Goal: Task Accomplishment & Management: Use online tool/utility

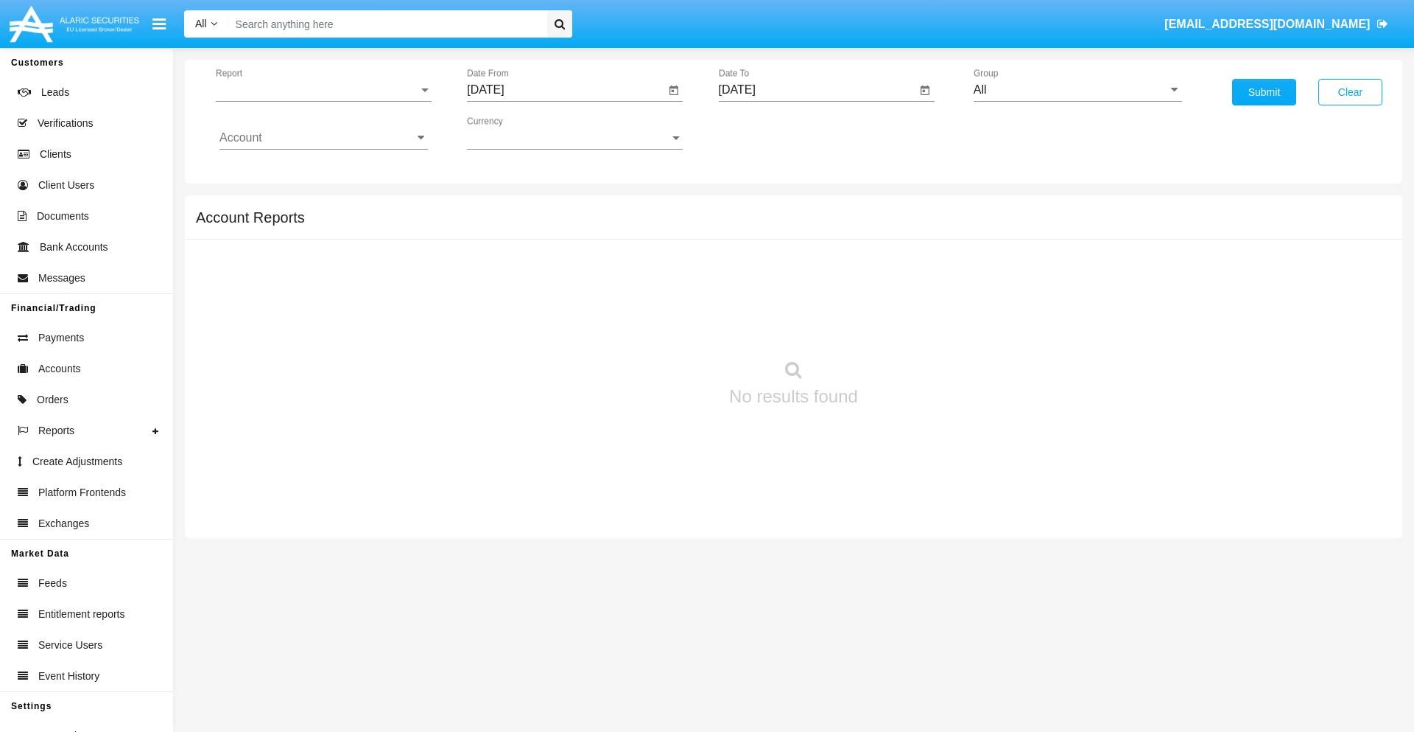
click at [323, 90] on span "Report" at bounding box center [317, 89] width 203 height 13
click at [318, 101] on span "Trades" at bounding box center [324, 100] width 208 height 35
click at [566, 90] on input "[DATE]" at bounding box center [566, 89] width 198 height 13
click at [516, 133] on span "[DATE]" at bounding box center [502, 133] width 32 height 12
click at [657, 326] on div "2025" at bounding box center [657, 325] width 46 height 27
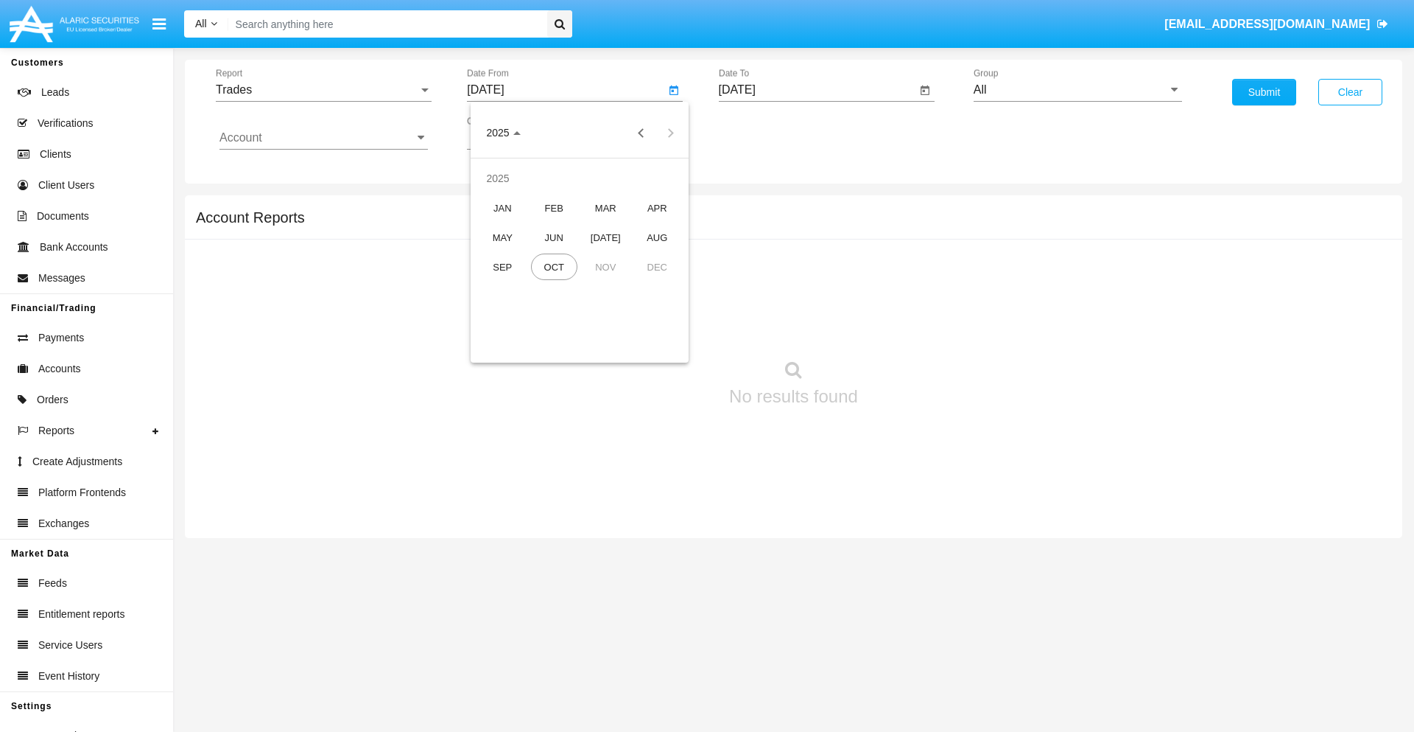
click at [606, 237] on div "[DATE]" at bounding box center [606, 237] width 46 height 27
click at [609, 225] on div "3" at bounding box center [609, 226] width 27 height 27
type input "07/03/25"
click at [817, 90] on input "[DATE]" at bounding box center [818, 89] width 198 height 13
click at [767, 133] on span "[DATE]" at bounding box center [754, 133] width 32 height 12
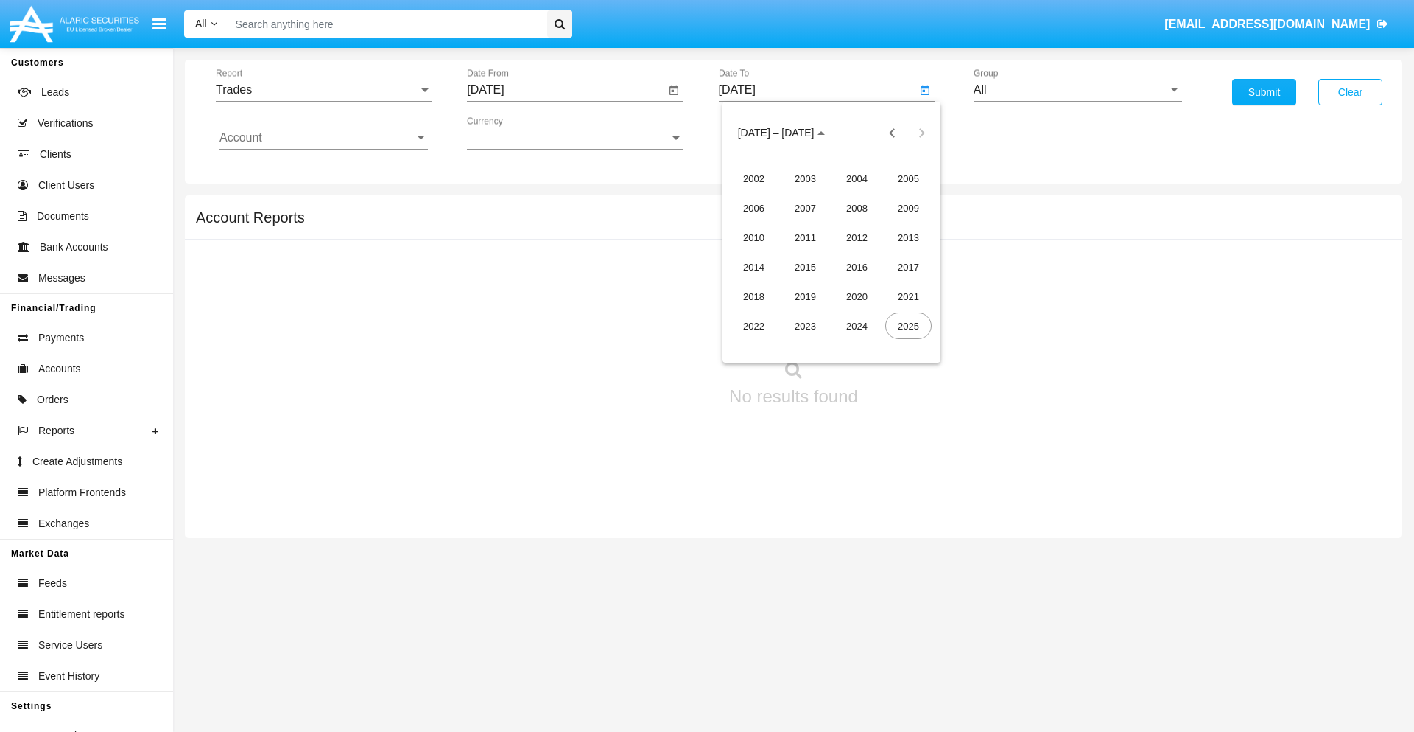
click at [908, 326] on div "2025" at bounding box center [908, 325] width 46 height 27
click at [805, 267] on div "OCT" at bounding box center [805, 266] width 46 height 27
click at [890, 196] on div "3" at bounding box center [890, 196] width 27 height 27
type input "[DATE]"
click at [1078, 90] on input "All" at bounding box center [1078, 89] width 208 height 13
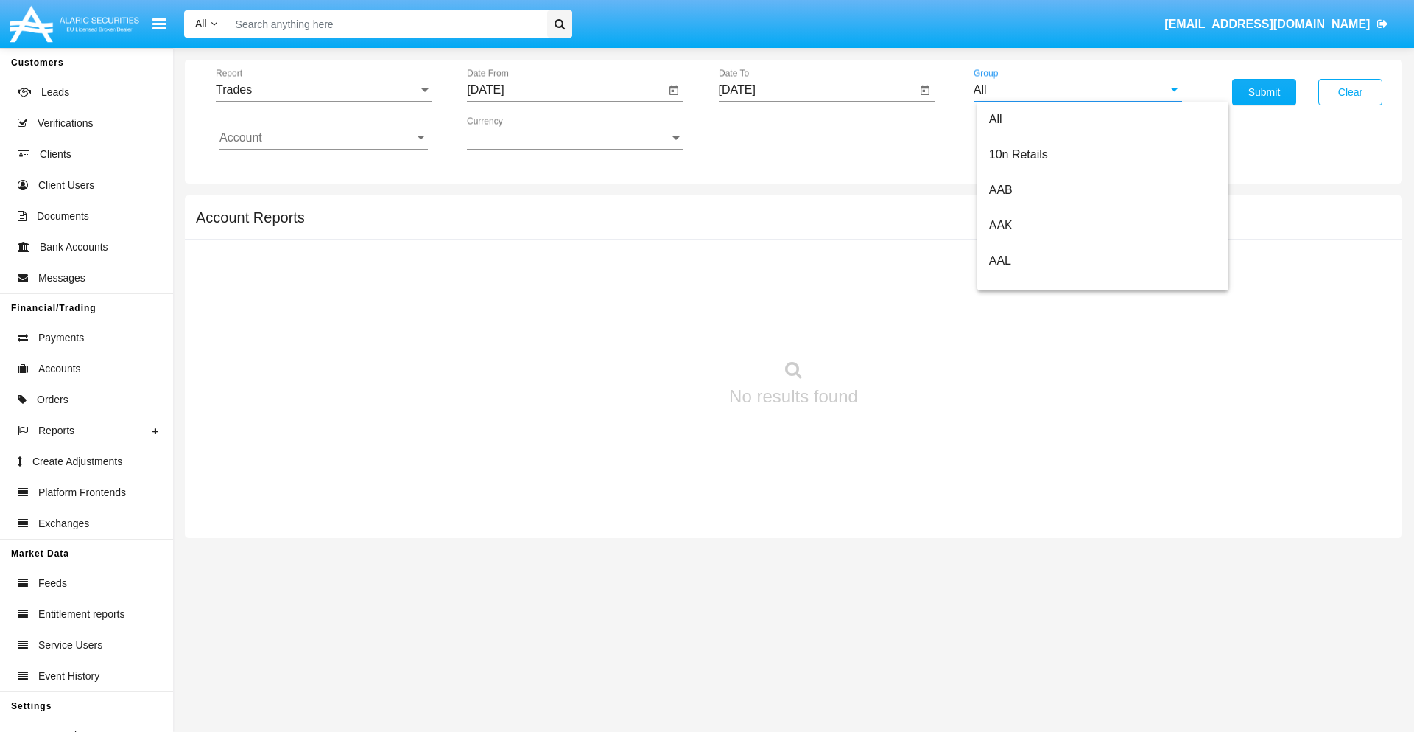
scroll to position [790, 0]
click at [1037, 284] on span "Hammer Web Lite" at bounding box center [1036, 284] width 95 height 13
type input "Hammer Web Lite"
click at [323, 138] on input "Account" at bounding box center [324, 137] width 208 height 13
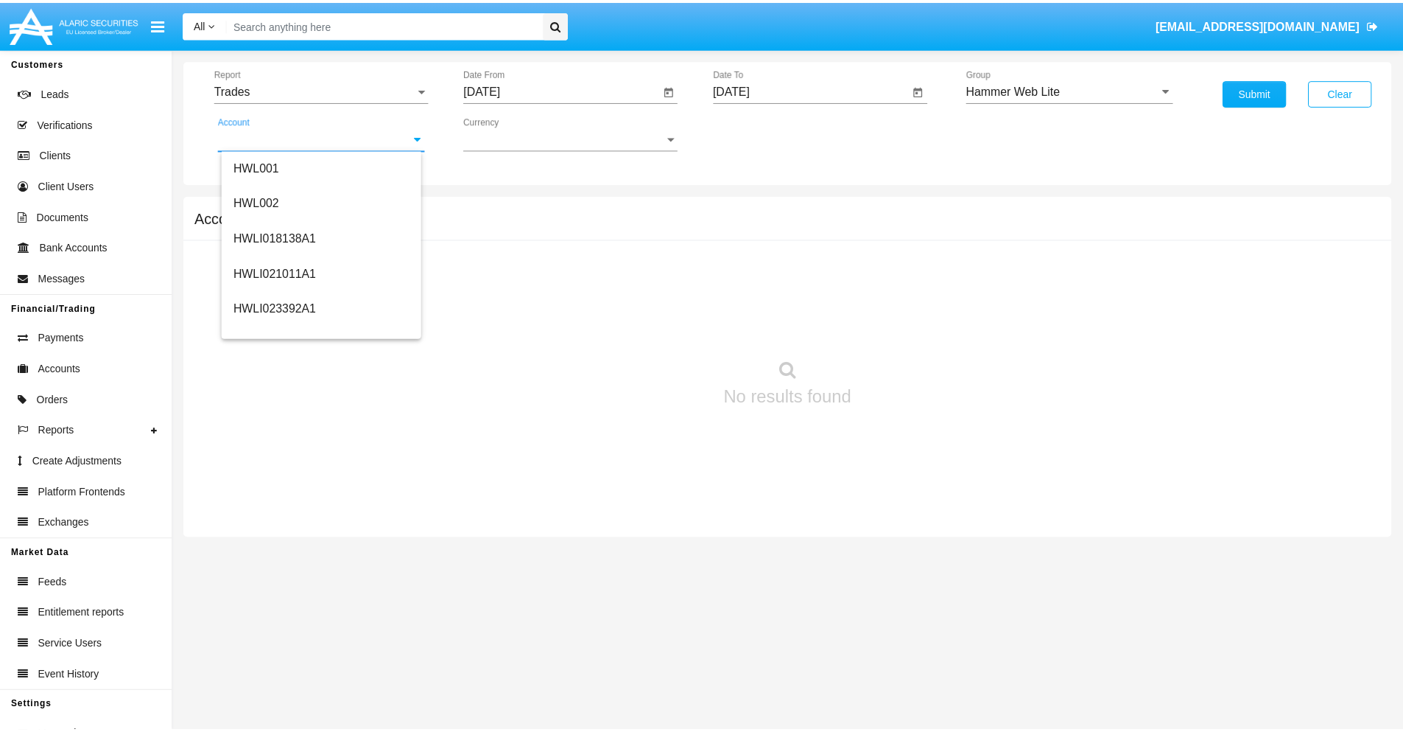
scroll to position [224, 0]
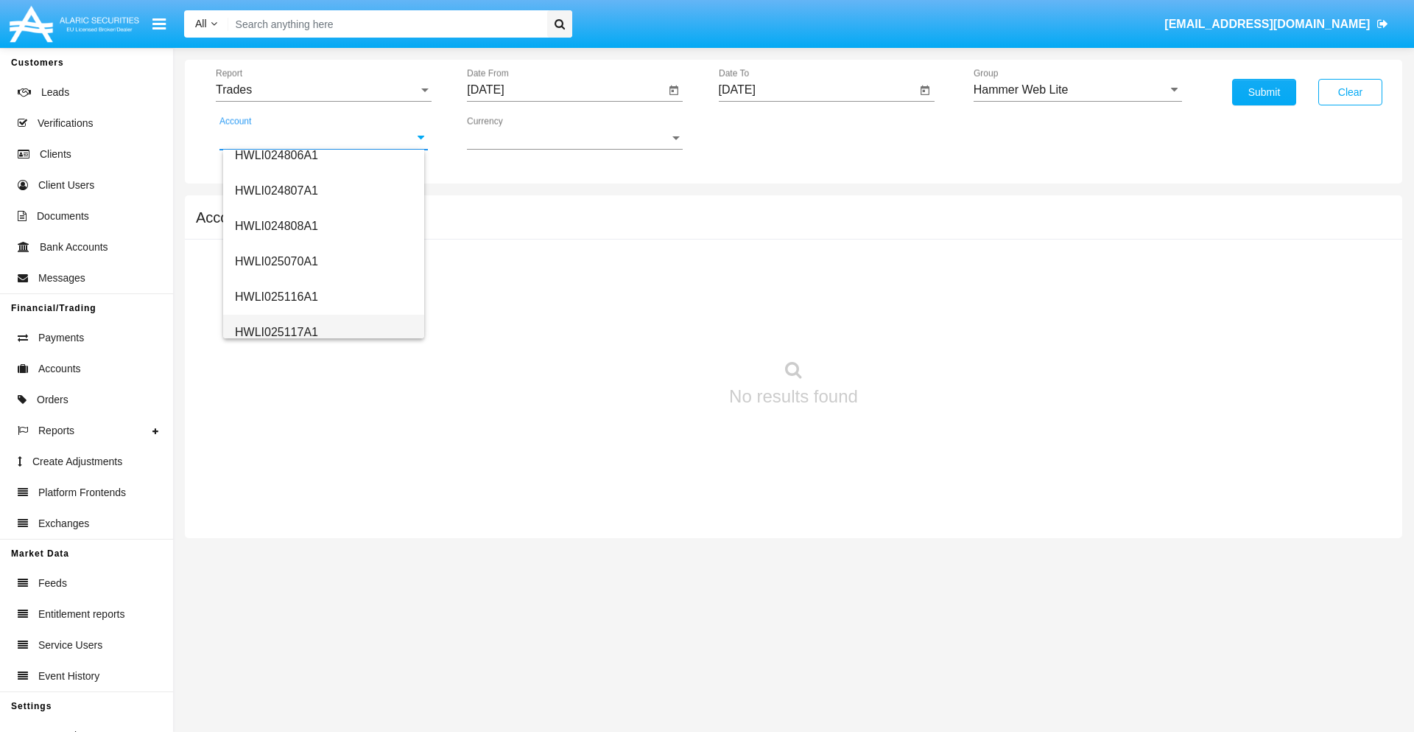
click at [276, 332] on span "HWLI025117A1" at bounding box center [276, 332] width 83 height 13
type input "HWLI025117A1"
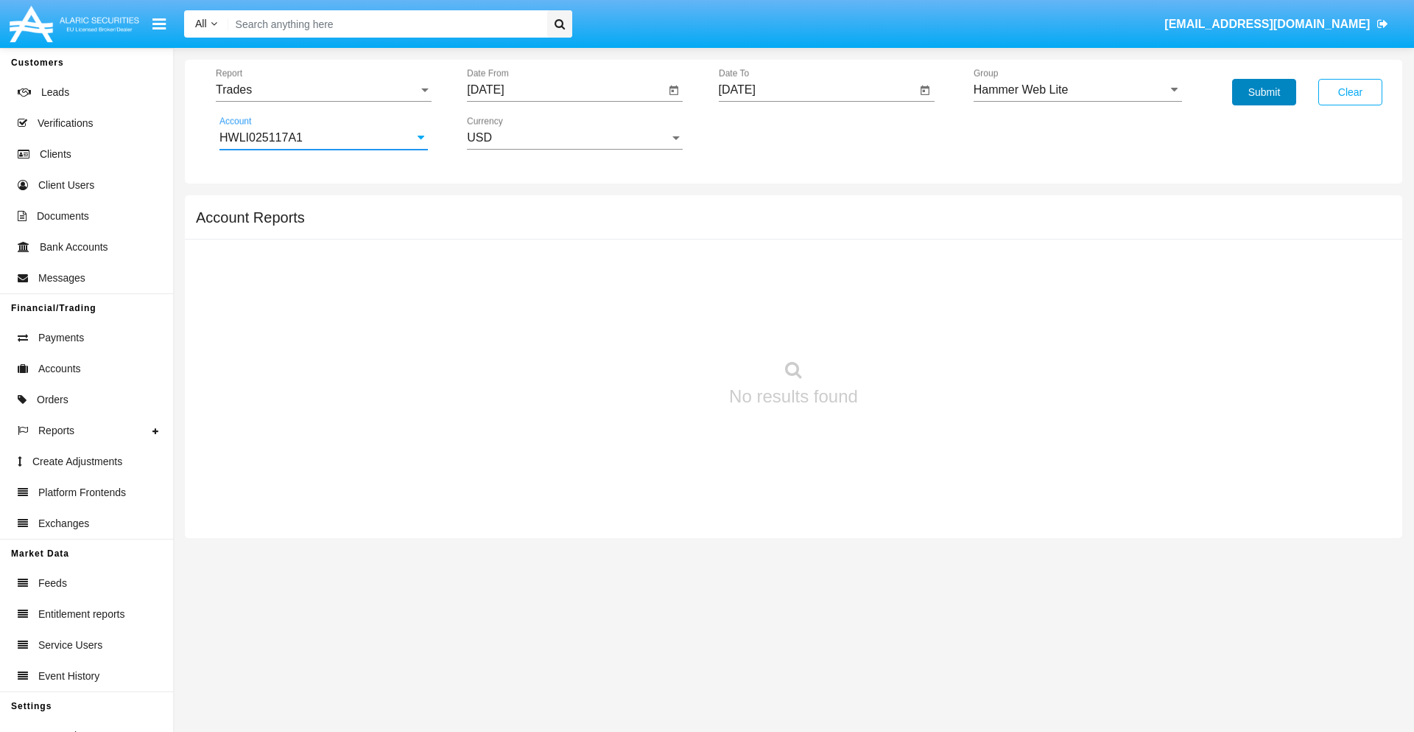
click at [1264, 92] on button "Submit" at bounding box center [1264, 92] width 64 height 27
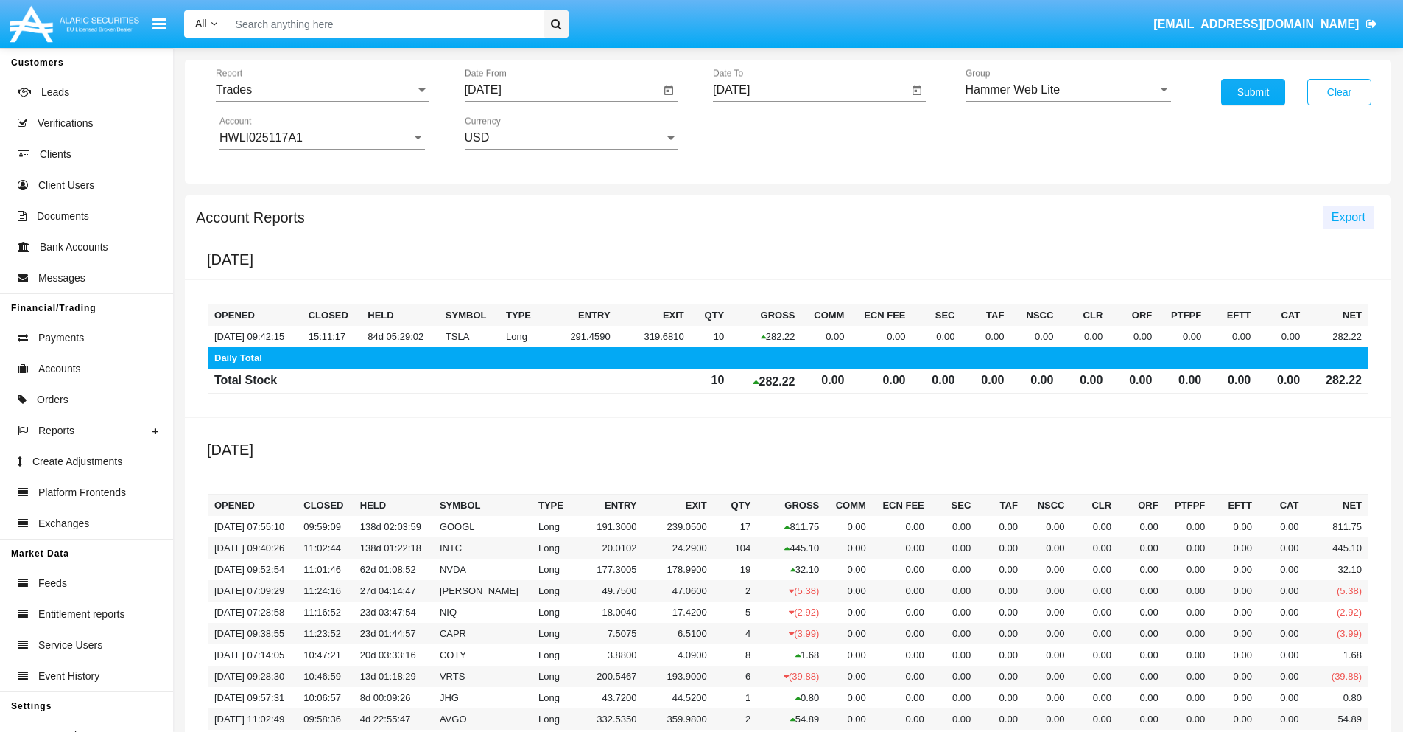
click at [1348, 217] on span "Export" at bounding box center [1349, 217] width 34 height 13
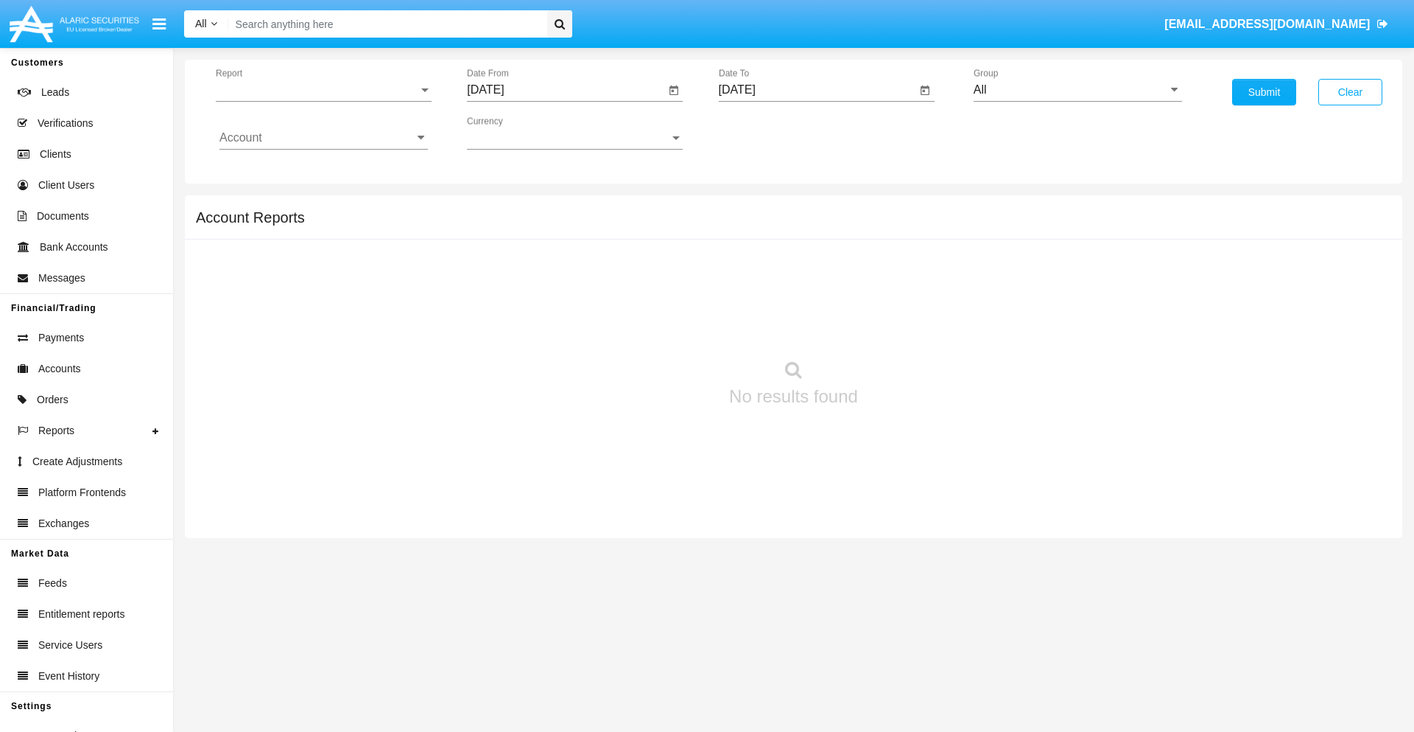
click at [323, 90] on span "Report" at bounding box center [317, 89] width 203 height 13
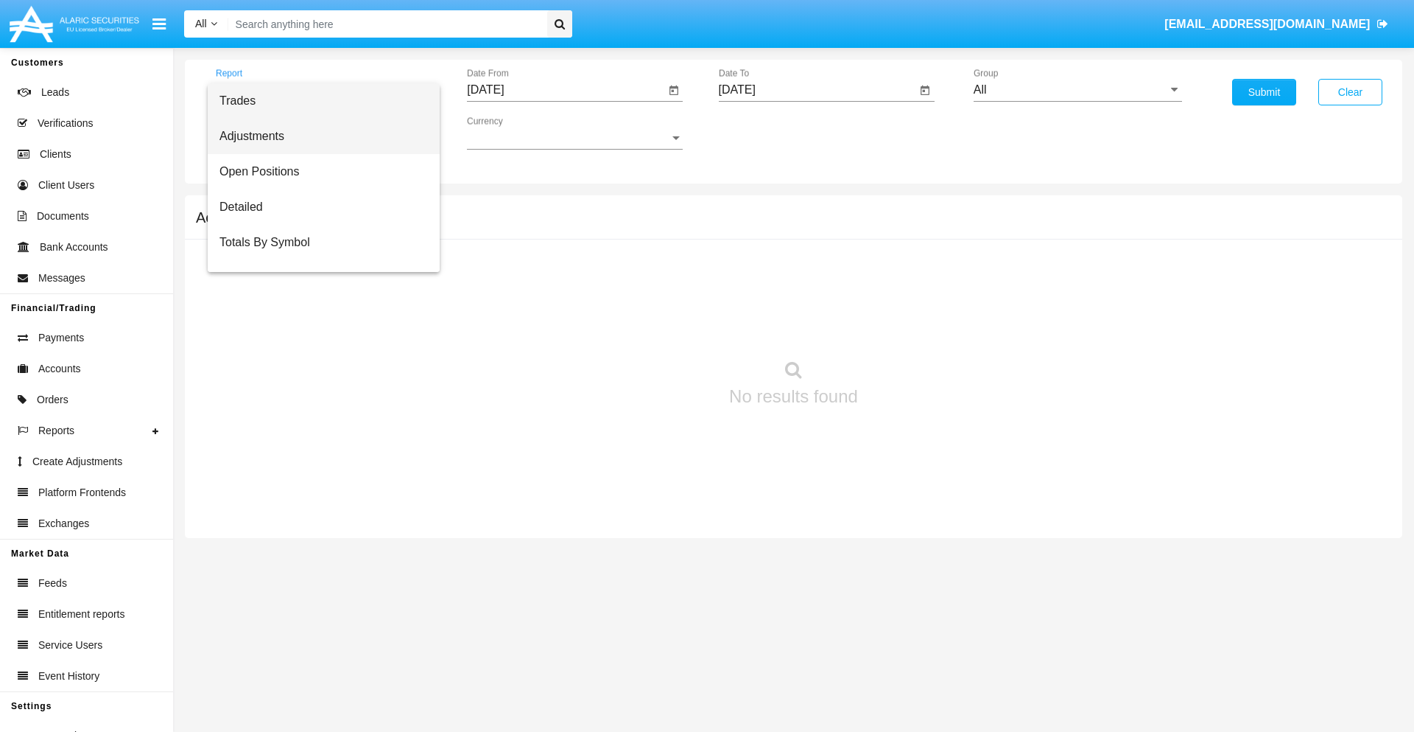
click at [318, 136] on span "Adjustments" at bounding box center [324, 136] width 208 height 35
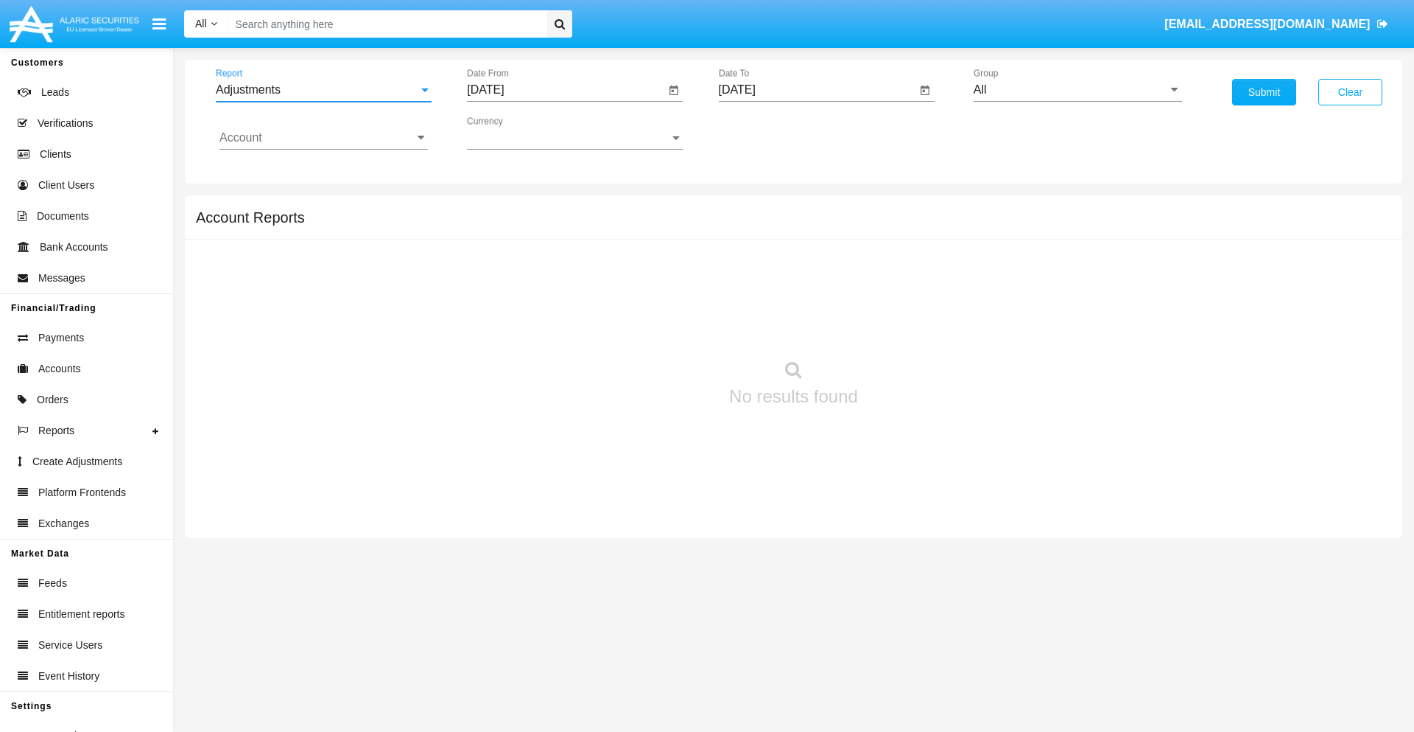
click at [566, 90] on input "[DATE]" at bounding box center [566, 89] width 198 height 13
click at [516, 133] on span "[DATE]" at bounding box center [502, 133] width 32 height 12
click at [657, 326] on div "2025" at bounding box center [657, 325] width 46 height 27
click at [502, 267] on div "SEP" at bounding box center [503, 266] width 46 height 27
click at [580, 225] on div "3" at bounding box center [580, 226] width 27 height 27
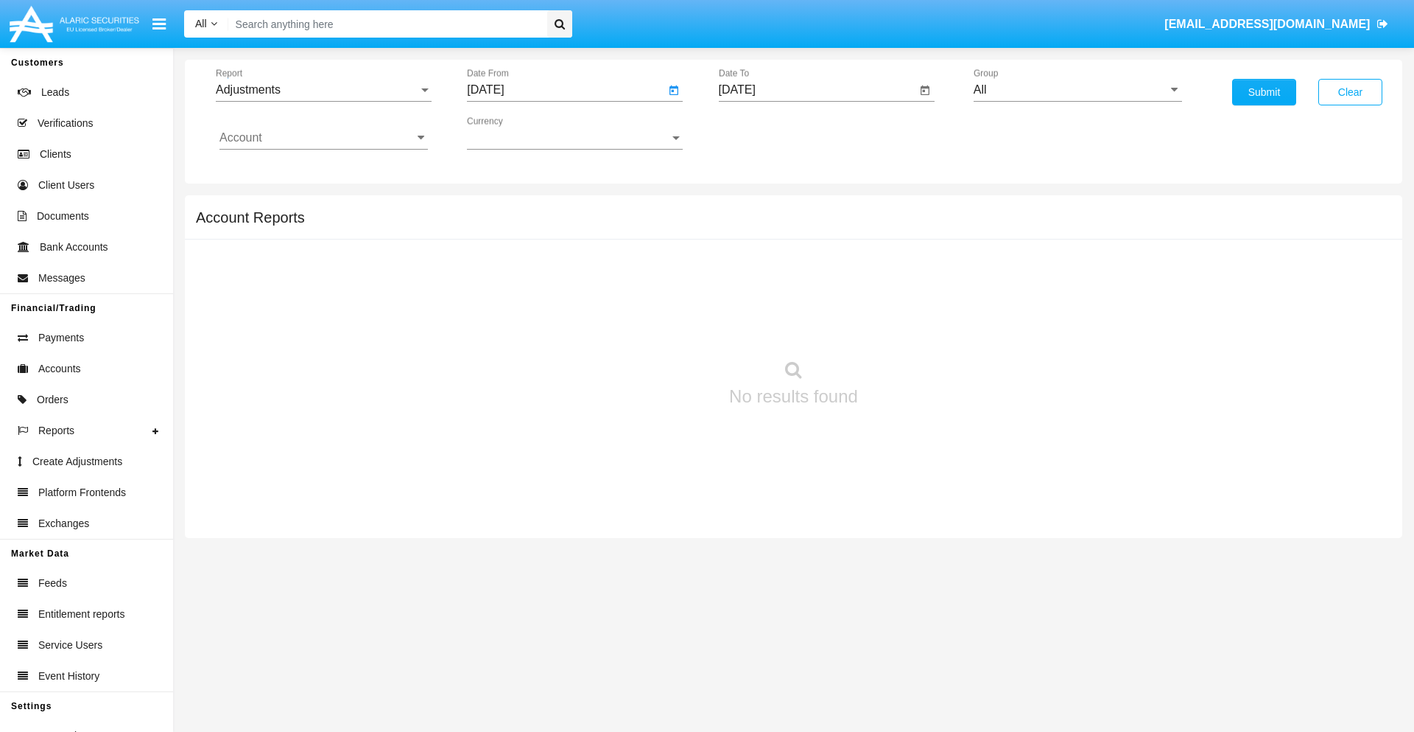
type input "09/03/25"
click at [817, 90] on input "[DATE]" at bounding box center [818, 89] width 198 height 13
click at [767, 133] on span "[DATE]" at bounding box center [754, 133] width 32 height 12
click at [908, 326] on div "2025" at bounding box center [908, 325] width 46 height 27
click at [805, 267] on div "OCT" at bounding box center [805, 266] width 46 height 27
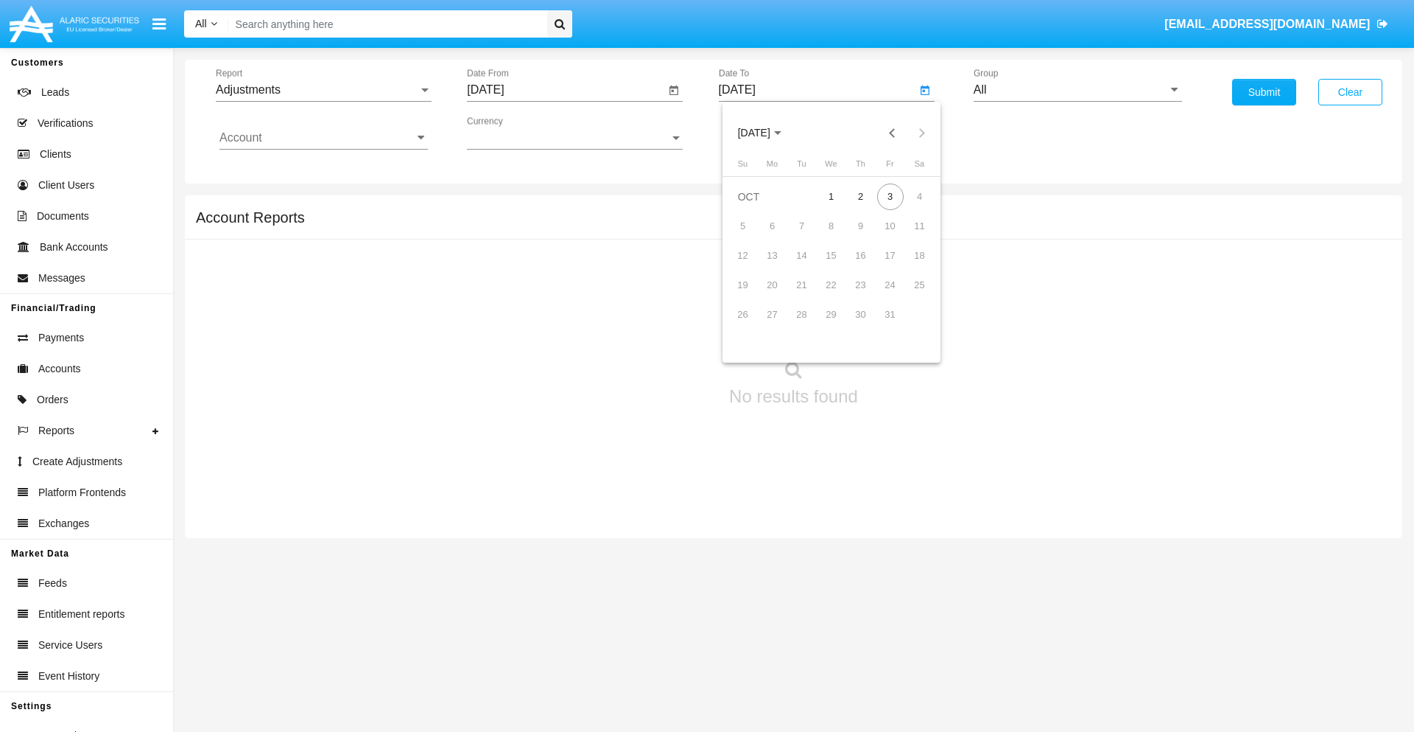
click at [890, 196] on div "3" at bounding box center [890, 196] width 27 height 27
type input "[DATE]"
click at [1078, 90] on input "All" at bounding box center [1078, 89] width 208 height 13
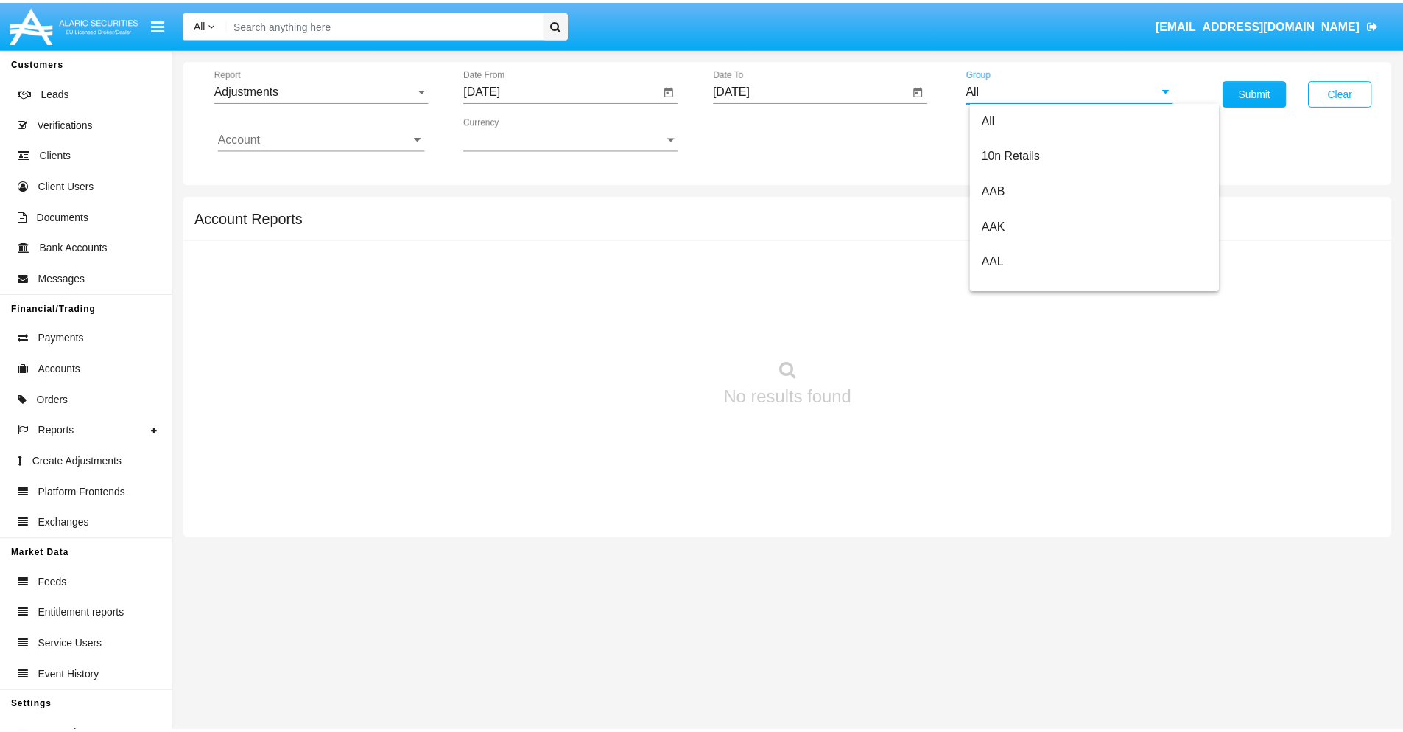
scroll to position [330, 0]
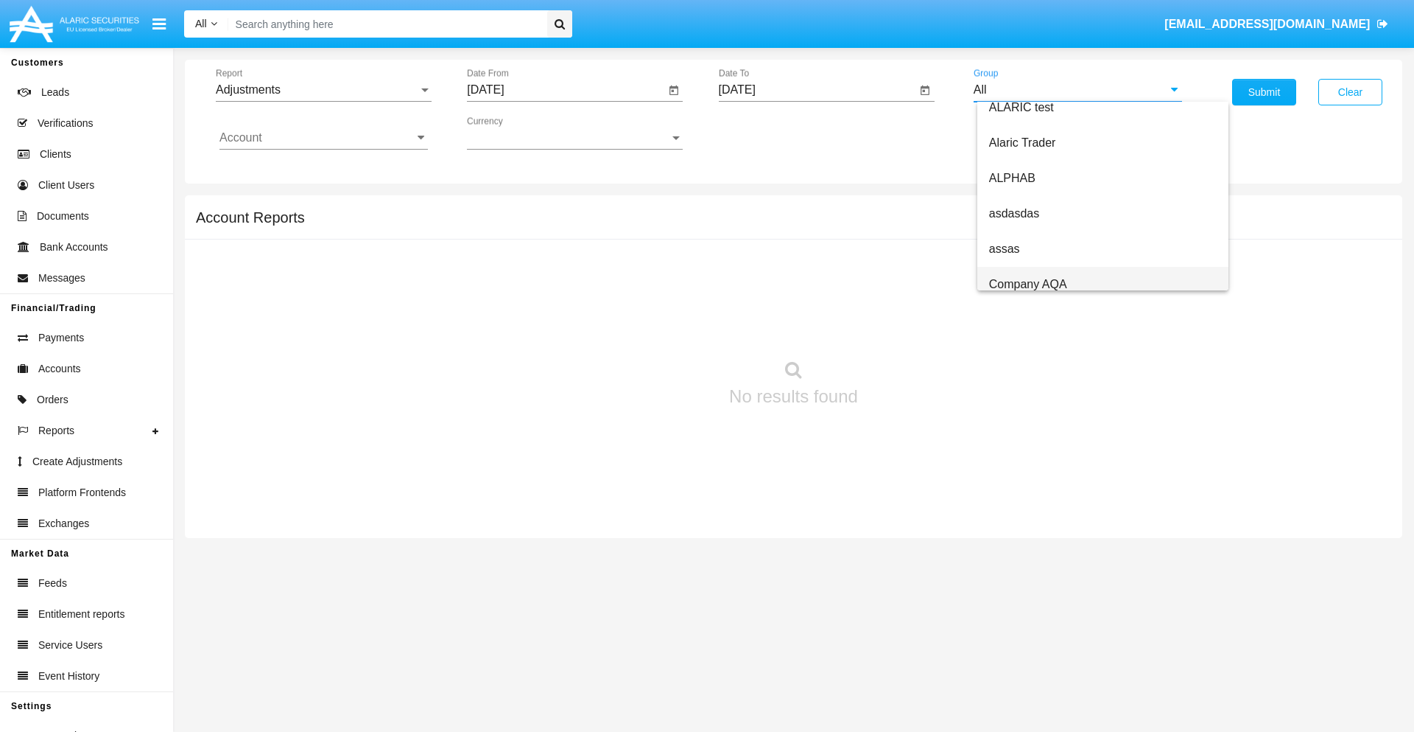
click at [1028, 284] on span "Company AQA" at bounding box center [1028, 284] width 78 height 13
type input "Company AQA"
click at [323, 138] on input "Account" at bounding box center [324, 137] width 208 height 13
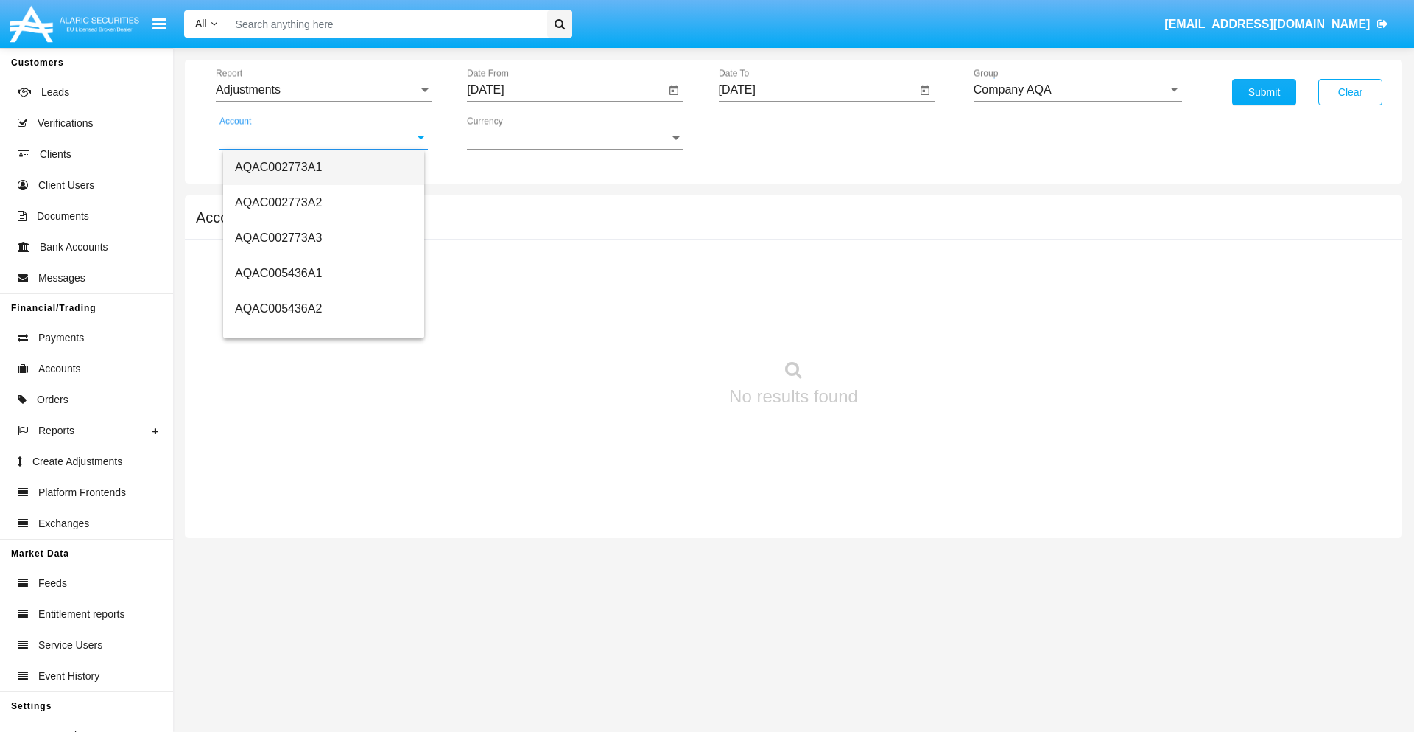
click at [278, 166] on span "AQAC002773A1" at bounding box center [278, 167] width 87 height 13
type input "AQAC002773A1"
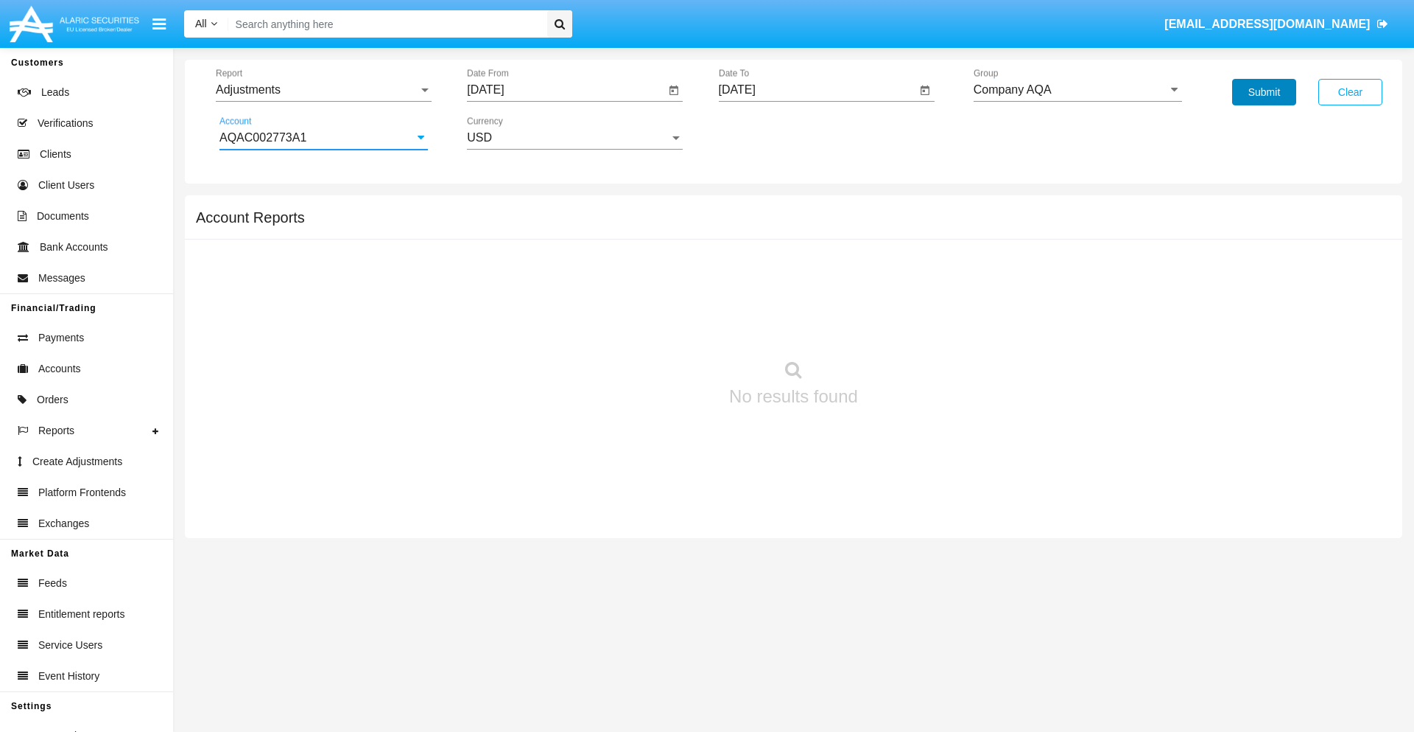
click at [1264, 92] on button "Submit" at bounding box center [1264, 92] width 64 height 27
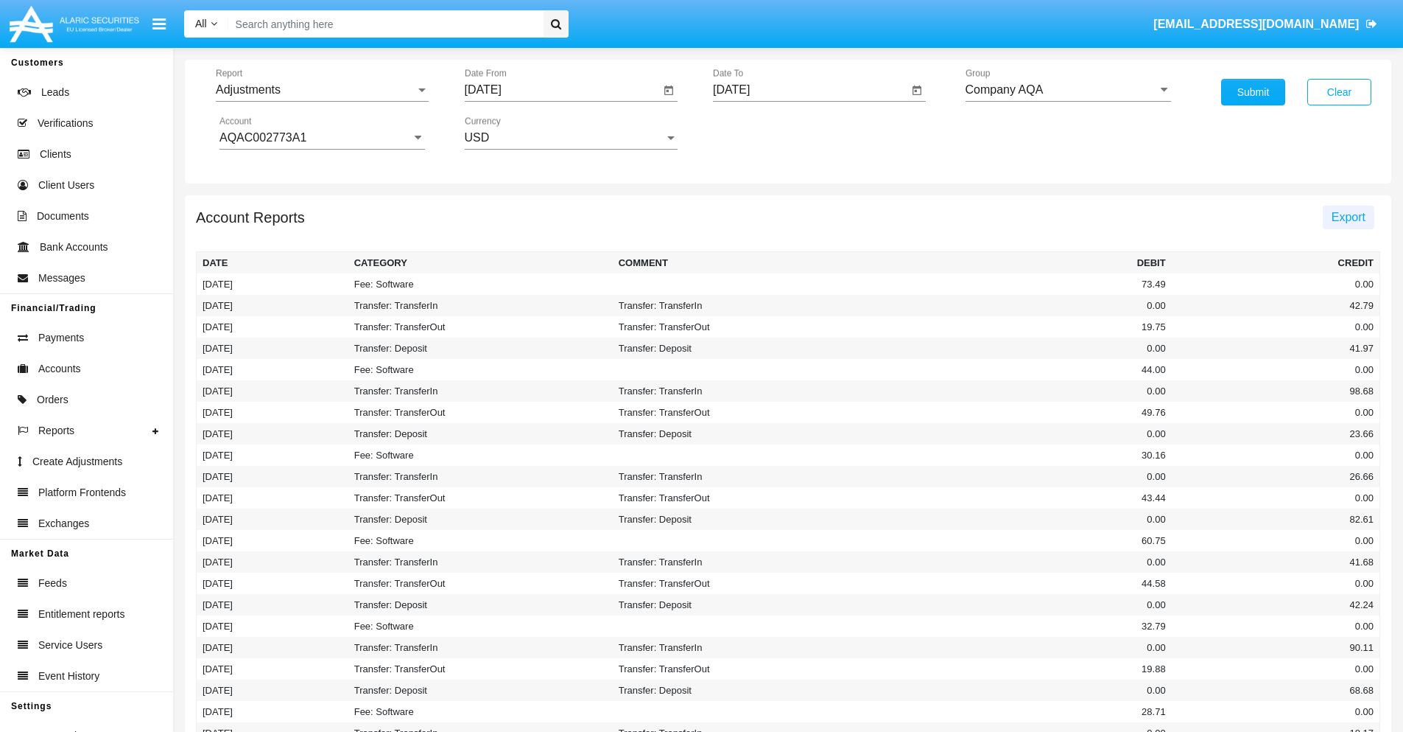
click at [1348, 217] on span "Export" at bounding box center [1349, 217] width 34 height 13
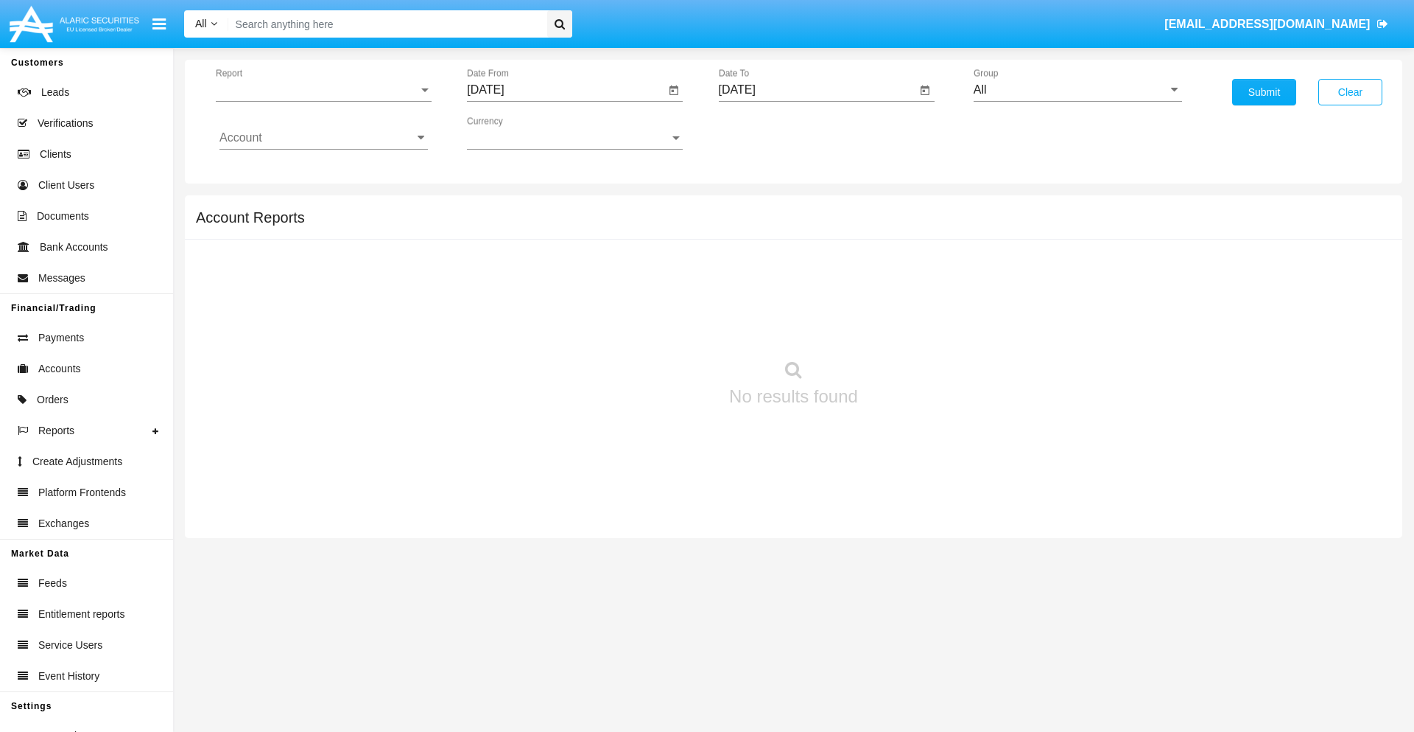
click at [323, 90] on span "Report" at bounding box center [317, 89] width 203 height 13
click at [318, 172] on span "Open Positions" at bounding box center [324, 171] width 208 height 35
click at [566, 90] on input "[DATE]" at bounding box center [566, 89] width 198 height 13
click at [516, 133] on span "[DATE]" at bounding box center [502, 133] width 32 height 12
click at [657, 326] on div "2025" at bounding box center [657, 325] width 46 height 27
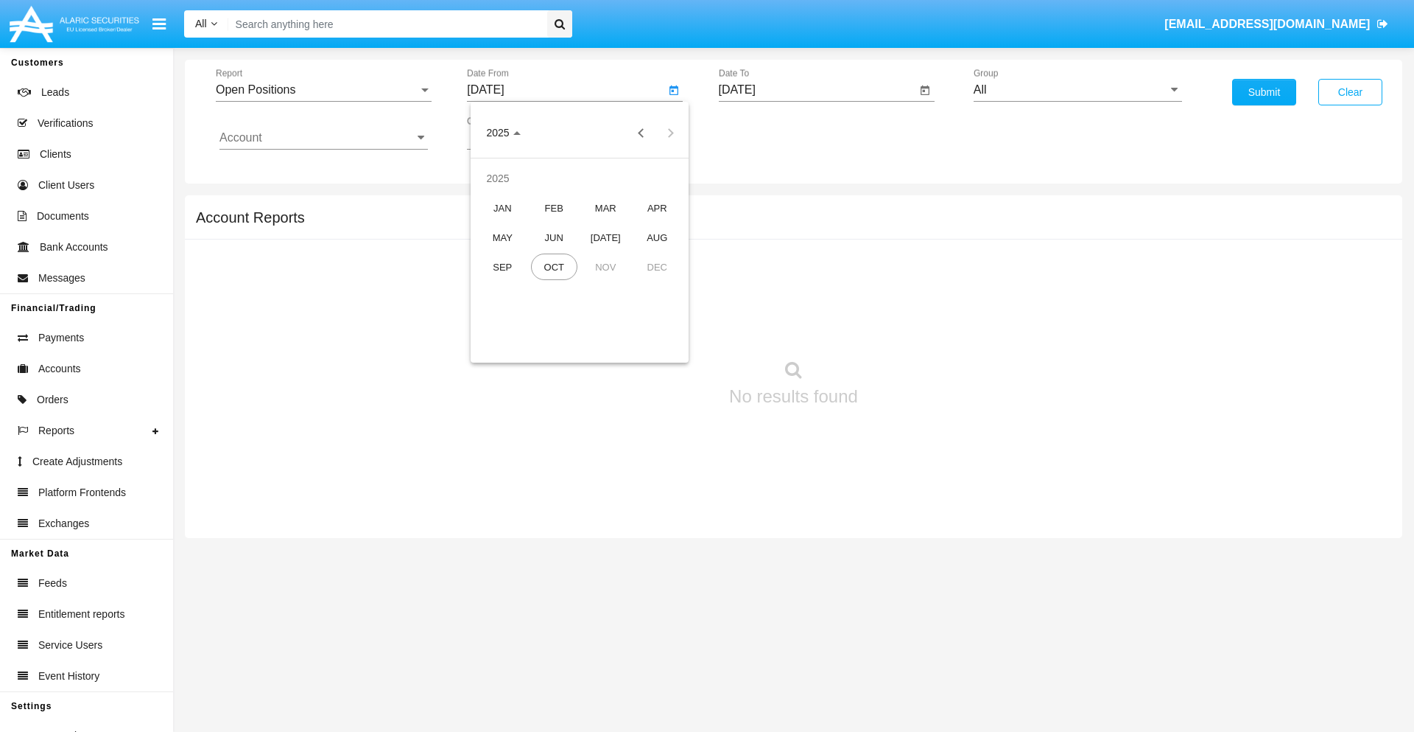
click at [502, 267] on div "SEP" at bounding box center [503, 266] width 46 height 27
click at [580, 225] on div "3" at bounding box center [580, 226] width 27 height 27
type input "09/03/25"
click at [817, 90] on input "[DATE]" at bounding box center [818, 89] width 198 height 13
click at [767, 133] on span "[DATE]" at bounding box center [754, 133] width 32 height 12
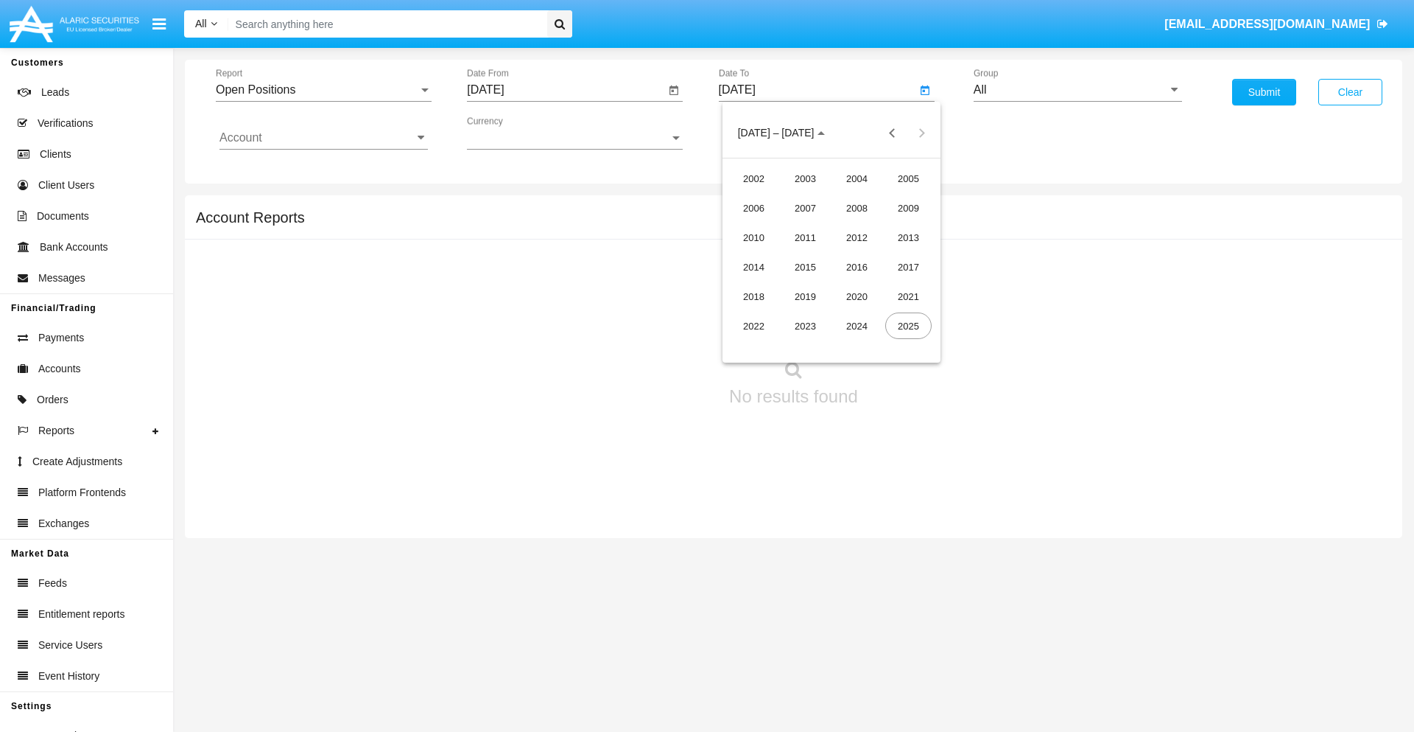
click at [908, 326] on div "2025" at bounding box center [908, 325] width 46 height 27
click at [805, 267] on div "OCT" at bounding box center [805, 266] width 46 height 27
click at [890, 196] on div "3" at bounding box center [890, 196] width 27 height 27
type input "[DATE]"
click at [1078, 90] on input "All" at bounding box center [1078, 89] width 208 height 13
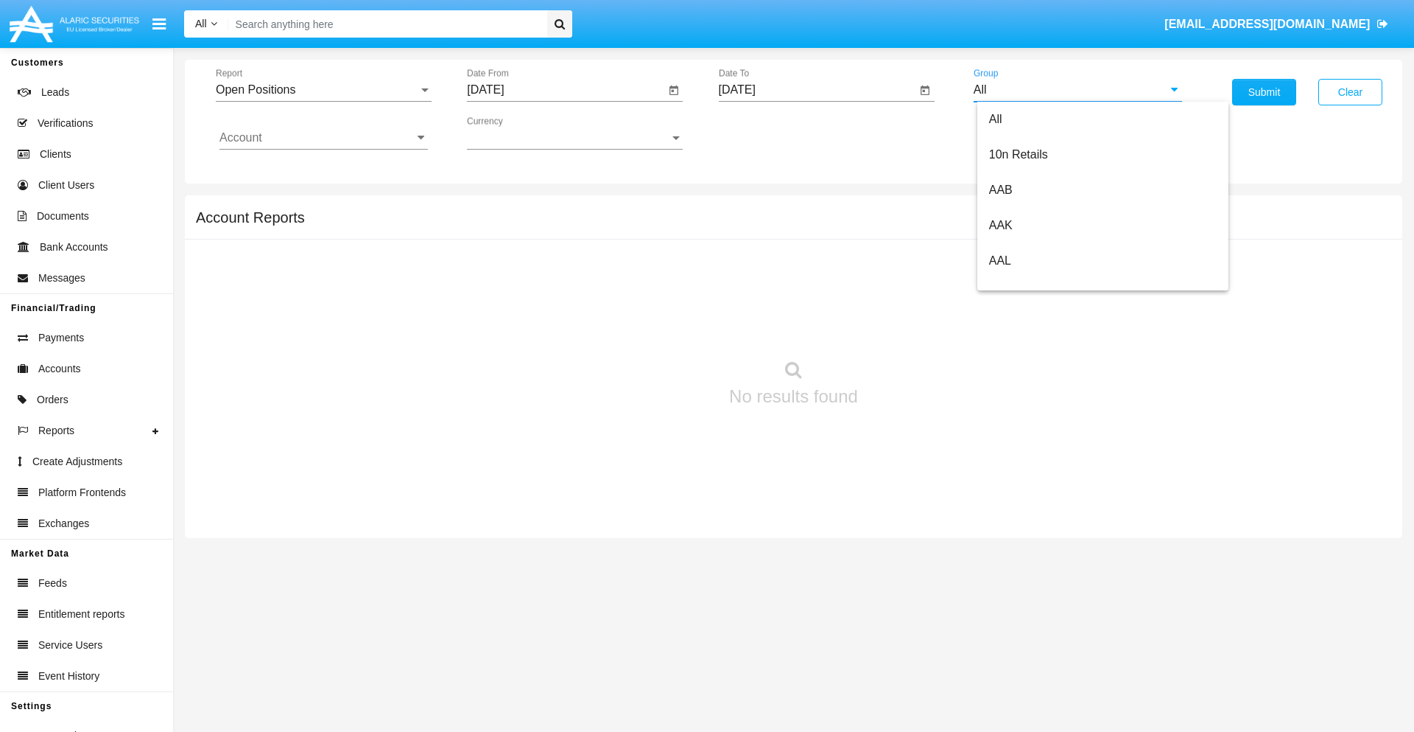
type input "Hammer Web Lite"
click at [323, 138] on input "Account" at bounding box center [324, 137] width 208 height 13
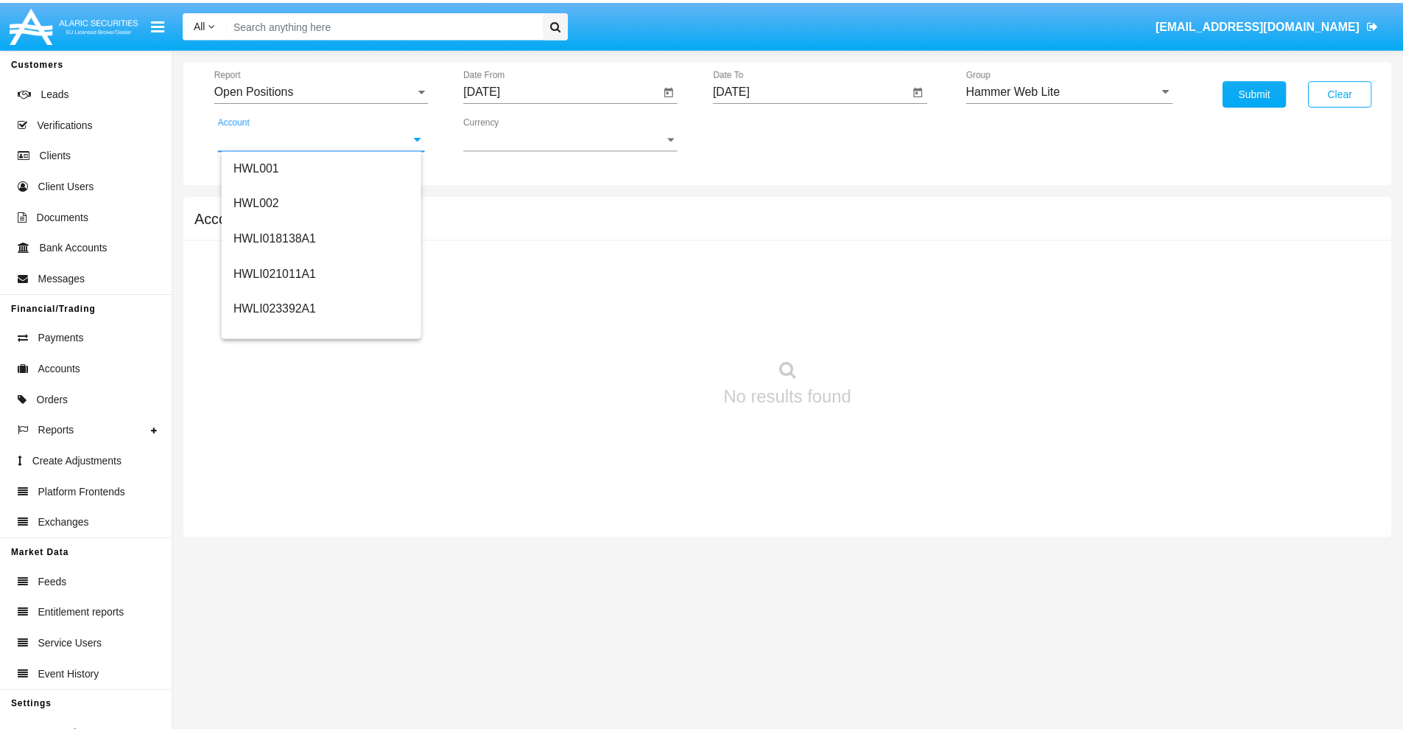
scroll to position [224, 0]
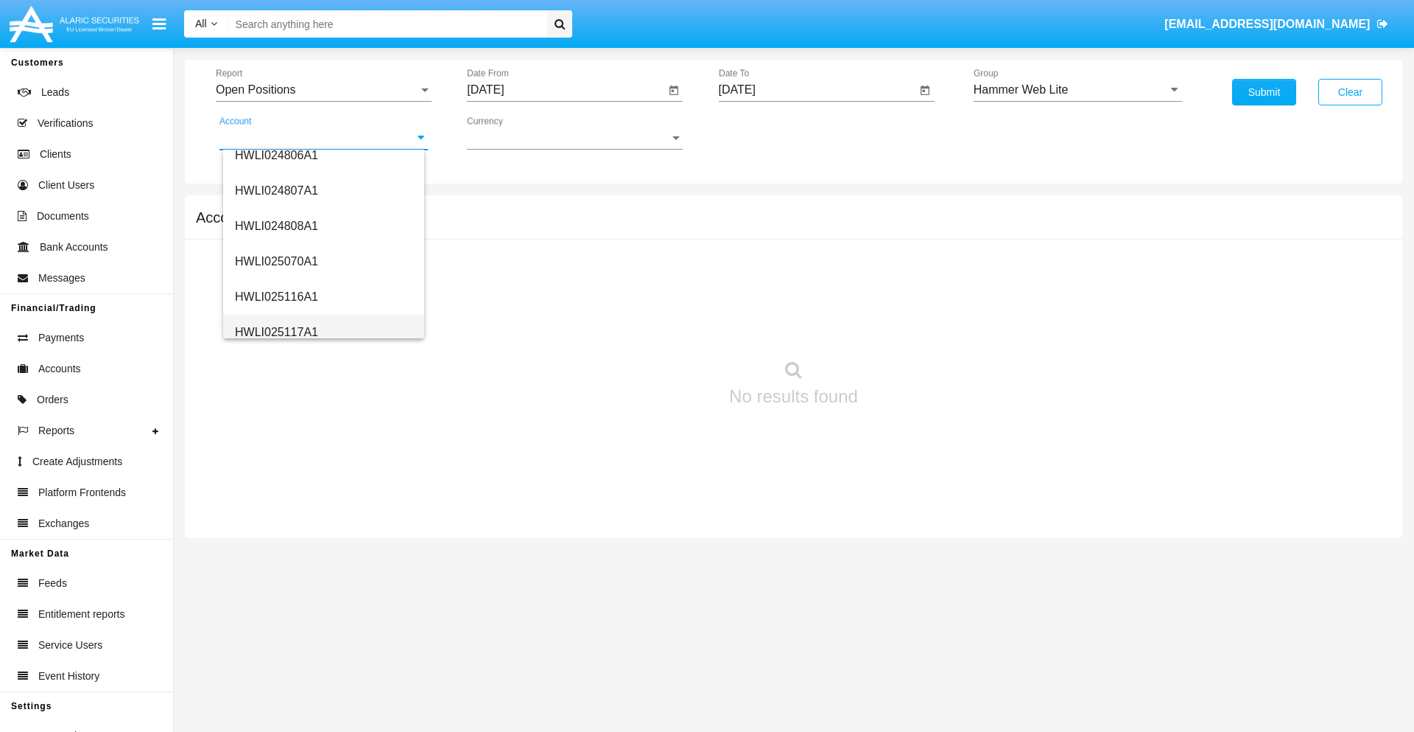
click at [276, 332] on span "HWLI025117A1" at bounding box center [276, 332] width 83 height 13
type input "HWLI025117A1"
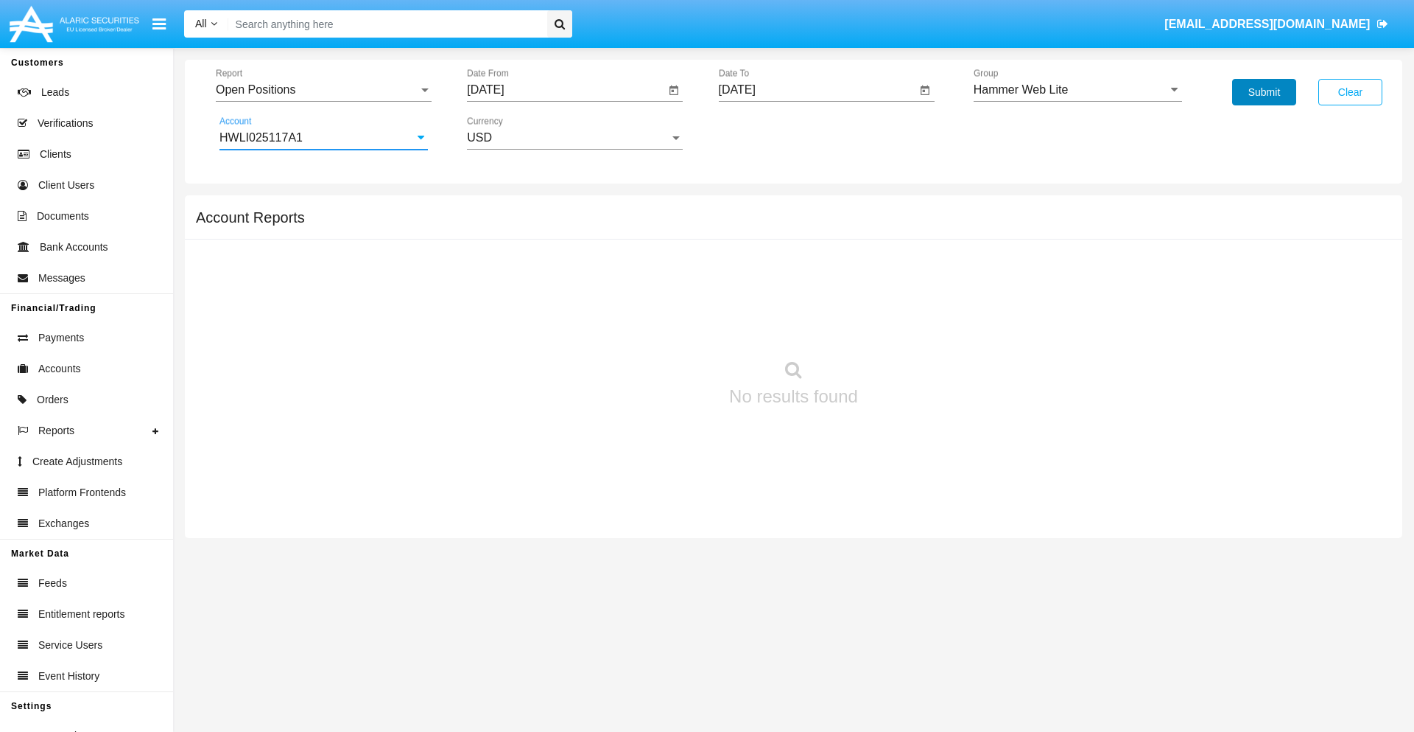
click at [1264, 92] on button "Submit" at bounding box center [1264, 92] width 64 height 27
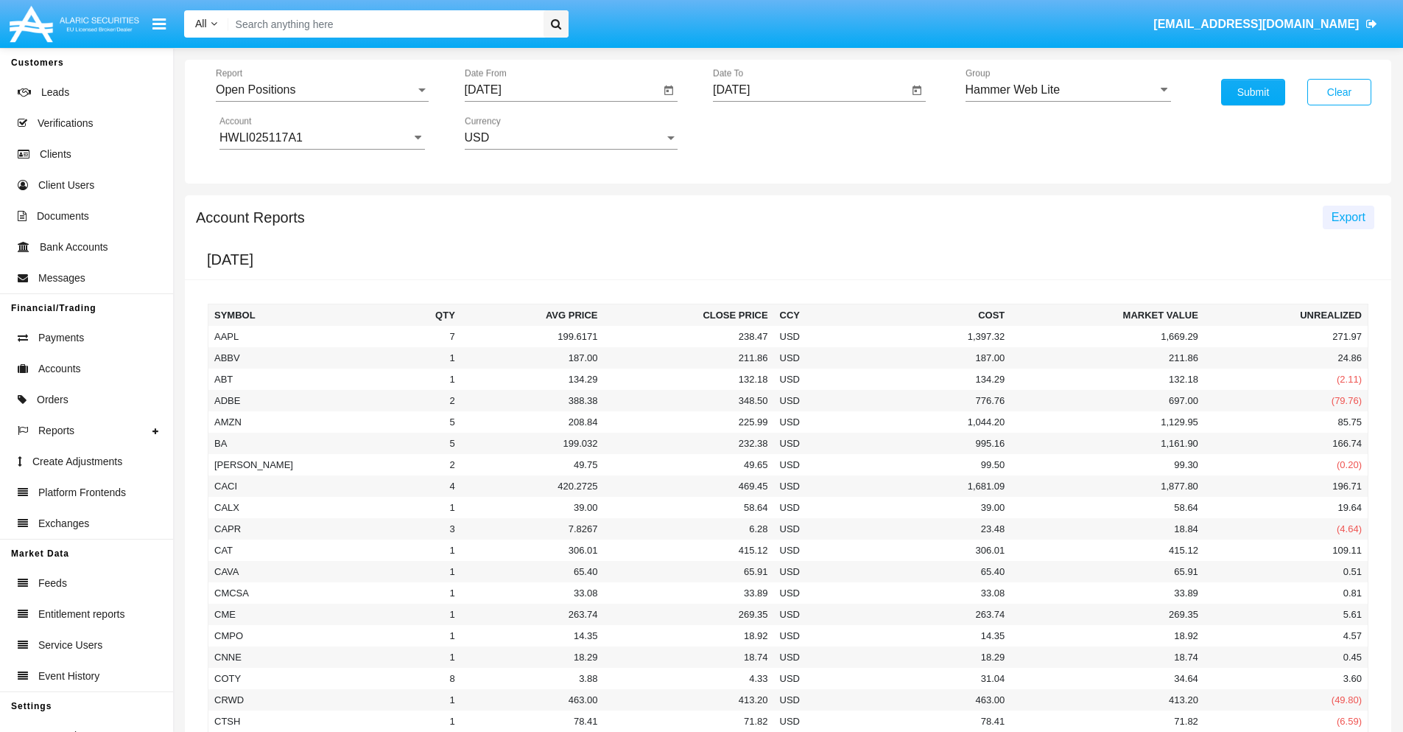
click at [1348, 217] on span "Export" at bounding box center [1349, 217] width 34 height 13
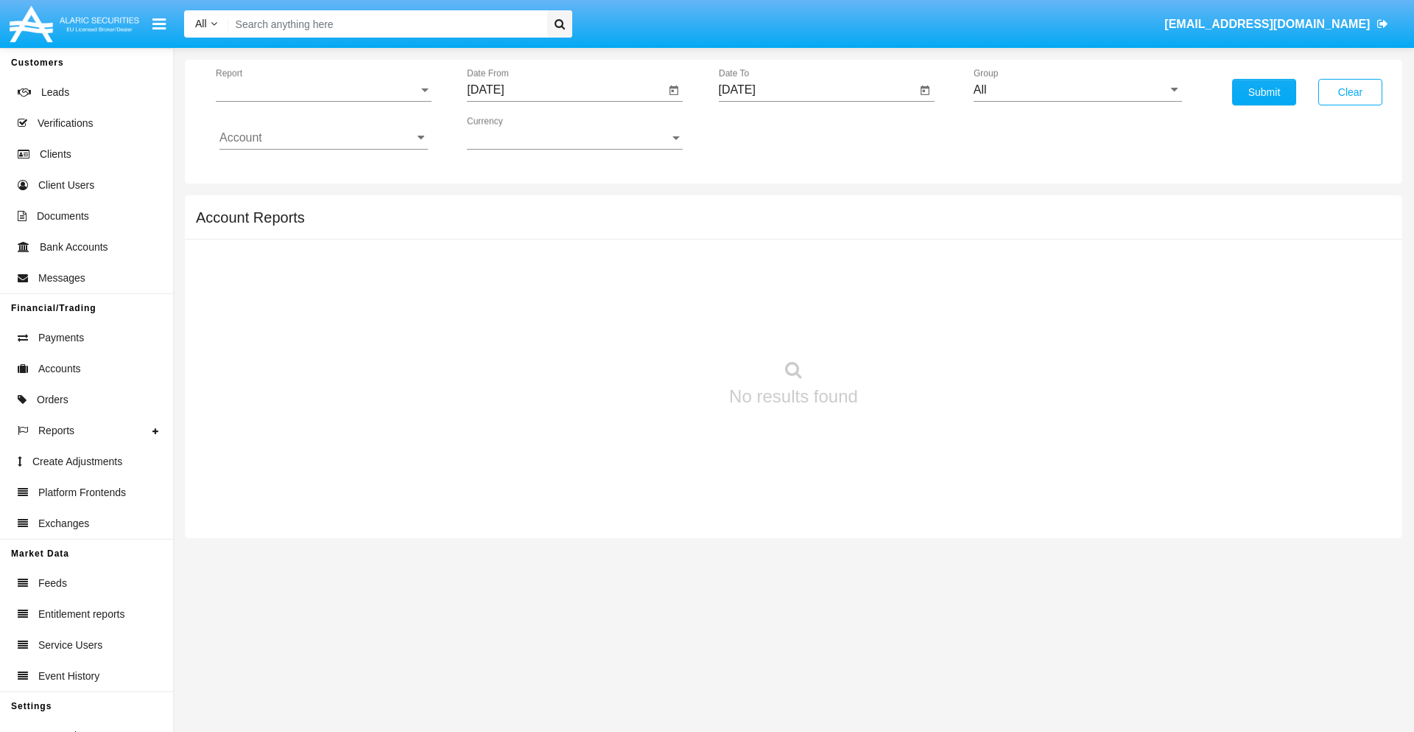
click at [323, 90] on span "Report" at bounding box center [317, 89] width 203 height 13
click at [318, 207] on span "Detailed" at bounding box center [324, 206] width 208 height 35
click at [566, 90] on input "[DATE]" at bounding box center [566, 89] width 198 height 13
click at [516, 133] on span "[DATE]" at bounding box center [502, 133] width 32 height 12
click at [657, 326] on div "2025" at bounding box center [657, 325] width 46 height 27
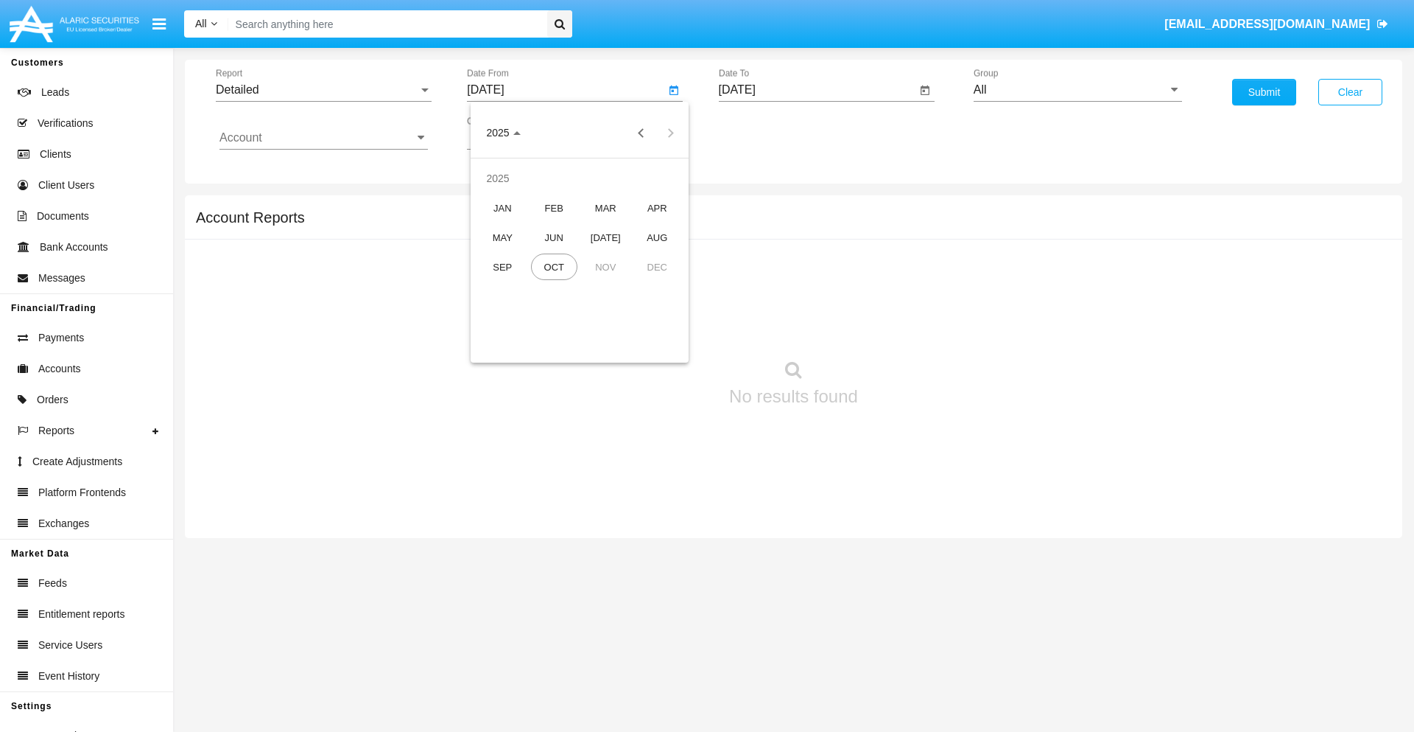
click at [502, 267] on div "SEP" at bounding box center [503, 266] width 46 height 27
click at [550, 314] on div "23" at bounding box center [550, 314] width 27 height 27
type input "[DATE]"
click at [817, 90] on input "[DATE]" at bounding box center [818, 89] width 198 height 13
click at [767, 133] on span "[DATE]" at bounding box center [754, 133] width 32 height 12
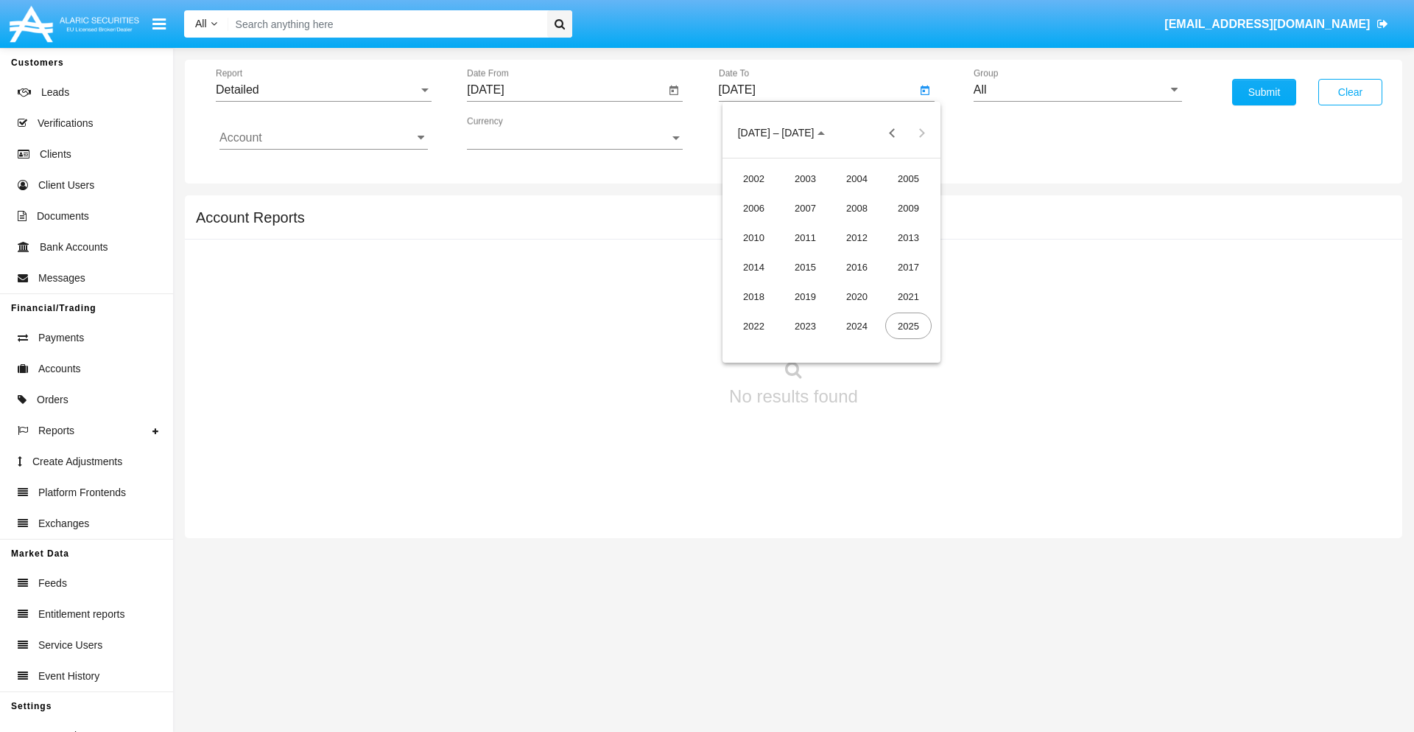
click at [908, 326] on div "2025" at bounding box center [908, 325] width 46 height 27
click at [805, 267] on div "OCT" at bounding box center [805, 266] width 46 height 27
click at [890, 196] on div "3" at bounding box center [890, 196] width 27 height 27
type input "[DATE]"
click at [1078, 90] on input "All" at bounding box center [1078, 89] width 208 height 13
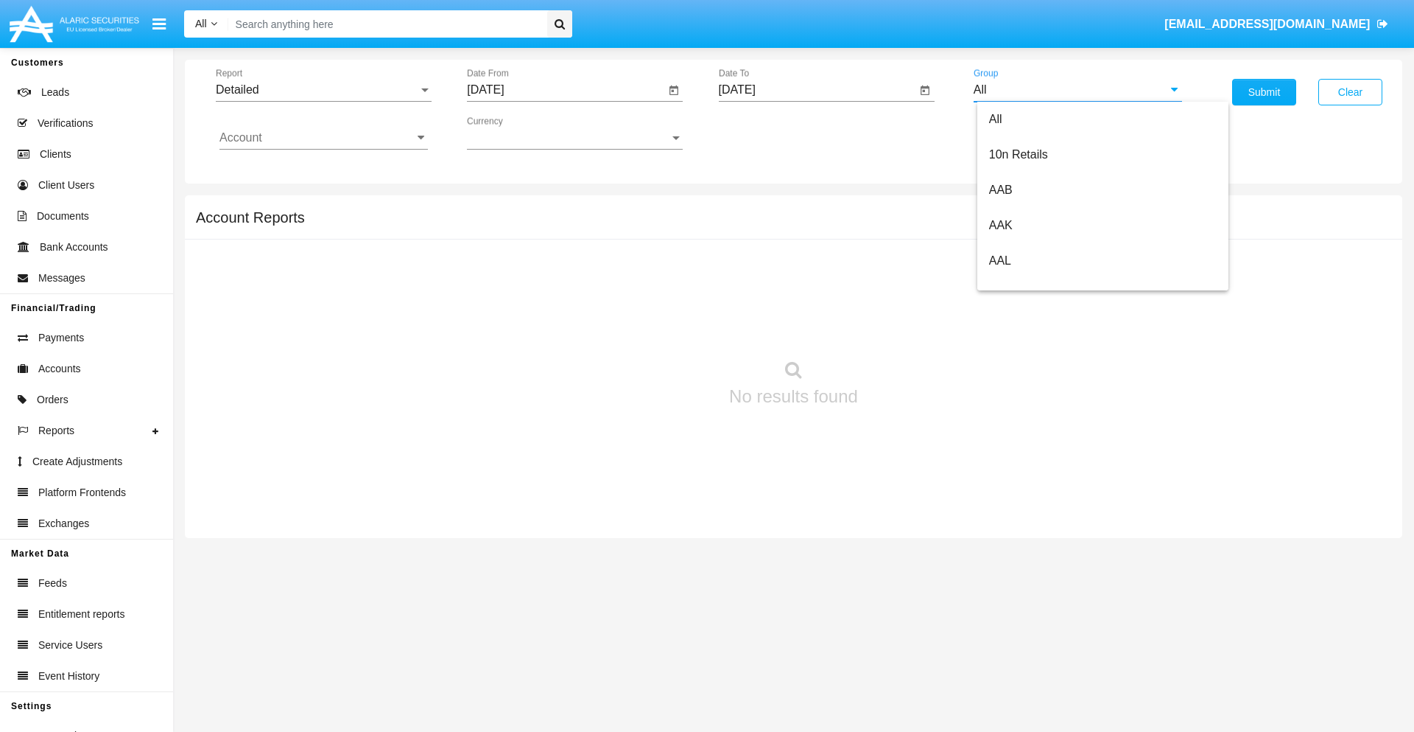
scroll to position [790, 0]
click at [1037, 284] on span "Hammer Web Lite" at bounding box center [1036, 284] width 95 height 13
type input "Hammer Web Lite"
click at [323, 138] on input "Account" at bounding box center [324, 137] width 208 height 13
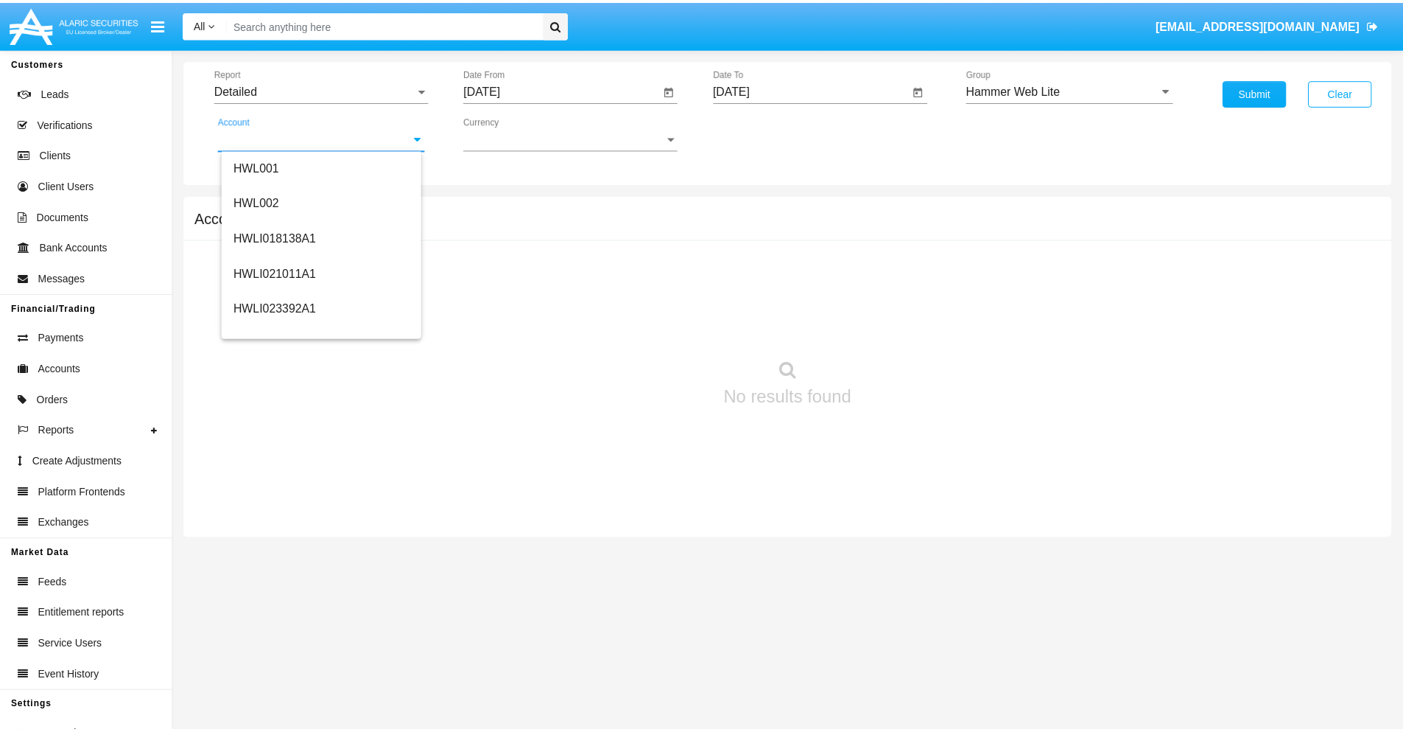
scroll to position [224, 0]
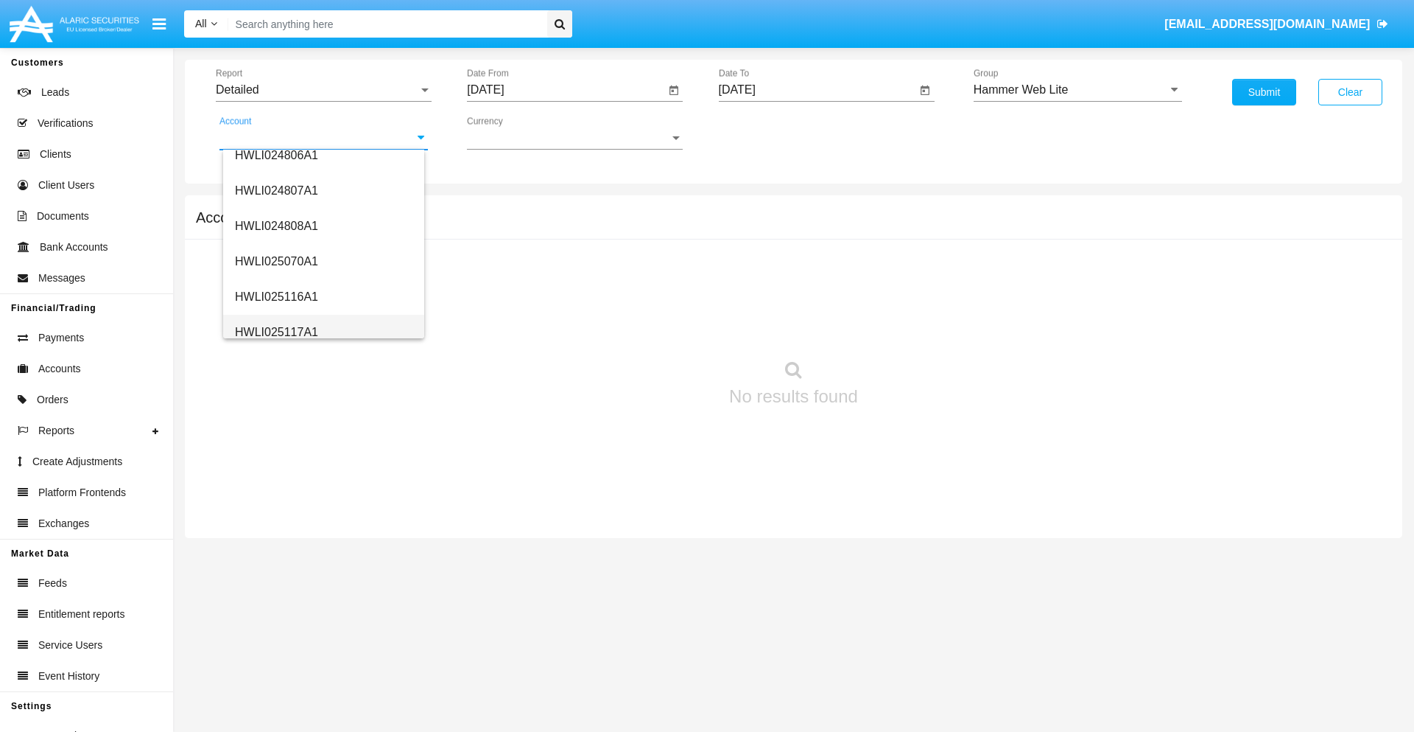
click at [276, 332] on span "HWLI025117A1" at bounding box center [276, 332] width 83 height 13
type input "HWLI025117A1"
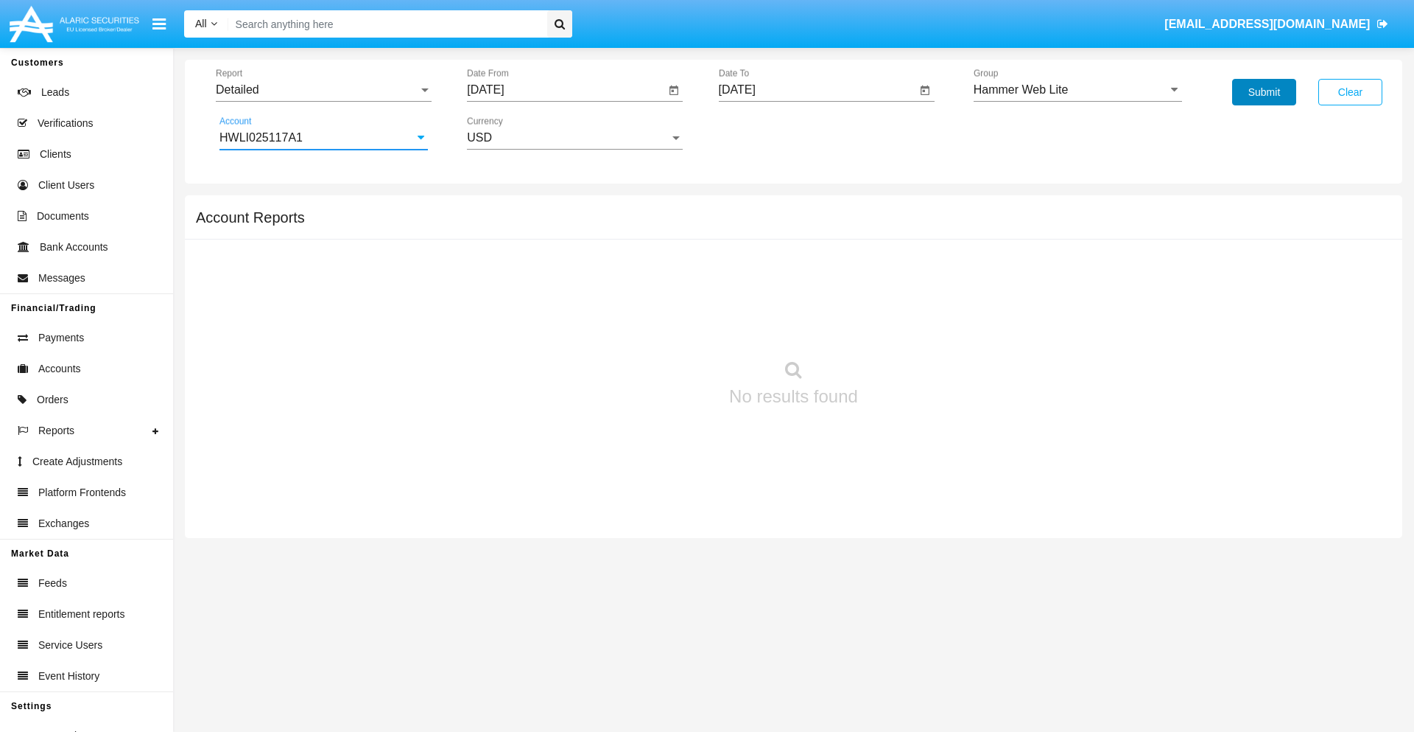
click at [1264, 92] on button "Submit" at bounding box center [1264, 92] width 64 height 27
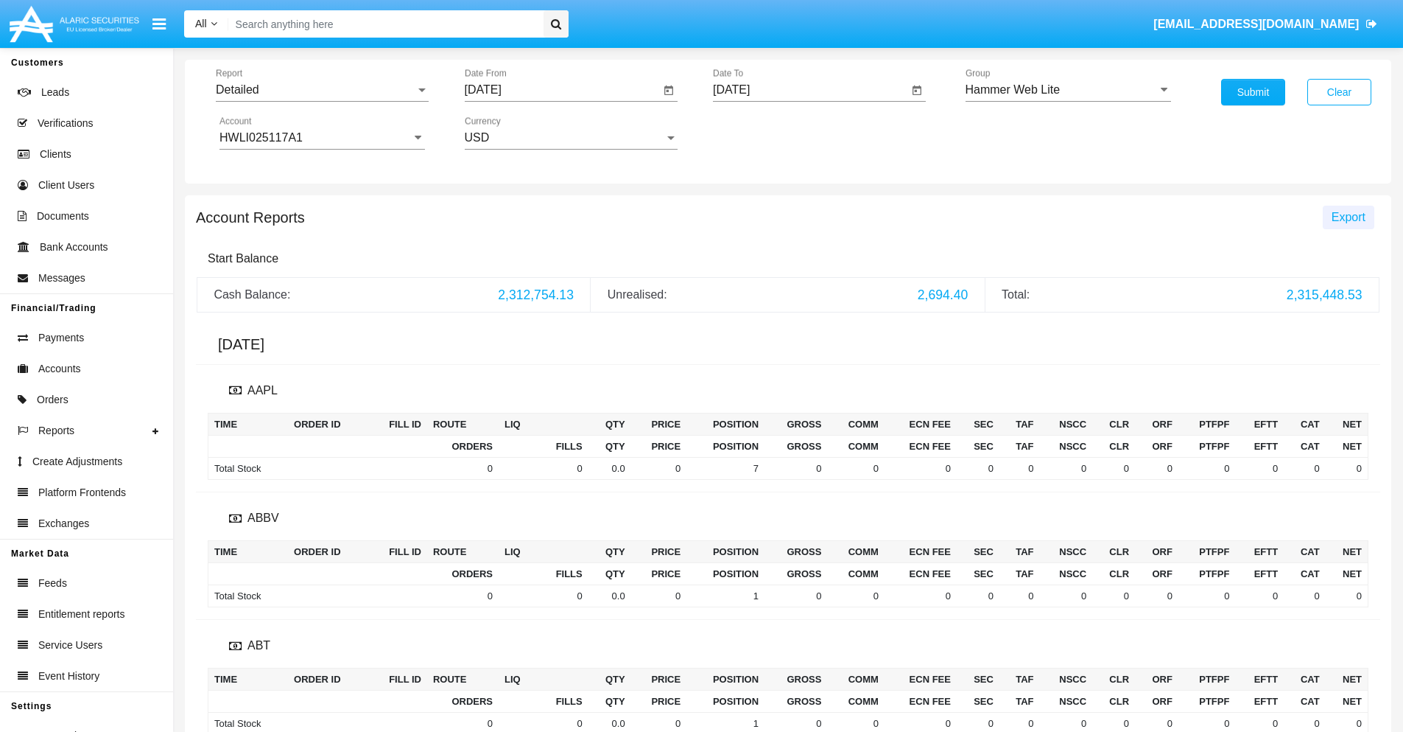
click at [1348, 217] on span "Export" at bounding box center [1349, 217] width 34 height 13
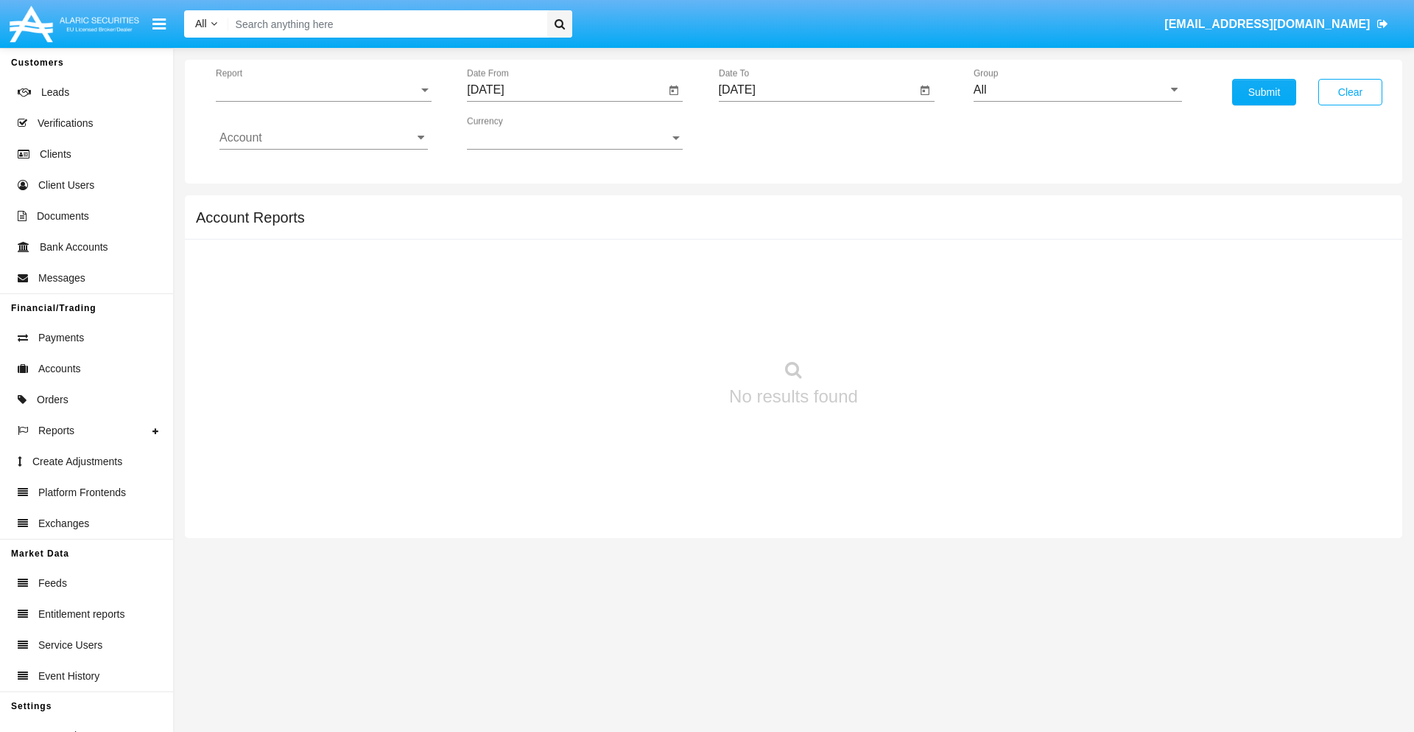
click at [323, 90] on span "Report" at bounding box center [317, 89] width 203 height 13
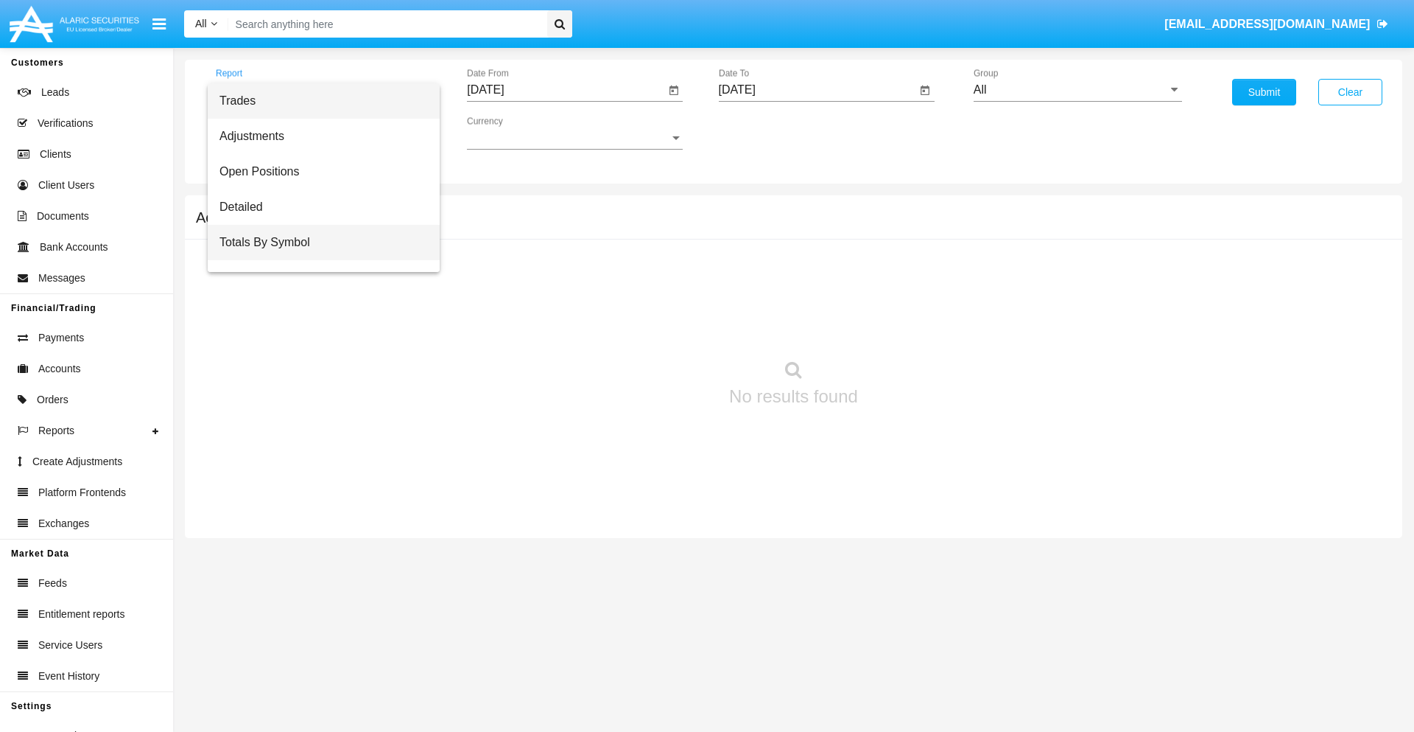
click at [318, 242] on span "Totals By Symbol" at bounding box center [324, 242] width 208 height 35
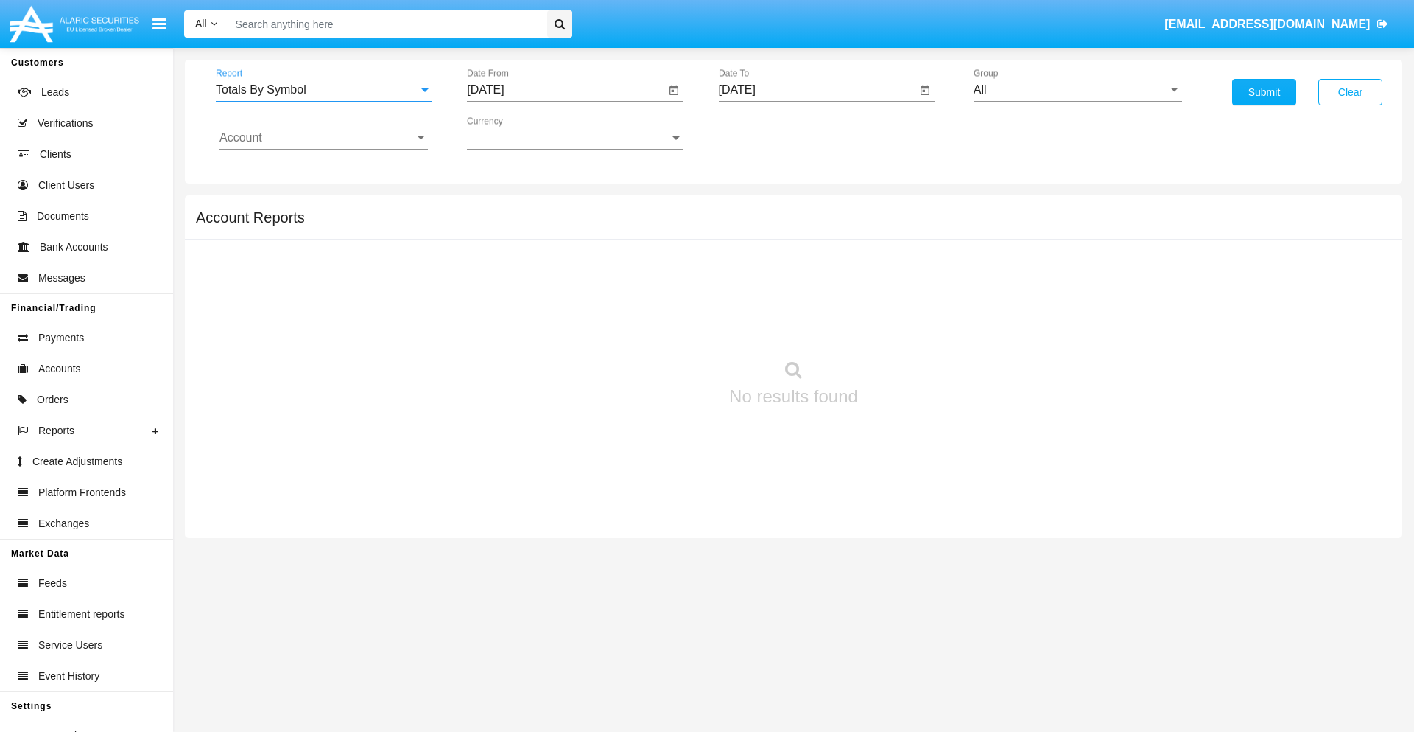
click at [566, 90] on input "[DATE]" at bounding box center [566, 89] width 198 height 13
click at [516, 133] on span "[DATE]" at bounding box center [502, 133] width 32 height 12
click at [657, 326] on div "2025" at bounding box center [657, 325] width 46 height 27
click at [502, 267] on div "SEP" at bounding box center [503, 266] width 46 height 27
click at [580, 225] on div "3" at bounding box center [580, 226] width 27 height 27
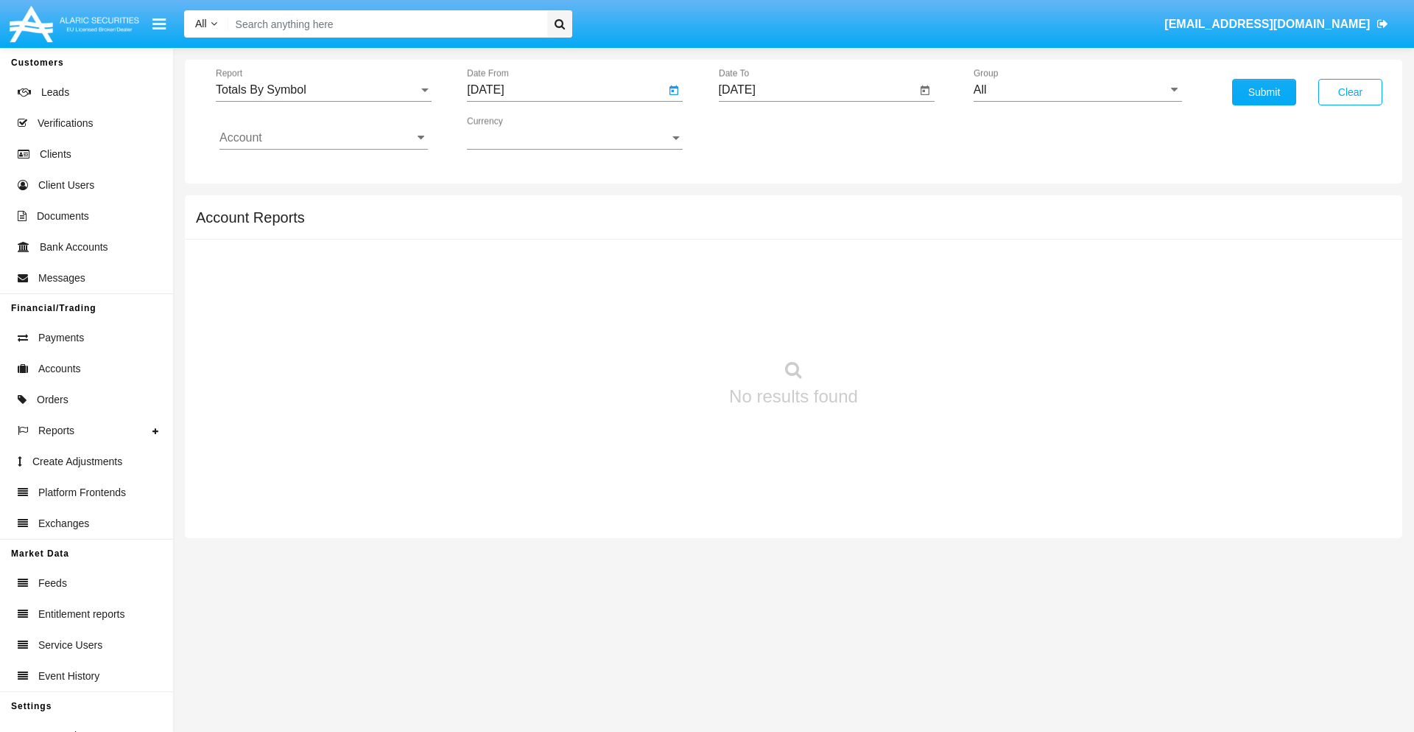
type input "09/03/25"
click at [817, 90] on input "[DATE]" at bounding box center [818, 89] width 198 height 13
click at [767, 133] on span "[DATE]" at bounding box center [754, 133] width 32 height 12
click at [908, 326] on div "2025" at bounding box center [908, 325] width 46 height 27
click at [805, 267] on div "OCT" at bounding box center [805, 266] width 46 height 27
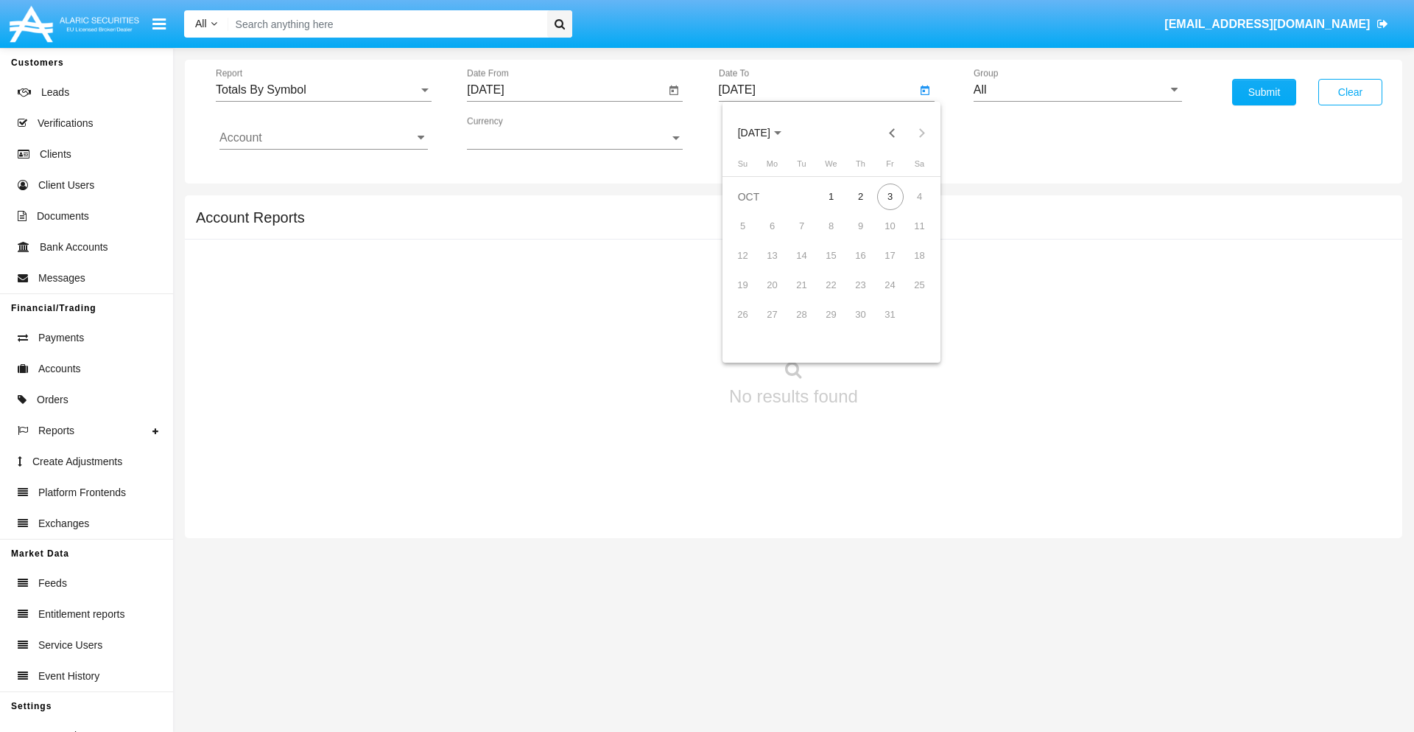
click at [890, 196] on div "3" at bounding box center [890, 196] width 27 height 27
type input "[DATE]"
click at [1078, 90] on input "All" at bounding box center [1078, 89] width 208 height 13
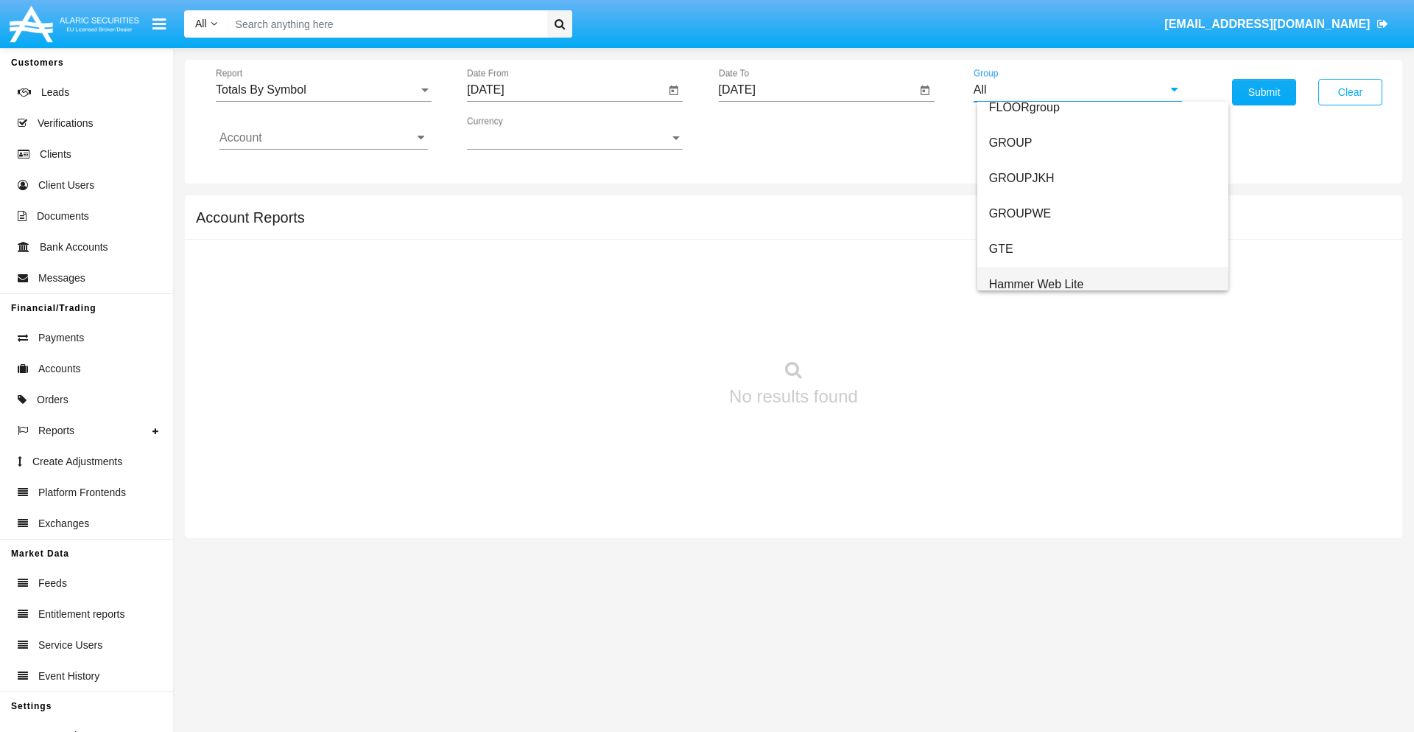
click at [1037, 284] on span "Hammer Web Lite" at bounding box center [1036, 284] width 95 height 13
type input "Hammer Web Lite"
click at [323, 138] on input "Account" at bounding box center [324, 137] width 208 height 13
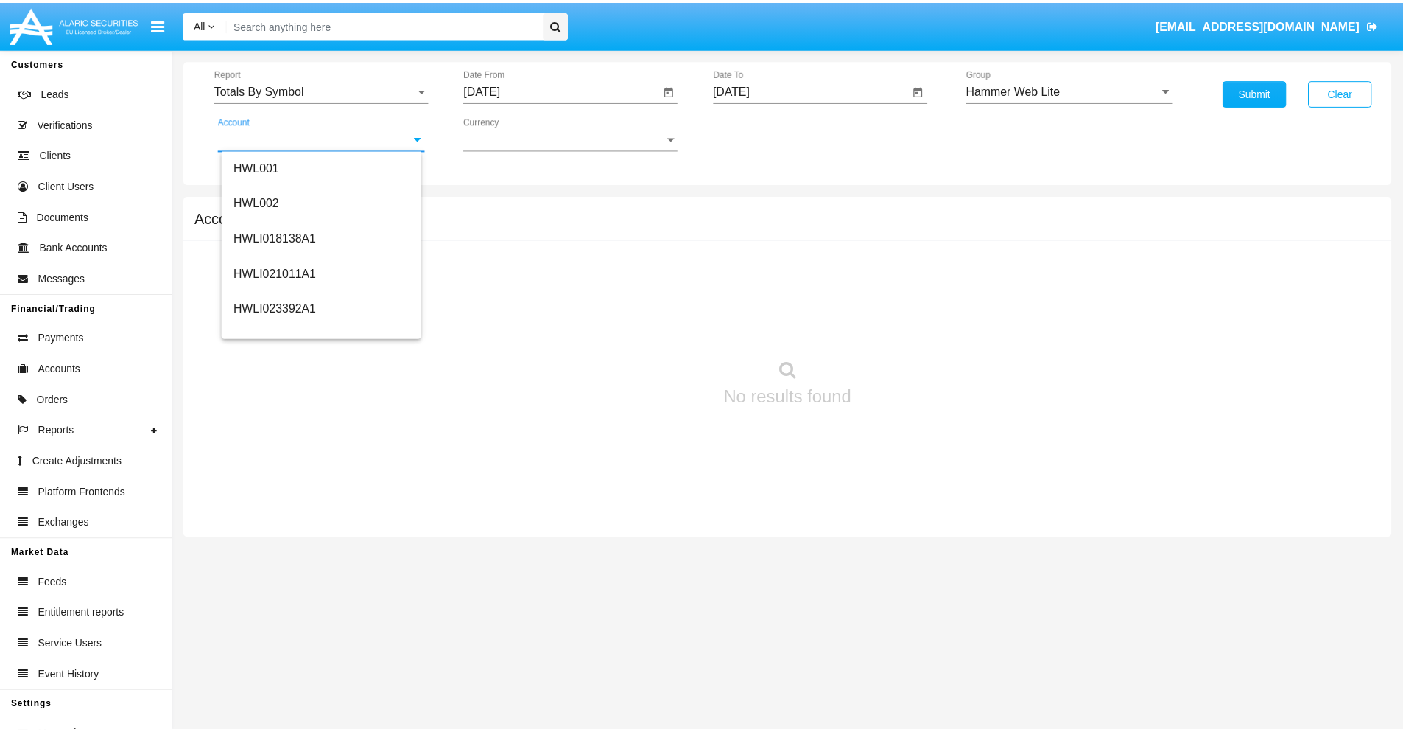
scroll to position [224, 0]
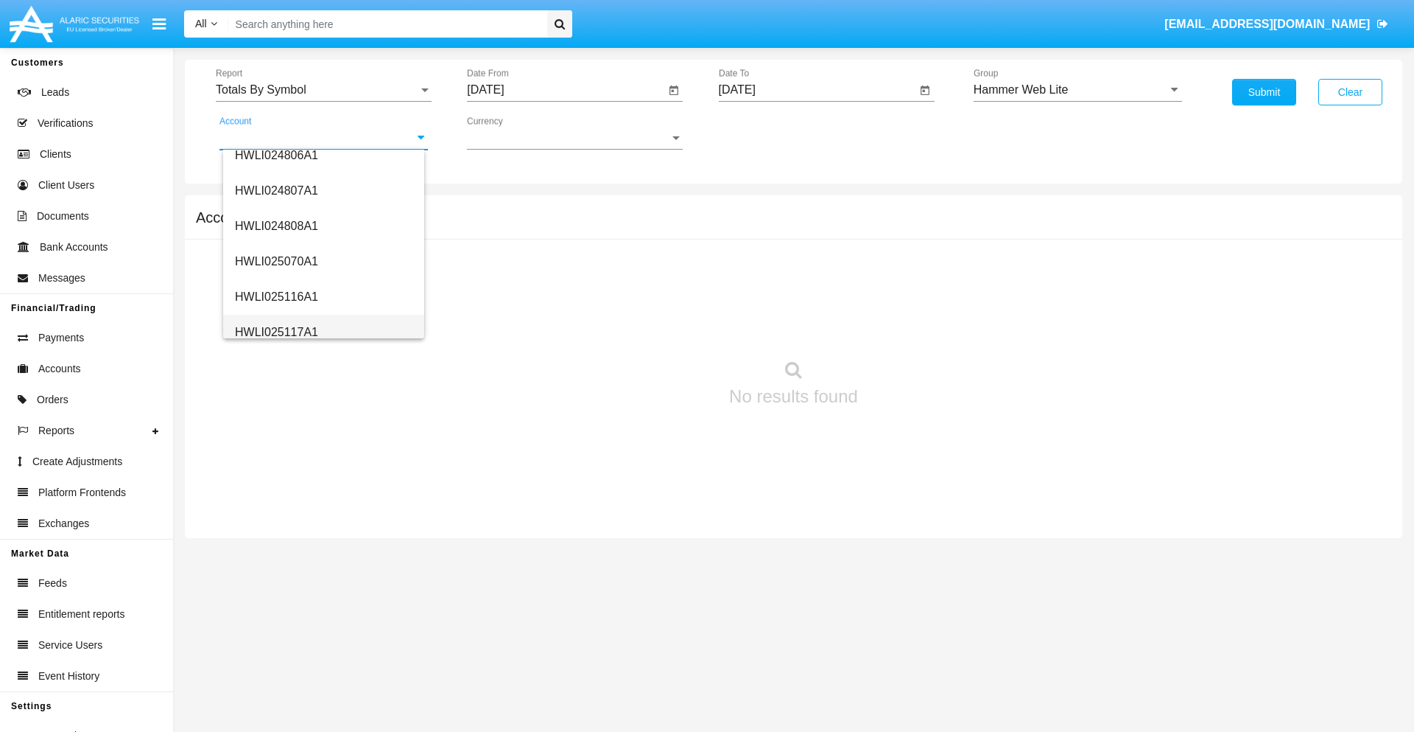
click at [276, 332] on span "HWLI025117A1" at bounding box center [276, 332] width 83 height 13
type input "HWLI025117A1"
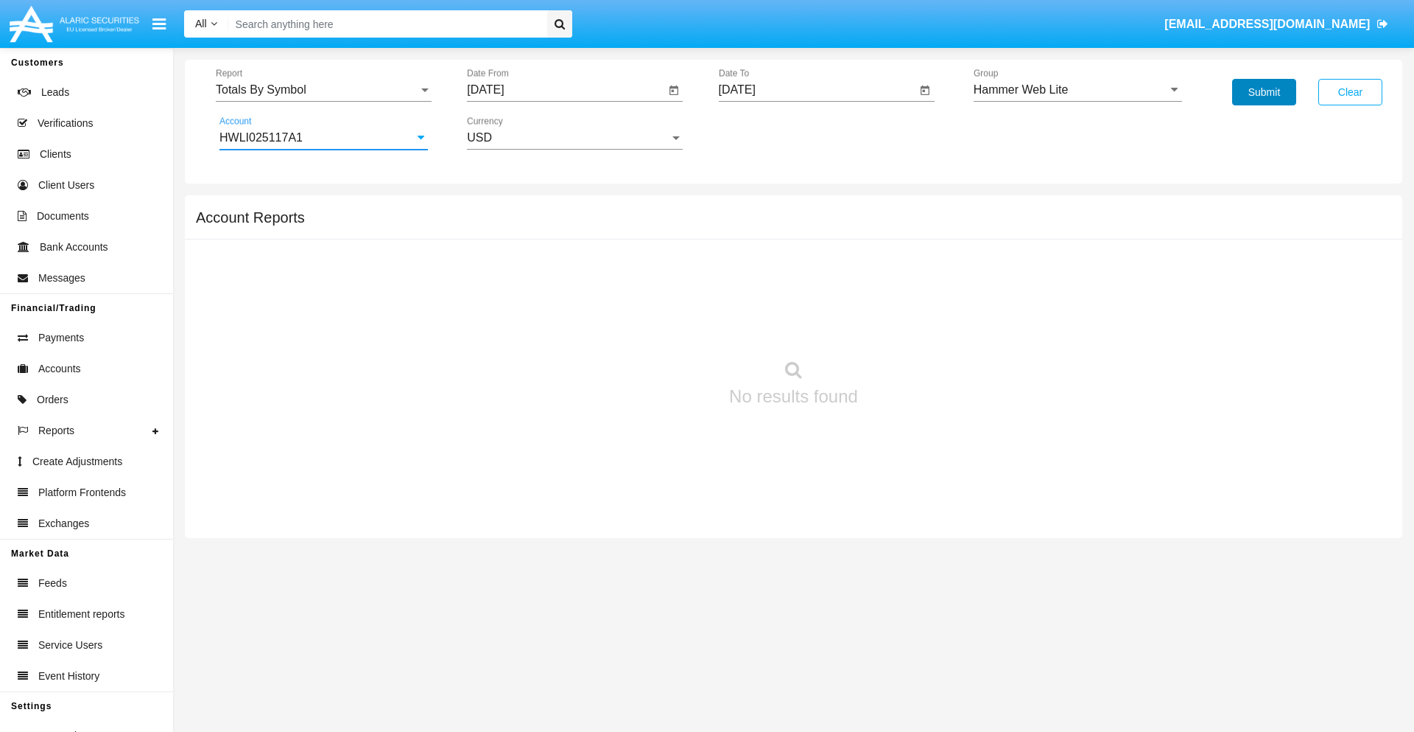
click at [1264, 92] on button "Submit" at bounding box center [1264, 92] width 64 height 27
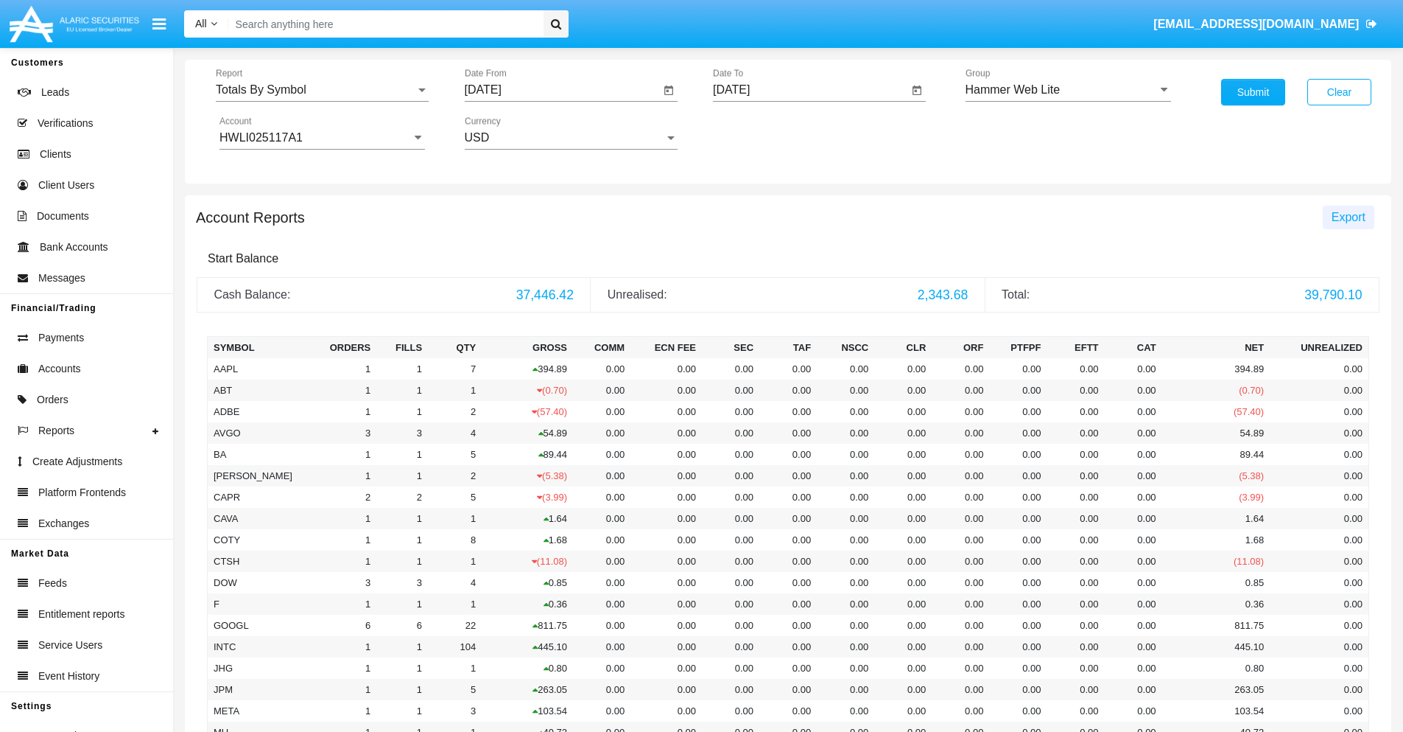
click at [1348, 217] on span "Export" at bounding box center [1349, 217] width 34 height 13
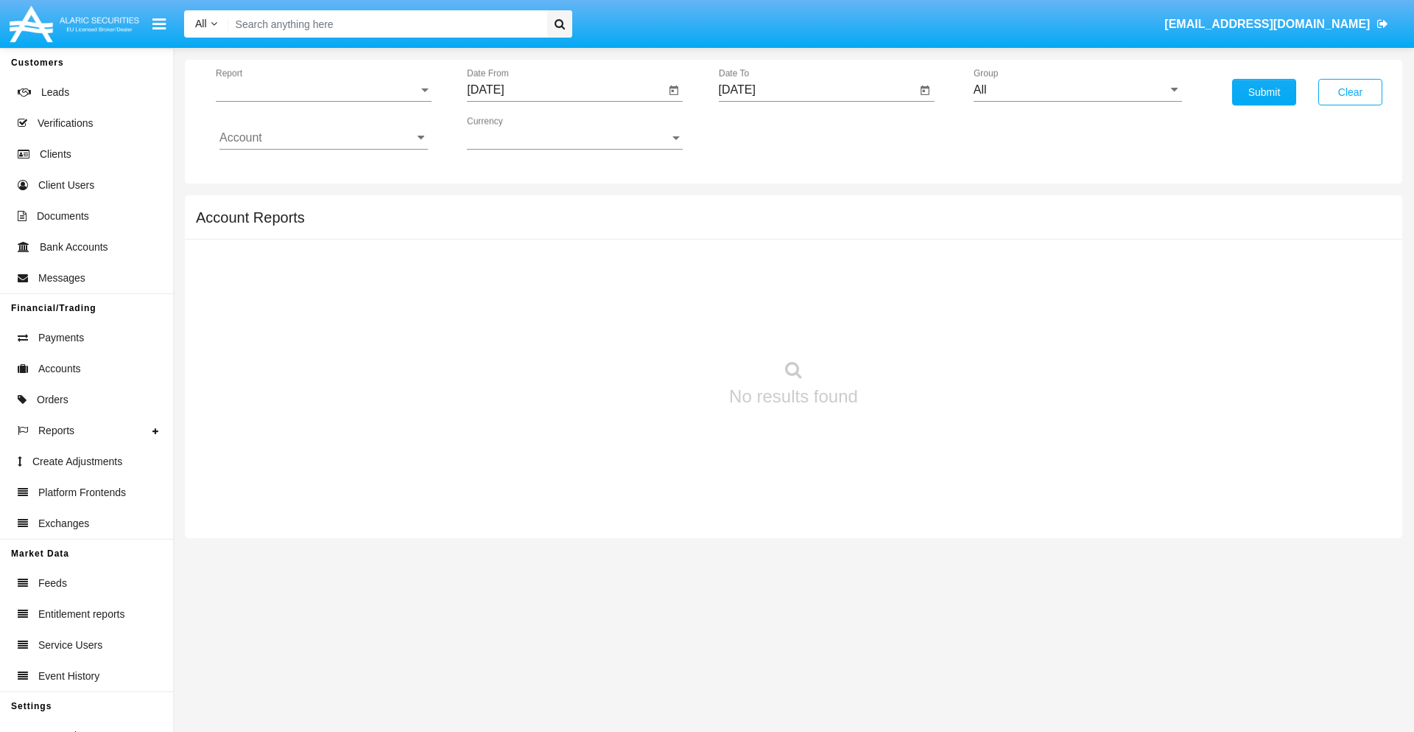
click at [323, 90] on span "Report" at bounding box center [317, 89] width 203 height 13
click at [318, 254] on span "Totals By Date" at bounding box center [324, 253] width 208 height 35
click at [566, 90] on input "[DATE]" at bounding box center [566, 89] width 198 height 13
click at [516, 133] on span "[DATE]" at bounding box center [502, 133] width 32 height 12
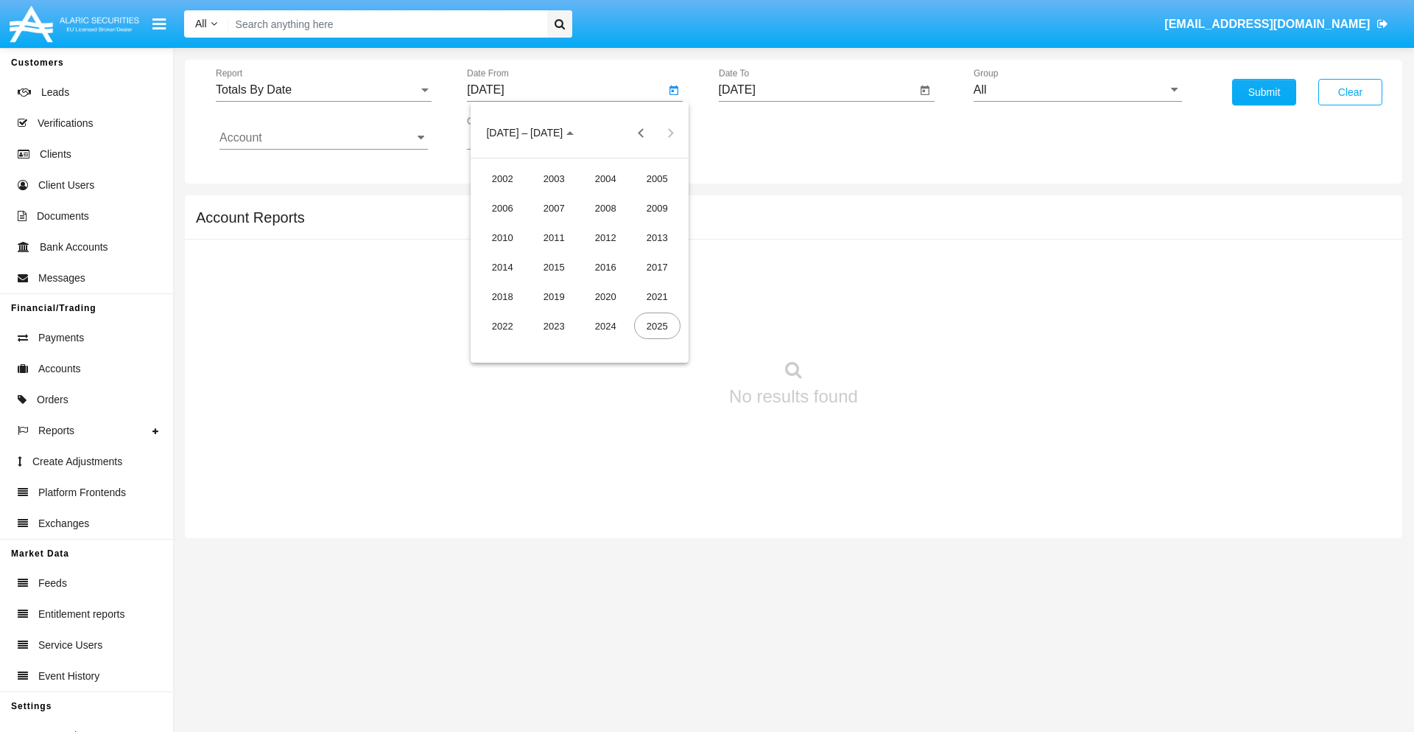
click at [657, 326] on div "2025" at bounding box center [657, 325] width 46 height 27
click at [502, 267] on div "SEP" at bounding box center [503, 266] width 46 height 27
click at [609, 284] on div "18" at bounding box center [609, 285] width 27 height 27
type input "[DATE]"
click at [817, 90] on input "[DATE]" at bounding box center [818, 89] width 198 height 13
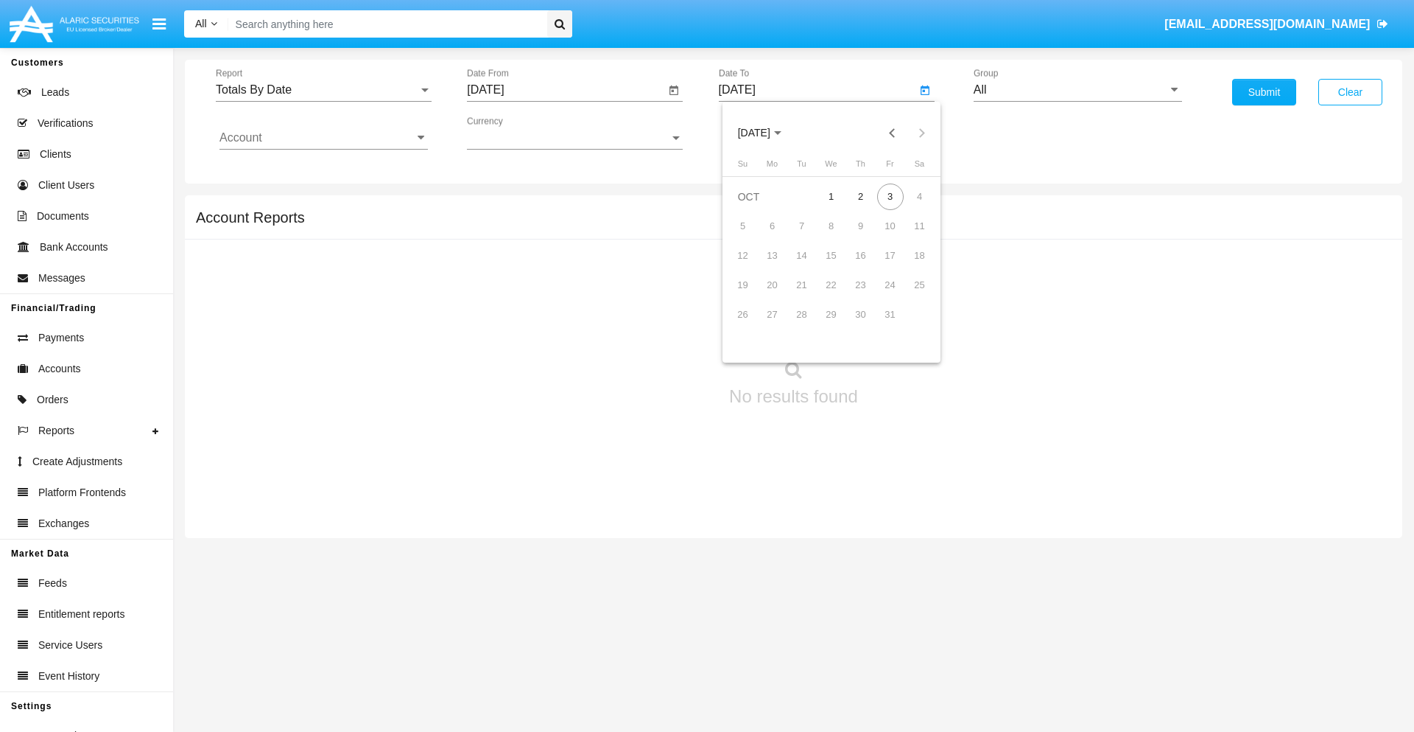
click at [767, 133] on span "[DATE]" at bounding box center [754, 133] width 32 height 12
click at [908, 326] on div "2025" at bounding box center [908, 325] width 46 height 27
click at [805, 267] on div "OCT" at bounding box center [805, 266] width 46 height 27
click at [890, 196] on div "3" at bounding box center [890, 196] width 27 height 27
type input "[DATE]"
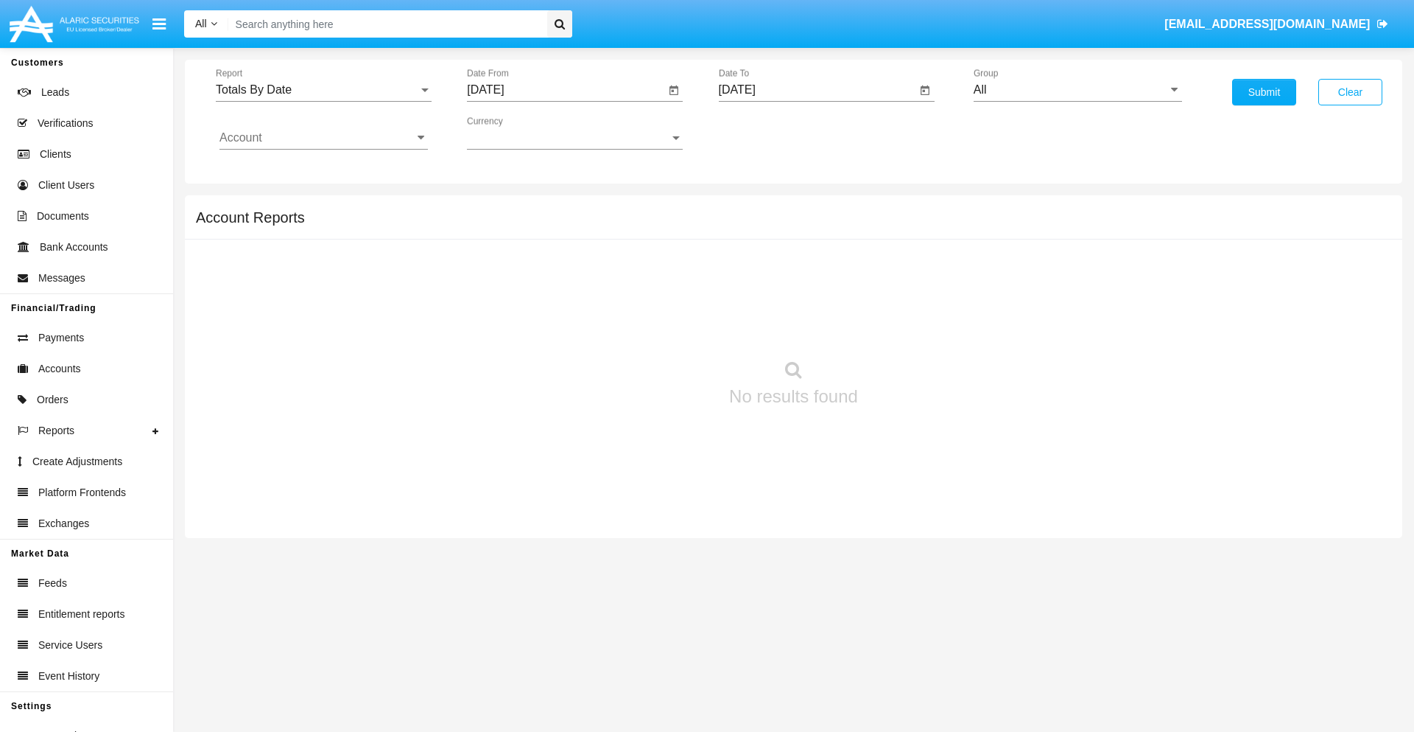
click at [1078, 90] on input "All" at bounding box center [1078, 89] width 208 height 13
click at [1037, 284] on span "Hammer Web Lite" at bounding box center [1036, 284] width 95 height 13
type input "Hammer Web Lite"
click at [323, 138] on input "Account" at bounding box center [324, 137] width 208 height 13
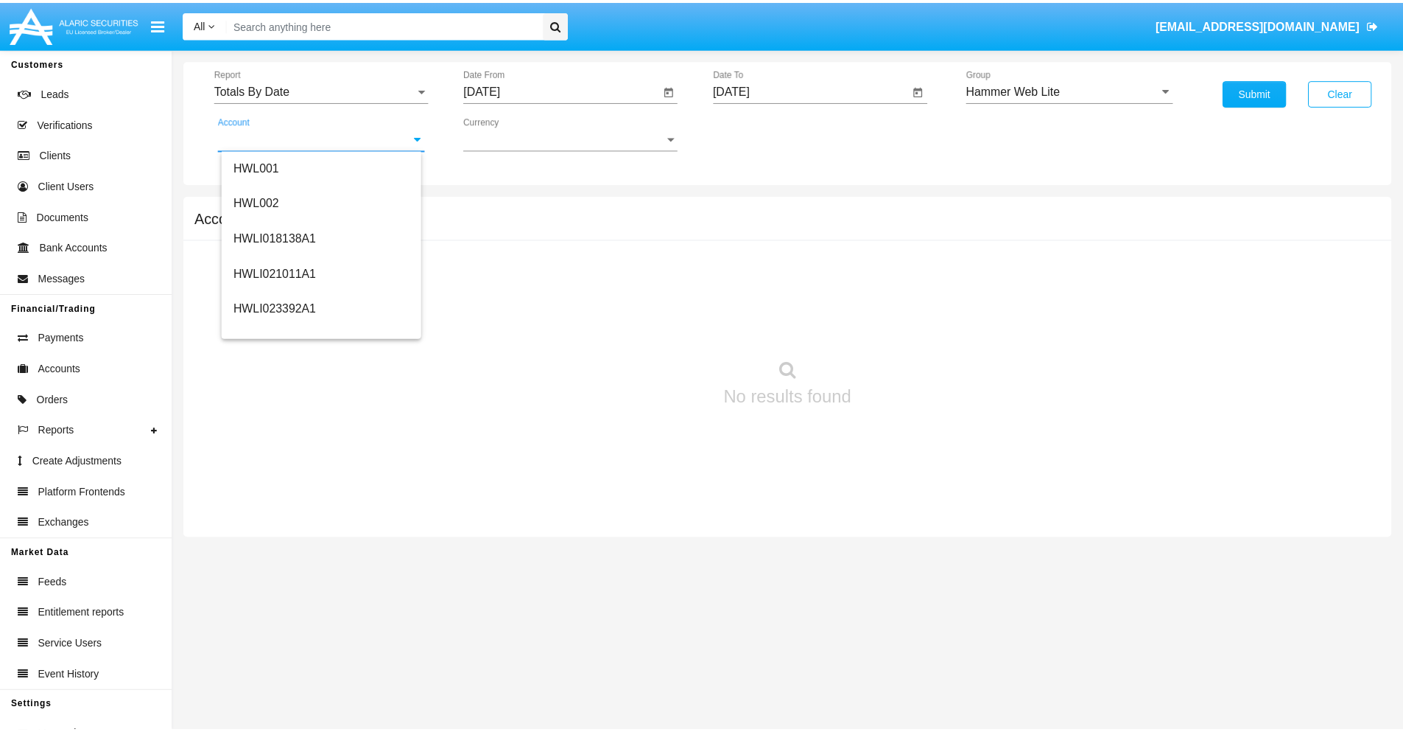
scroll to position [224, 0]
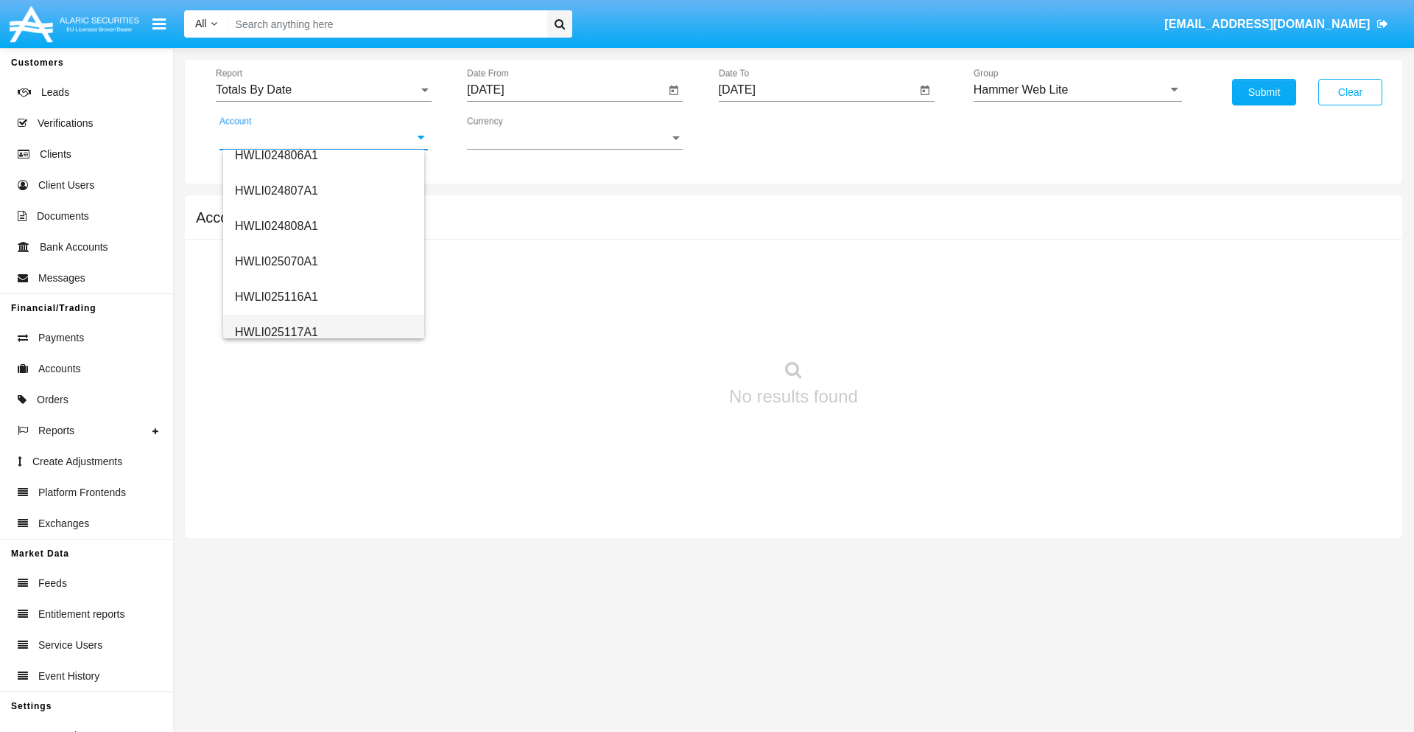
click at [276, 332] on span "HWLI025117A1" at bounding box center [276, 332] width 83 height 13
type input "HWLI025117A1"
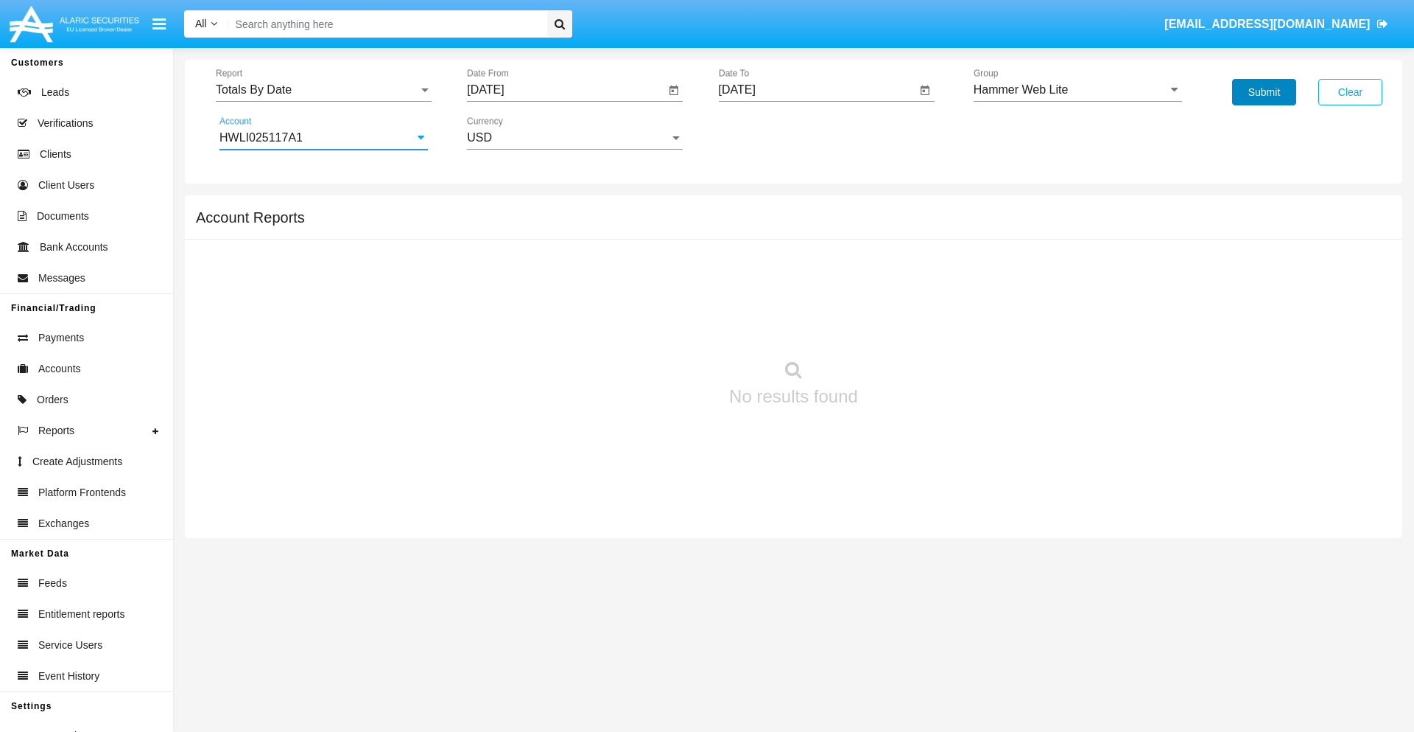
click at [1264, 92] on button "Submit" at bounding box center [1264, 92] width 64 height 27
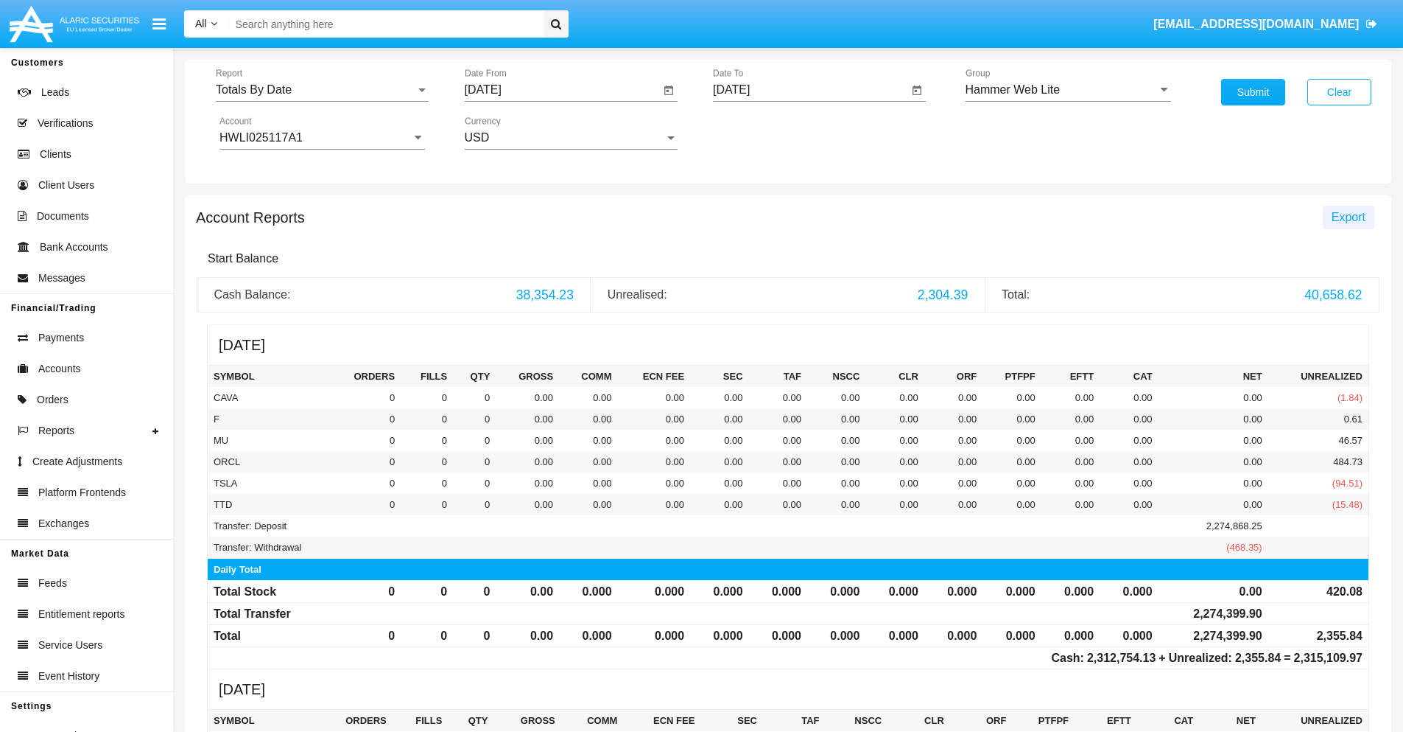
click at [1348, 217] on span "Export" at bounding box center [1349, 217] width 34 height 13
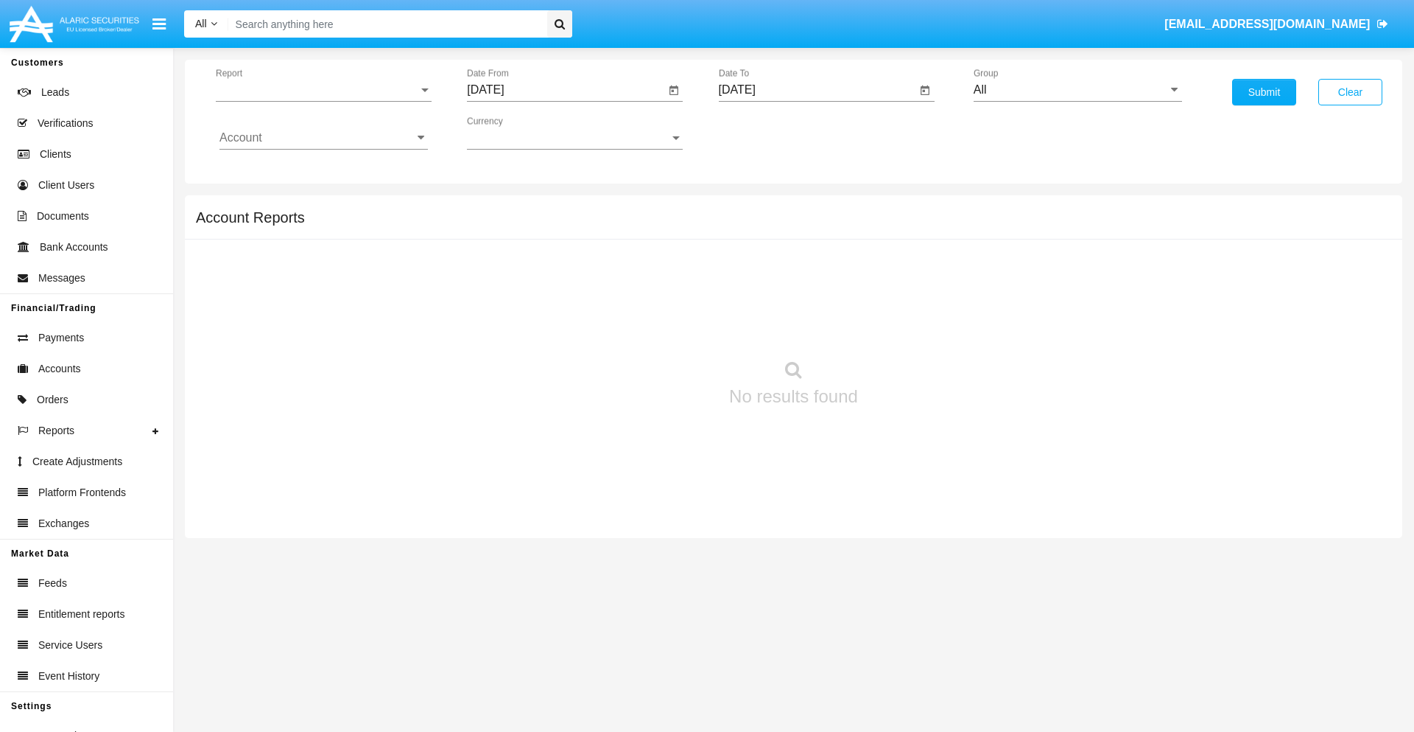
click at [323, 90] on span "Report" at bounding box center [317, 89] width 203 height 13
click at [318, 254] on span "Summary By Date" at bounding box center [324, 253] width 208 height 35
click at [566, 90] on input "[DATE]" at bounding box center [566, 89] width 198 height 13
click at [516, 133] on span "[DATE]" at bounding box center [502, 133] width 32 height 12
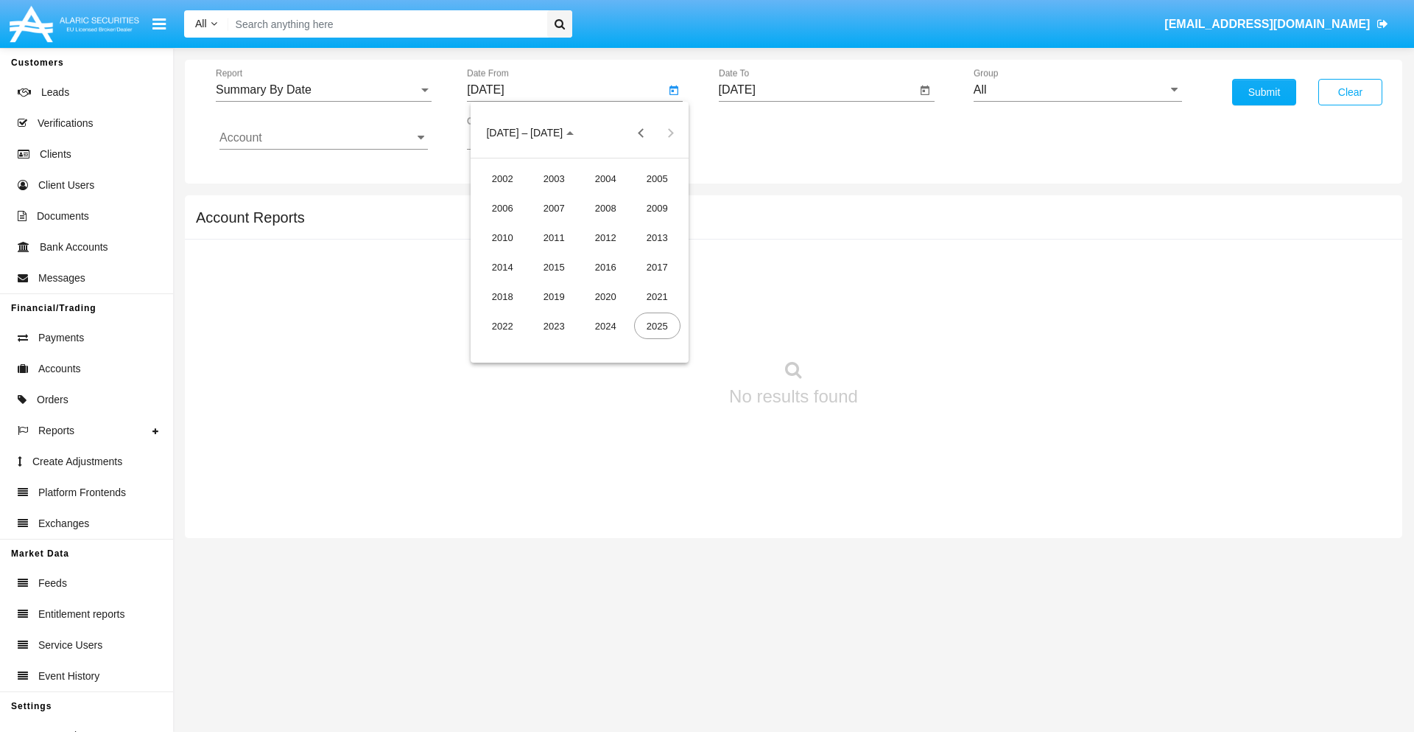
click at [657, 326] on div "2025" at bounding box center [657, 325] width 46 height 27
click at [502, 267] on div "SEP" at bounding box center [503, 266] width 46 height 27
click at [609, 284] on div "18" at bounding box center [609, 285] width 27 height 27
type input "09/18/25"
click at [817, 90] on input "[DATE]" at bounding box center [818, 89] width 198 height 13
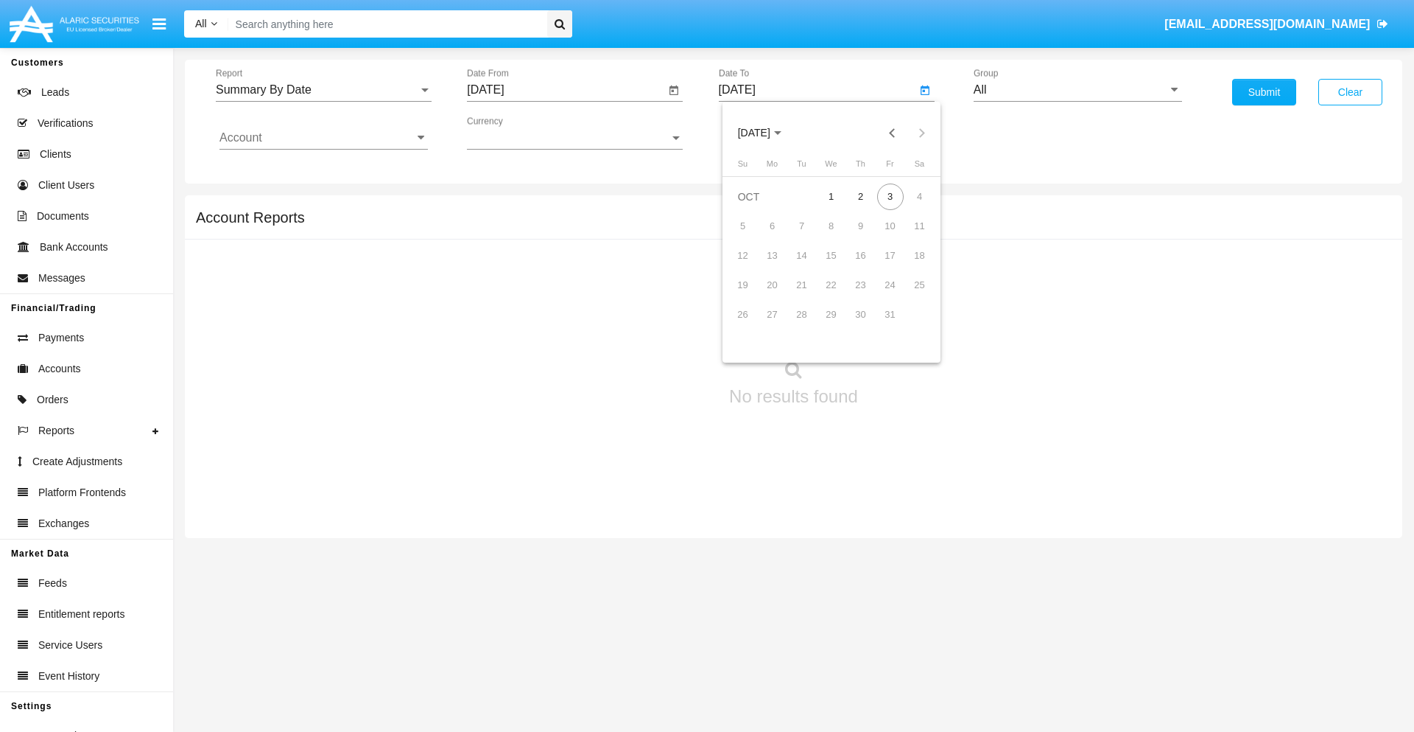
click at [767, 133] on span "[DATE]" at bounding box center [754, 133] width 32 height 12
click at [908, 326] on div "2025" at bounding box center [908, 325] width 46 height 27
click at [805, 267] on div "OCT" at bounding box center [805, 266] width 46 height 27
click at [890, 196] on div "3" at bounding box center [890, 196] width 27 height 27
type input "[DATE]"
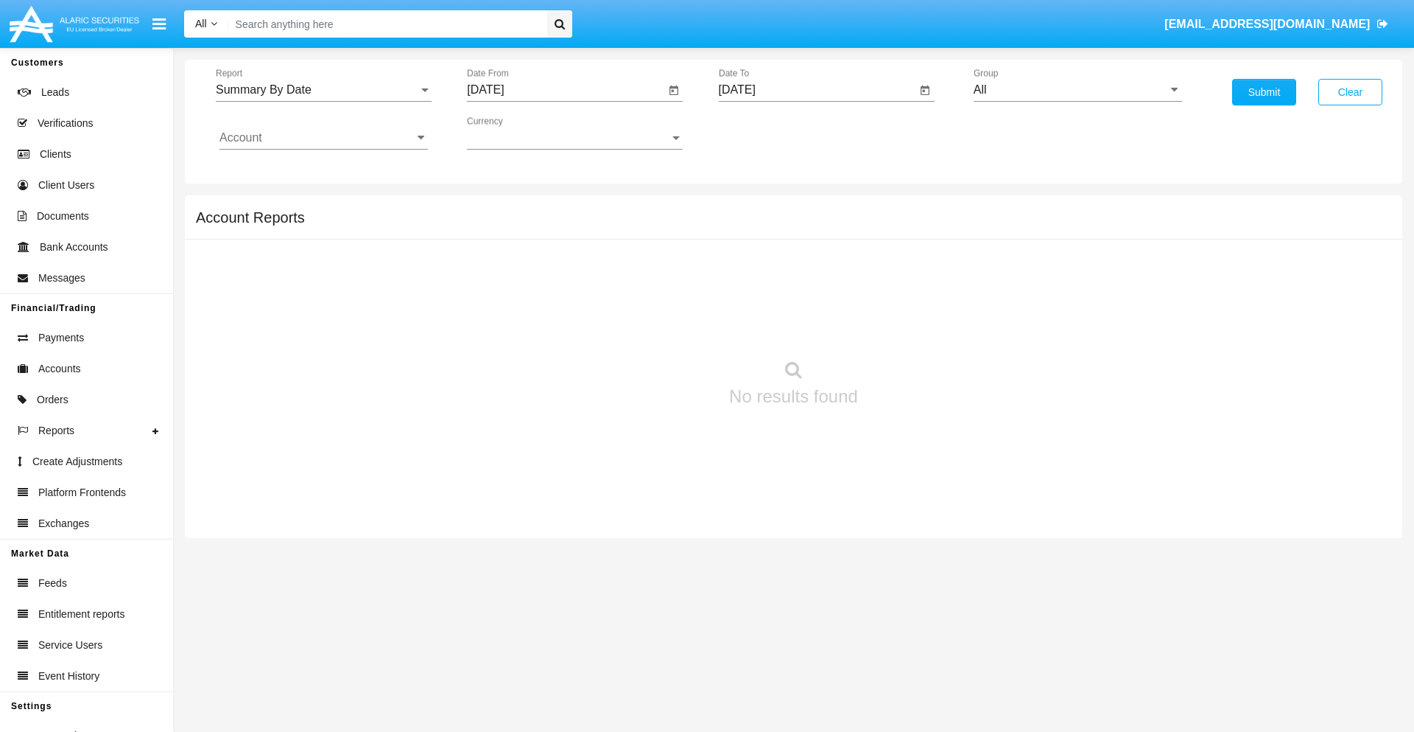
click at [1078, 90] on input "All" at bounding box center [1078, 89] width 208 height 13
type input "Hammer Web Lite"
click at [323, 138] on input "Account" at bounding box center [324, 137] width 208 height 13
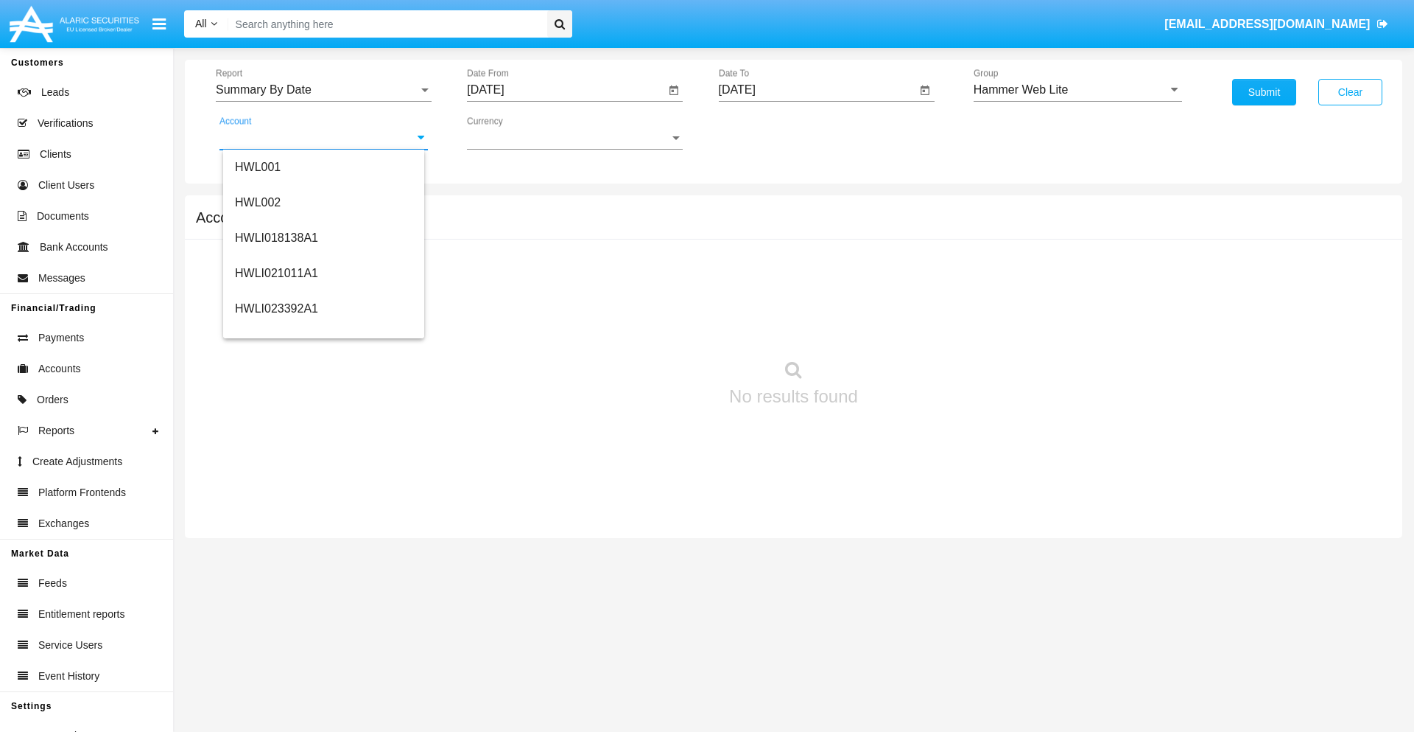
scroll to position [224, 0]
click at [276, 332] on span "HWLI025117A1" at bounding box center [276, 332] width 83 height 13
type input "HWLI025117A1"
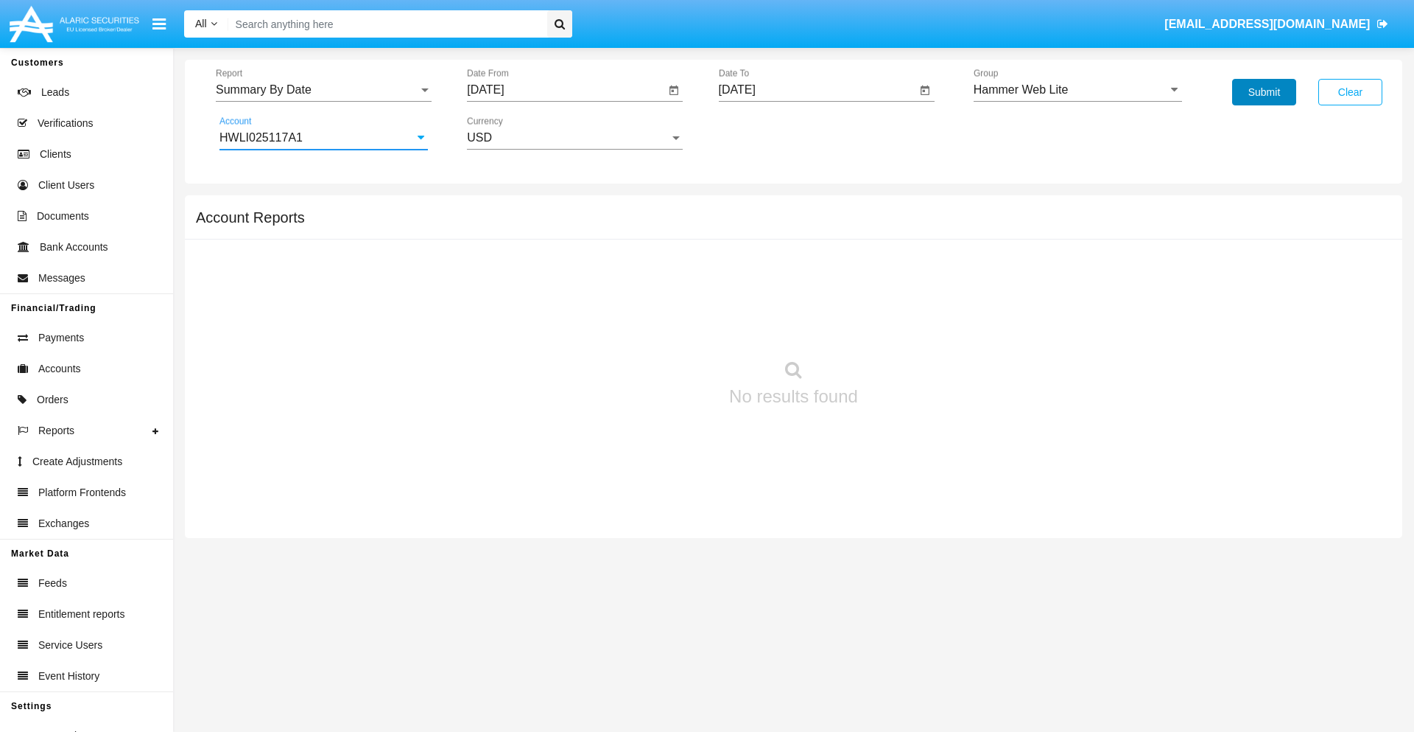
click at [1264, 92] on button "Submit" at bounding box center [1264, 92] width 64 height 27
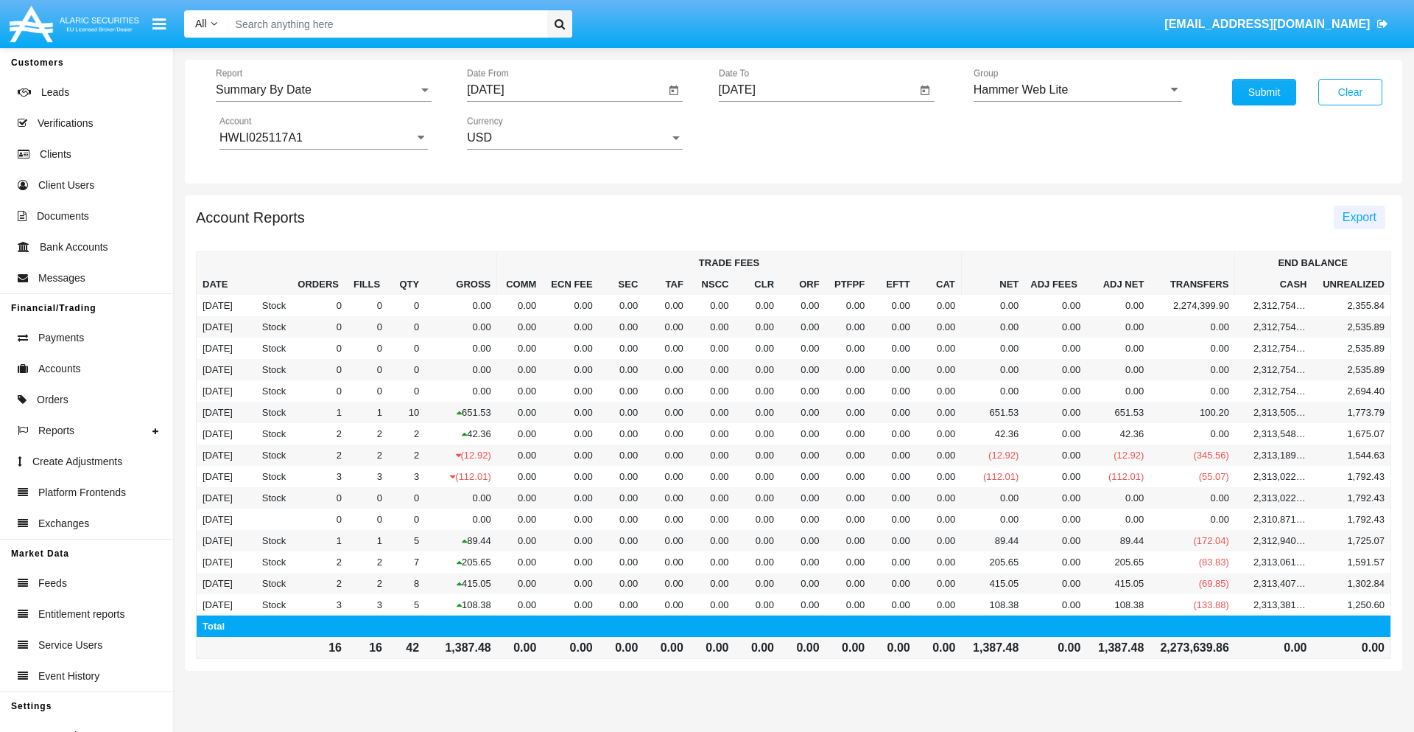
click at [1359, 217] on span "Export" at bounding box center [1360, 217] width 34 height 13
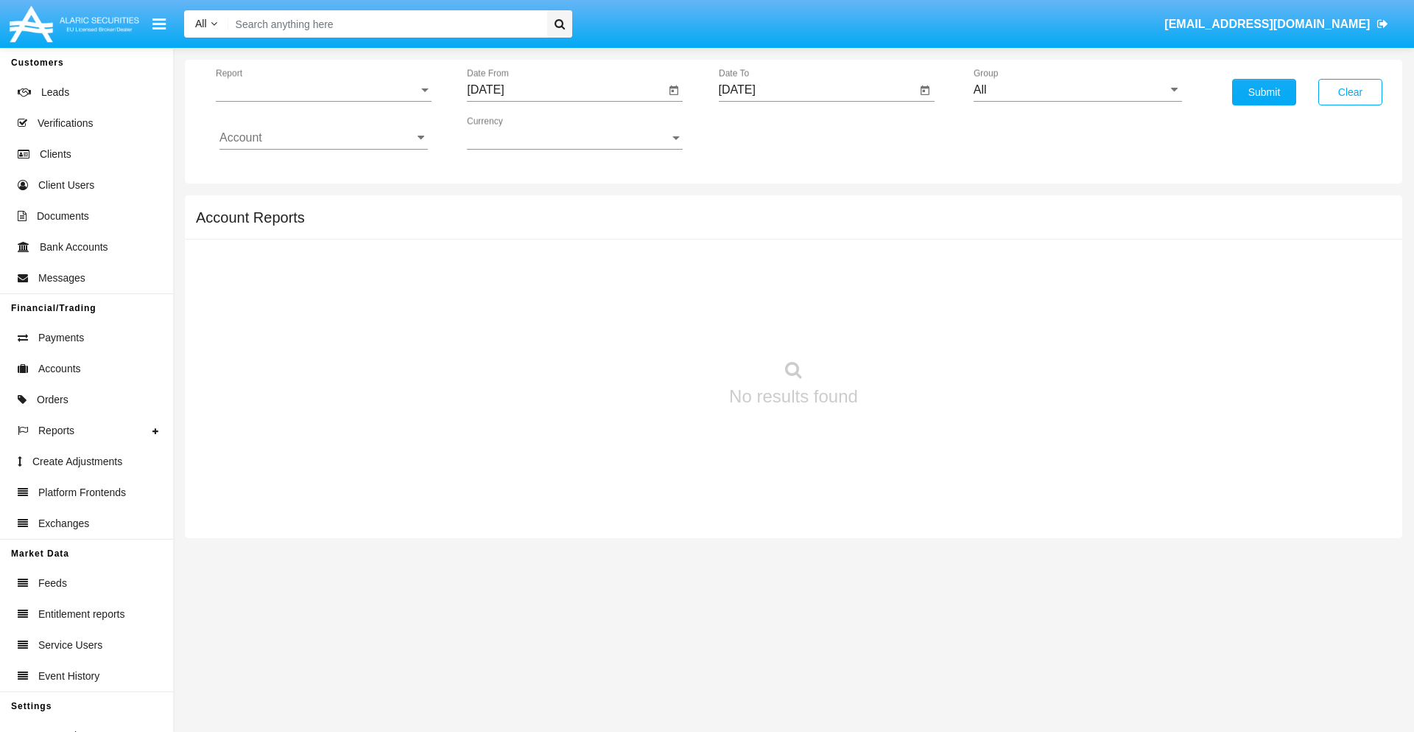
click at [323, 90] on span "Report" at bounding box center [317, 89] width 203 height 13
click at [318, 254] on span "Fees By Destination" at bounding box center [324, 253] width 208 height 35
click at [566, 90] on input "[DATE]" at bounding box center [566, 89] width 198 height 13
click at [516, 133] on span "[DATE]" at bounding box center [502, 133] width 32 height 12
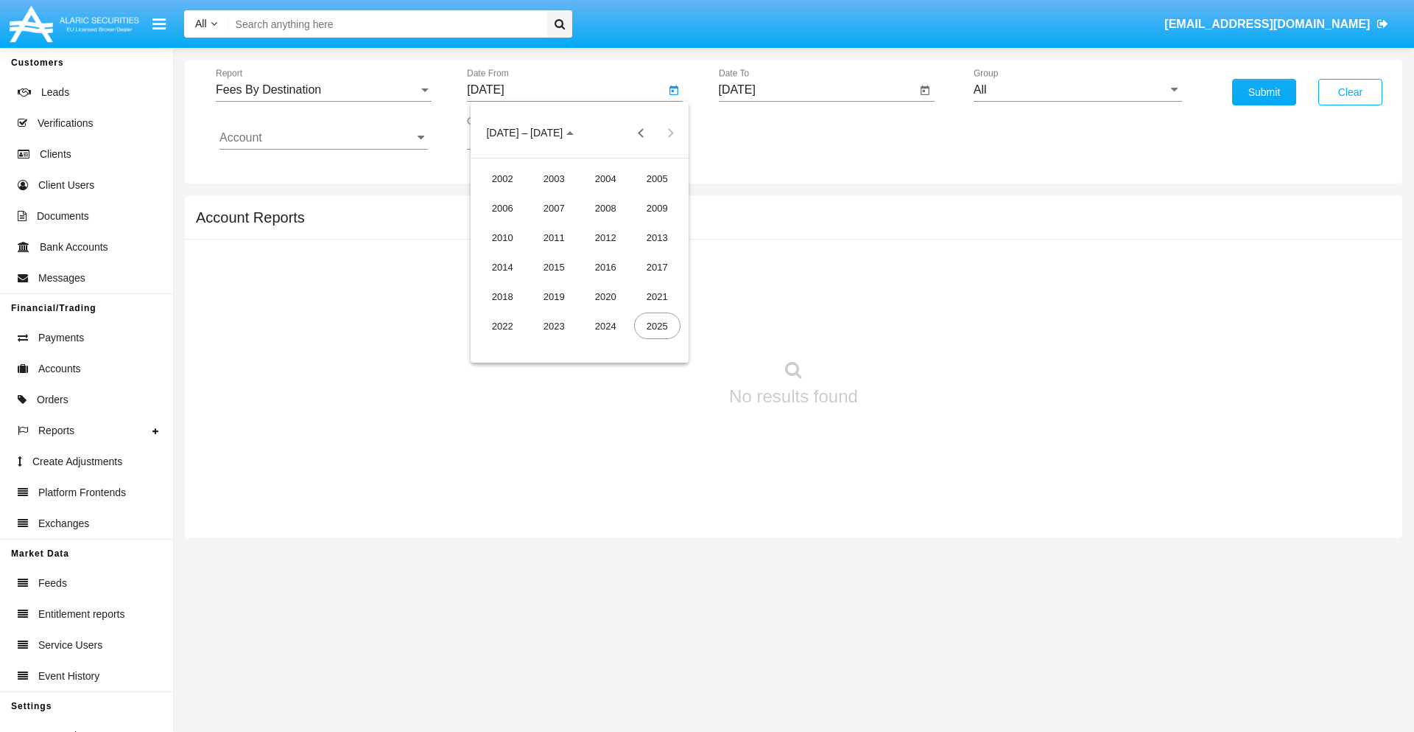
click at [657, 326] on div "2025" at bounding box center [657, 325] width 46 height 27
click at [606, 237] on div "[DATE]" at bounding box center [606, 237] width 46 height 27
click at [609, 225] on div "3" at bounding box center [609, 226] width 27 height 27
type input "07/03/25"
click at [817, 90] on input "[DATE]" at bounding box center [818, 89] width 198 height 13
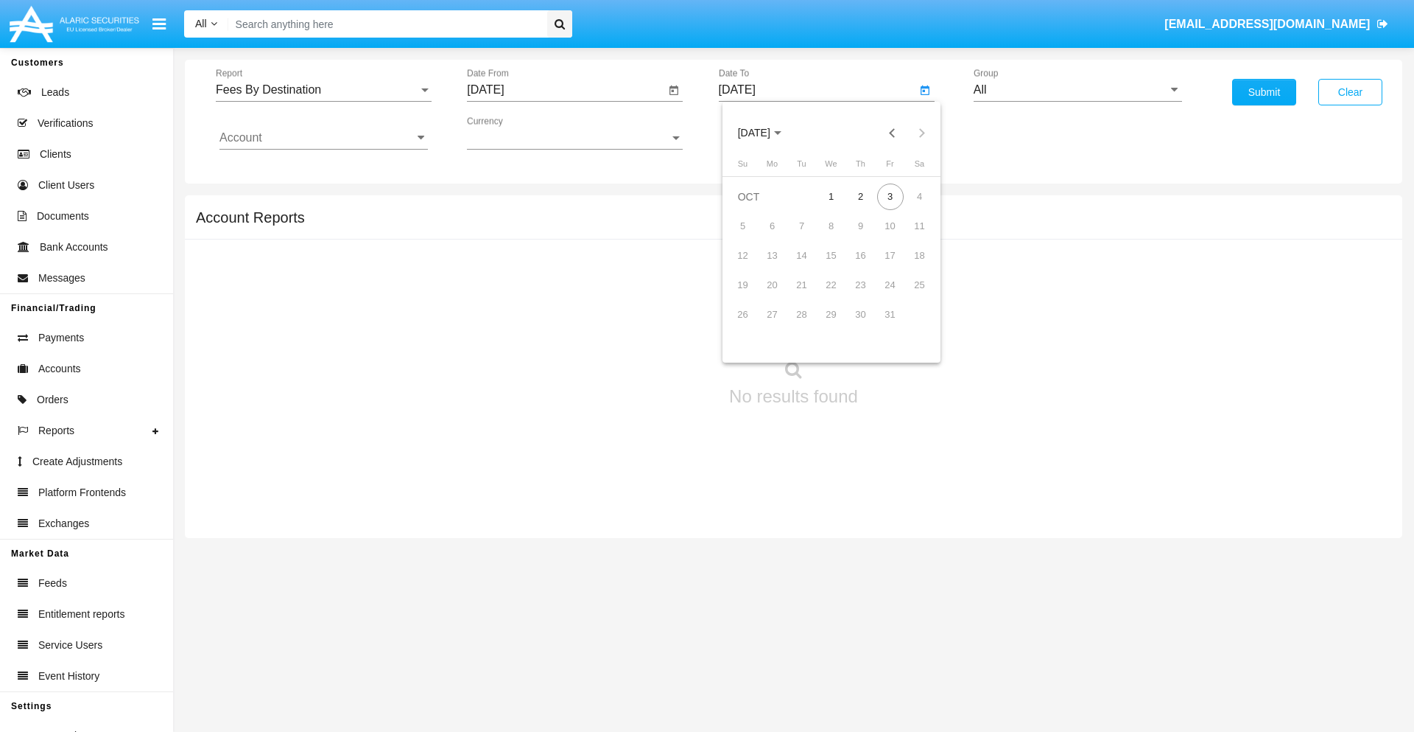
click at [767, 133] on span "[DATE]" at bounding box center [754, 133] width 32 height 12
click at [908, 326] on div "2025" at bounding box center [908, 325] width 46 height 27
click at [805, 267] on div "OCT" at bounding box center [805, 266] width 46 height 27
click at [890, 196] on div "3" at bounding box center [890, 196] width 27 height 27
type input "10/03/25"
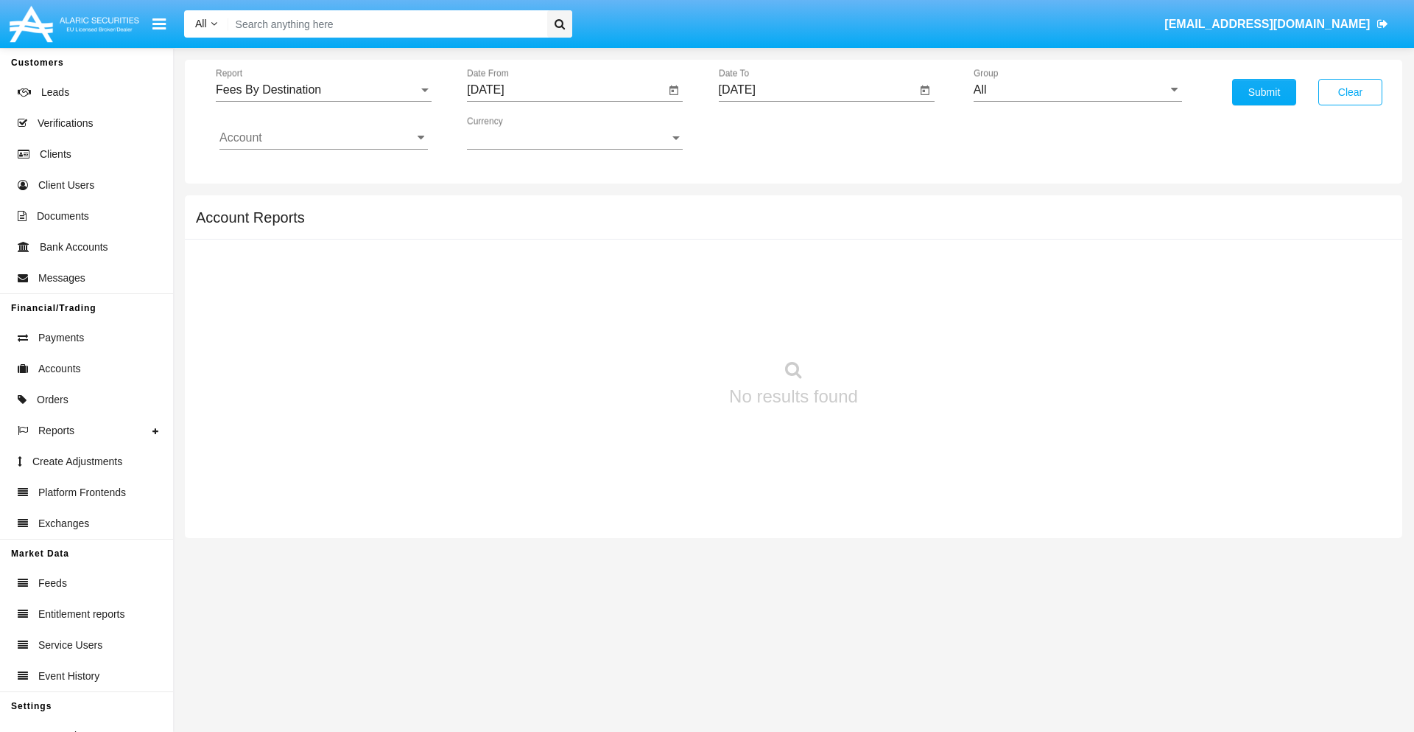
click at [1078, 90] on input "All" at bounding box center [1078, 89] width 208 height 13
click at [1037, 284] on span "Hammer Web Lite" at bounding box center [1036, 284] width 95 height 13
type input "Hammer Web Lite"
click at [323, 138] on input "Account" at bounding box center [324, 137] width 208 height 13
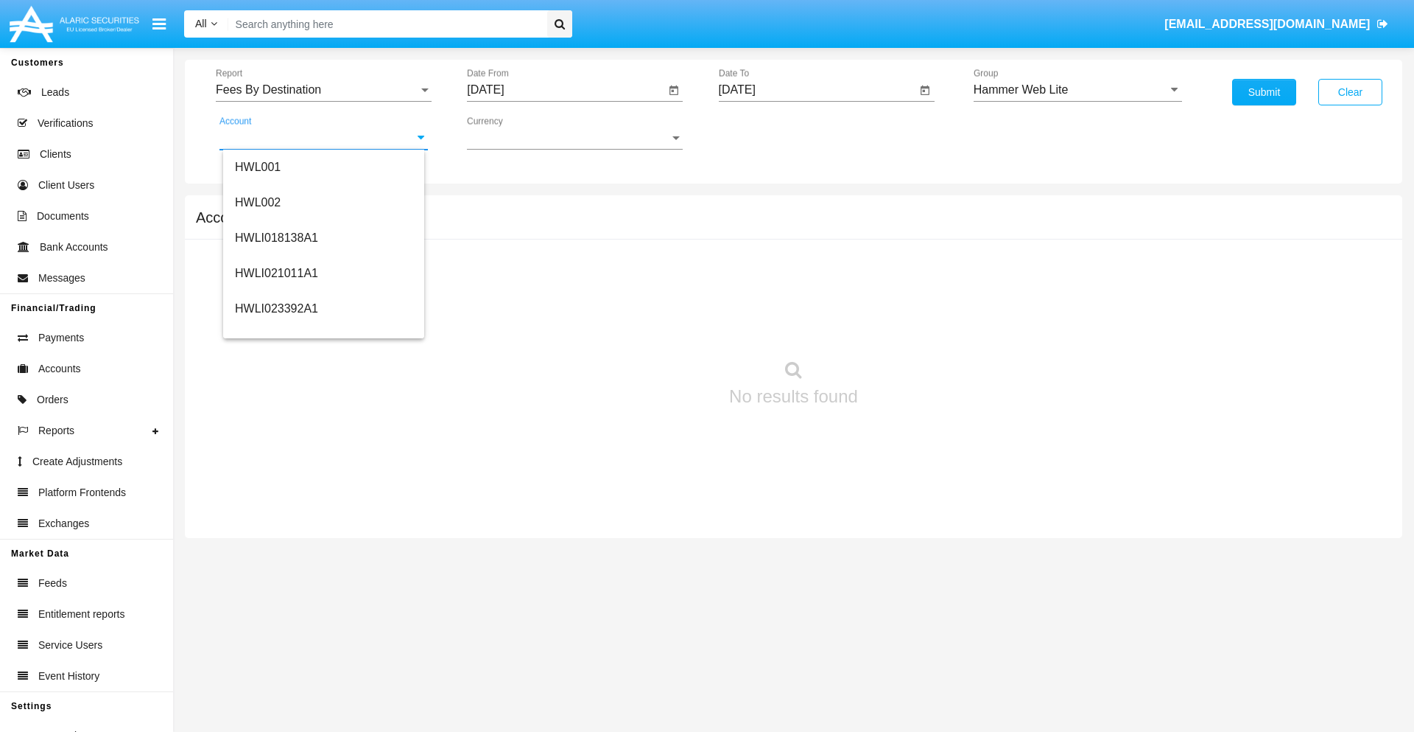
scroll to position [224, 0]
click at [276, 332] on span "HWLI025117A1" at bounding box center [276, 332] width 83 height 13
type input "HWLI025117A1"
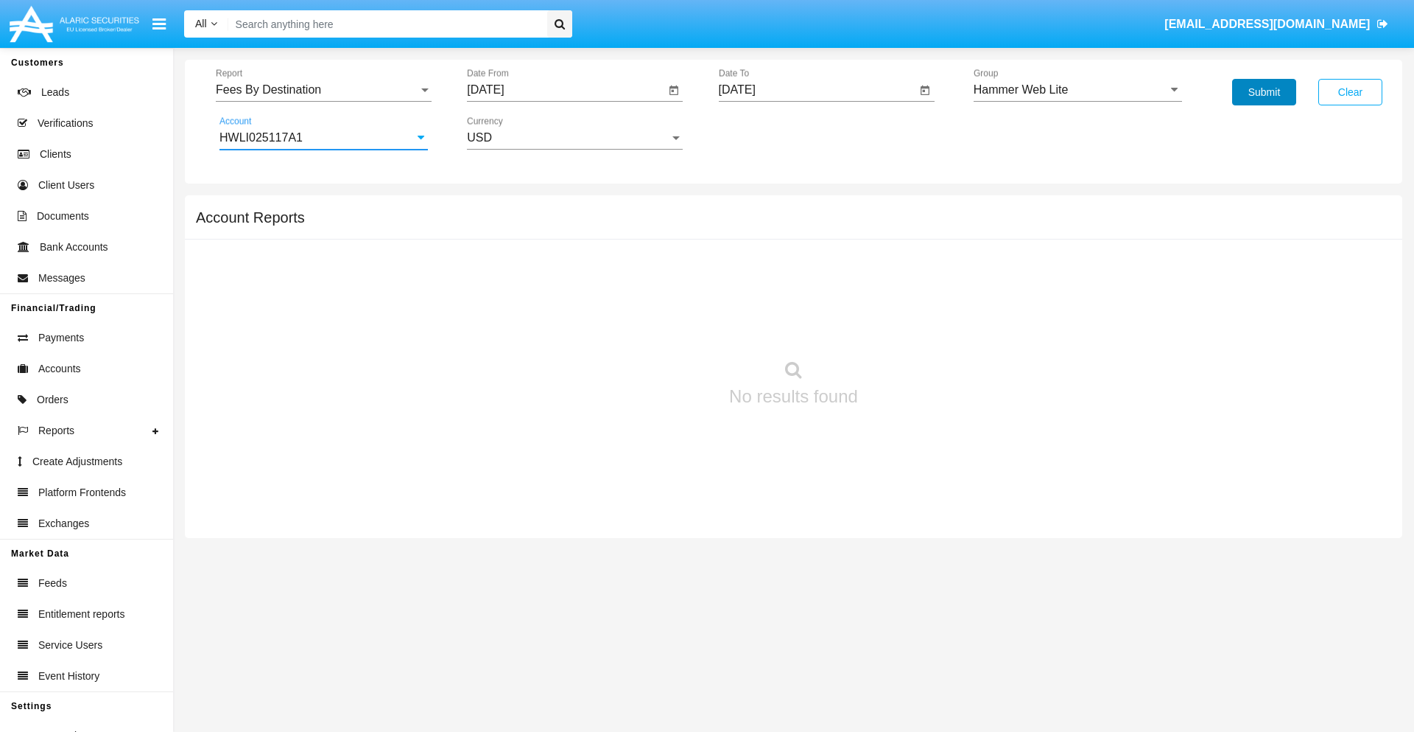
click at [1264, 92] on button "Submit" at bounding box center [1264, 92] width 64 height 27
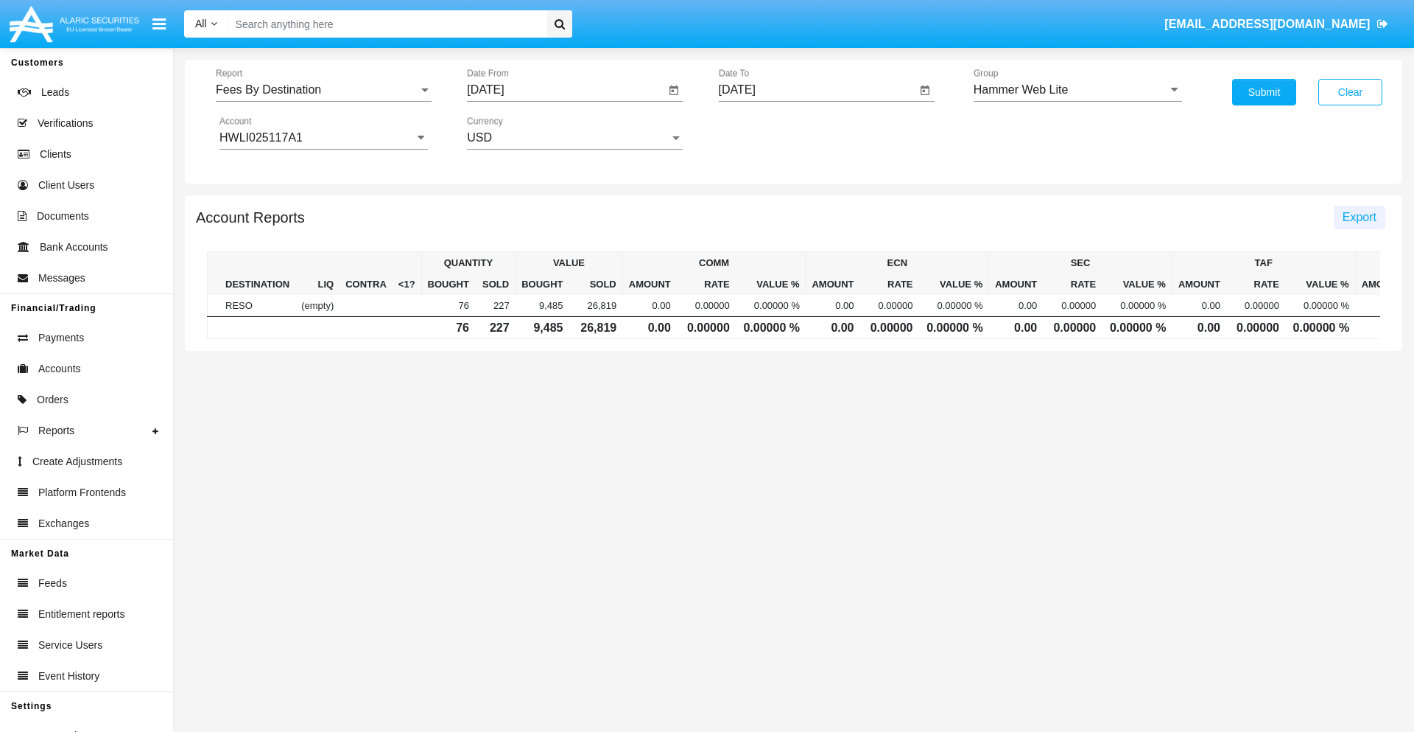
click at [1359, 217] on span "Export" at bounding box center [1360, 217] width 34 height 13
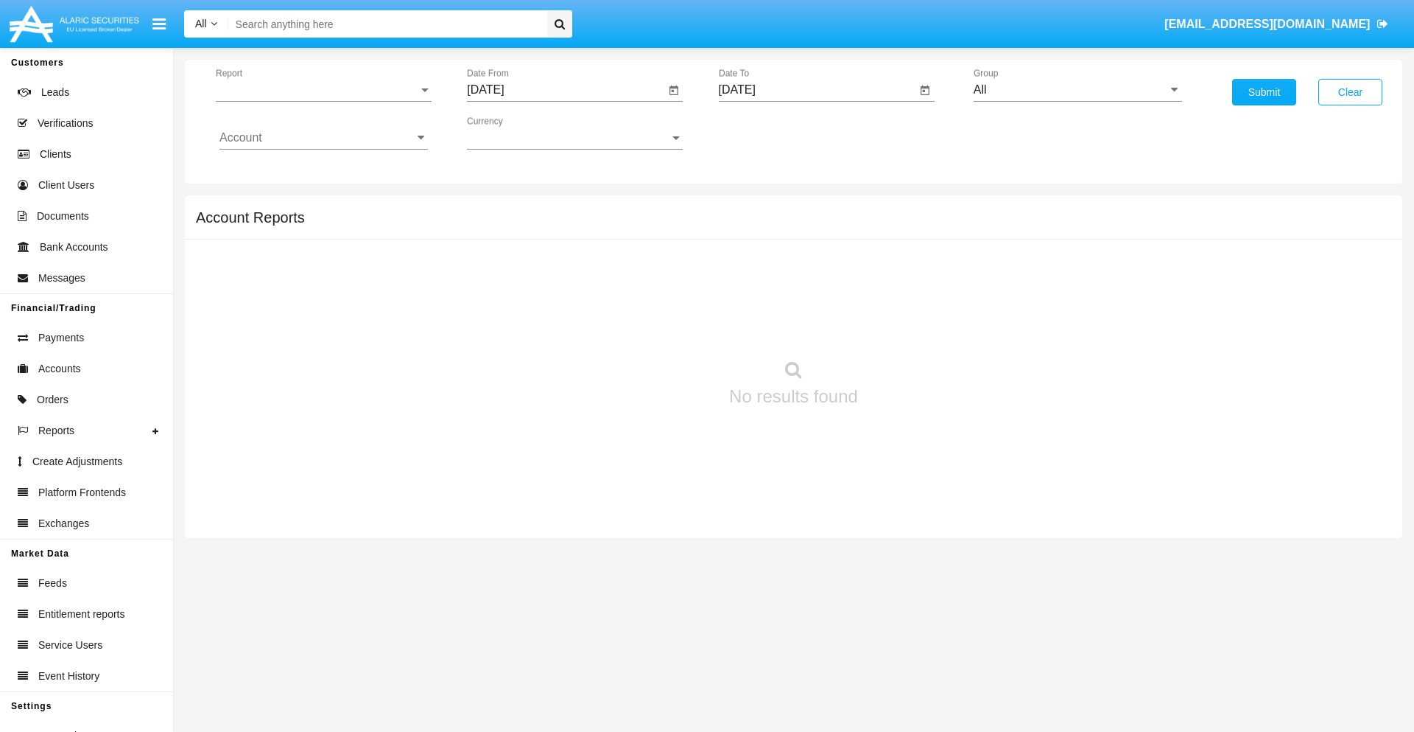
click at [323, 90] on span "Report" at bounding box center [317, 89] width 203 height 13
click at [318, 101] on span "Trades" at bounding box center [324, 100] width 208 height 35
click at [566, 90] on input "[DATE]" at bounding box center [566, 89] width 198 height 13
click at [516, 133] on span "[DATE]" at bounding box center [502, 133] width 32 height 12
click at [554, 296] on div "2019" at bounding box center [554, 296] width 46 height 27
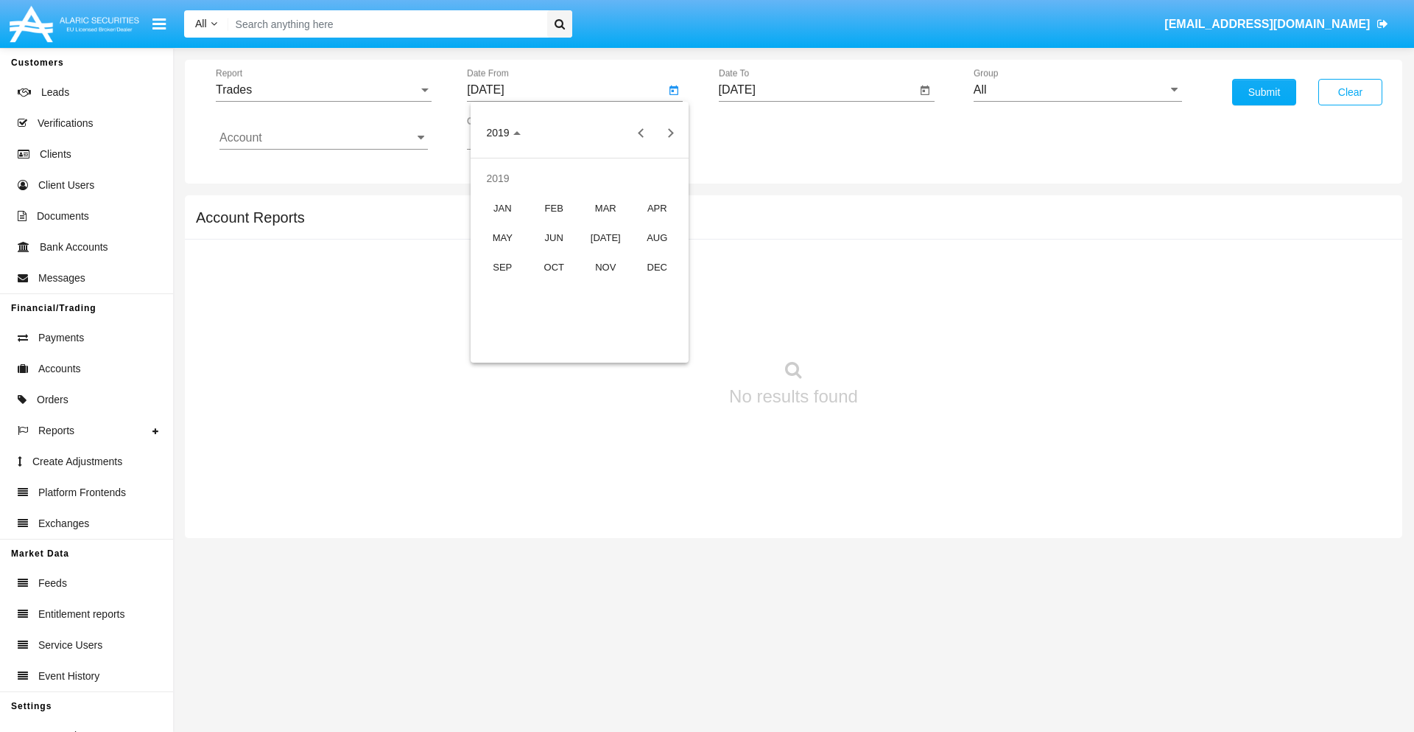
click at [502, 208] on div "JAN" at bounding box center [503, 207] width 46 height 27
click at [550, 225] on div "1" at bounding box center [550, 226] width 27 height 27
type input "[DATE]"
click at [817, 90] on input "[DATE]" at bounding box center [818, 89] width 198 height 13
click at [767, 133] on span "[DATE]" at bounding box center [754, 133] width 32 height 12
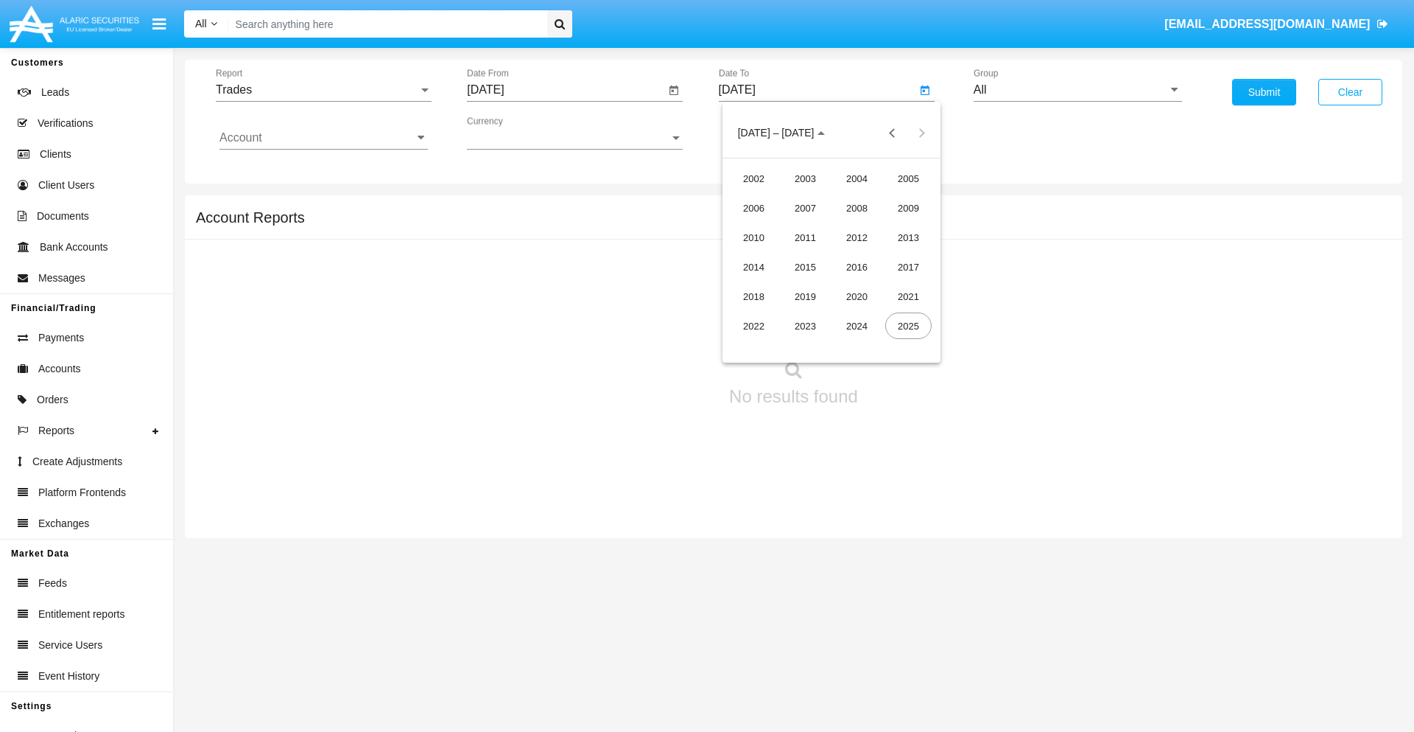
click at [805, 296] on div "2019" at bounding box center [805, 296] width 46 height 27
click at [754, 208] on div "JAN" at bounding box center [754, 207] width 46 height 27
click at [802, 225] on div "1" at bounding box center [802, 226] width 27 height 27
type input "[DATE]"
click at [323, 138] on input "Account" at bounding box center [324, 137] width 208 height 13
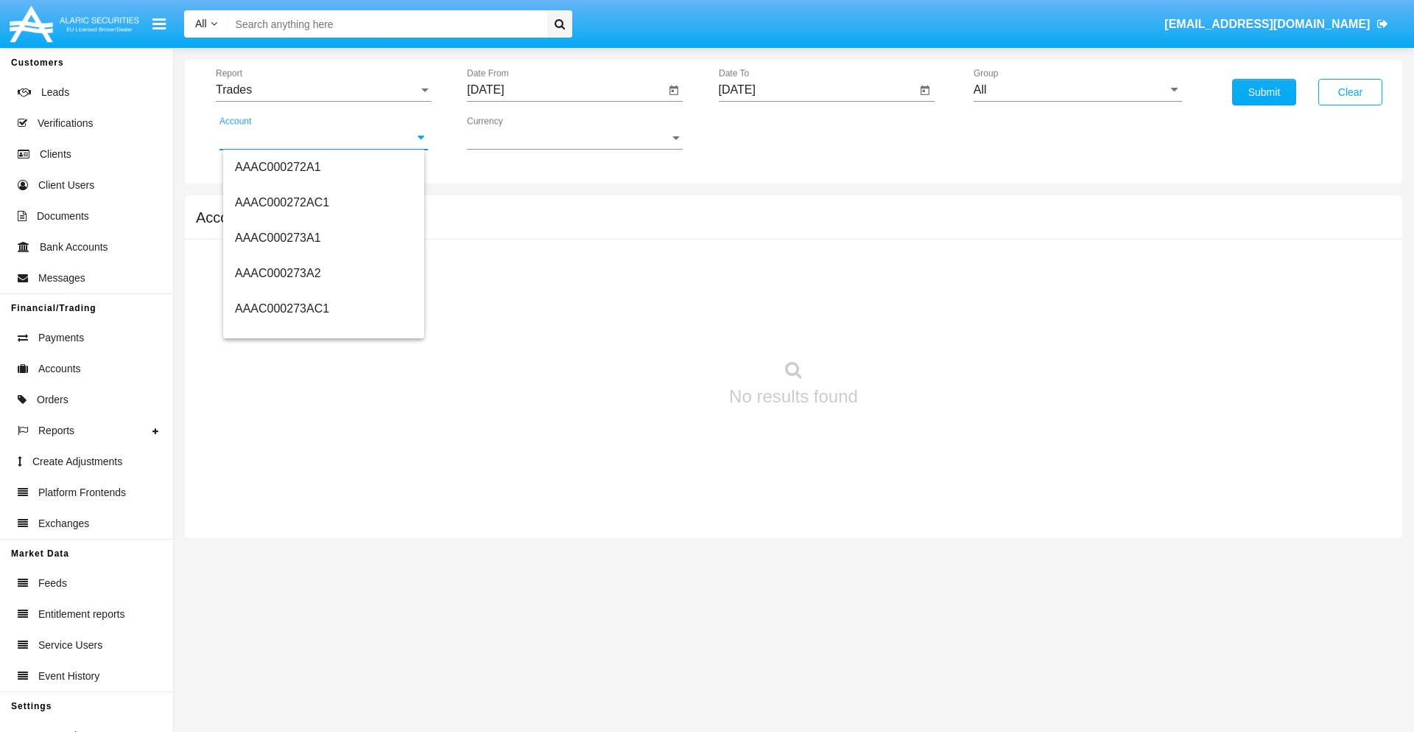
scroll to position [182509, 0]
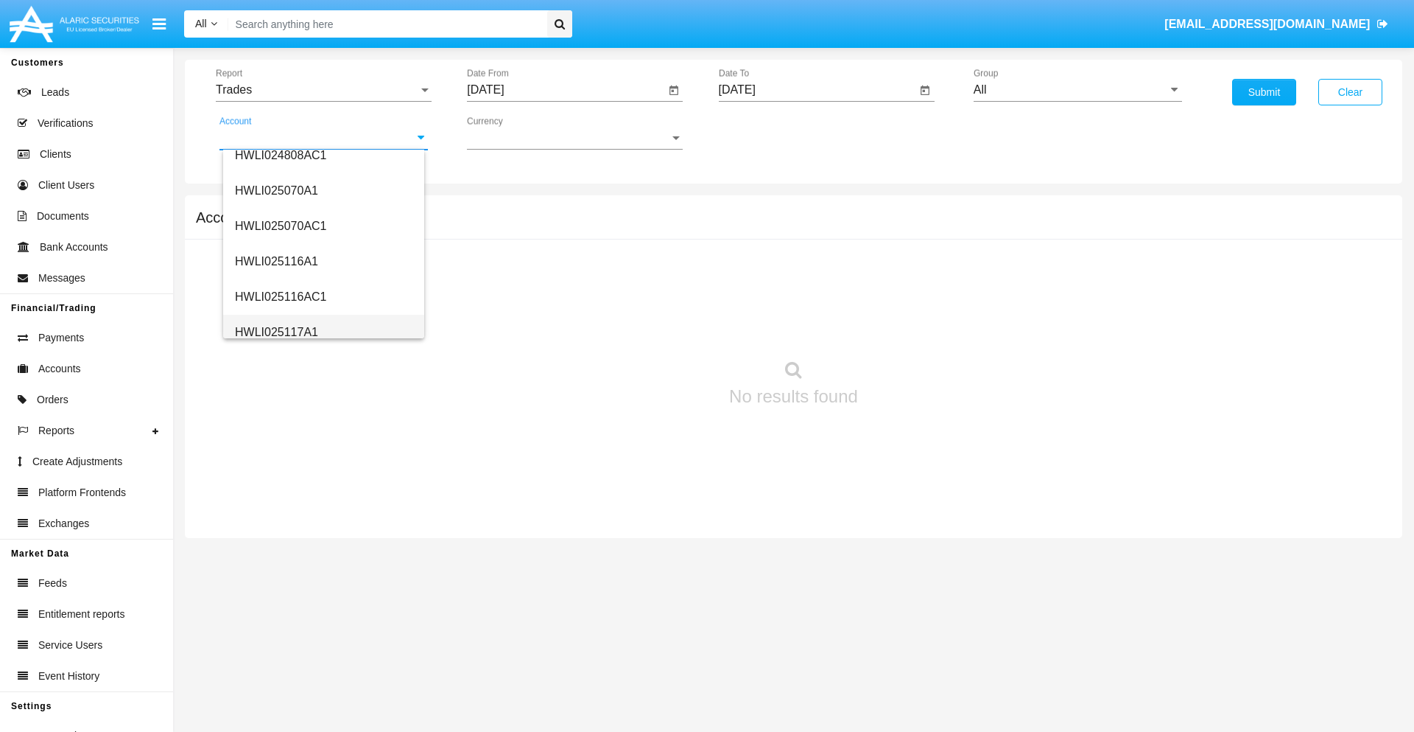
click at [276, 332] on span "HWLI025117A1" at bounding box center [276, 332] width 83 height 13
type input "HWLI025117A1"
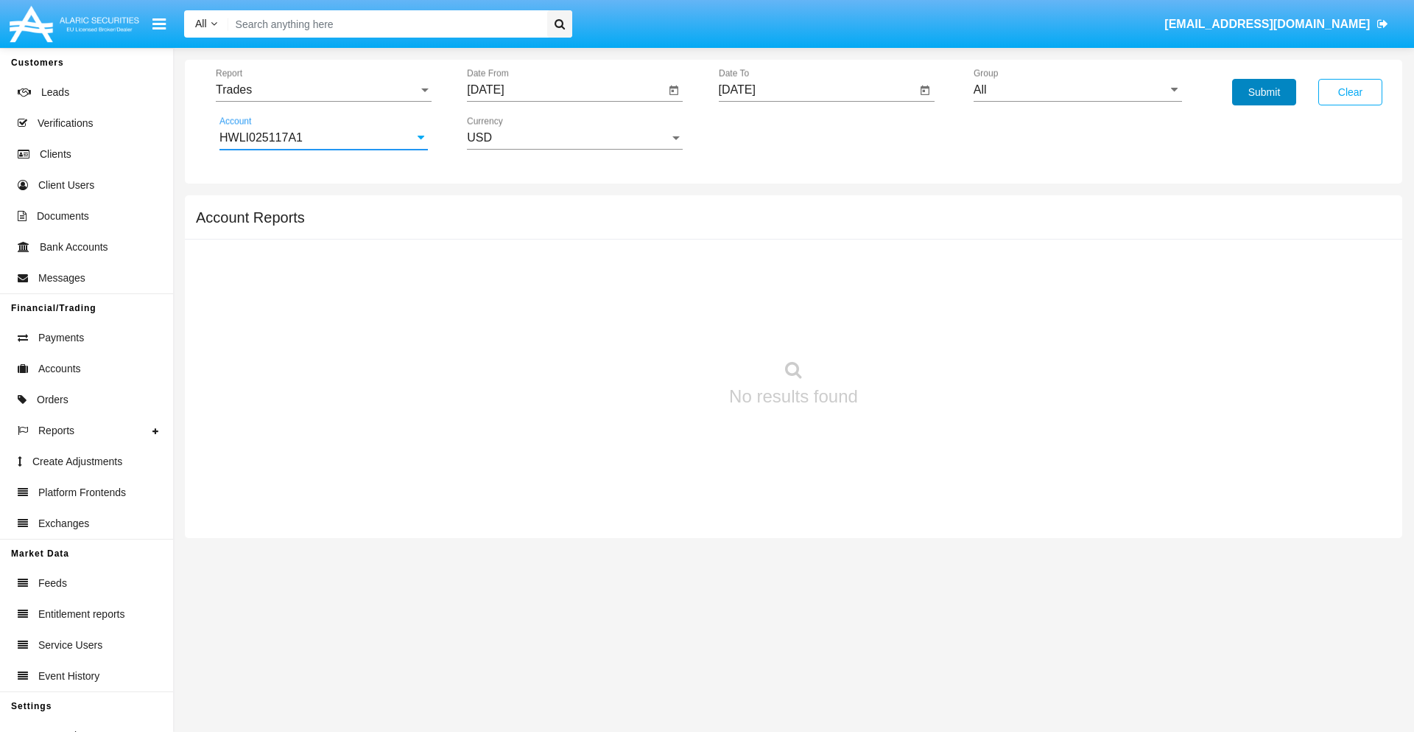
click at [1264, 92] on button "Submit" at bounding box center [1264, 92] width 64 height 27
click at [323, 90] on span "Report" at bounding box center [317, 89] width 203 height 13
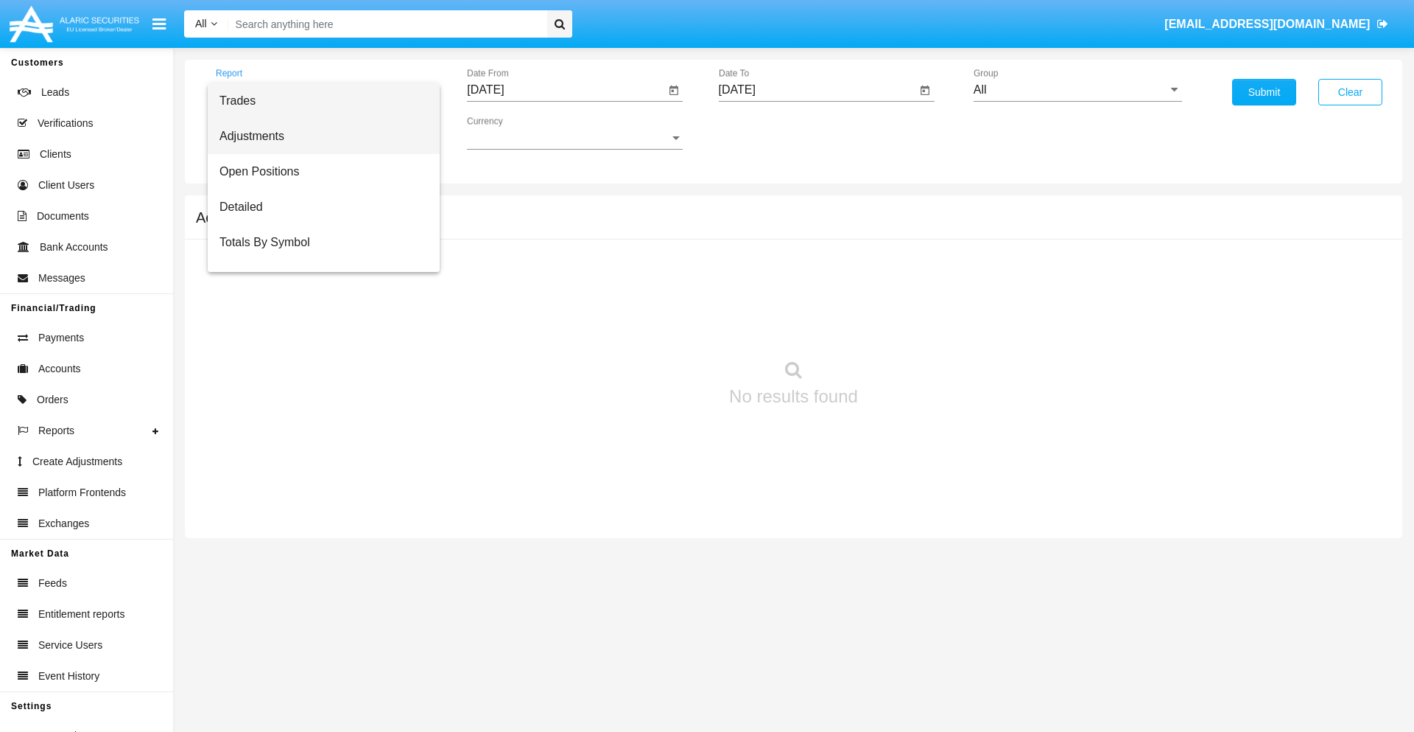
click at [318, 136] on span "Adjustments" at bounding box center [324, 136] width 208 height 35
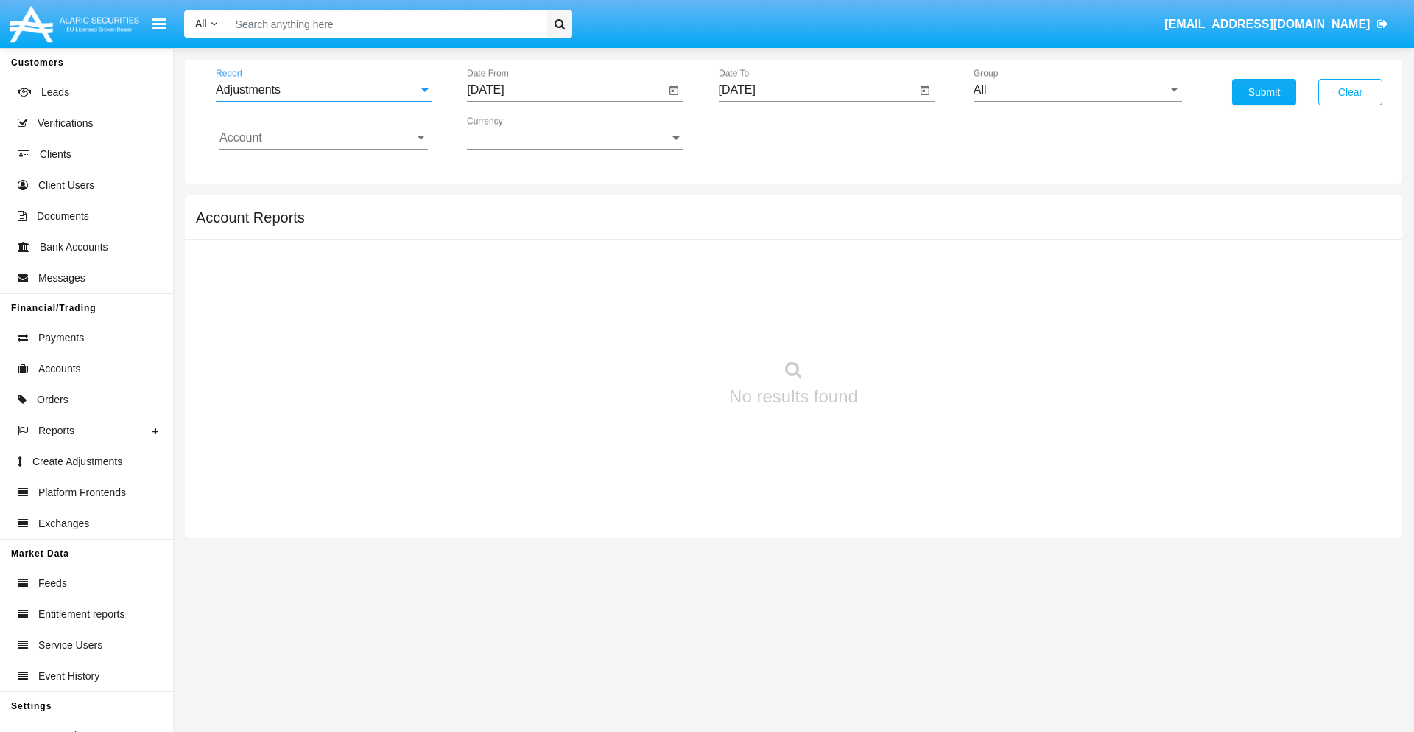
click at [566, 90] on input "[DATE]" at bounding box center [566, 89] width 198 height 13
click at [516, 133] on span "[DATE]" at bounding box center [502, 133] width 32 height 12
click at [554, 296] on div "2019" at bounding box center [554, 296] width 46 height 27
click at [502, 208] on div "JAN" at bounding box center [503, 207] width 46 height 27
click at [550, 225] on div "1" at bounding box center [550, 226] width 27 height 27
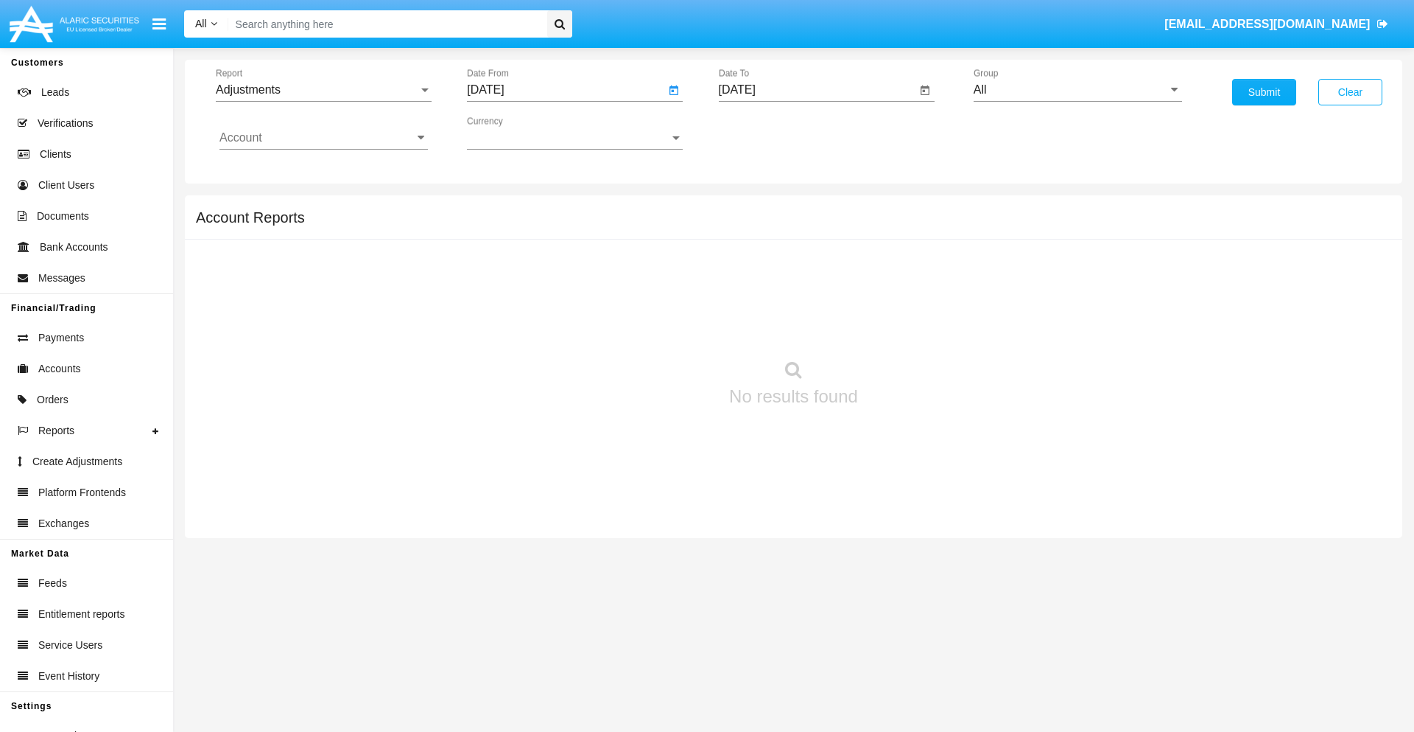
type input "[DATE]"
click at [817, 90] on input "[DATE]" at bounding box center [818, 89] width 198 height 13
click at [767, 133] on span "[DATE]" at bounding box center [754, 133] width 32 height 12
click at [805, 296] on div "2019" at bounding box center [805, 296] width 46 height 27
click at [754, 208] on div "JAN" at bounding box center [754, 207] width 46 height 27
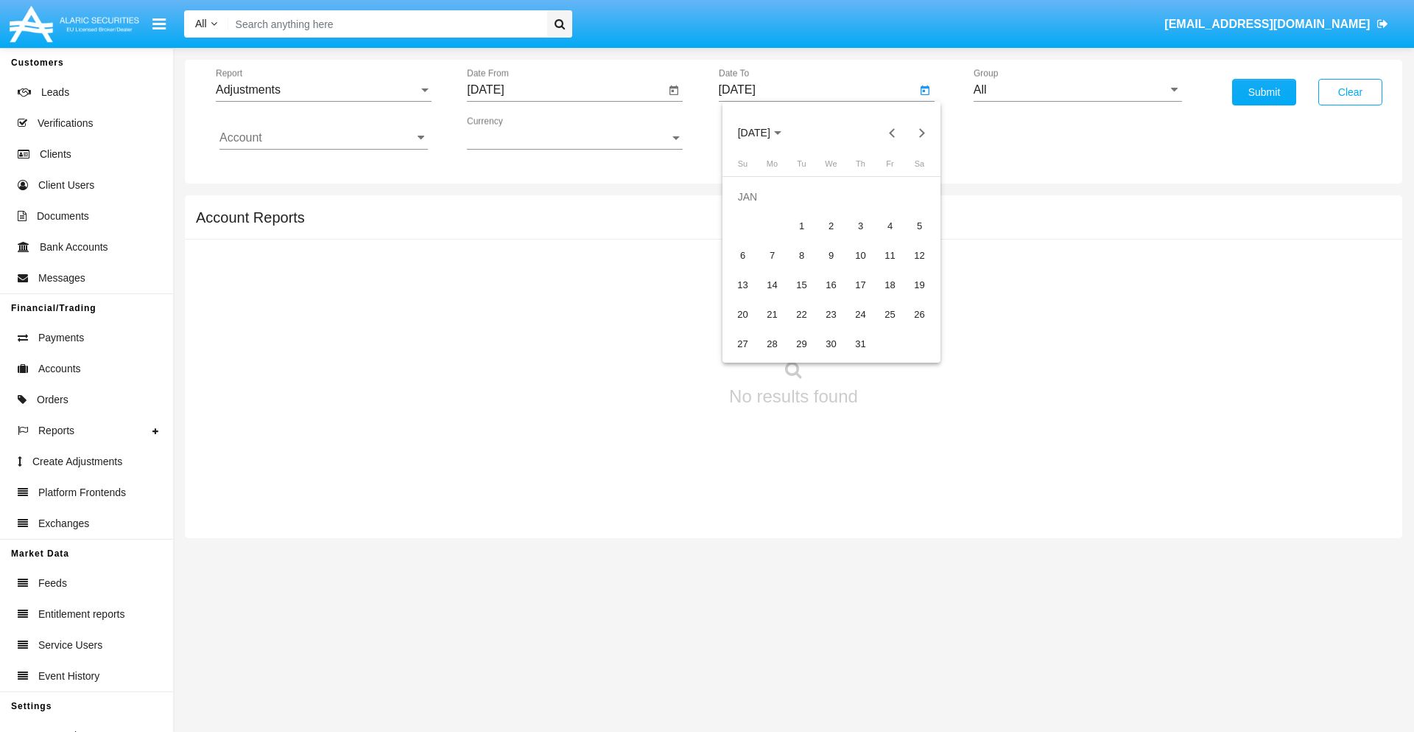
click at [802, 225] on div "1" at bounding box center [802, 226] width 27 height 27
type input "[DATE]"
click at [323, 138] on input "Account" at bounding box center [324, 137] width 208 height 13
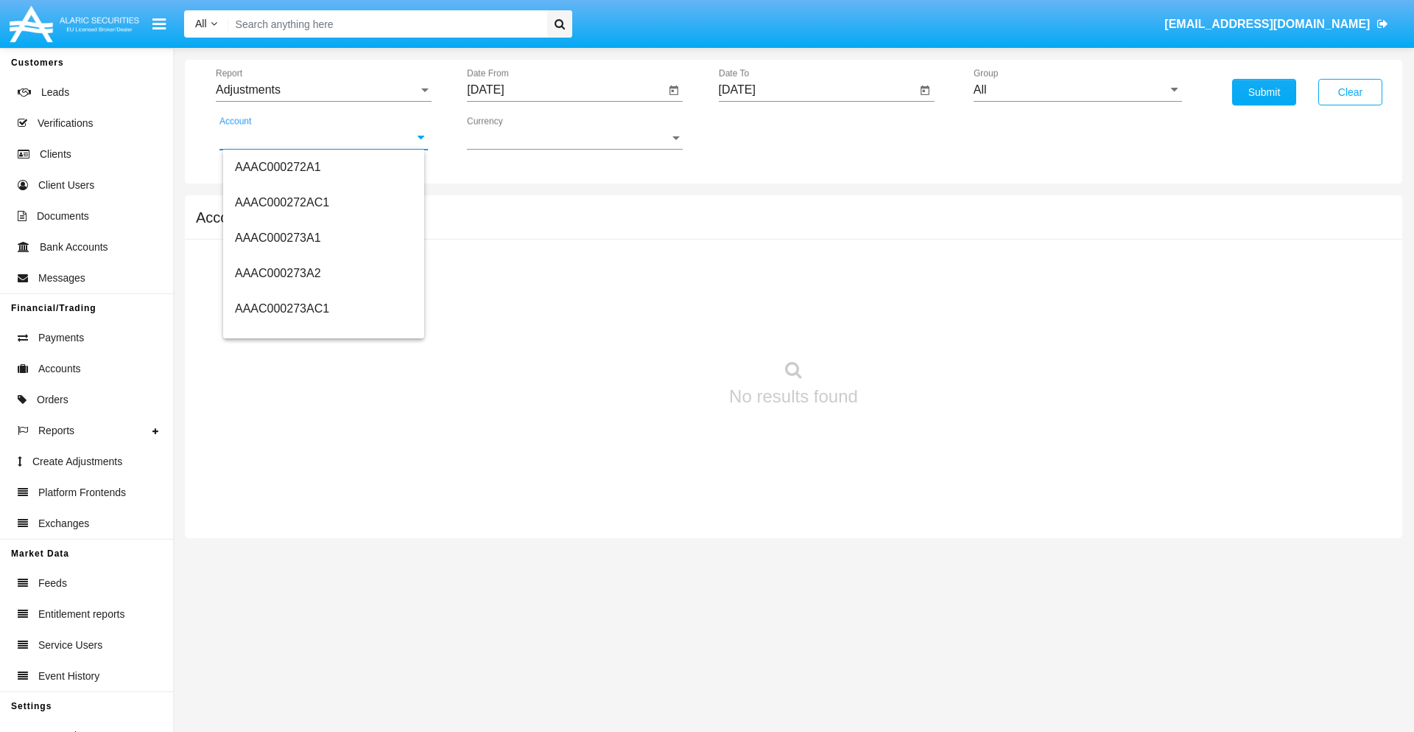
scroll to position [182509, 0]
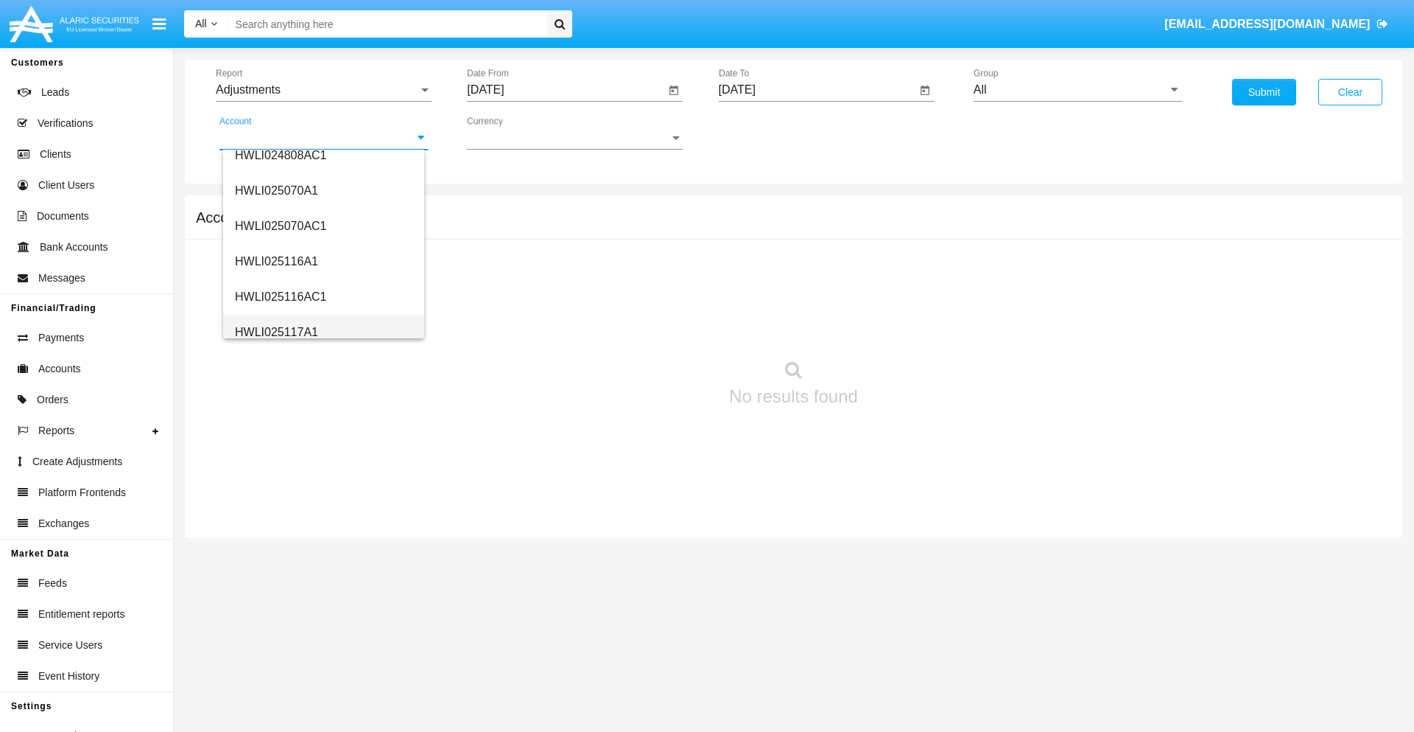
click at [276, 332] on span "HWLI025117A1" at bounding box center [276, 332] width 83 height 13
type input "HWLI025117A1"
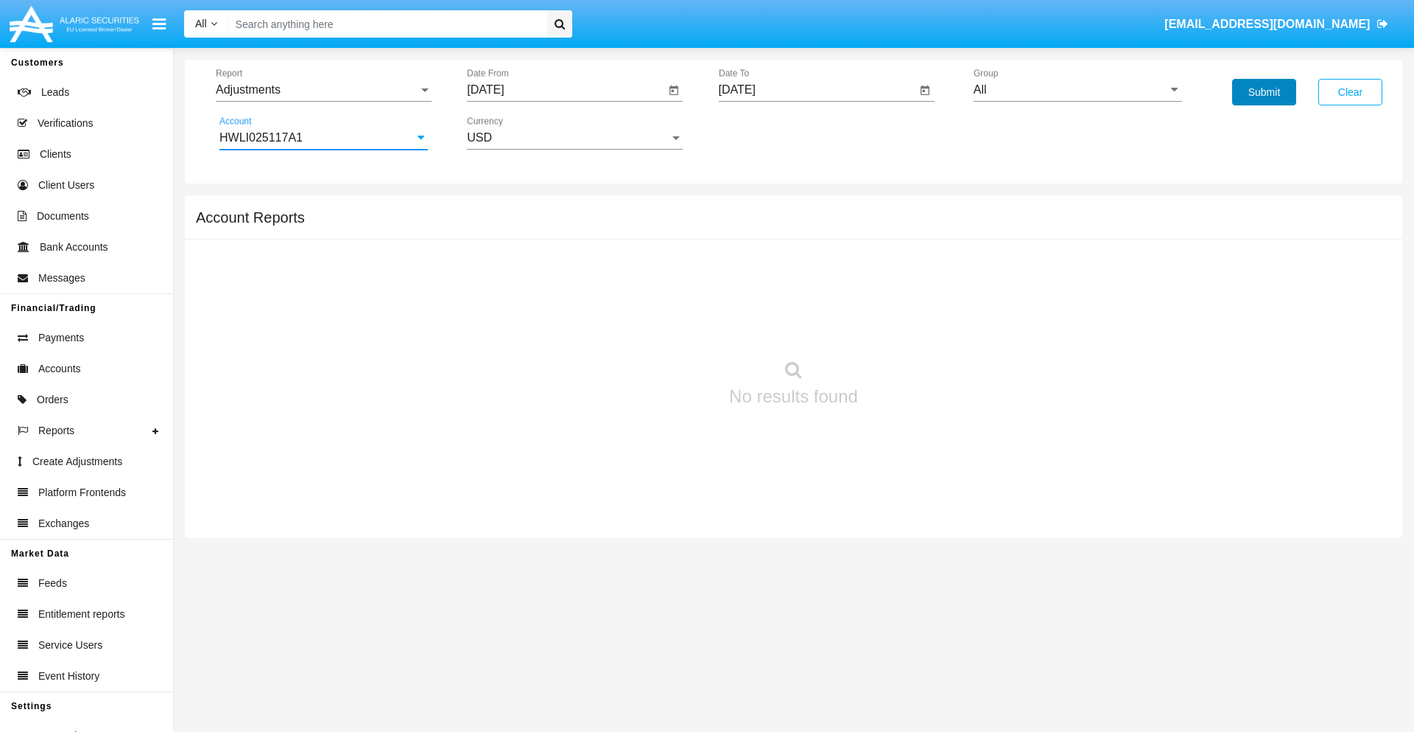
click at [1264, 92] on button "Submit" at bounding box center [1264, 92] width 64 height 27
click at [323, 90] on span "Report" at bounding box center [317, 89] width 203 height 13
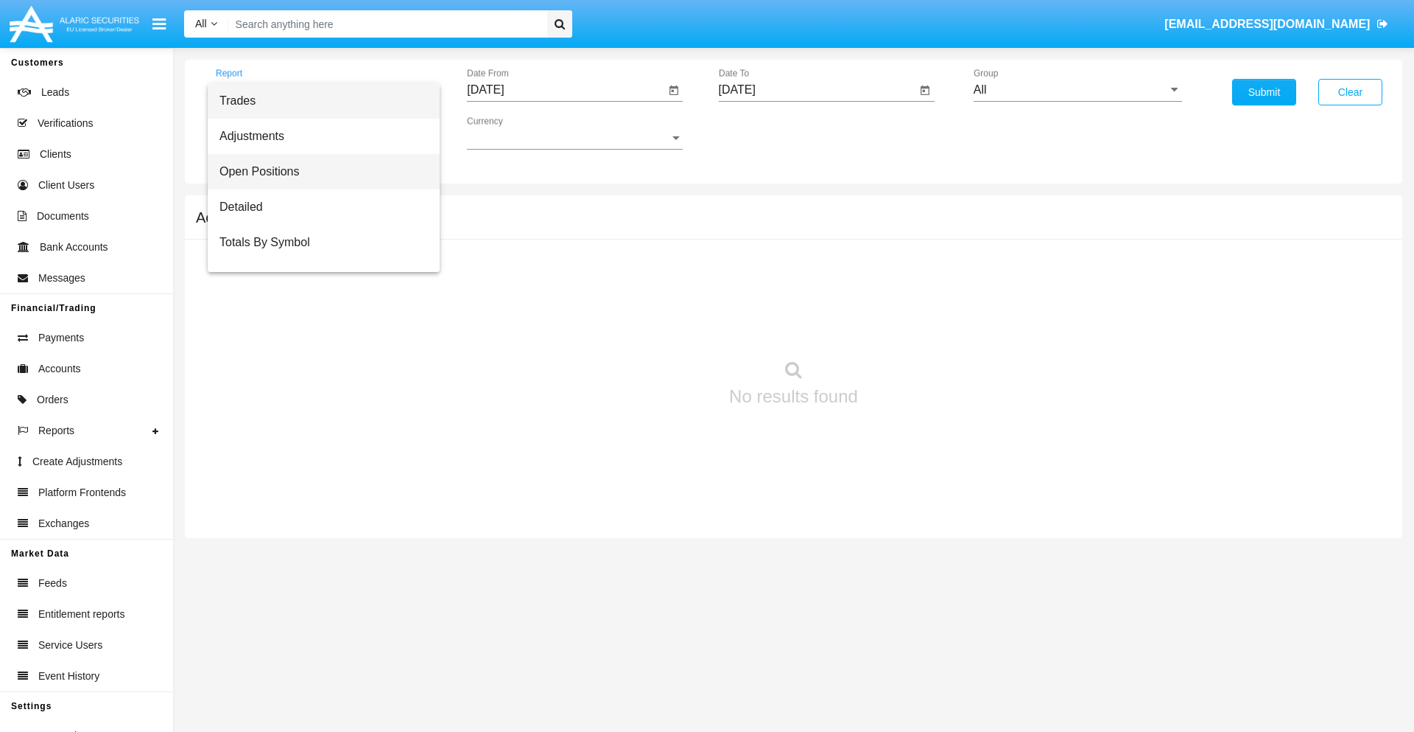
click at [318, 172] on span "Open Positions" at bounding box center [324, 171] width 208 height 35
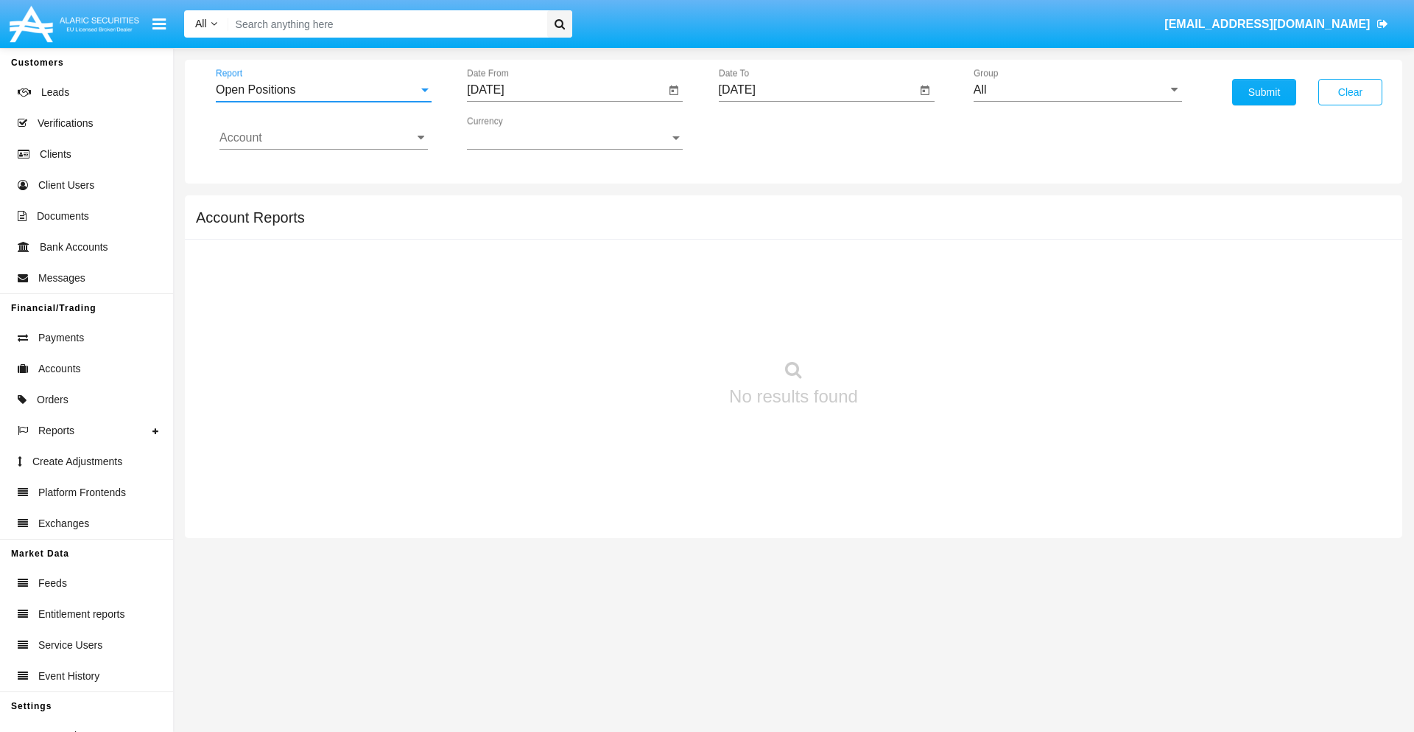
click at [566, 90] on input "[DATE]" at bounding box center [566, 89] width 198 height 13
click at [516, 133] on span "[DATE]" at bounding box center [502, 133] width 32 height 12
click at [554, 296] on div "2019" at bounding box center [554, 296] width 46 height 27
click at [502, 208] on div "JAN" at bounding box center [503, 207] width 46 height 27
click at [550, 225] on div "1" at bounding box center [550, 226] width 27 height 27
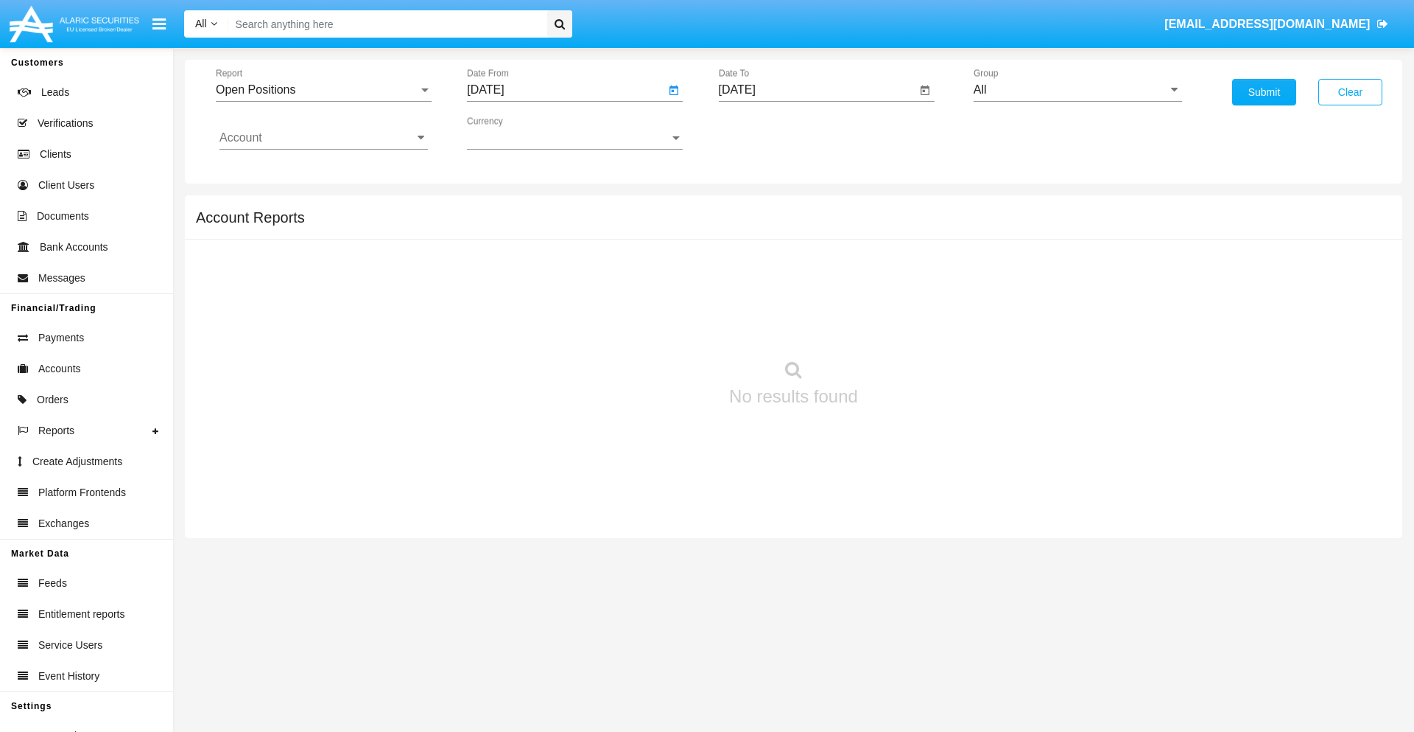
type input "[DATE]"
click at [817, 90] on input "[DATE]" at bounding box center [818, 89] width 198 height 13
click at [767, 133] on span "[DATE]" at bounding box center [754, 133] width 32 height 12
click at [805, 296] on div "2019" at bounding box center [805, 296] width 46 height 27
click at [754, 208] on div "JAN" at bounding box center [754, 207] width 46 height 27
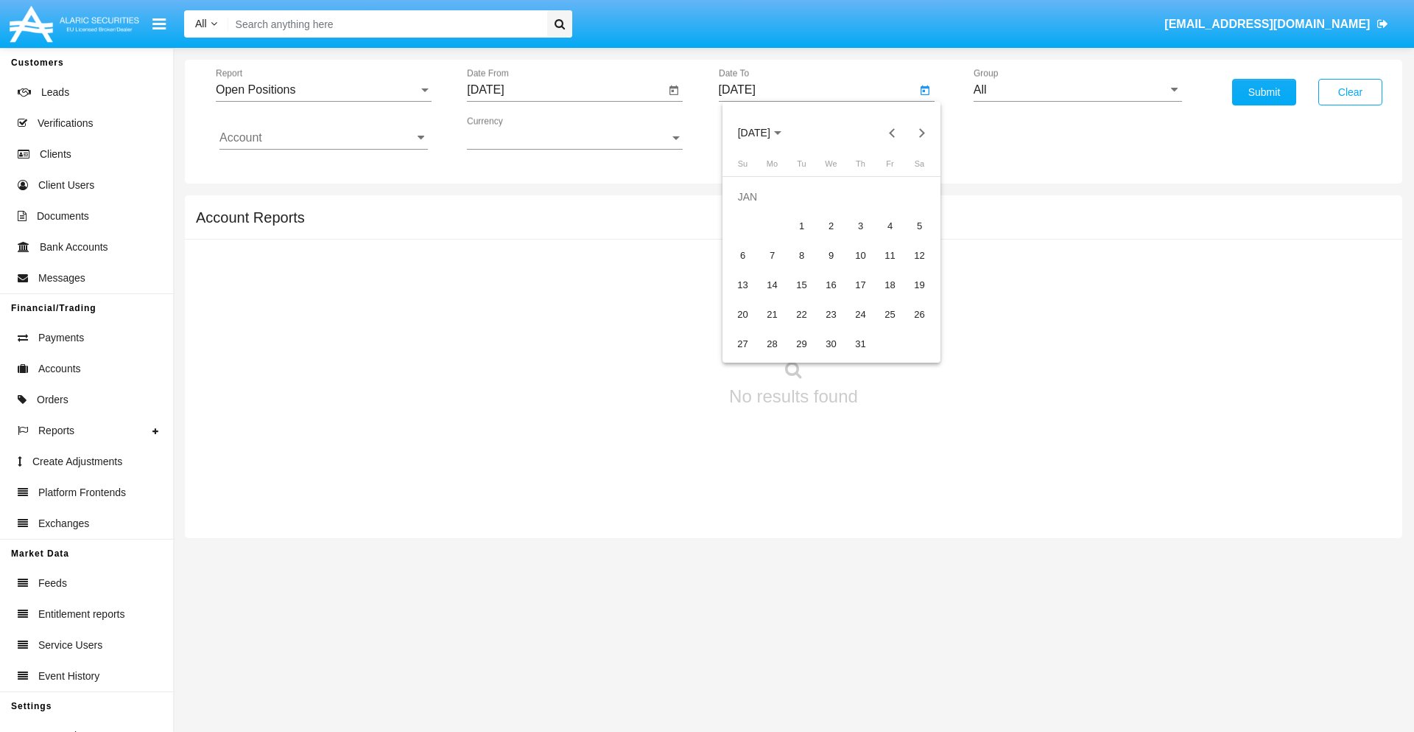
click at [802, 225] on div "1" at bounding box center [802, 226] width 27 height 27
type input "[DATE]"
click at [323, 138] on input "Account" at bounding box center [324, 137] width 208 height 13
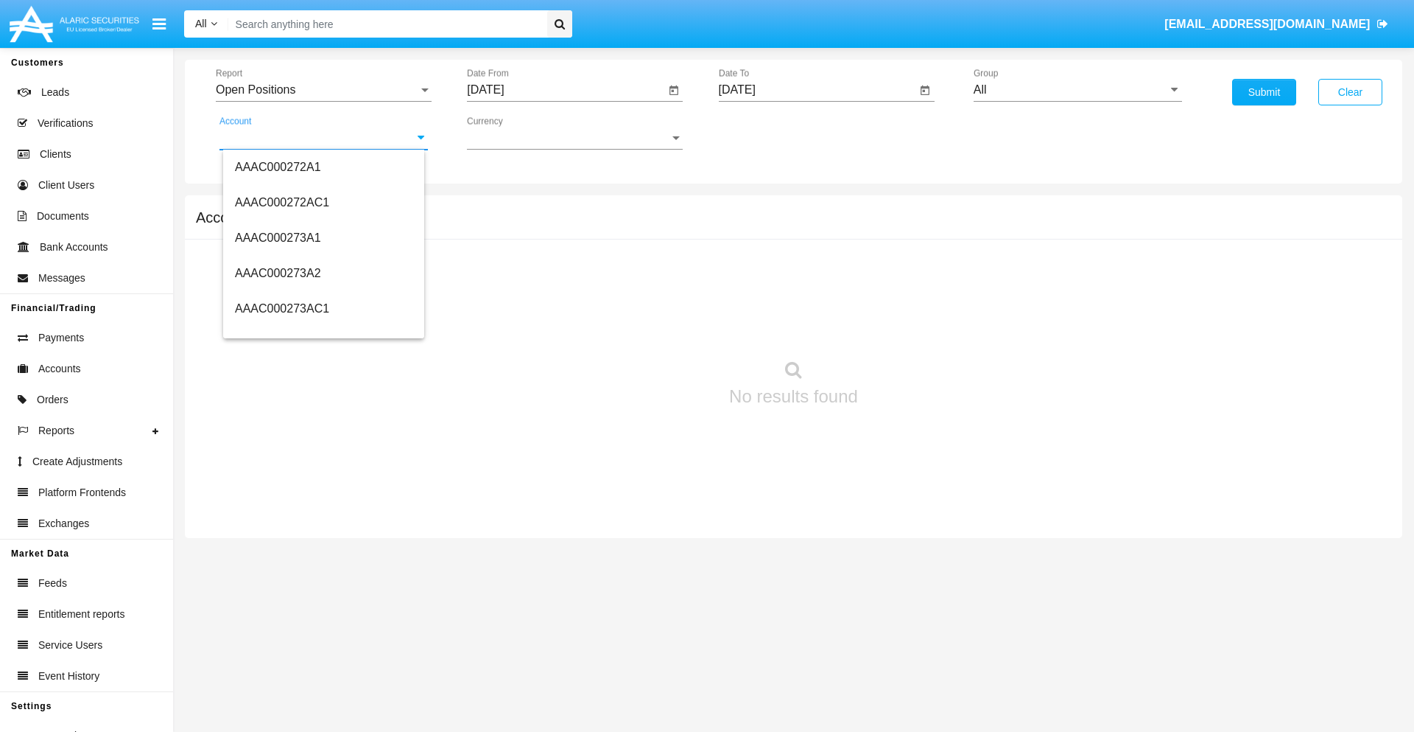
scroll to position [182509, 0]
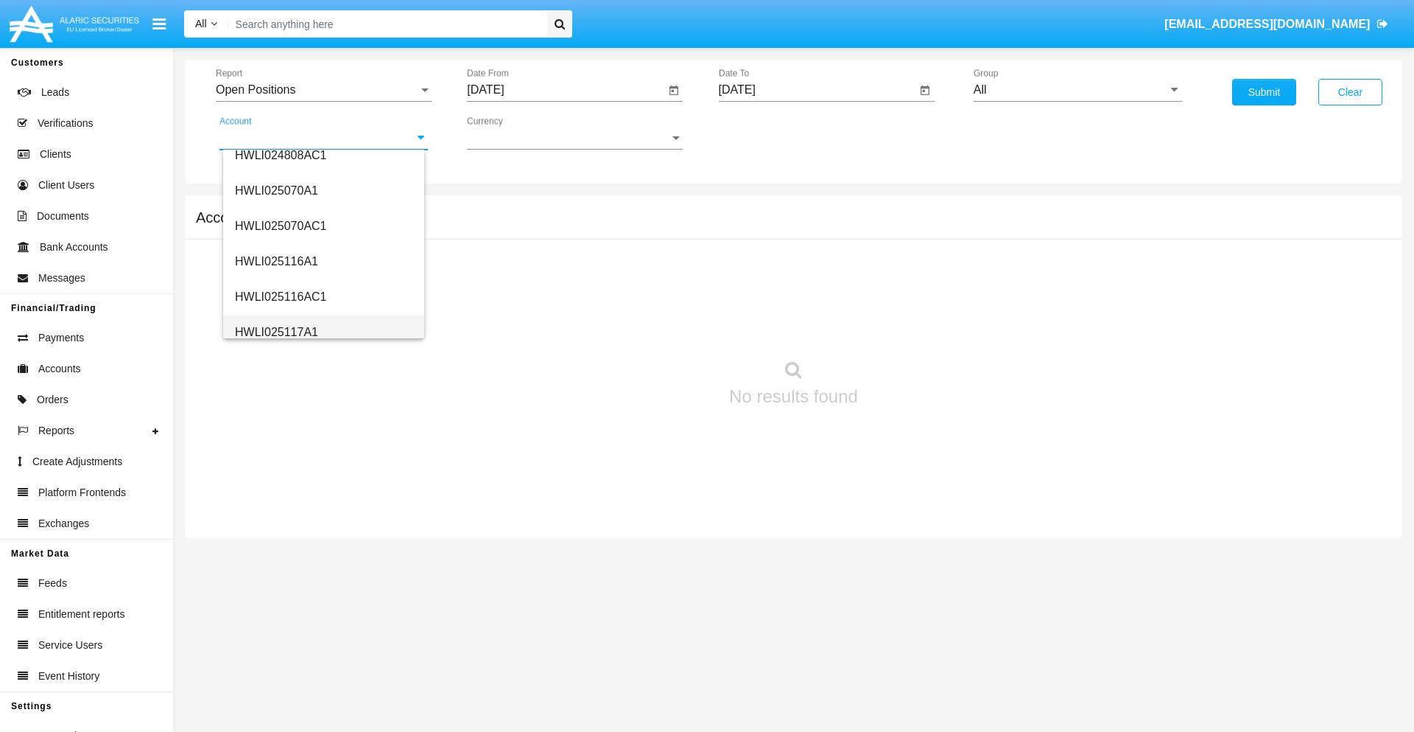
click at [276, 332] on span "HWLI025117A1" at bounding box center [276, 332] width 83 height 13
type input "HWLI025117A1"
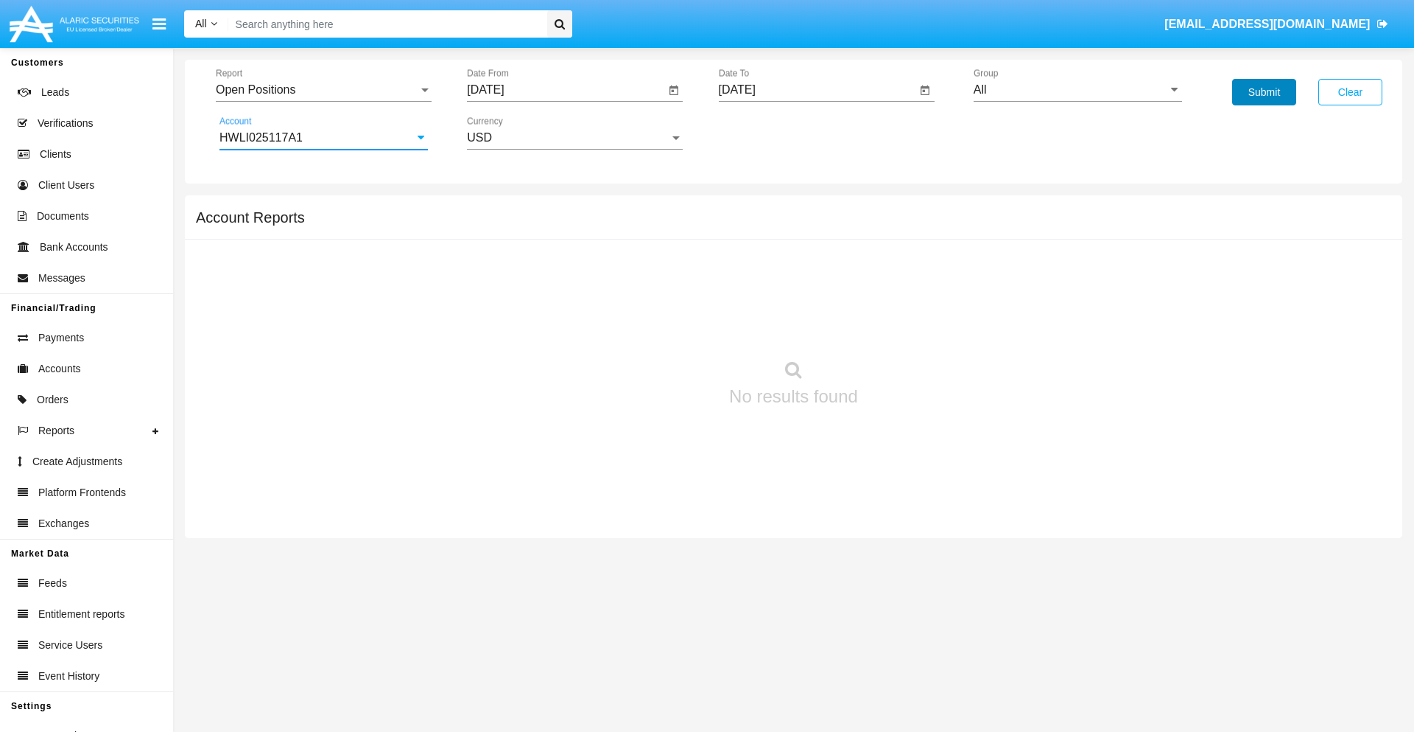
click at [1264, 92] on button "Submit" at bounding box center [1264, 92] width 64 height 27
click at [323, 90] on span "Report" at bounding box center [317, 89] width 203 height 13
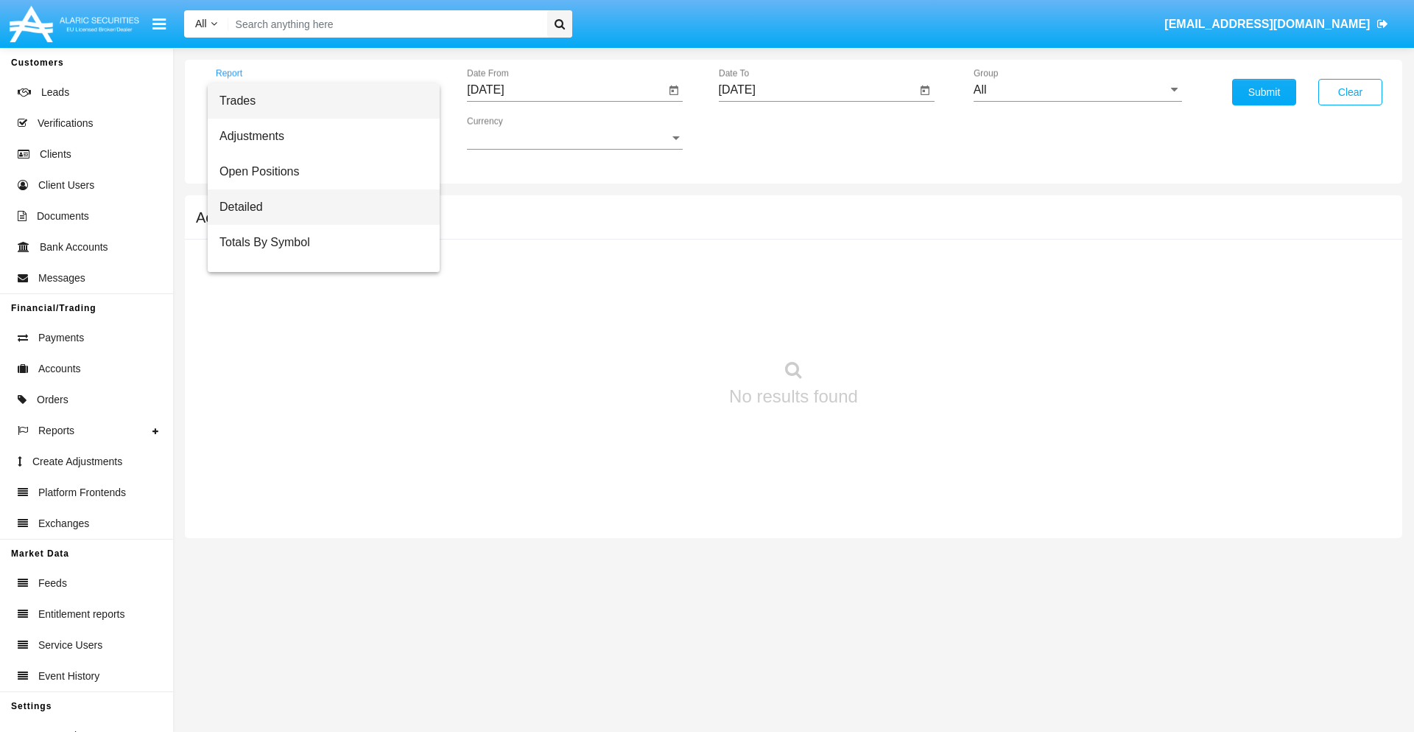
click at [318, 207] on span "Detailed" at bounding box center [324, 206] width 208 height 35
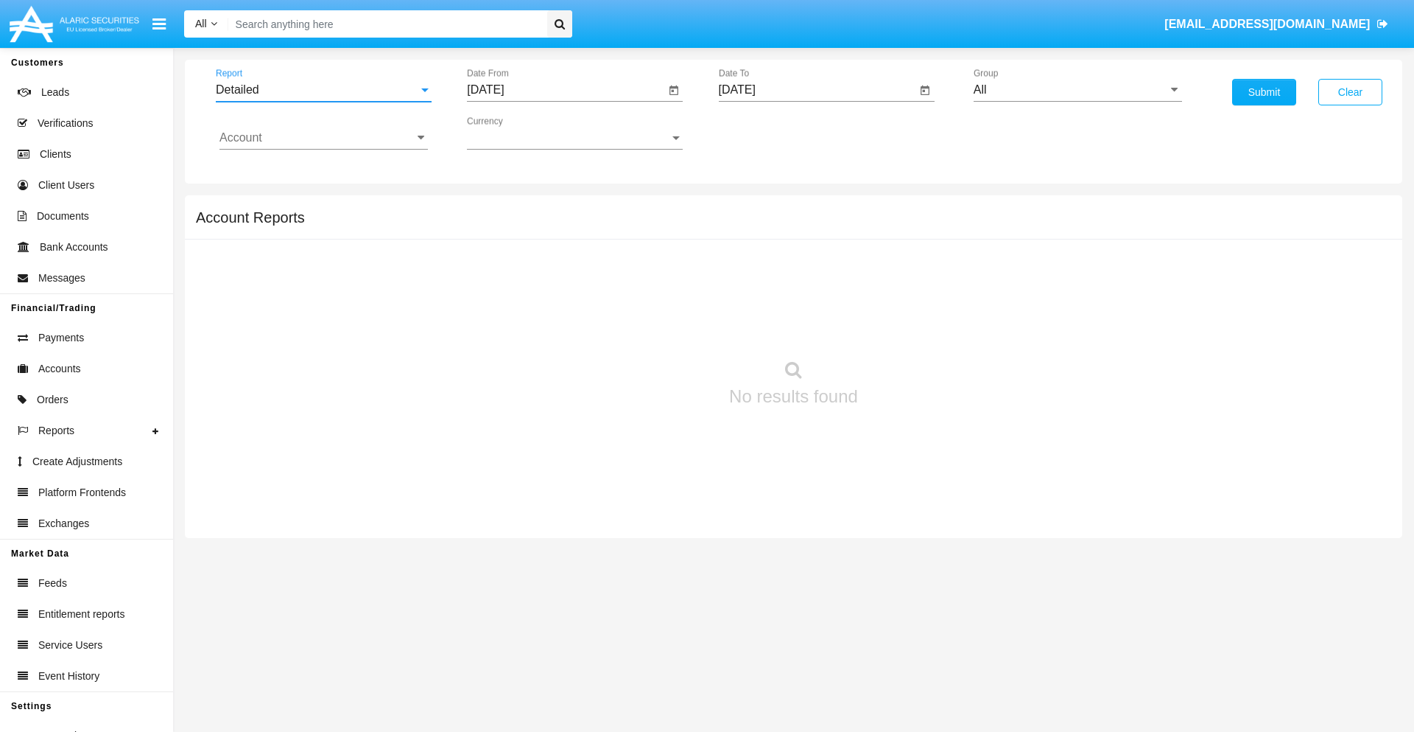
click at [566, 90] on input "[DATE]" at bounding box center [566, 89] width 198 height 13
click at [516, 133] on span "[DATE]" at bounding box center [502, 133] width 32 height 12
click at [554, 296] on div "2019" at bounding box center [554, 296] width 46 height 27
click at [502, 208] on div "JAN" at bounding box center [503, 207] width 46 height 27
click at [550, 225] on div "1" at bounding box center [550, 226] width 27 height 27
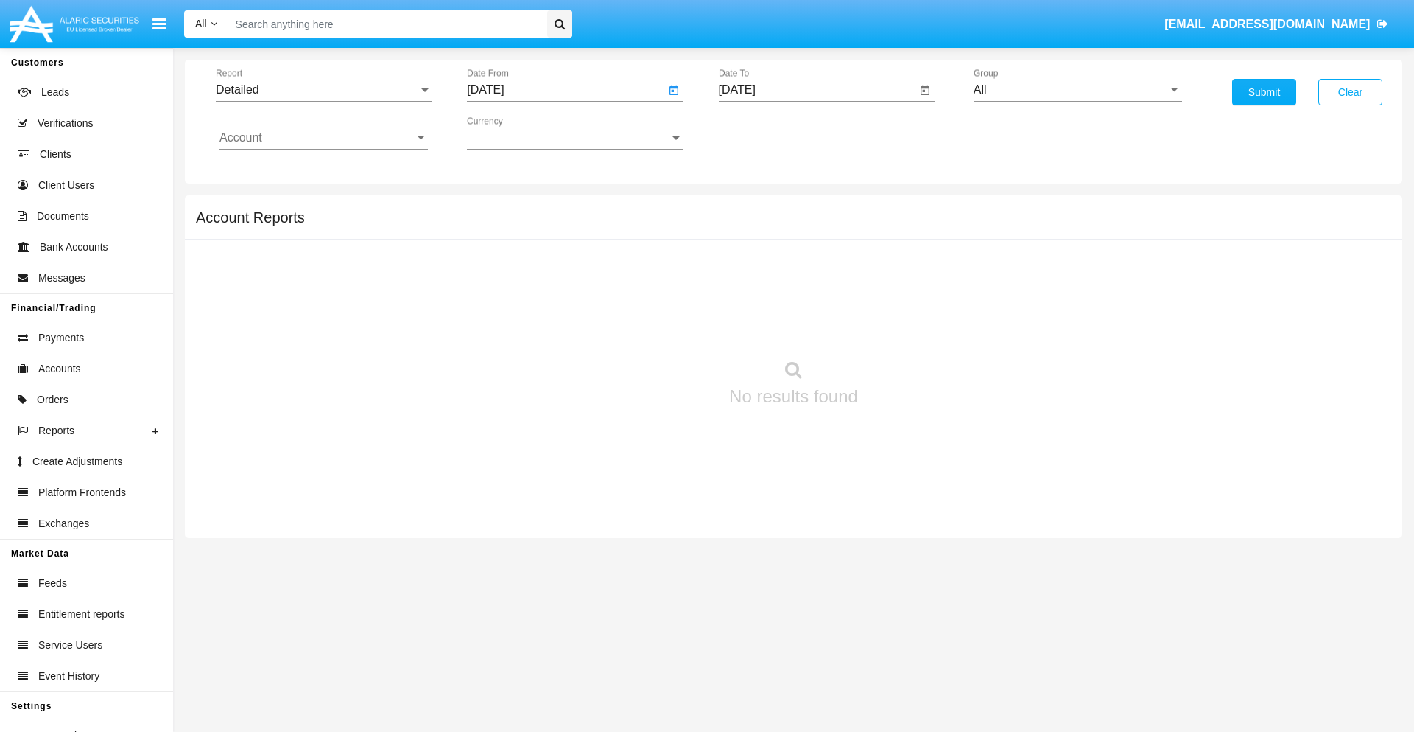
type input "[DATE]"
click at [817, 90] on input "[DATE]" at bounding box center [818, 89] width 198 height 13
click at [767, 133] on span "[DATE]" at bounding box center [754, 133] width 32 height 12
click at [805, 296] on div "2019" at bounding box center [805, 296] width 46 height 27
click at [754, 208] on div "JAN" at bounding box center [754, 207] width 46 height 27
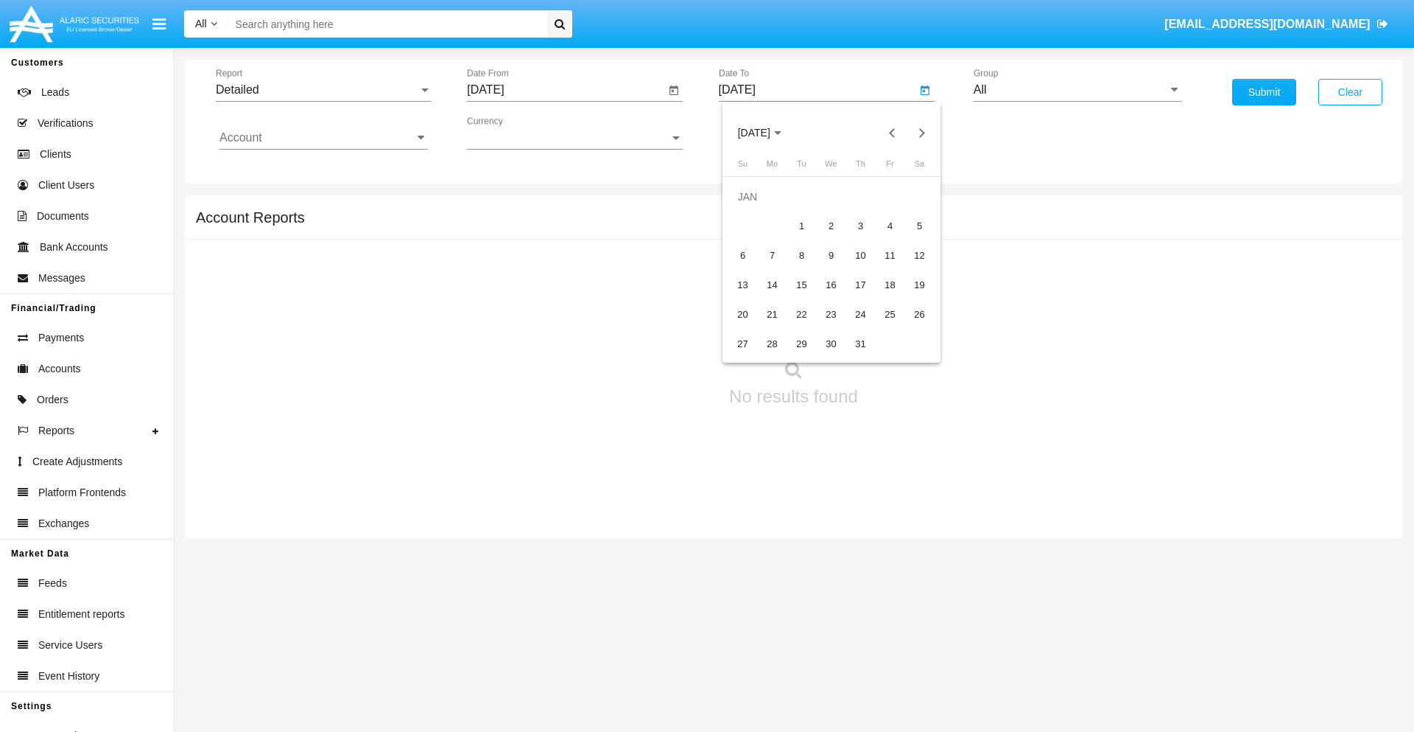
click at [802, 225] on div "1" at bounding box center [802, 226] width 27 height 27
type input "[DATE]"
click at [323, 138] on input "Account" at bounding box center [324, 137] width 208 height 13
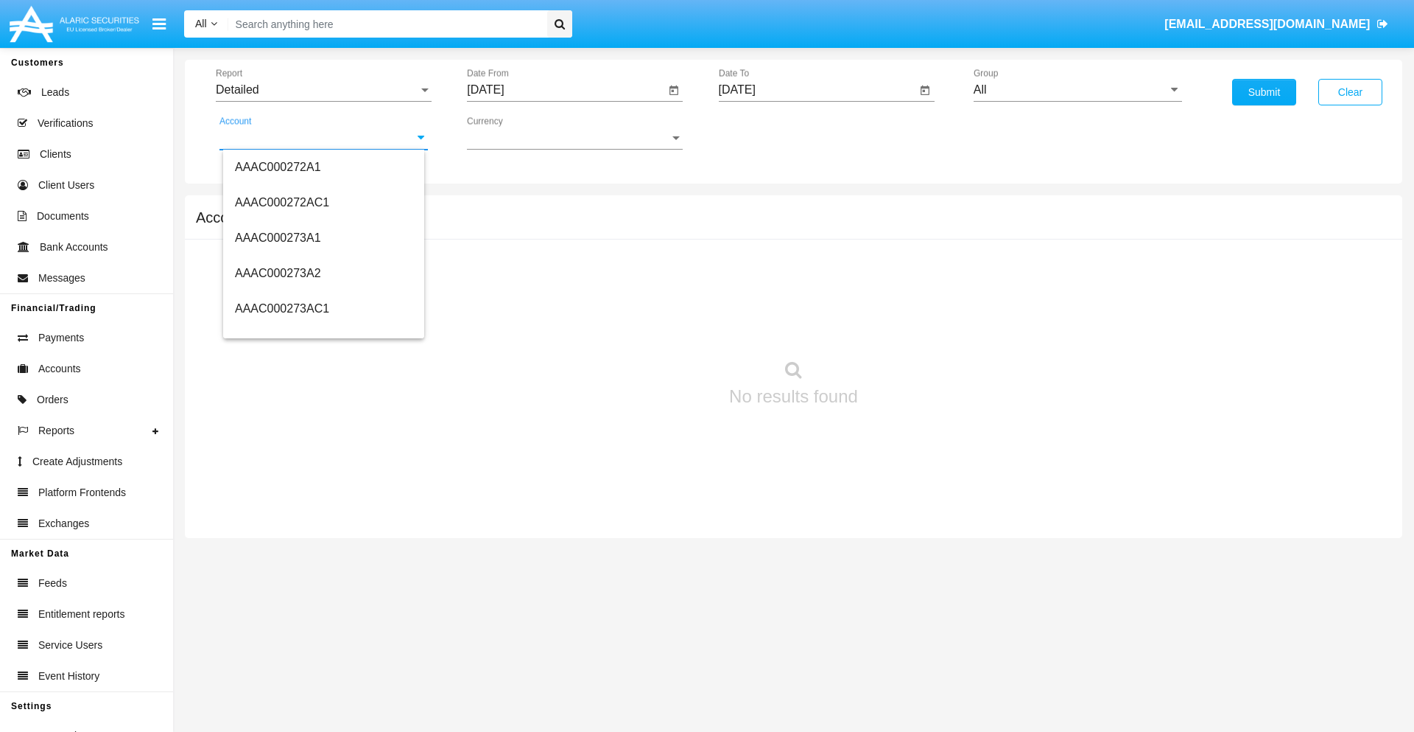
scroll to position [182509, 0]
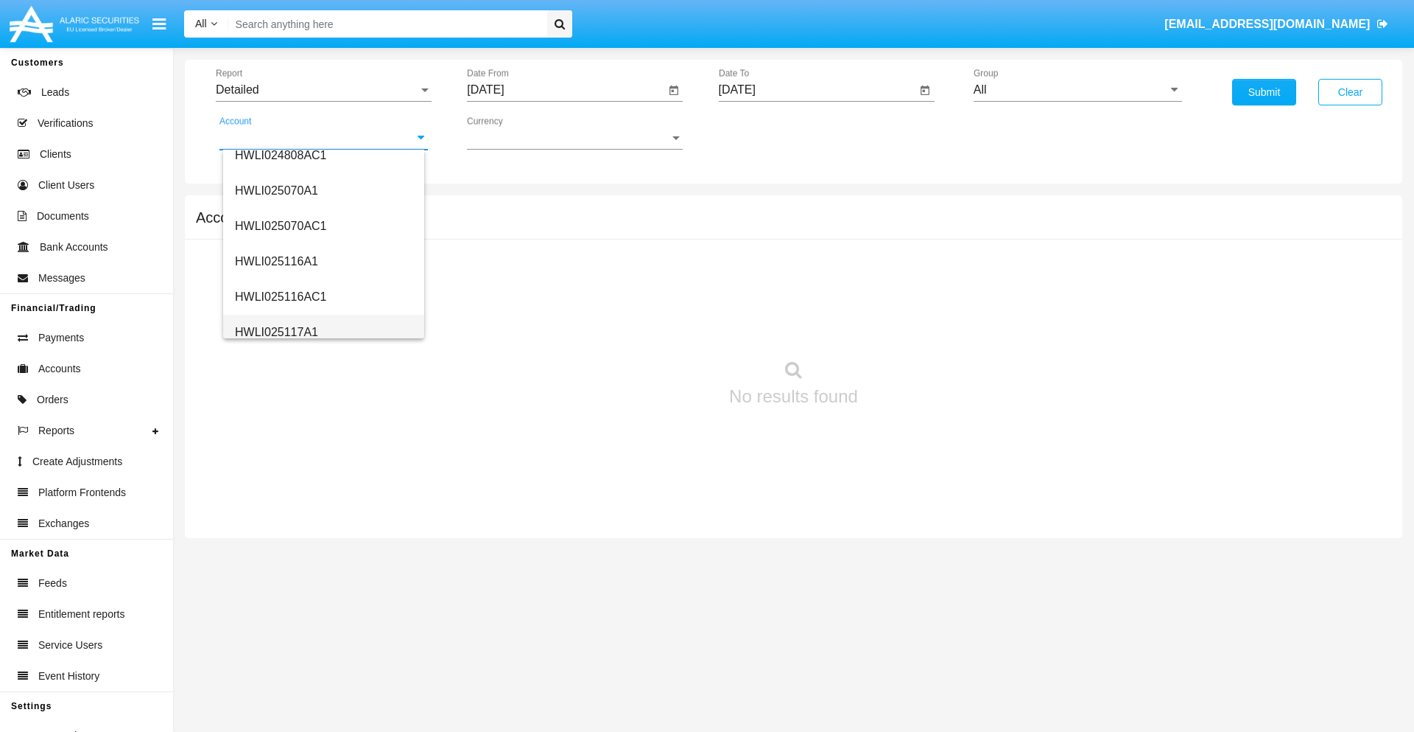
click at [276, 332] on span "HWLI025117A1" at bounding box center [276, 332] width 83 height 13
type input "HWLI025117A1"
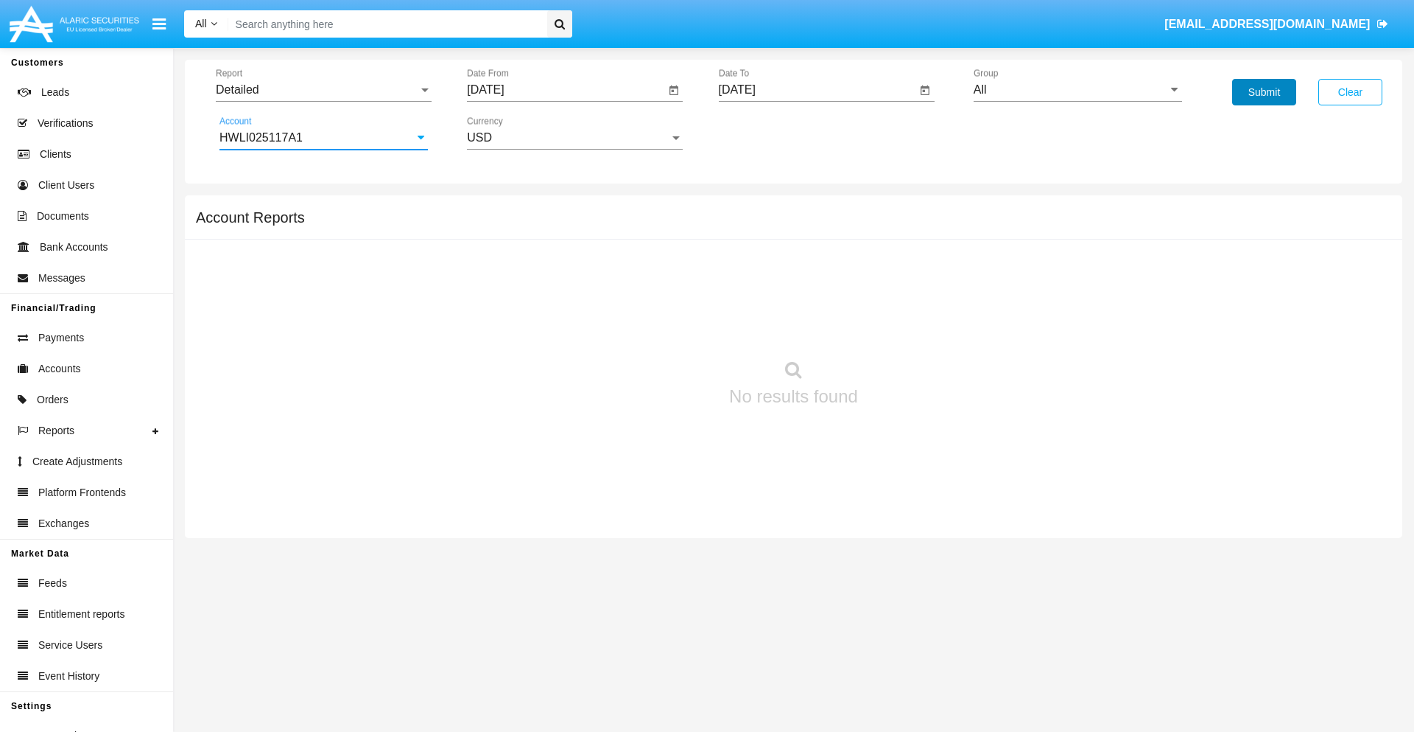
click at [1264, 92] on button "Submit" at bounding box center [1264, 92] width 64 height 27
click at [323, 90] on span "Report" at bounding box center [317, 89] width 203 height 13
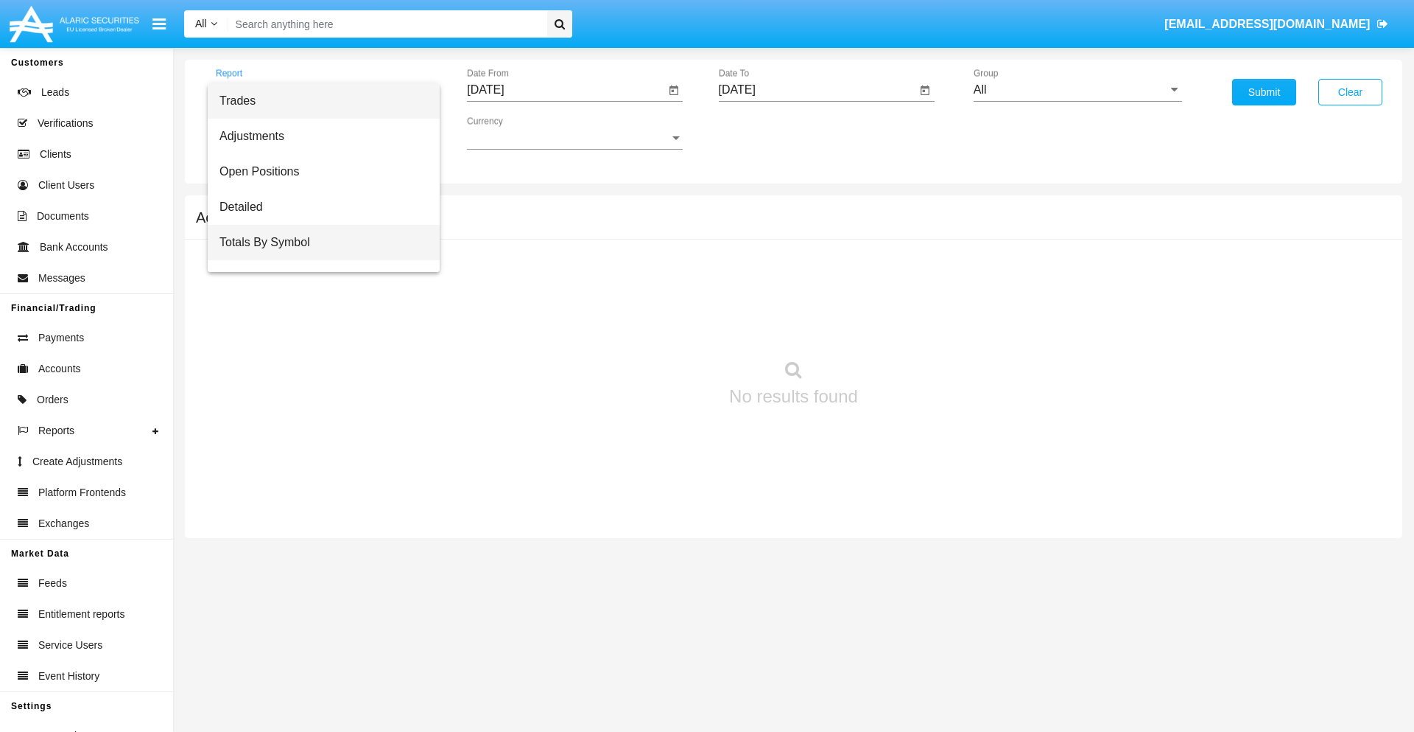
click at [318, 242] on span "Totals By Symbol" at bounding box center [324, 242] width 208 height 35
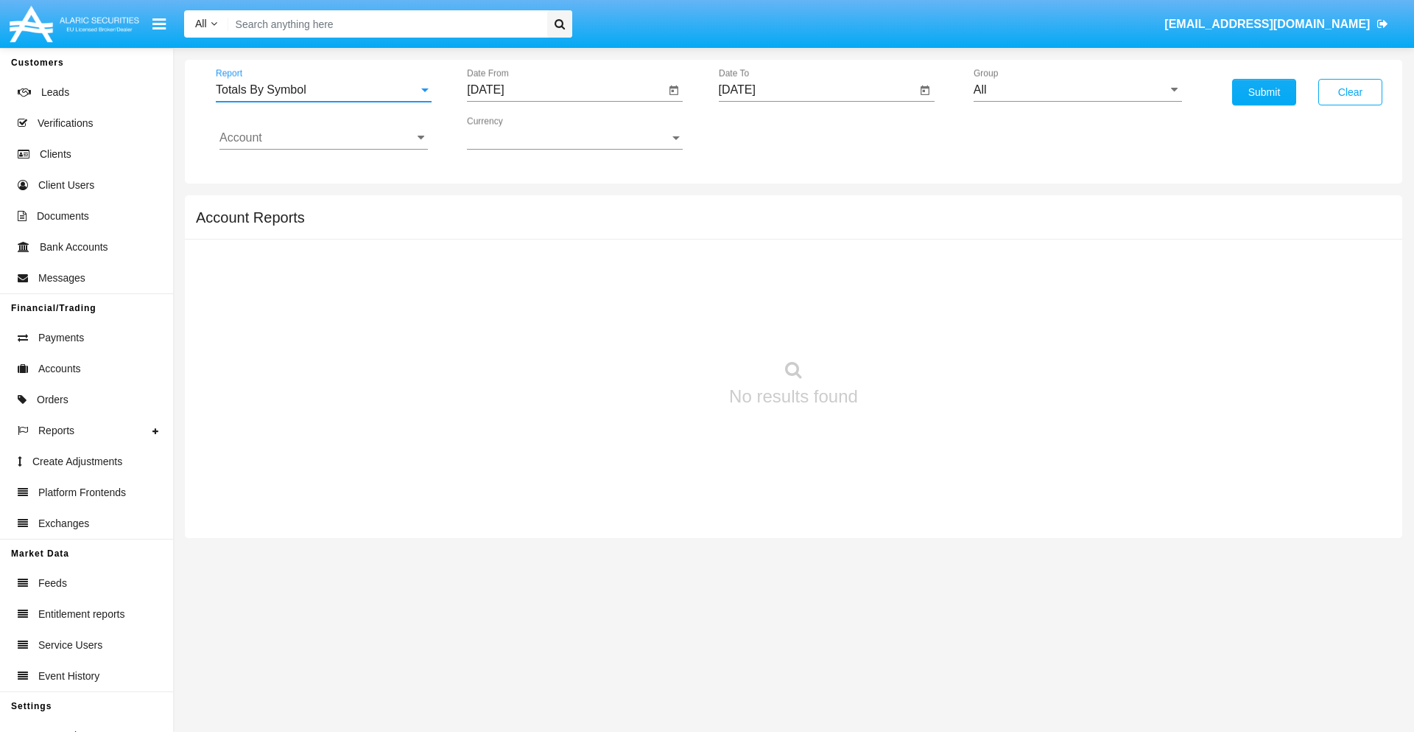
click at [566, 90] on input "[DATE]" at bounding box center [566, 89] width 198 height 13
click at [516, 133] on span "[DATE]" at bounding box center [502, 133] width 32 height 12
click at [554, 296] on div "2019" at bounding box center [554, 296] width 46 height 27
click at [502, 208] on div "JAN" at bounding box center [503, 207] width 46 height 27
click at [550, 225] on div "1" at bounding box center [550, 226] width 27 height 27
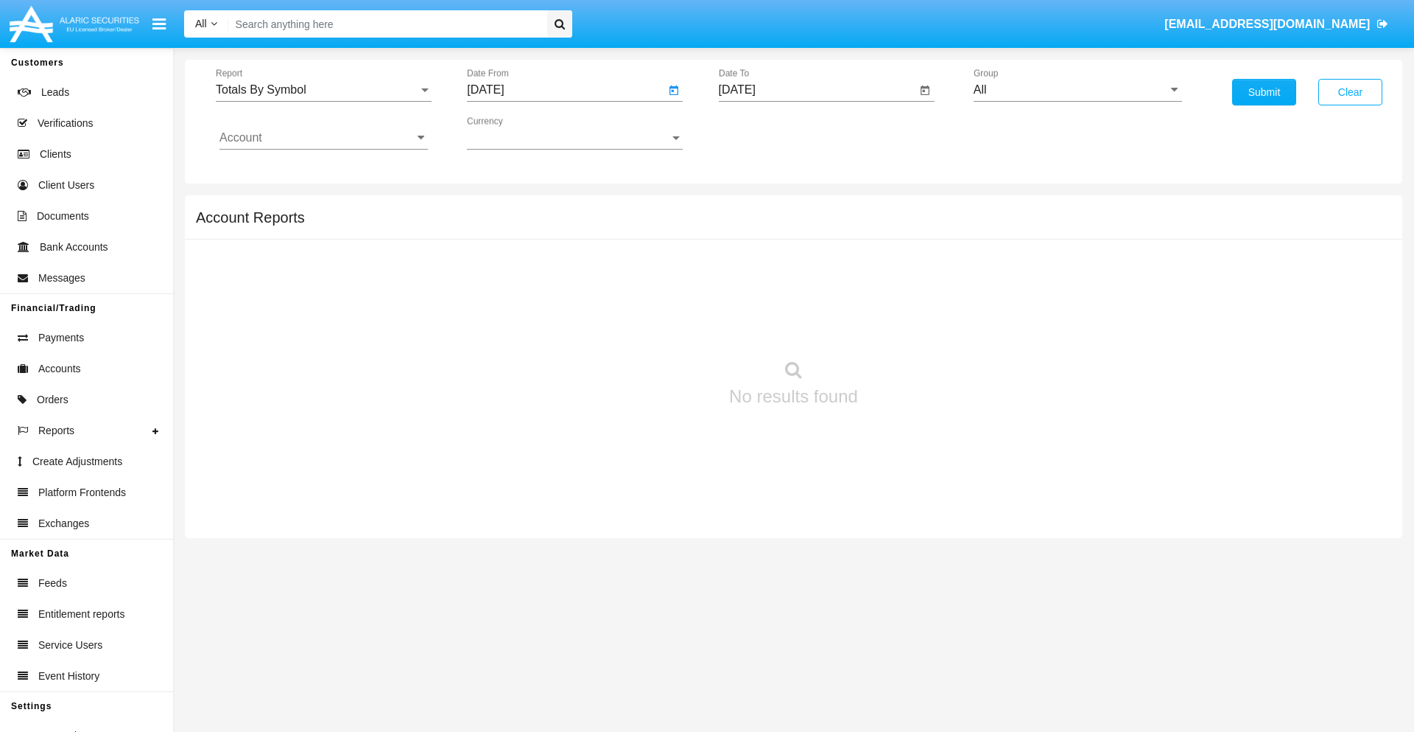
type input "[DATE]"
click at [817, 90] on input "[DATE]" at bounding box center [818, 89] width 198 height 13
click at [767, 133] on span "[DATE]" at bounding box center [754, 133] width 32 height 12
click at [805, 296] on div "2019" at bounding box center [805, 296] width 46 height 27
click at [754, 208] on div "JAN" at bounding box center [754, 207] width 46 height 27
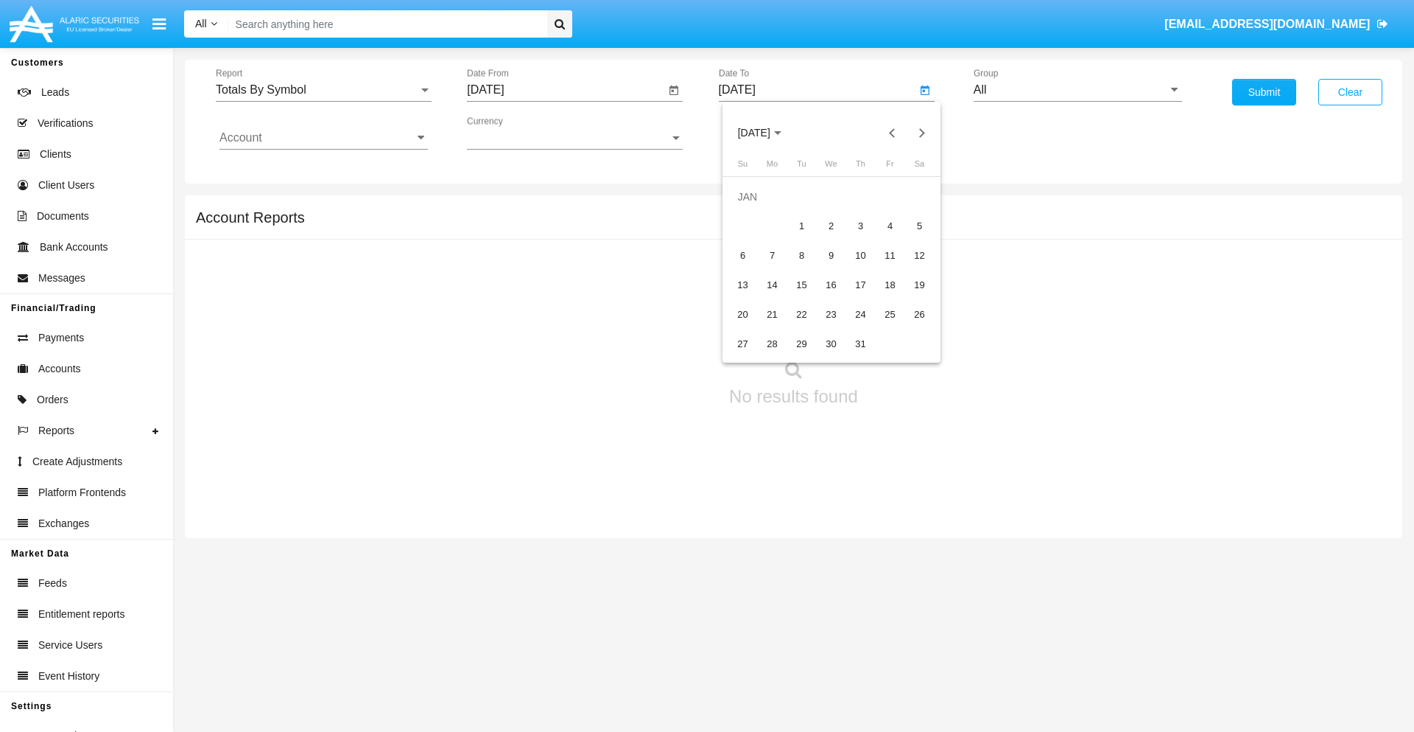
click at [802, 225] on div "1" at bounding box center [802, 226] width 27 height 27
type input "[DATE]"
click at [323, 138] on input "Account" at bounding box center [324, 137] width 208 height 13
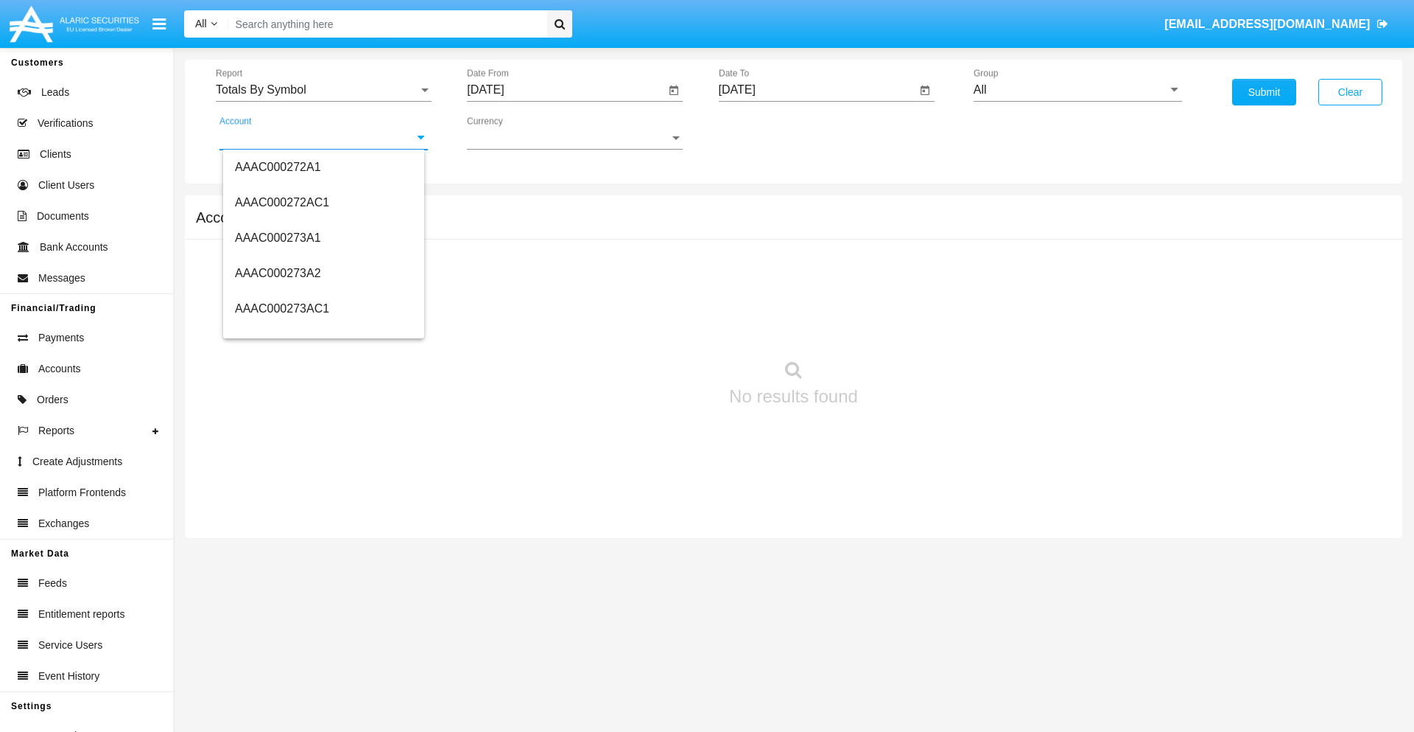
scroll to position [182509, 0]
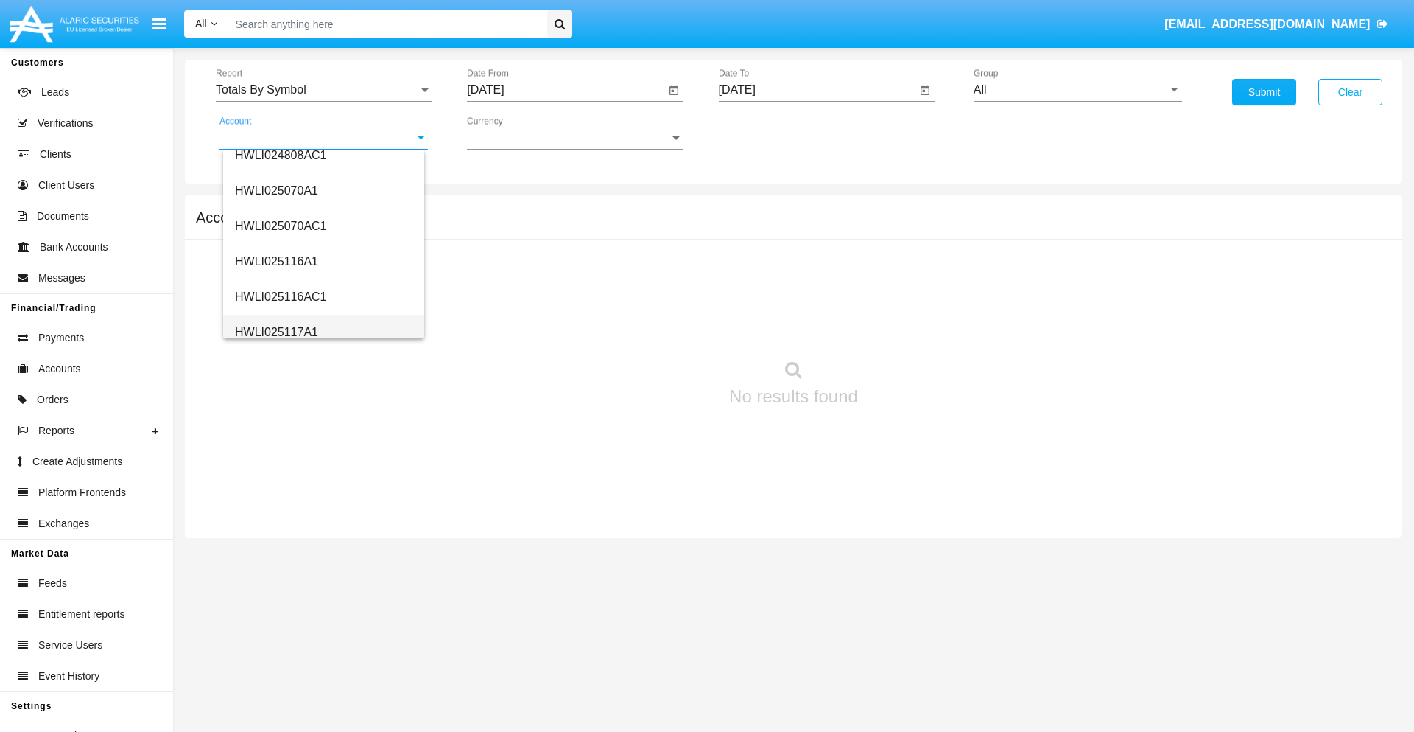
click at [276, 332] on span "HWLI025117A1" at bounding box center [276, 332] width 83 height 13
type input "HWLI025117A1"
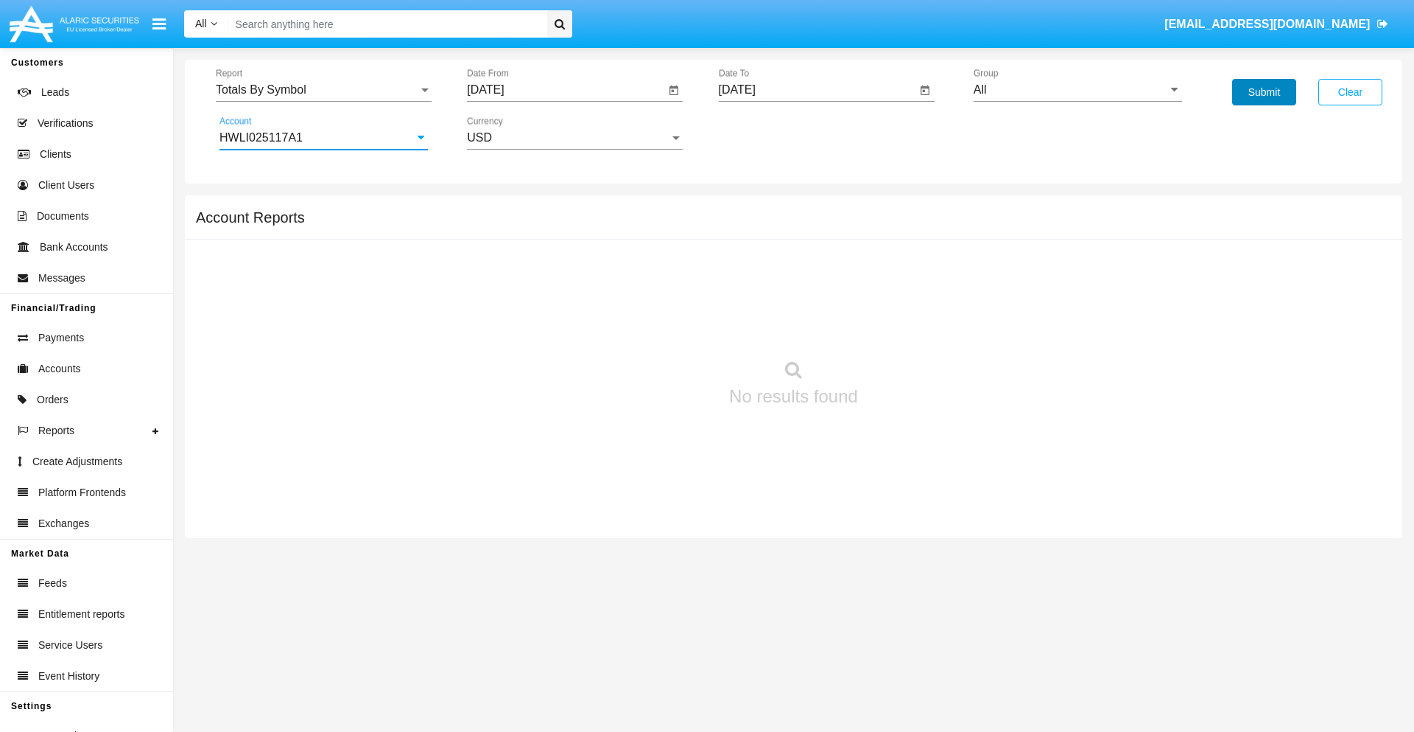
click at [1264, 92] on button "Submit" at bounding box center [1264, 92] width 64 height 27
click at [323, 90] on span "Report" at bounding box center [317, 89] width 203 height 13
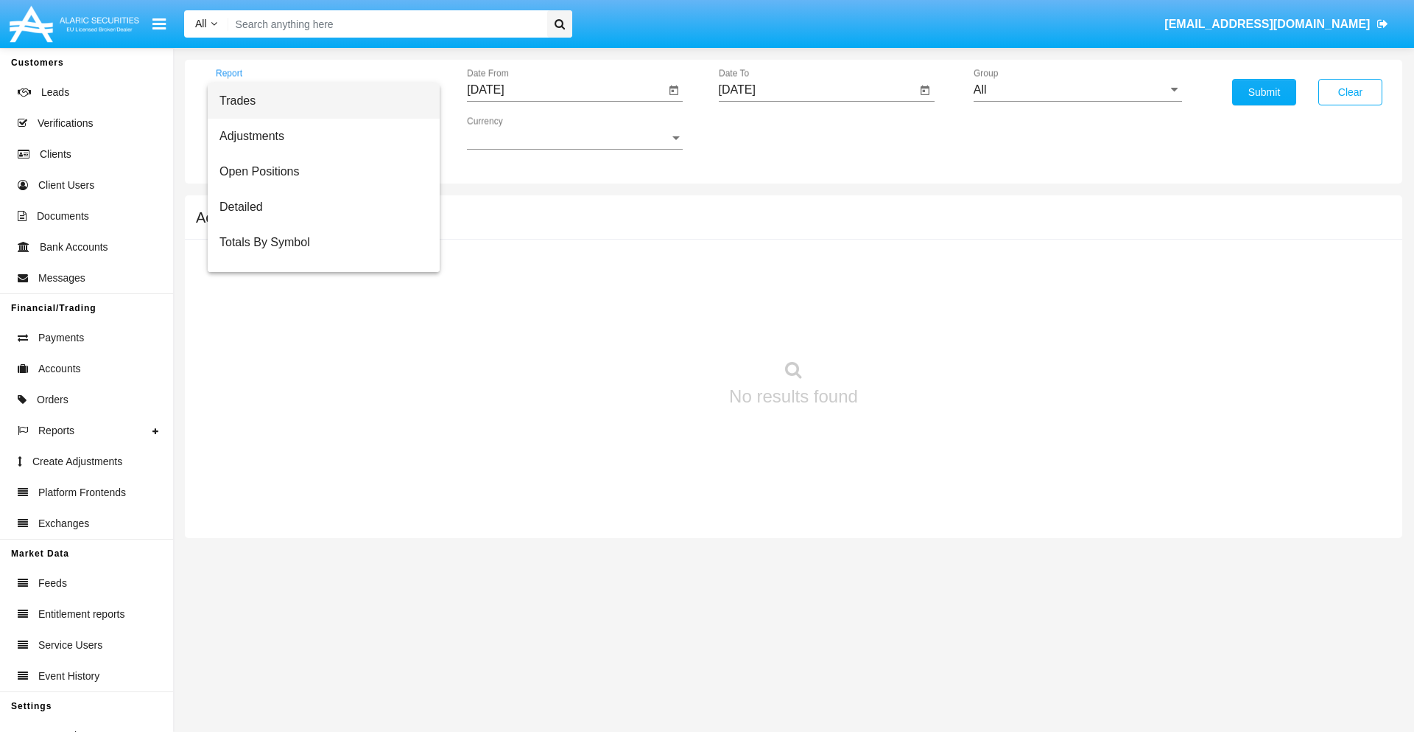
scroll to position [24, 0]
click at [318, 254] on span "Totals By Date" at bounding box center [324, 253] width 208 height 35
click at [566, 90] on input "[DATE]" at bounding box center [566, 89] width 198 height 13
click at [516, 133] on span "[DATE]" at bounding box center [502, 133] width 32 height 12
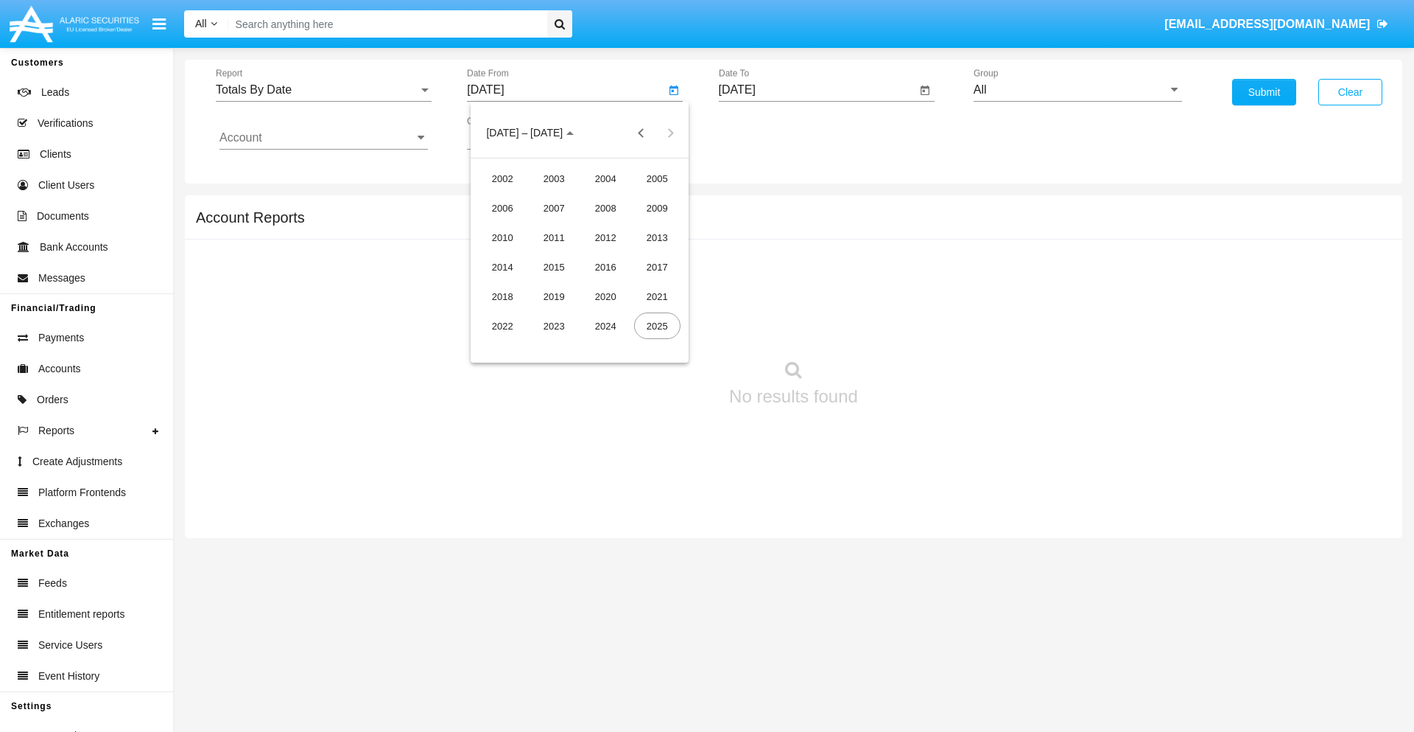
click at [554, 296] on div "2019" at bounding box center [554, 296] width 46 height 27
click at [502, 208] on div "JAN" at bounding box center [503, 207] width 46 height 27
click at [550, 225] on div "1" at bounding box center [550, 226] width 27 height 27
type input "[DATE]"
click at [817, 90] on input "[DATE]" at bounding box center [818, 89] width 198 height 13
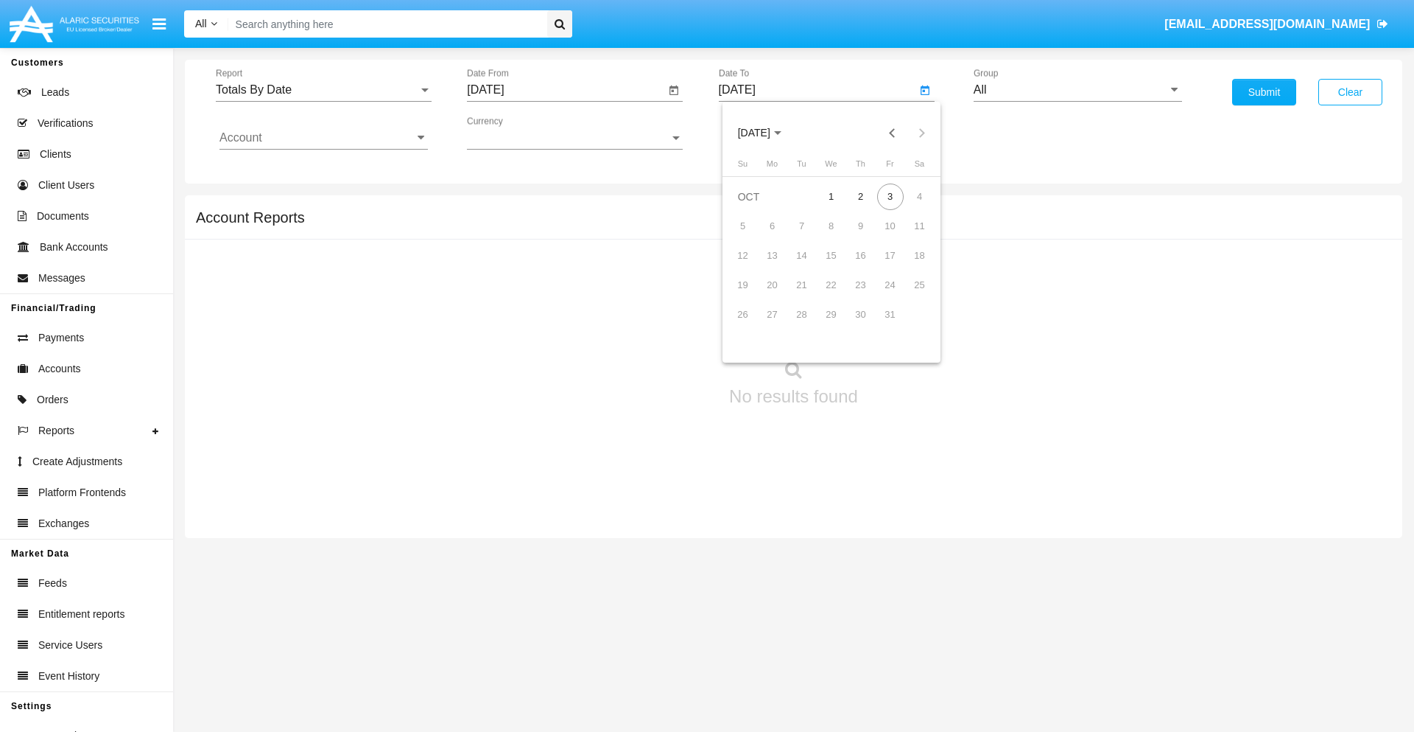
click at [767, 133] on span "[DATE]" at bounding box center [754, 133] width 32 height 12
click at [805, 296] on div "2019" at bounding box center [805, 296] width 46 height 27
click at [754, 208] on div "JAN" at bounding box center [754, 207] width 46 height 27
click at [802, 225] on div "1" at bounding box center [802, 226] width 27 height 27
type input "[DATE]"
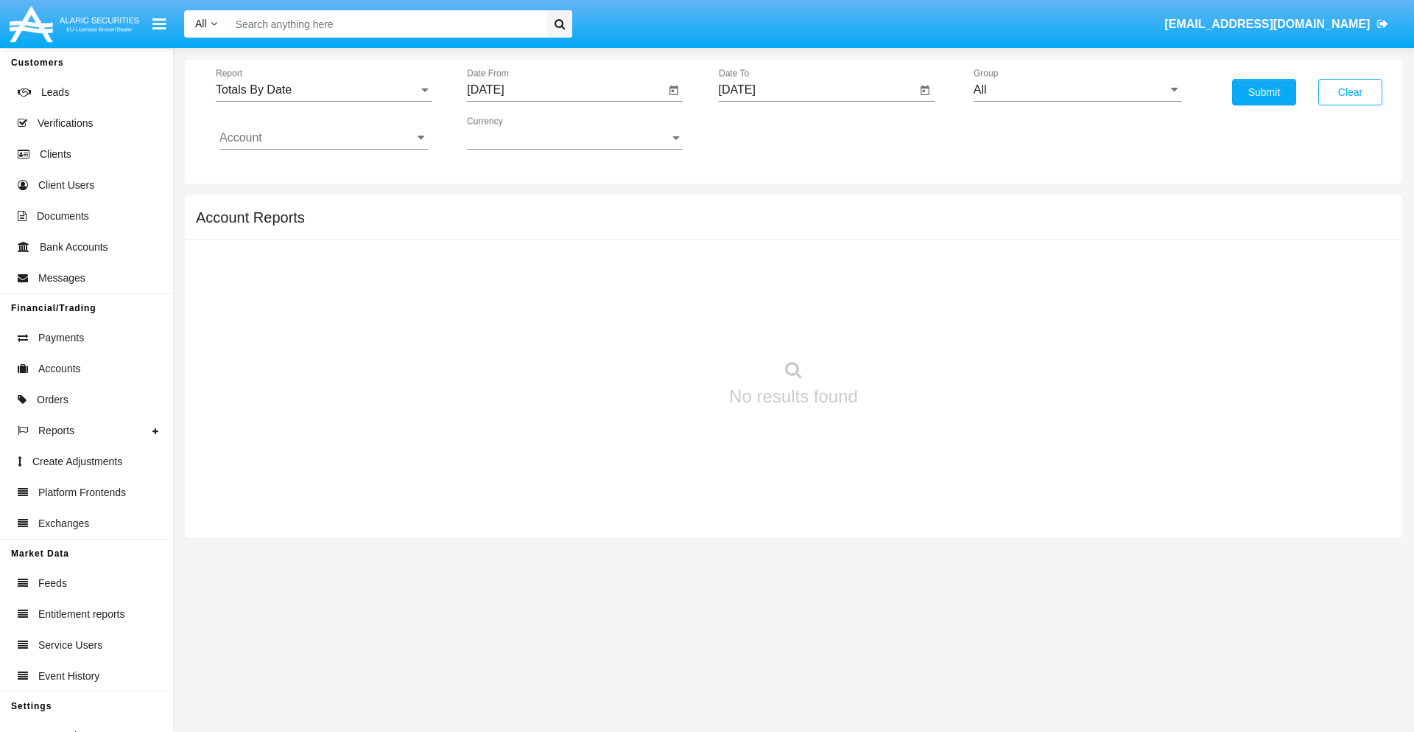
click at [323, 138] on input "Account" at bounding box center [324, 137] width 208 height 13
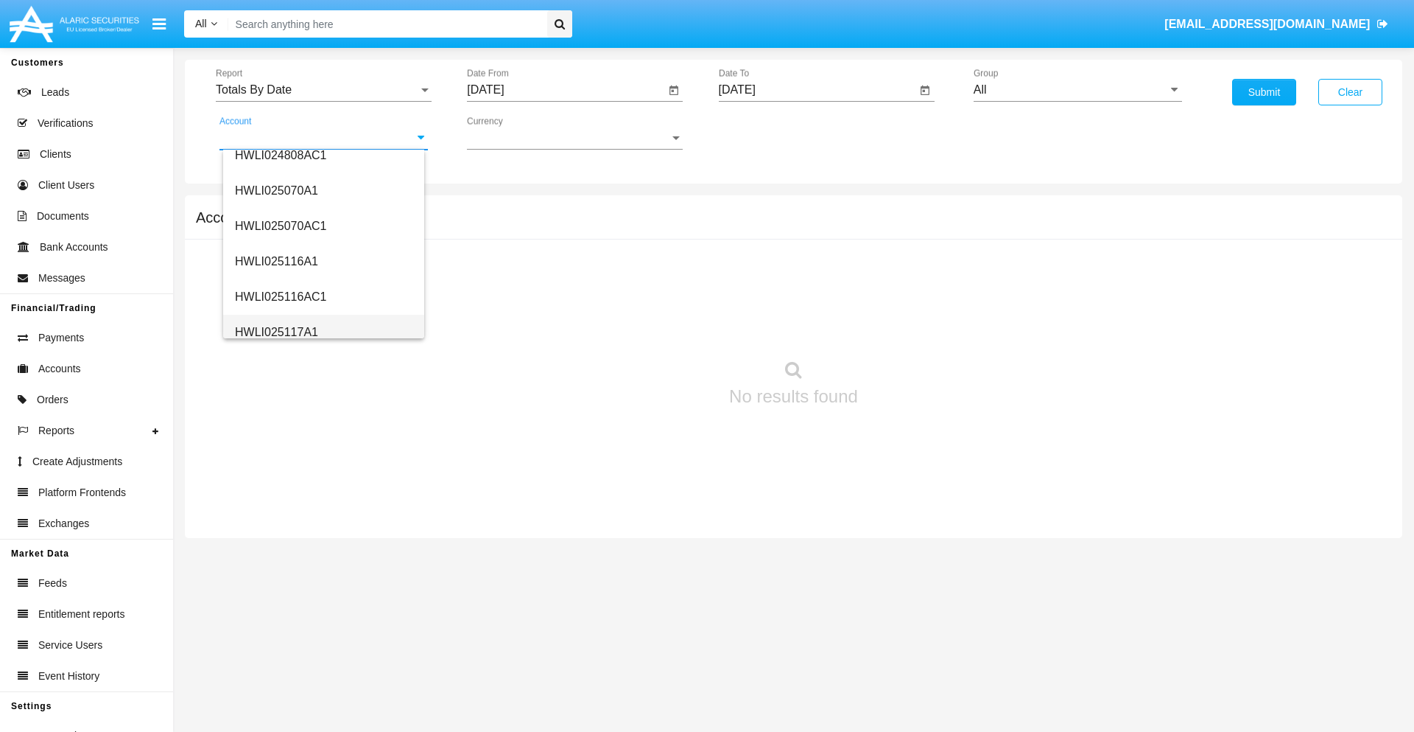
click at [276, 332] on span "HWLI025117A1" at bounding box center [276, 332] width 83 height 13
type input "HWLI025117A1"
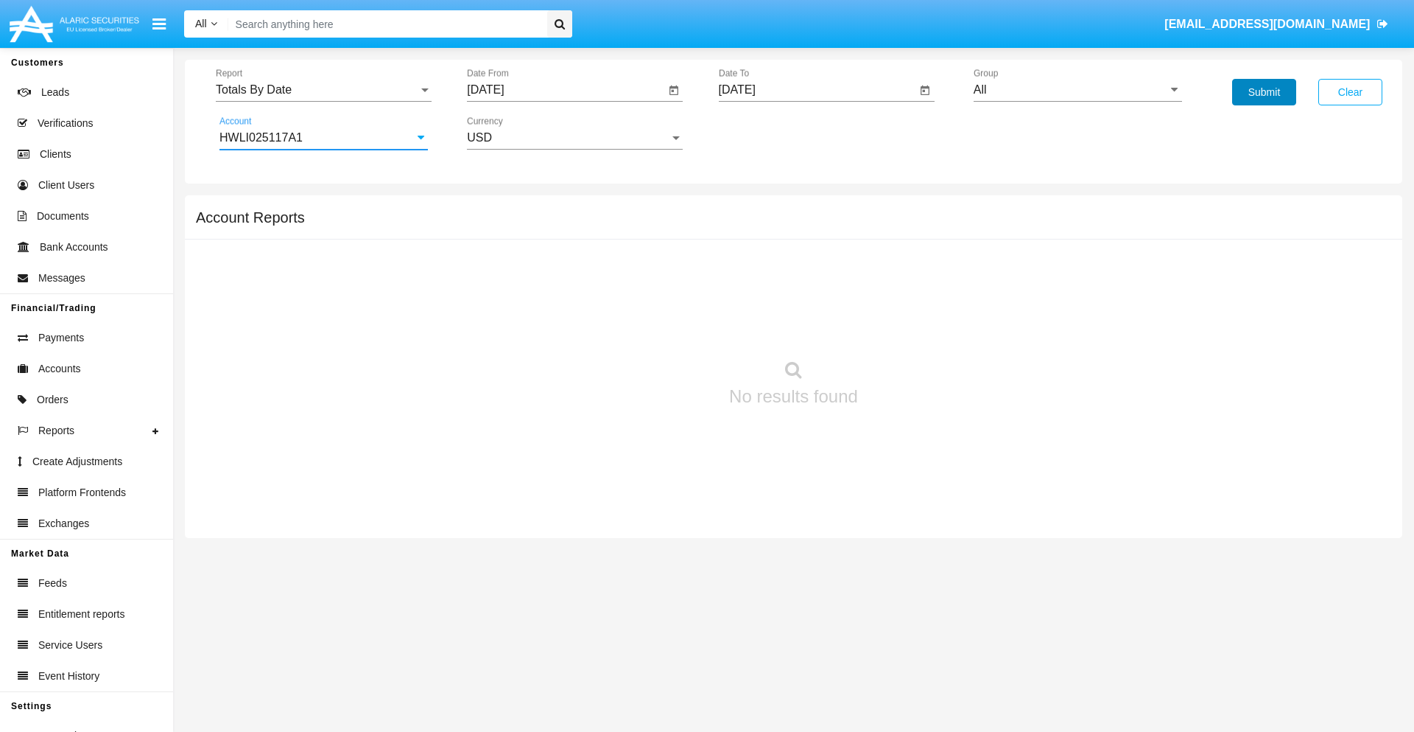
click at [1264, 92] on button "Submit" at bounding box center [1264, 92] width 64 height 27
click at [323, 90] on span "Report" at bounding box center [317, 89] width 203 height 13
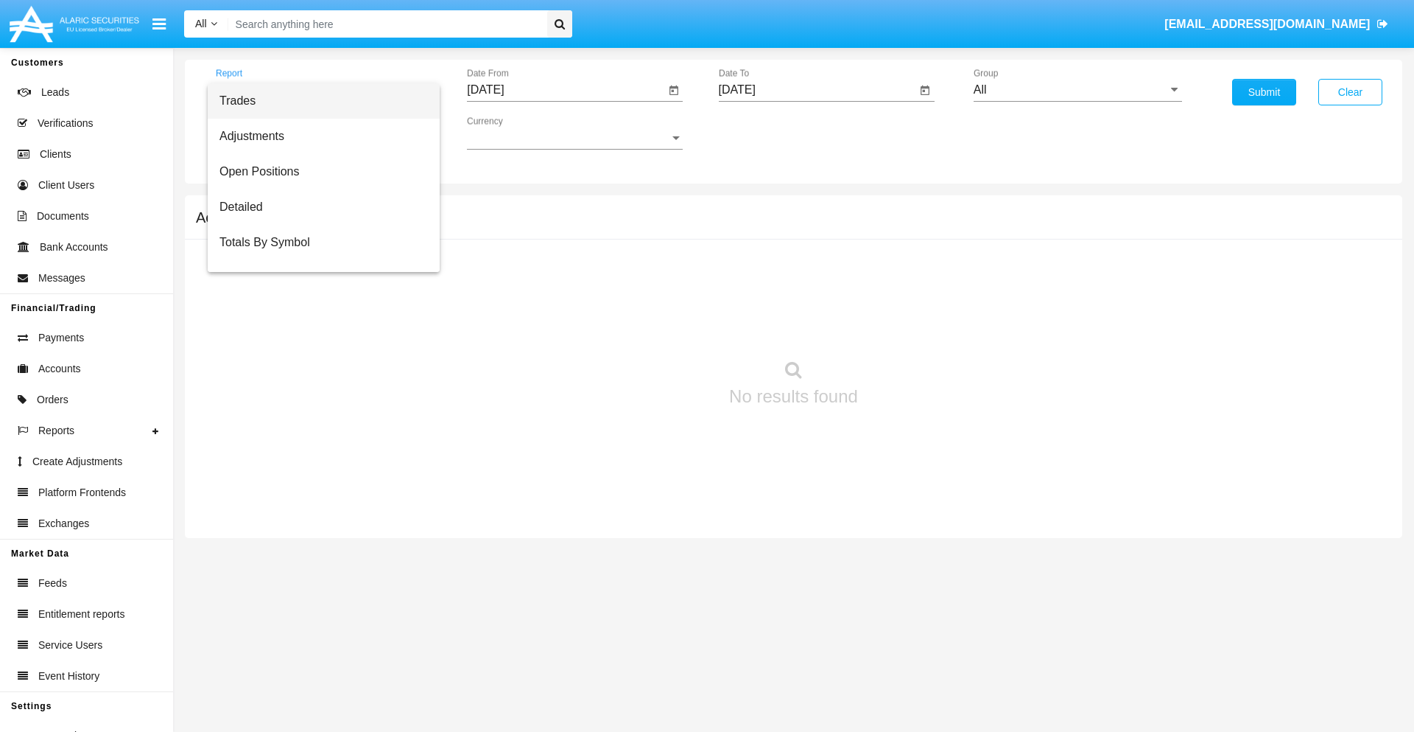
scroll to position [59, 0]
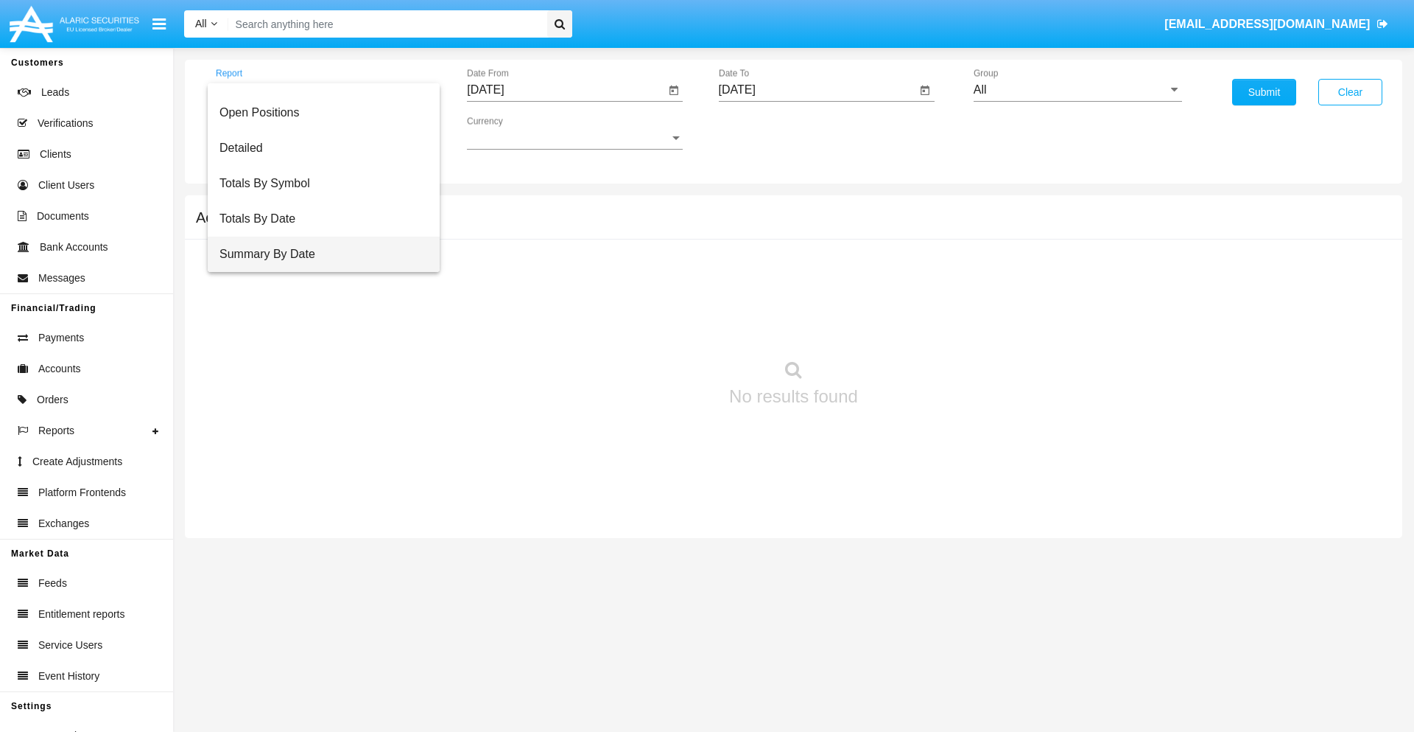
click at [318, 254] on span "Summary By Date" at bounding box center [324, 253] width 208 height 35
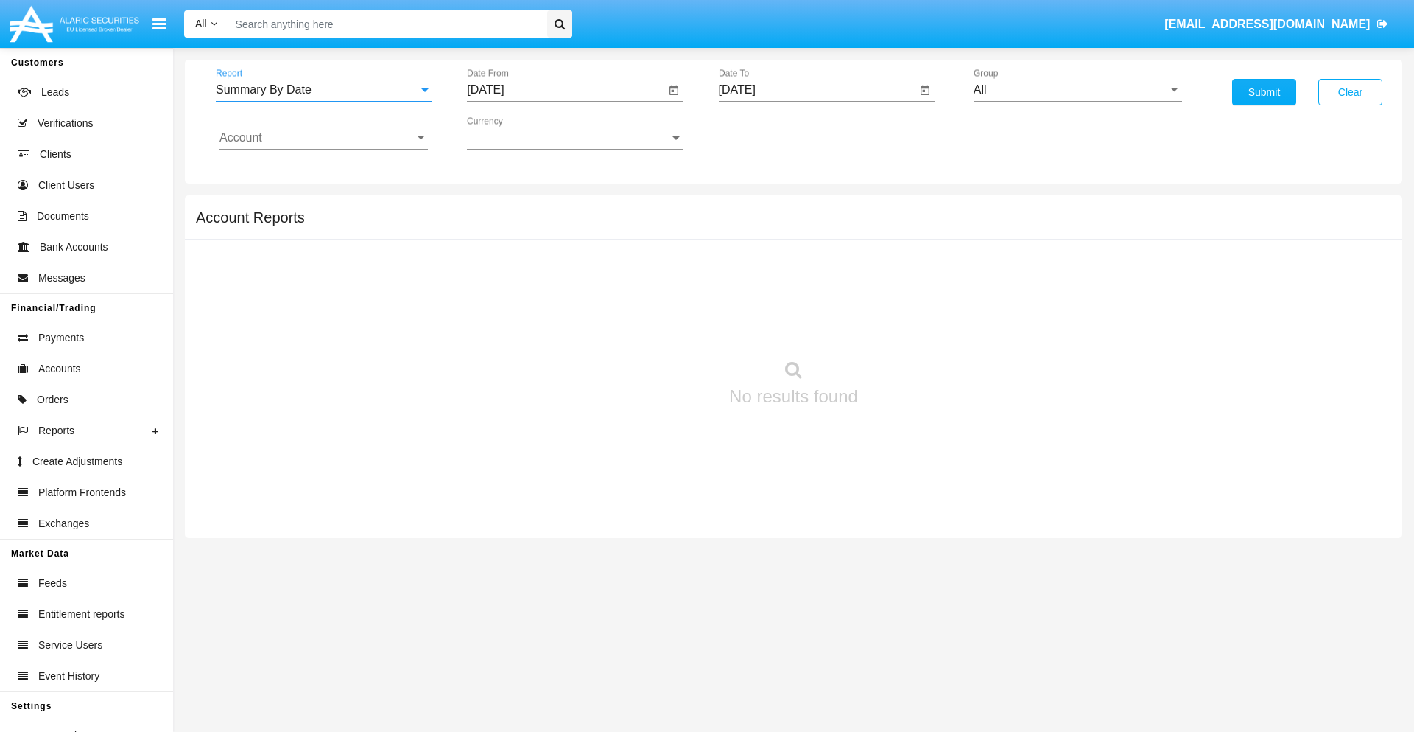
click at [566, 90] on input "[DATE]" at bounding box center [566, 89] width 198 height 13
click at [516, 133] on span "[DATE]" at bounding box center [502, 133] width 32 height 12
click at [554, 296] on div "2019" at bounding box center [554, 296] width 46 height 27
click at [502, 208] on div "JAN" at bounding box center [503, 207] width 46 height 27
click at [550, 225] on div "1" at bounding box center [550, 226] width 27 height 27
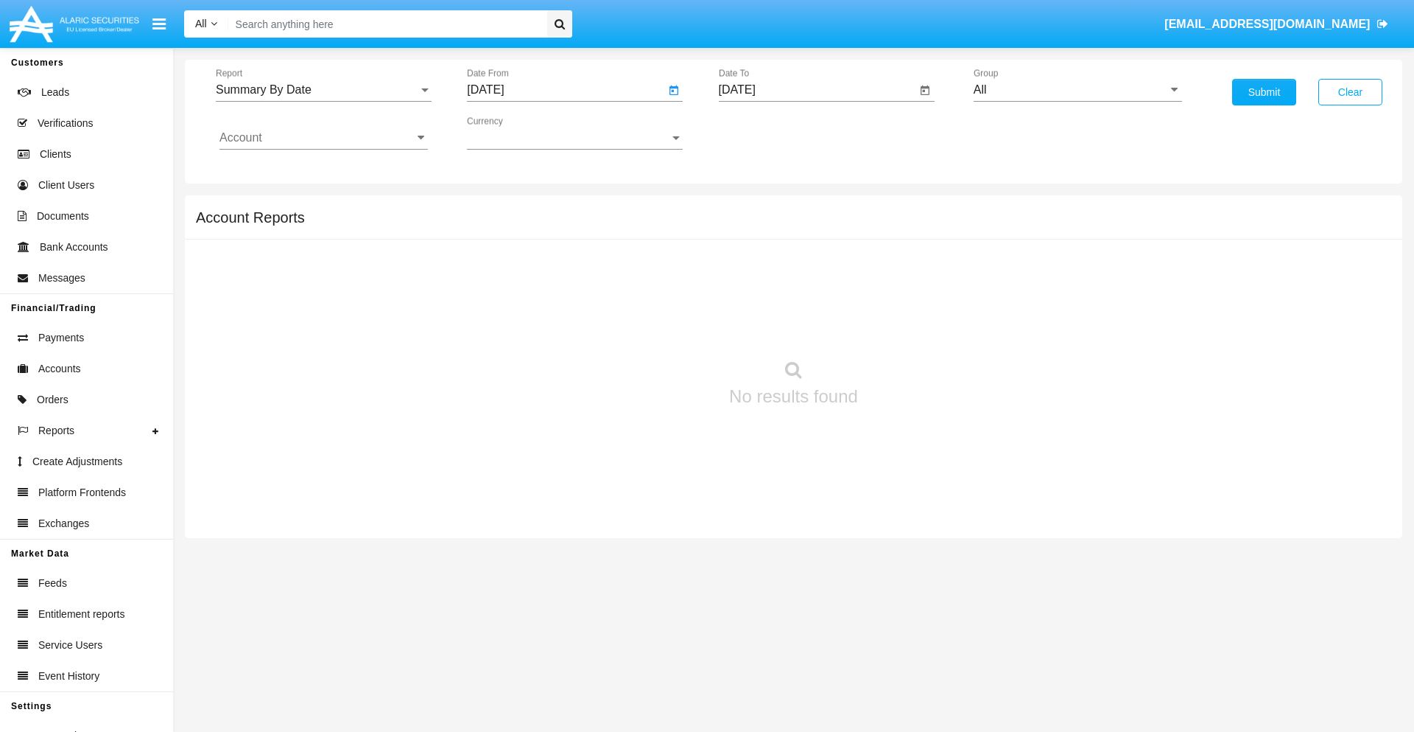
type input "[DATE]"
click at [817, 90] on input "[DATE]" at bounding box center [818, 89] width 198 height 13
click at [767, 133] on span "[DATE]" at bounding box center [754, 133] width 32 height 12
click at [805, 296] on div "2019" at bounding box center [805, 296] width 46 height 27
click at [754, 208] on div "JAN" at bounding box center [754, 207] width 46 height 27
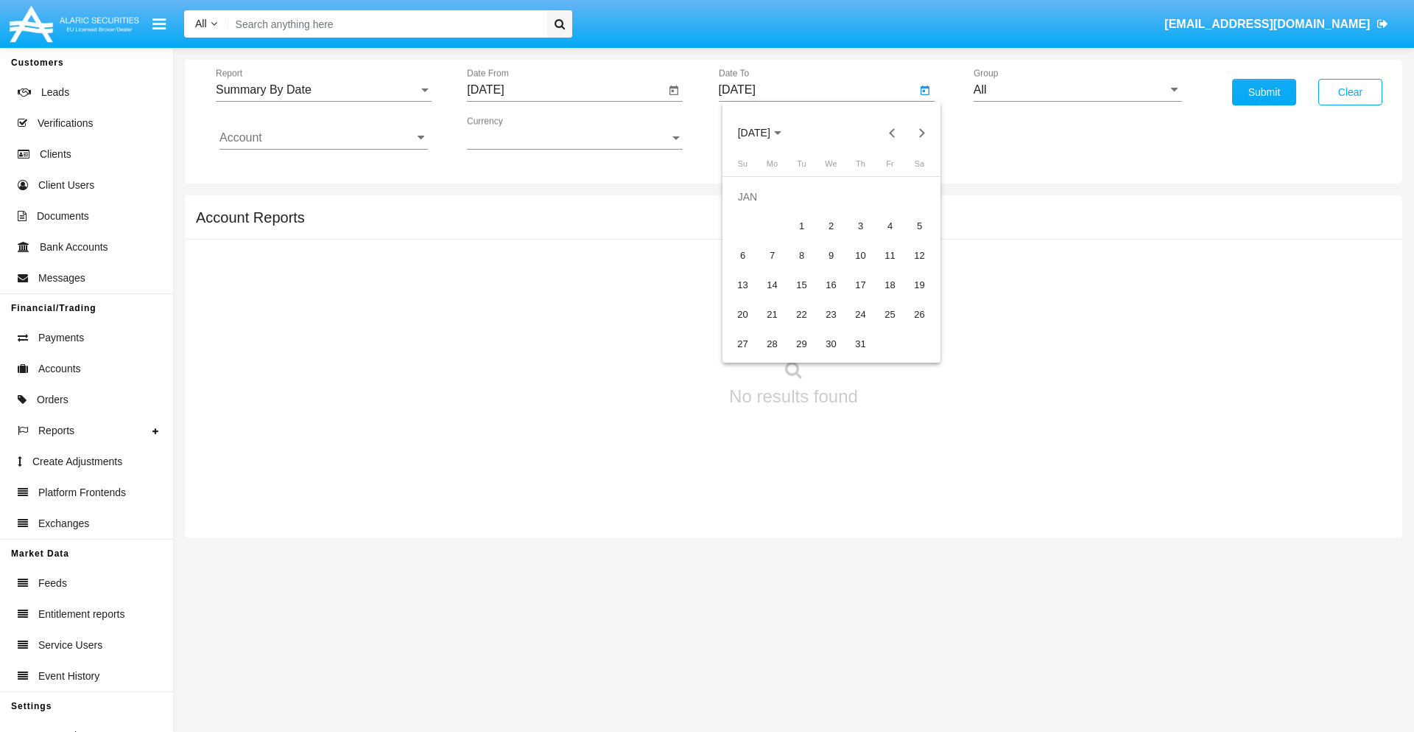
click at [802, 225] on div "1" at bounding box center [802, 226] width 27 height 27
type input "[DATE]"
click at [323, 138] on input "Account" at bounding box center [324, 137] width 208 height 13
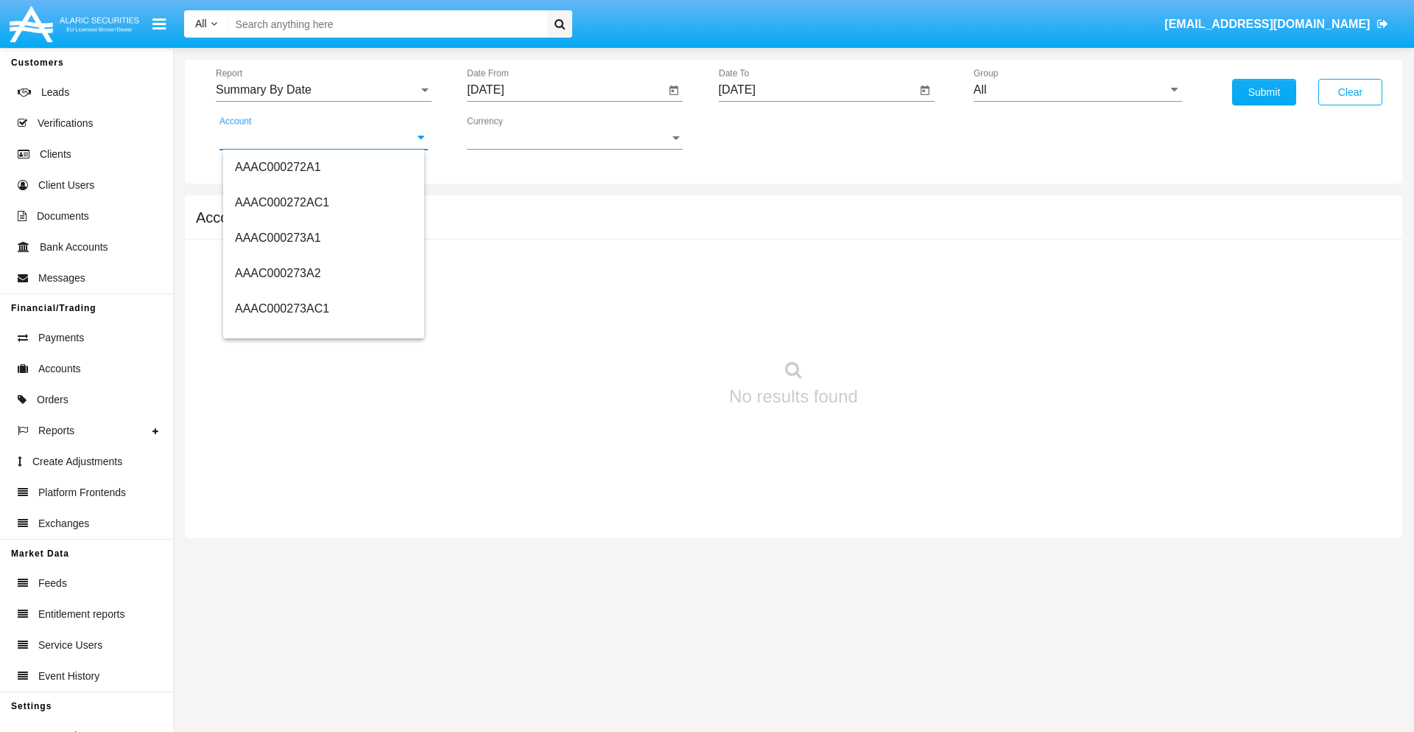
scroll to position [182509, 0]
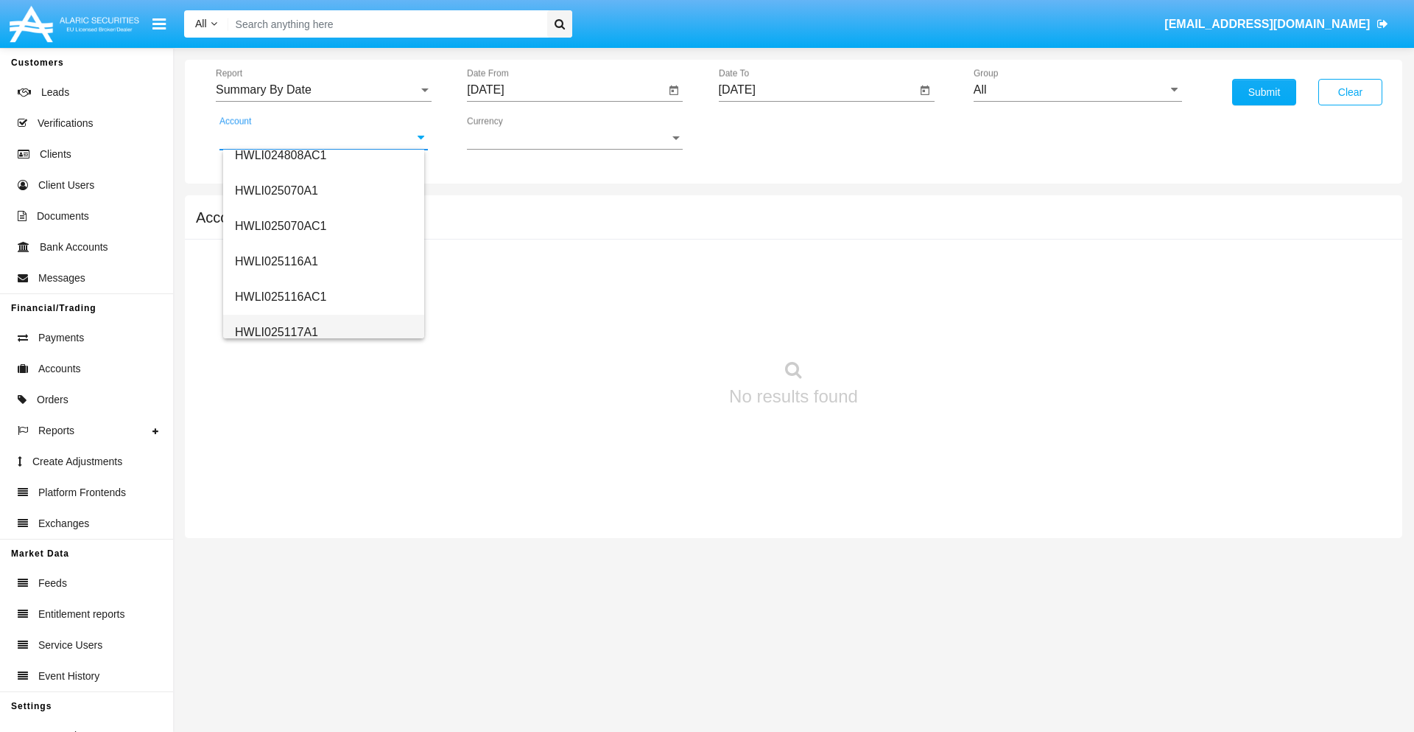
click at [276, 332] on span "HWLI025117A1" at bounding box center [276, 332] width 83 height 13
type input "HWLI025117A1"
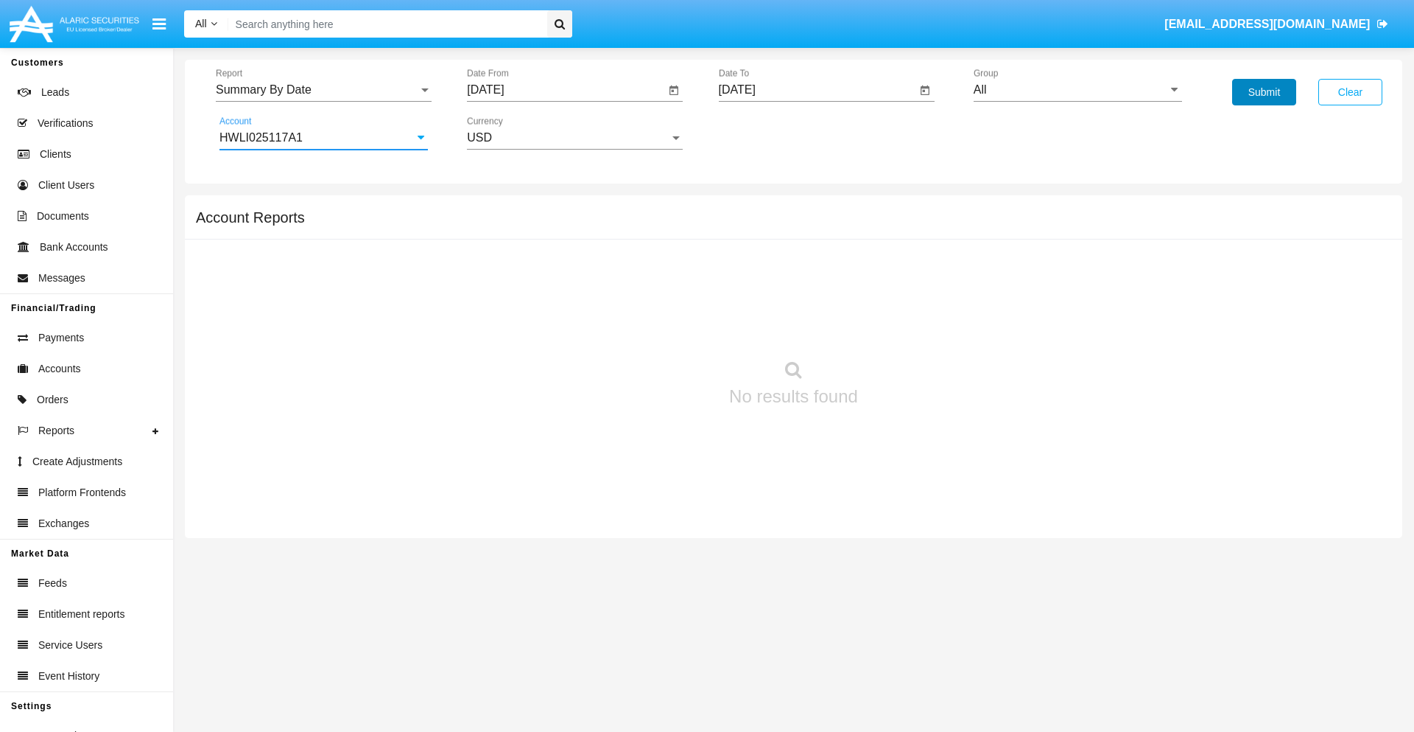
click at [1264, 92] on button "Submit" at bounding box center [1264, 92] width 64 height 27
click at [323, 90] on span "Report" at bounding box center [317, 89] width 203 height 13
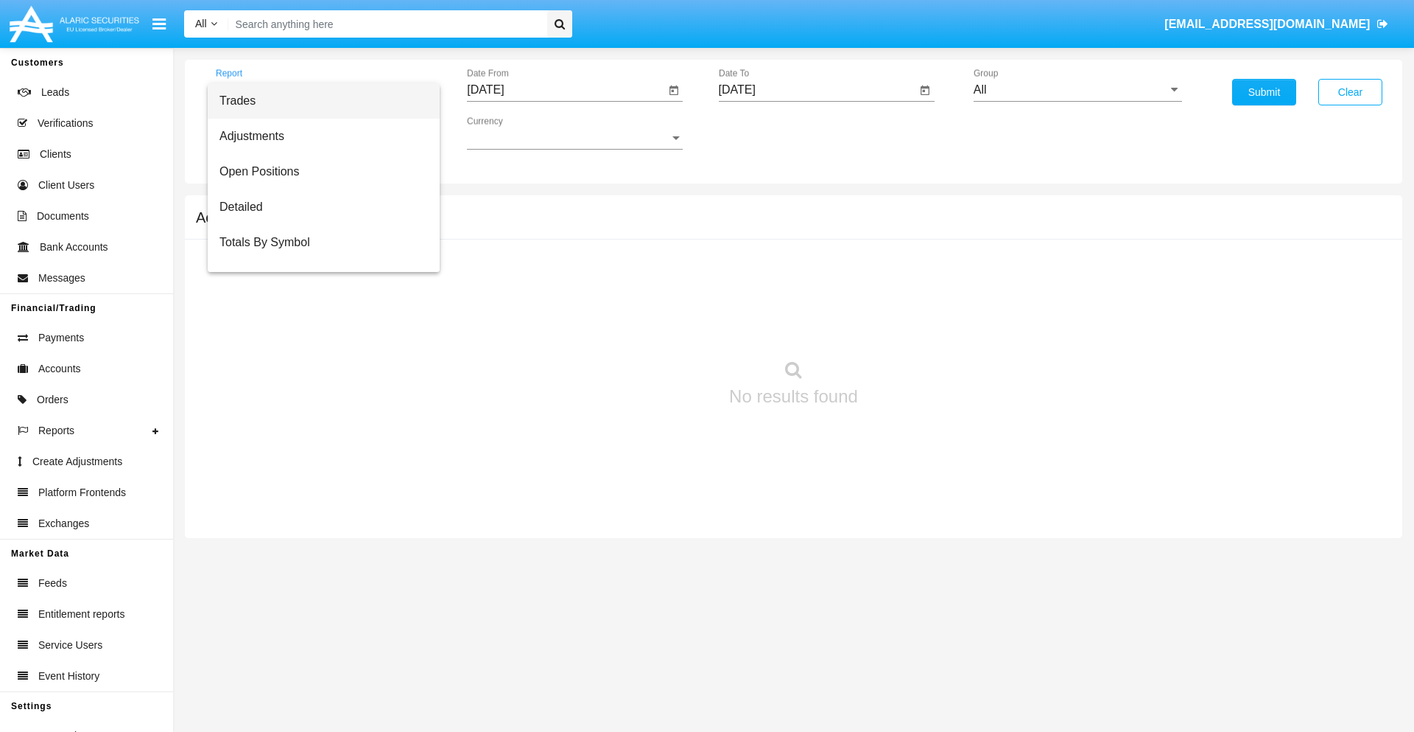
scroll to position [94, 0]
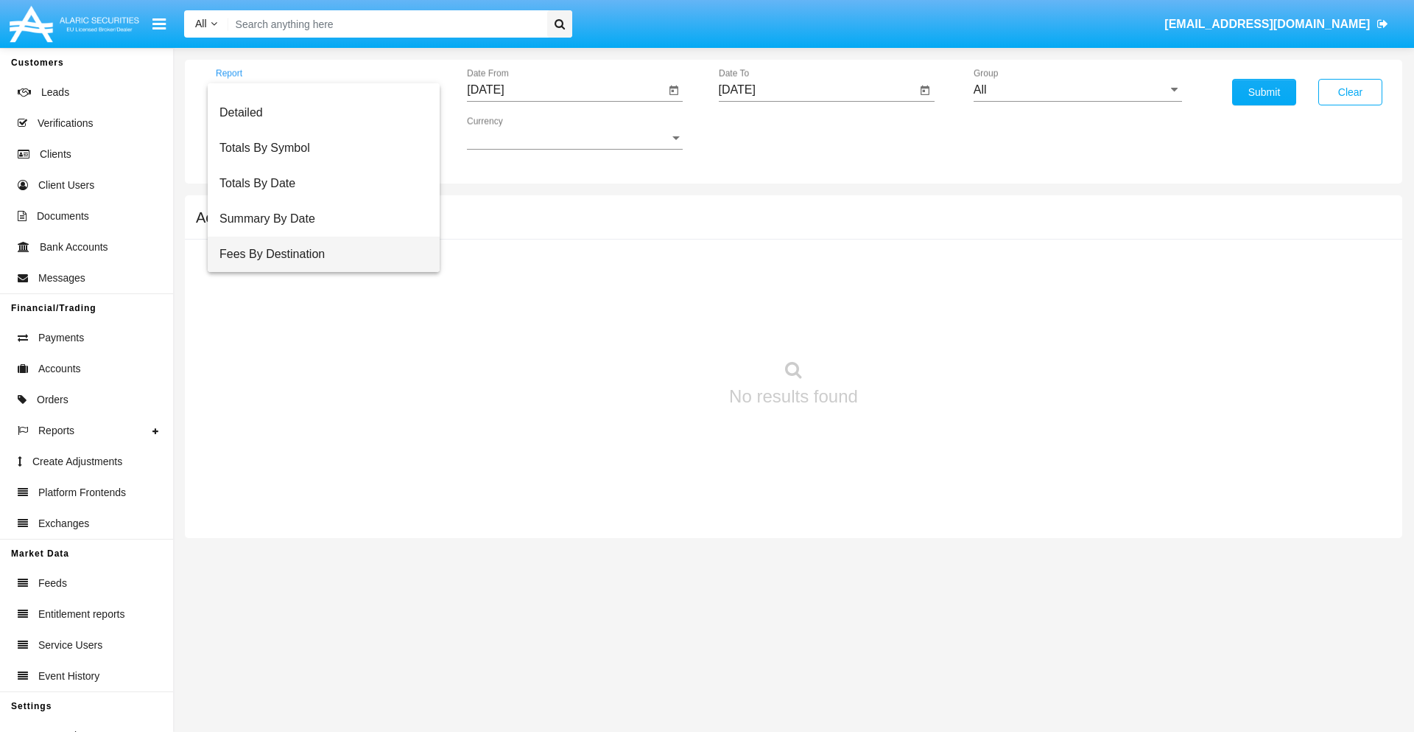
click at [318, 254] on span "Fees By Destination" at bounding box center [324, 253] width 208 height 35
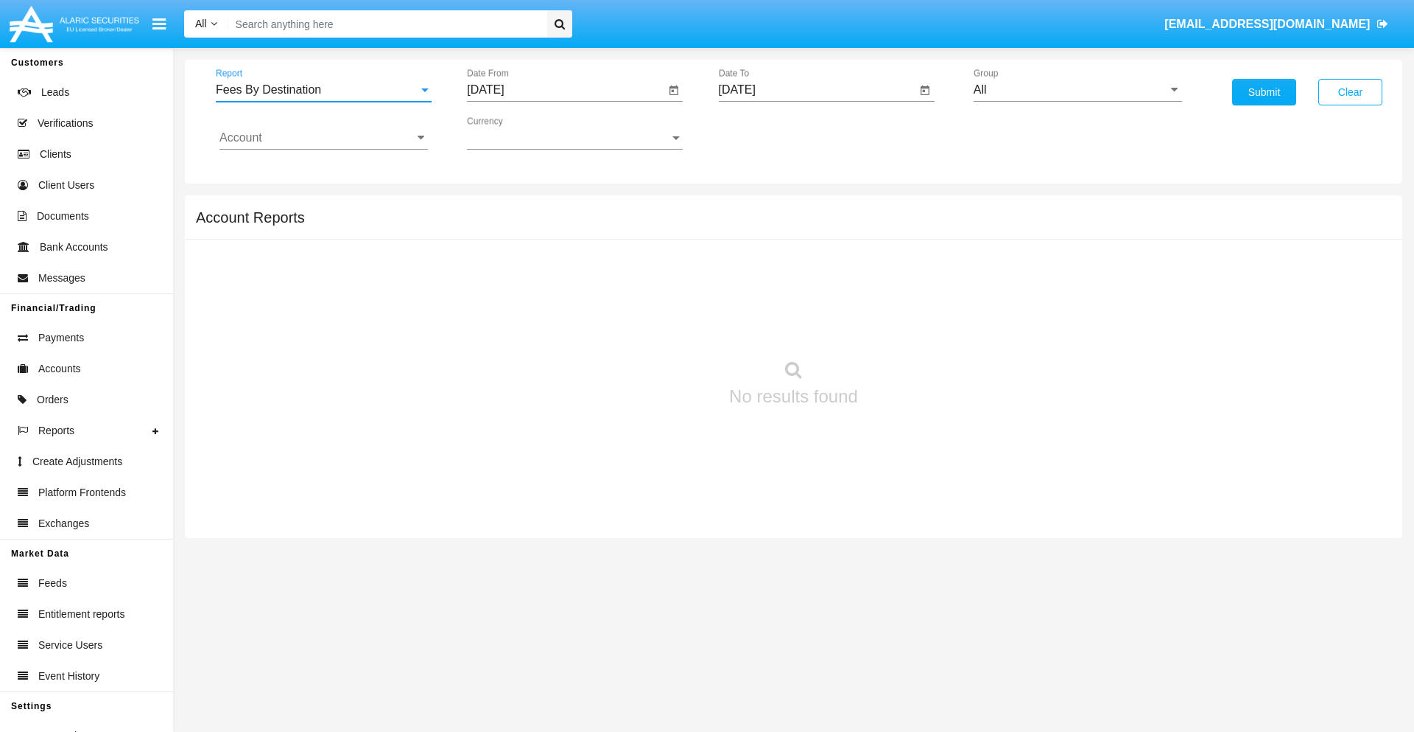
click at [566, 90] on input "[DATE]" at bounding box center [566, 89] width 198 height 13
click at [516, 133] on span "[DATE]" at bounding box center [502, 133] width 32 height 12
click at [554, 296] on div "2019" at bounding box center [554, 296] width 46 height 27
click at [502, 208] on div "JAN" at bounding box center [503, 207] width 46 height 27
click at [550, 225] on div "1" at bounding box center [550, 226] width 27 height 27
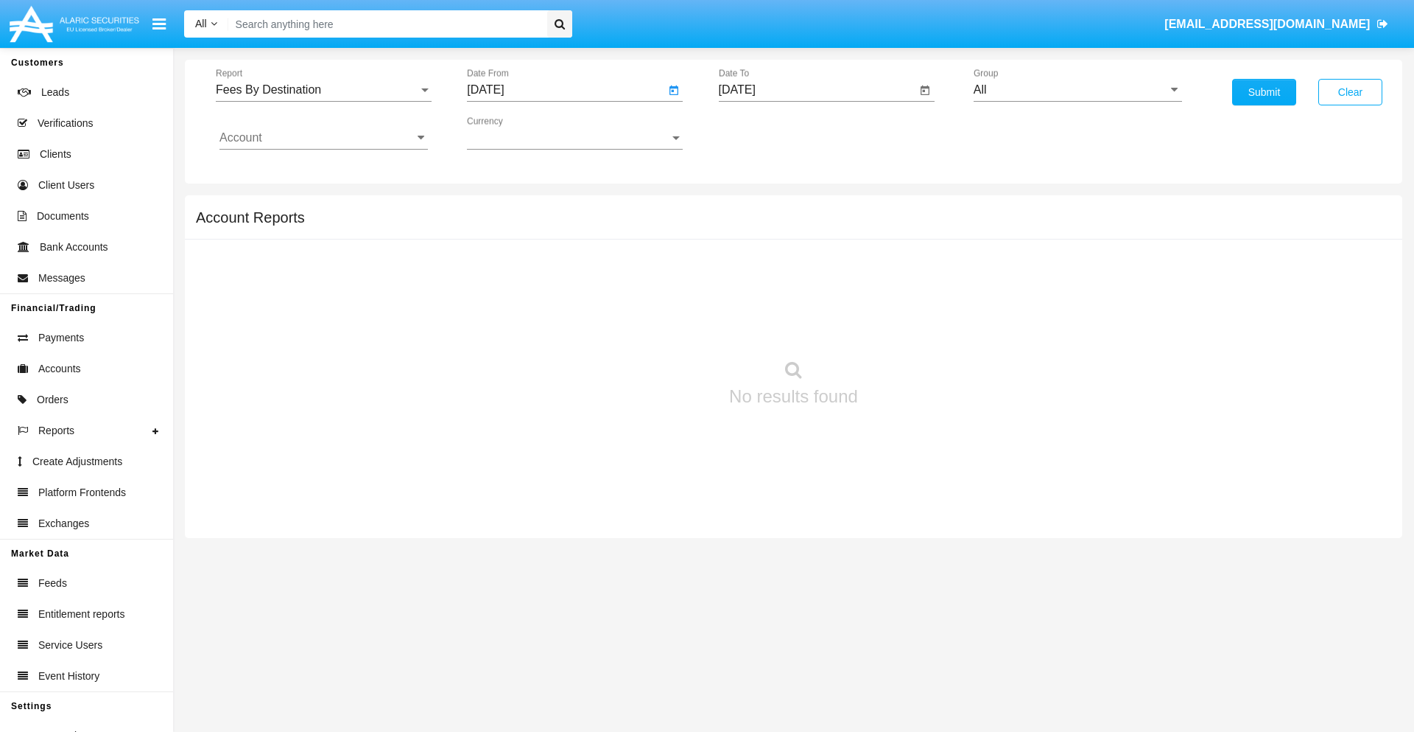
type input "01/01/19"
click at [817, 90] on input "[DATE]" at bounding box center [818, 89] width 198 height 13
click at [767, 133] on span "[DATE]" at bounding box center [754, 133] width 32 height 12
click at [805, 296] on div "2019" at bounding box center [805, 296] width 46 height 27
click at [754, 208] on div "JAN" at bounding box center [754, 207] width 46 height 27
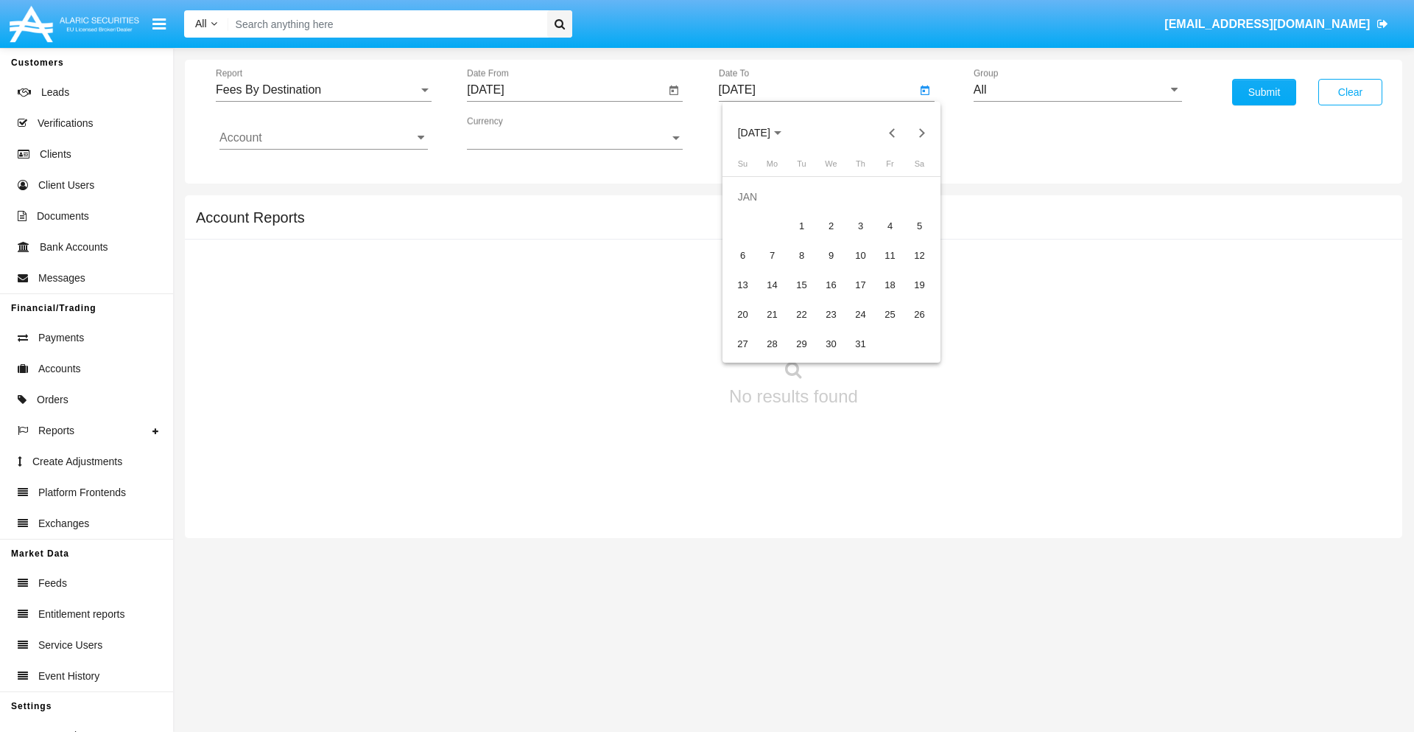
click at [802, 225] on div "1" at bounding box center [802, 226] width 27 height 27
type input "01/01/19"
click at [323, 138] on input "Account" at bounding box center [324, 137] width 208 height 13
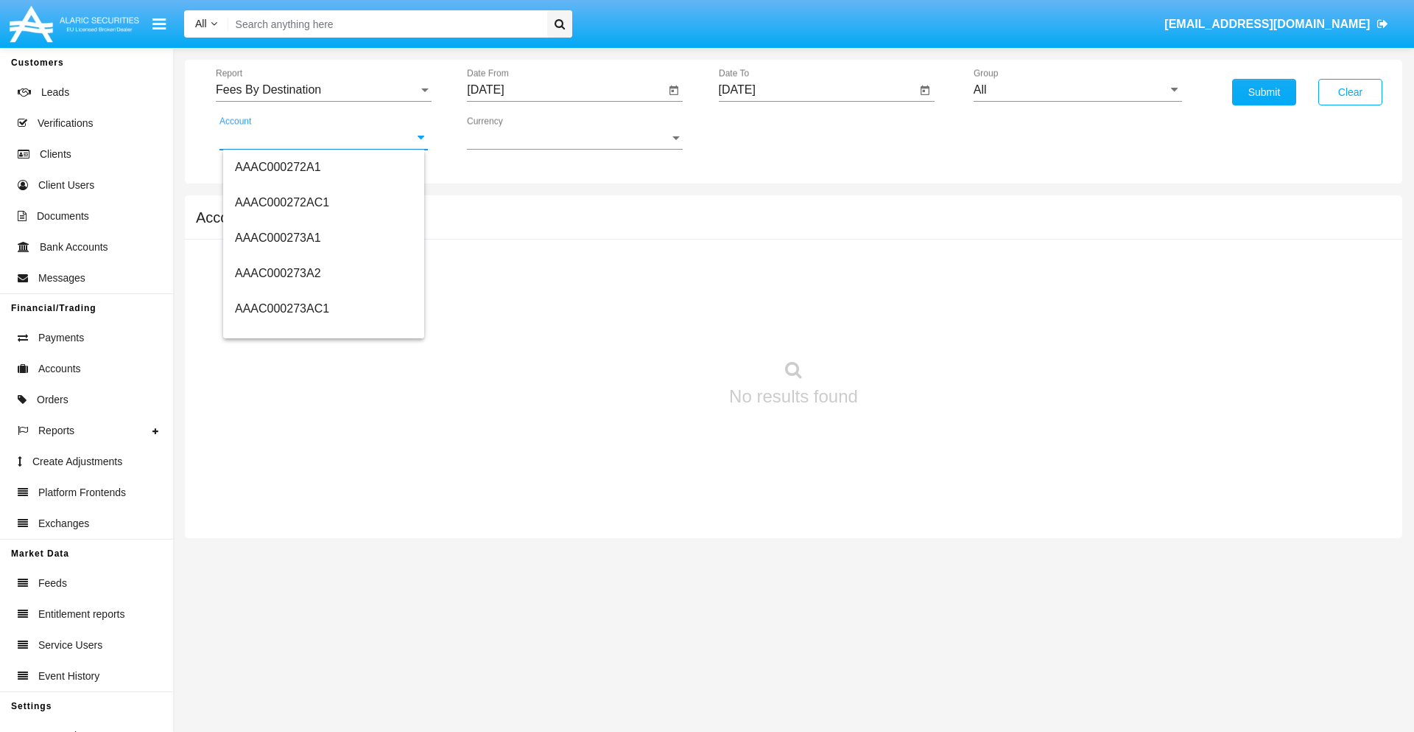
scroll to position [182509, 0]
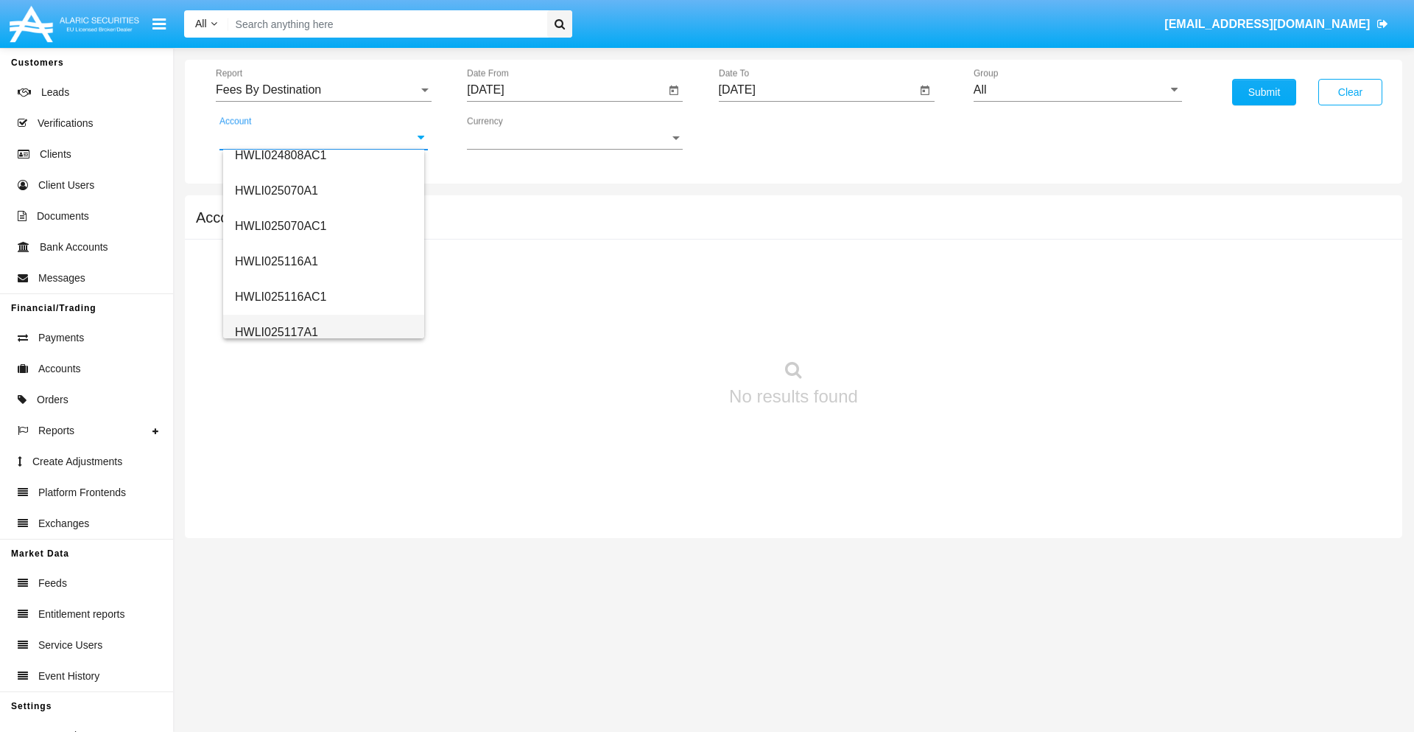
click at [276, 332] on span "HWLI025117A1" at bounding box center [276, 332] width 83 height 13
type input "HWLI025117A1"
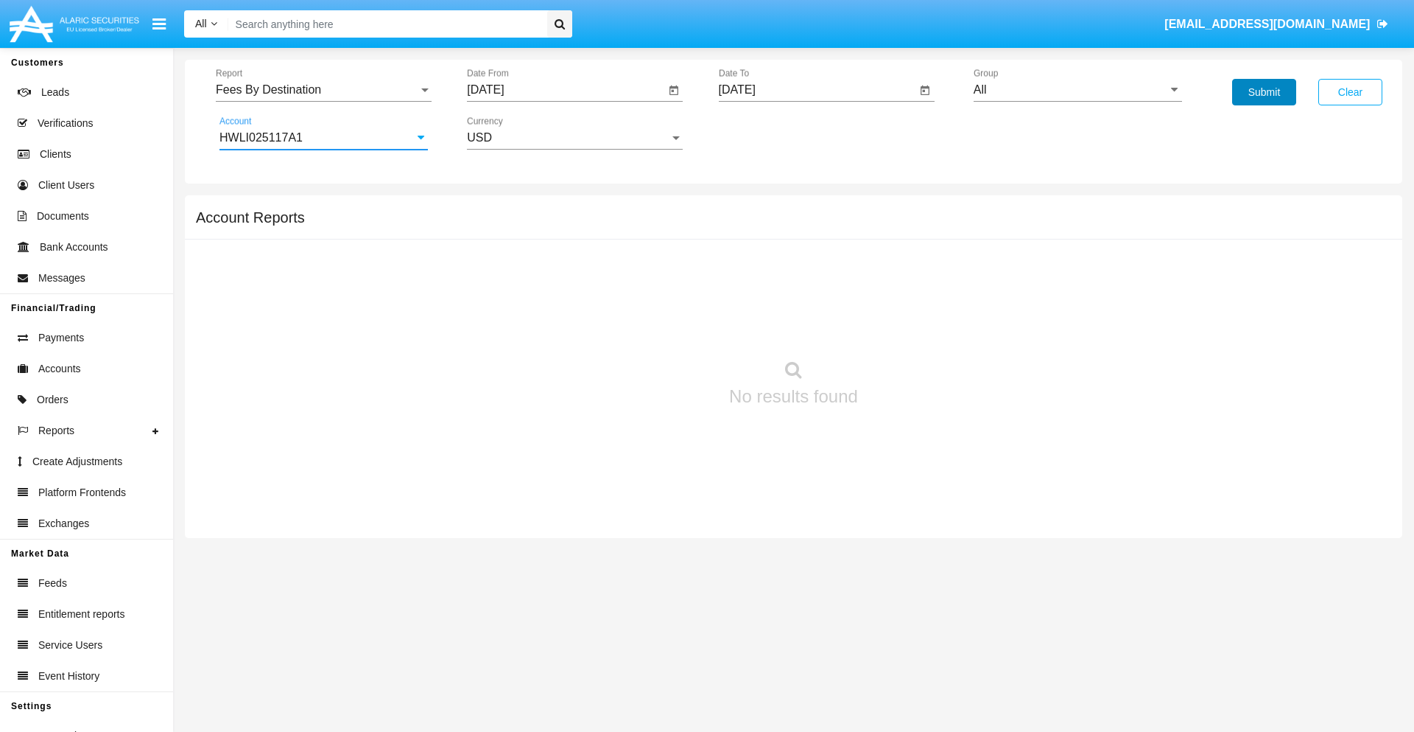
click at [1264, 92] on button "Submit" at bounding box center [1264, 92] width 64 height 27
click at [323, 90] on span "Report" at bounding box center [317, 89] width 203 height 13
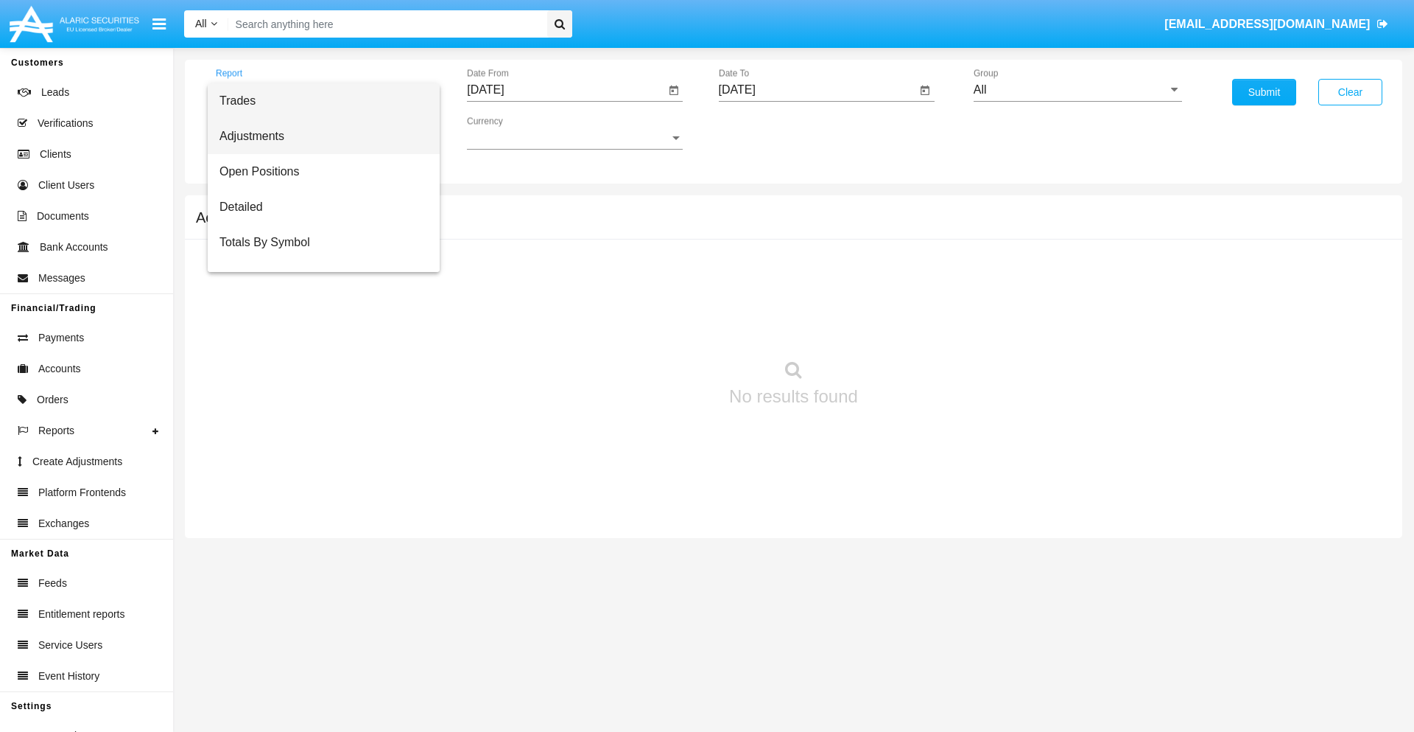
click at [318, 136] on span "Adjustments" at bounding box center [324, 136] width 208 height 35
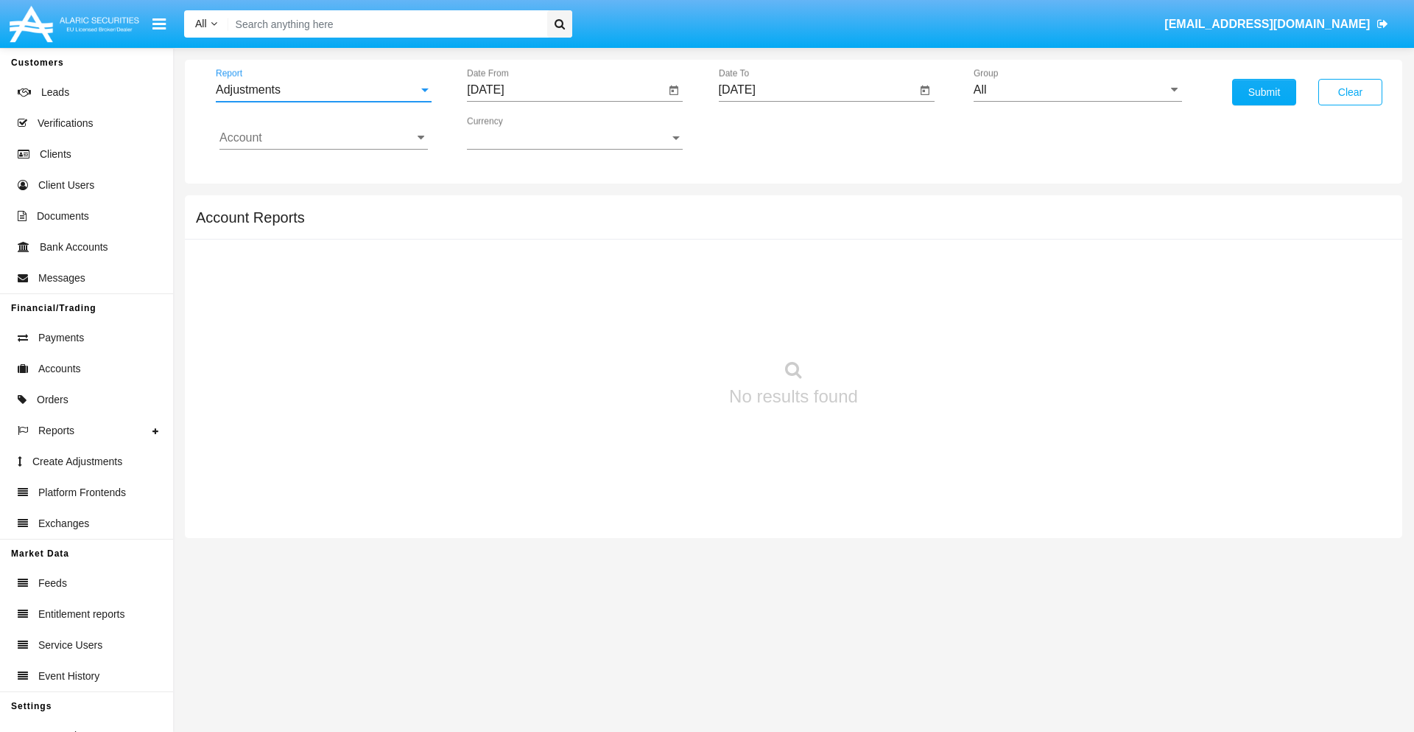
click at [566, 90] on input "[DATE]" at bounding box center [566, 89] width 198 height 13
click at [516, 133] on span "[DATE]" at bounding box center [502, 133] width 32 height 12
click at [657, 326] on div "2025" at bounding box center [657, 325] width 46 height 27
click at [502, 267] on div "SEP" at bounding box center [503, 266] width 46 height 27
click at [580, 225] on div "3" at bounding box center [580, 226] width 27 height 27
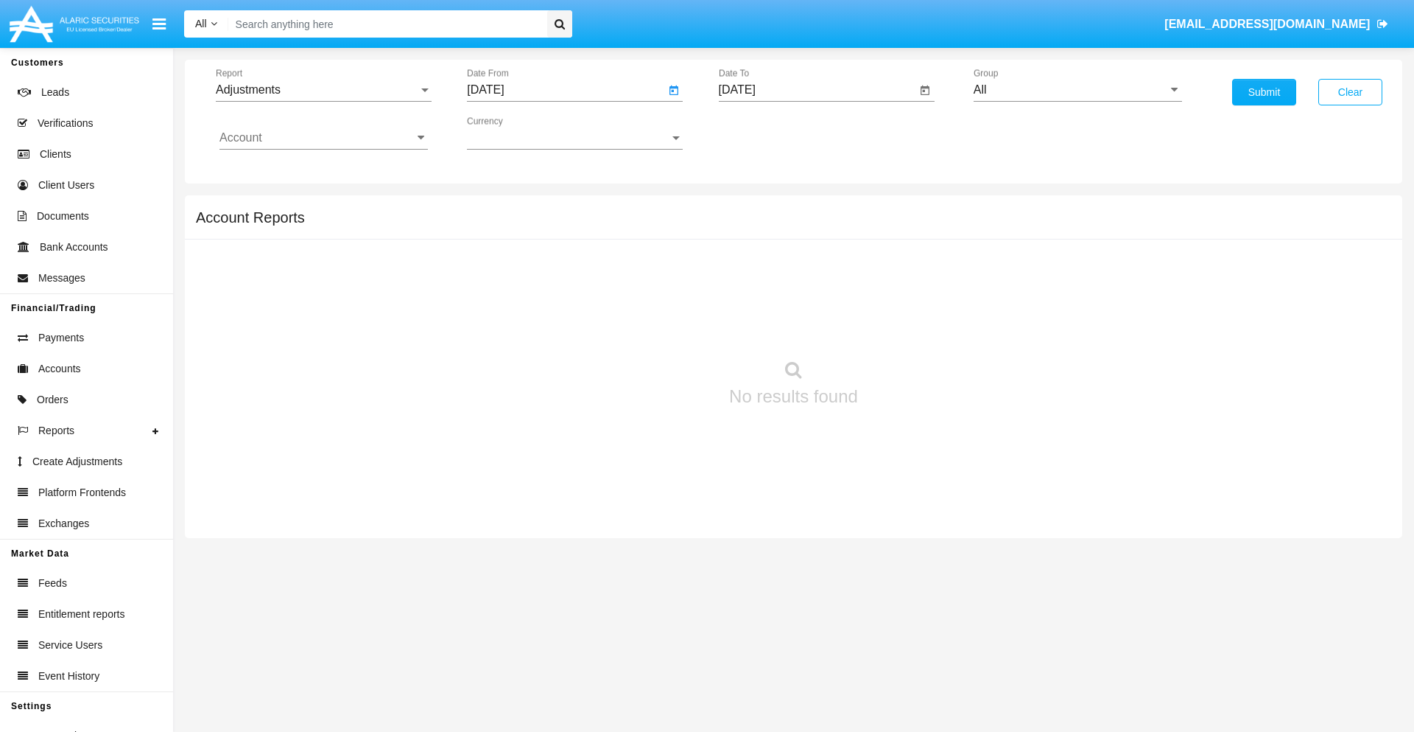
type input "[DATE]"
click at [817, 90] on input "[DATE]" at bounding box center [818, 89] width 198 height 13
click at [767, 133] on span "[DATE]" at bounding box center [754, 133] width 32 height 12
click at [908, 326] on div "2025" at bounding box center [908, 325] width 46 height 27
click at [805, 267] on div "OCT" at bounding box center [805, 266] width 46 height 27
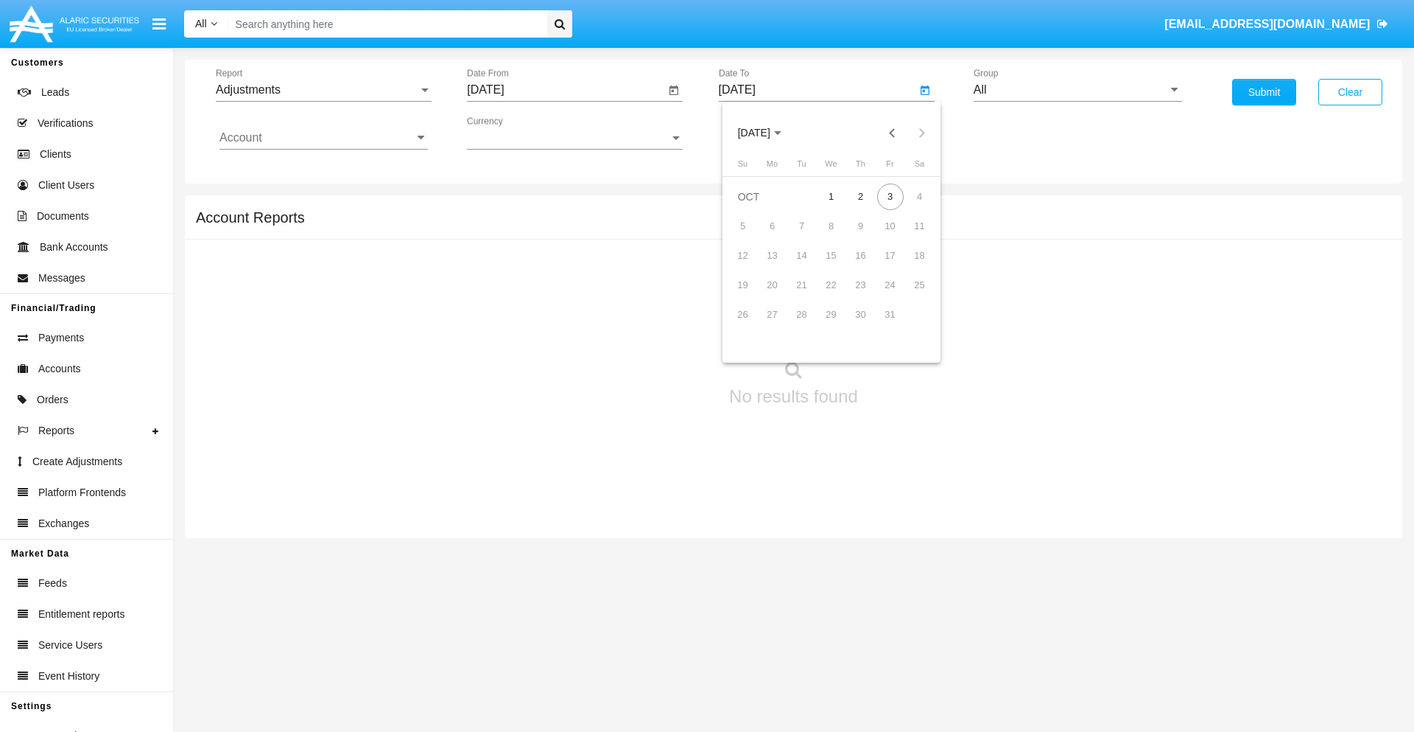
click at [890, 196] on div "3" at bounding box center [890, 196] width 27 height 27
type input "[DATE]"
click at [1078, 90] on input "All" at bounding box center [1078, 89] width 208 height 13
click at [1028, 608] on span "Company AQA" at bounding box center [1028, 614] width 78 height 13
type input "Company AQA"
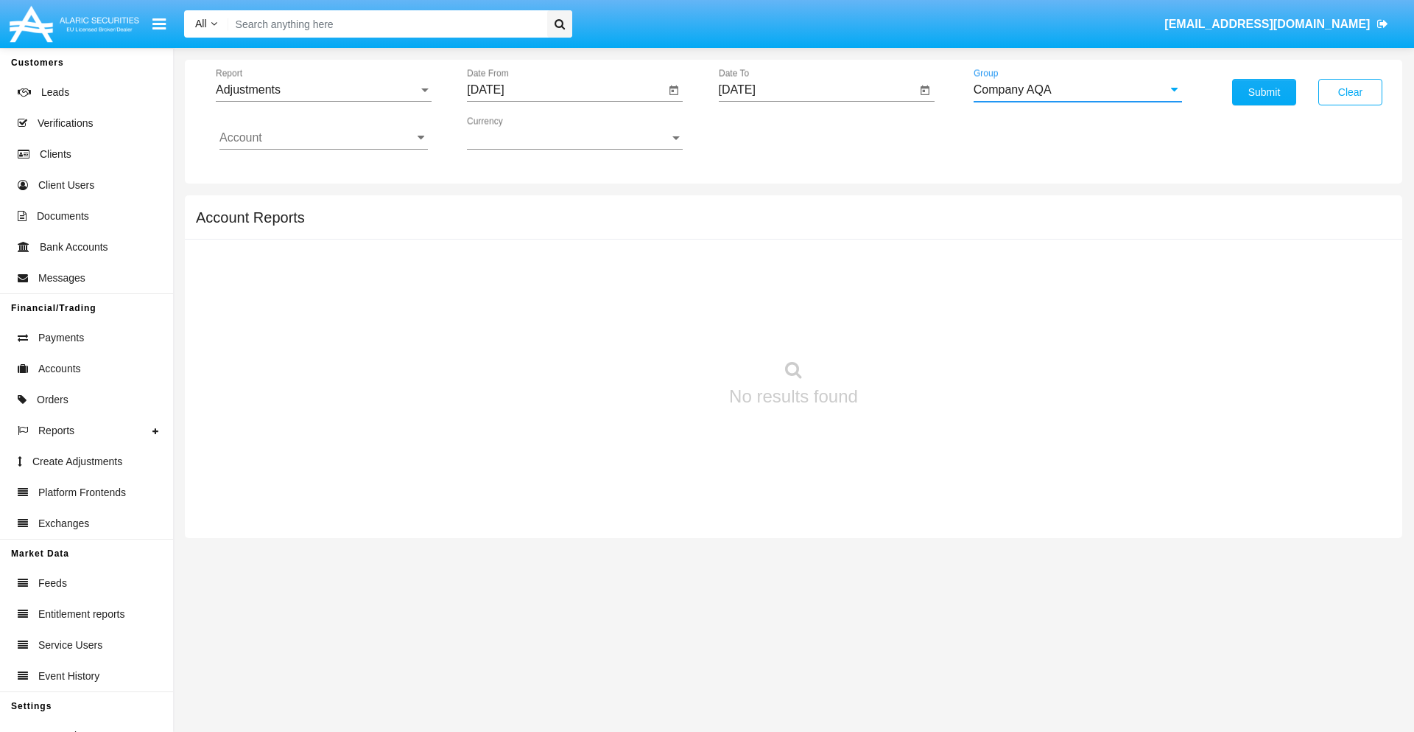
click at [323, 138] on input "Account" at bounding box center [324, 137] width 208 height 13
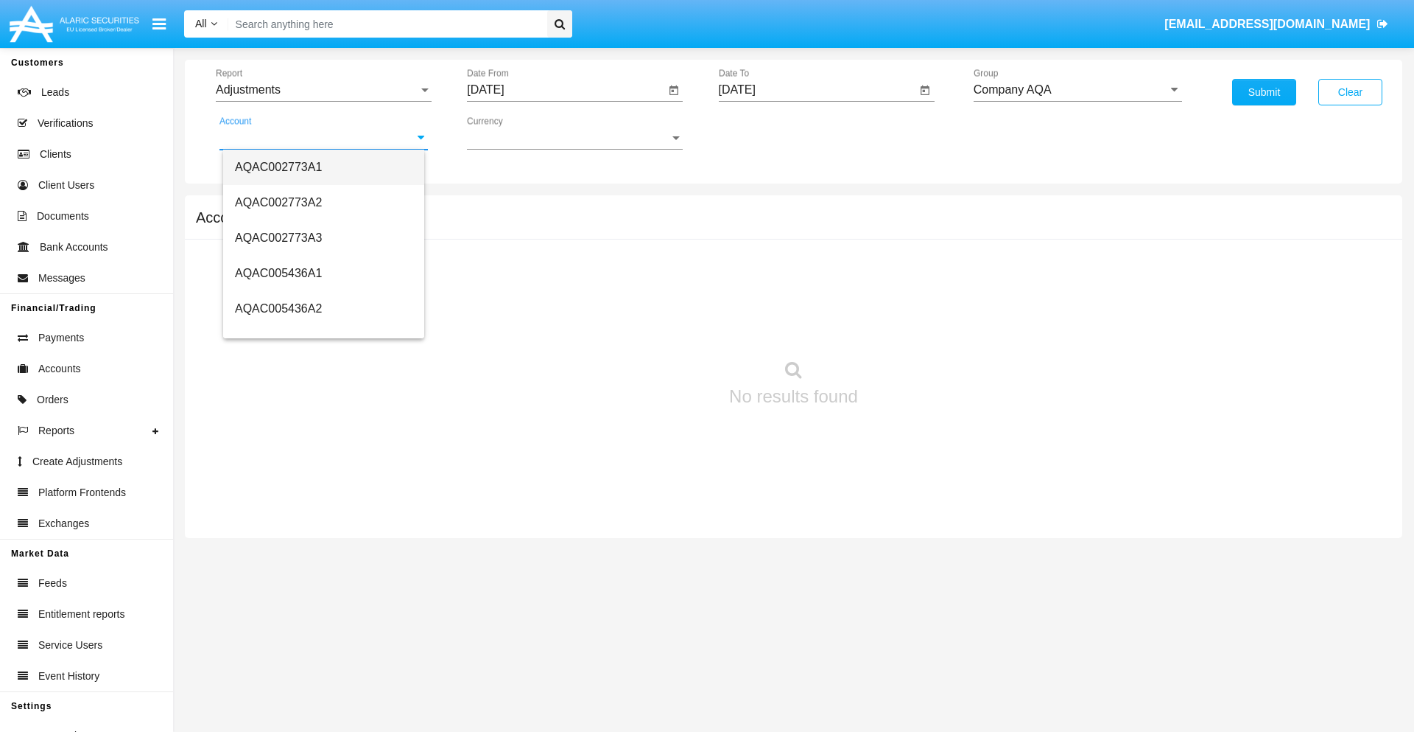
click at [278, 166] on span "AQAC002773A1" at bounding box center [278, 167] width 87 height 13
type input "AQAC002773A1"
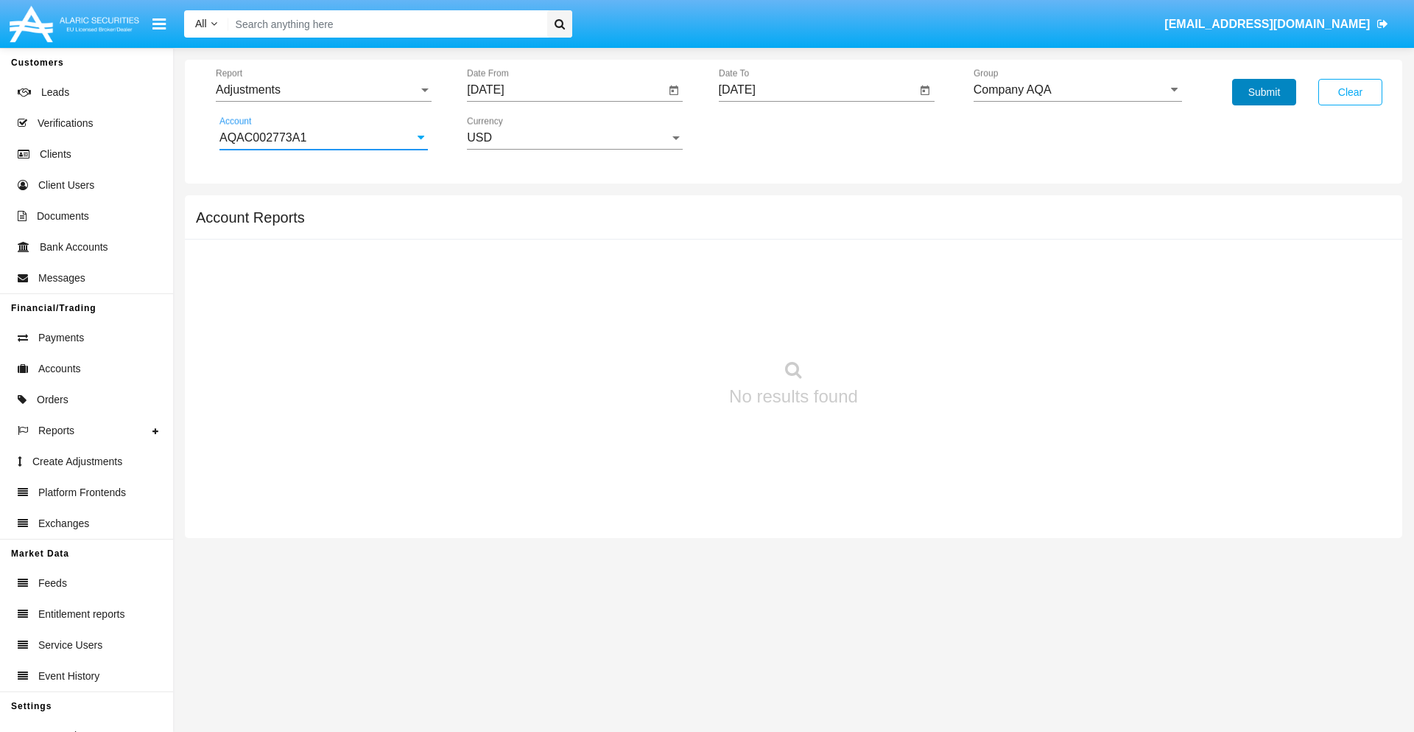
click at [1264, 92] on button "Submit" at bounding box center [1264, 92] width 64 height 27
click at [323, 90] on span "Report" at bounding box center [317, 89] width 203 height 13
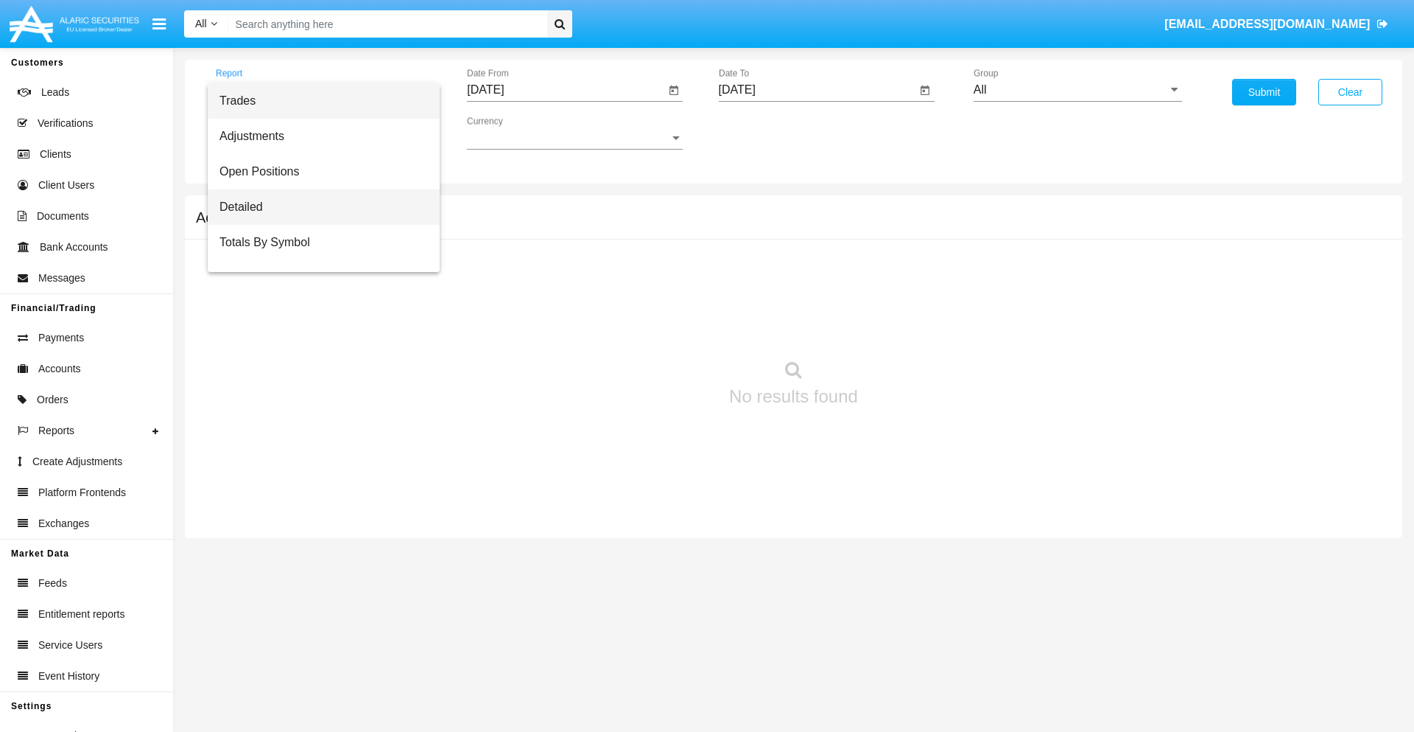
click at [318, 207] on span "Detailed" at bounding box center [324, 206] width 208 height 35
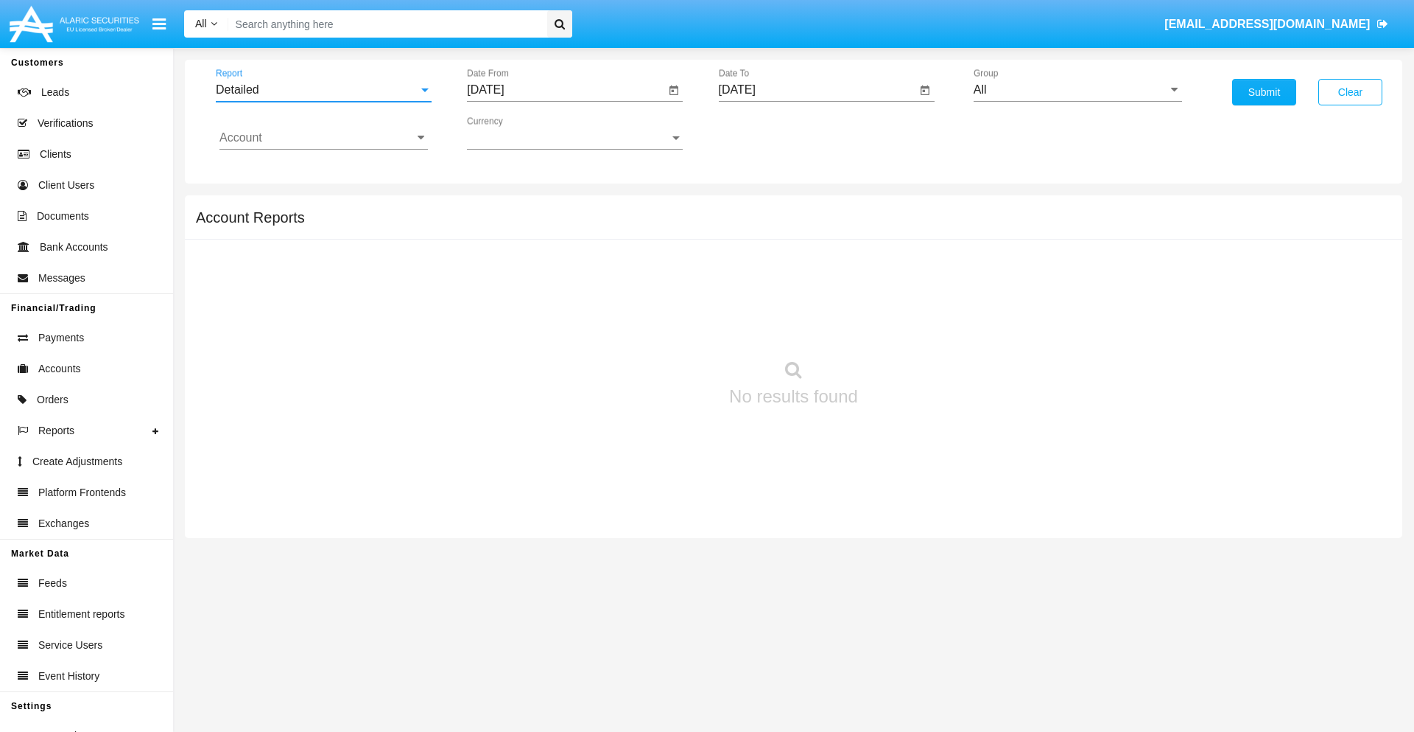
click at [566, 90] on input "[DATE]" at bounding box center [566, 89] width 198 height 13
click at [516, 133] on span "[DATE]" at bounding box center [502, 133] width 32 height 12
click at [657, 326] on div "2025" at bounding box center [657, 325] width 46 height 27
click at [502, 267] on div "SEP" at bounding box center [503, 266] width 46 height 27
click at [550, 314] on div "23" at bounding box center [550, 314] width 27 height 27
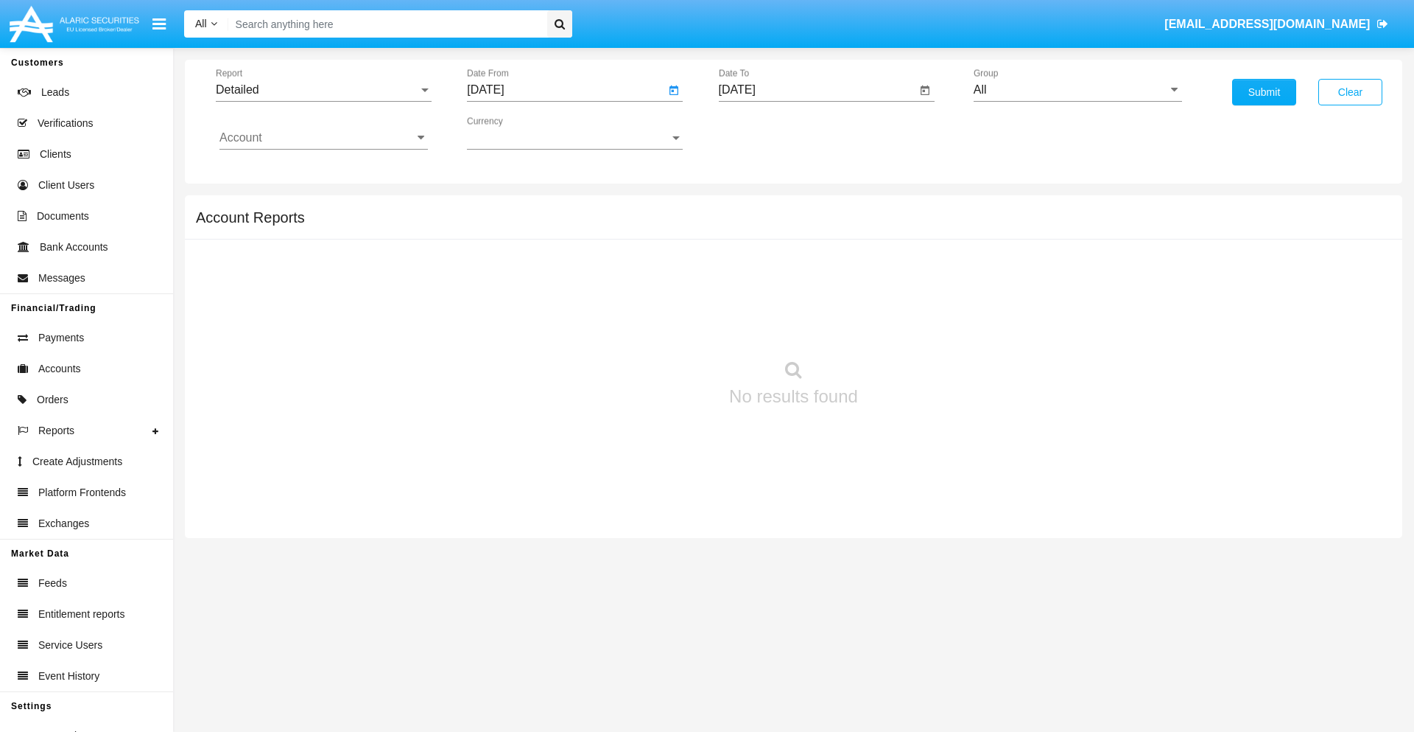
type input "[DATE]"
click at [817, 90] on input "[DATE]" at bounding box center [818, 89] width 198 height 13
click at [767, 133] on span "[DATE]" at bounding box center [754, 133] width 32 height 12
click at [908, 326] on div "2025" at bounding box center [908, 325] width 46 height 27
click at [805, 267] on div "OCT" at bounding box center [805, 266] width 46 height 27
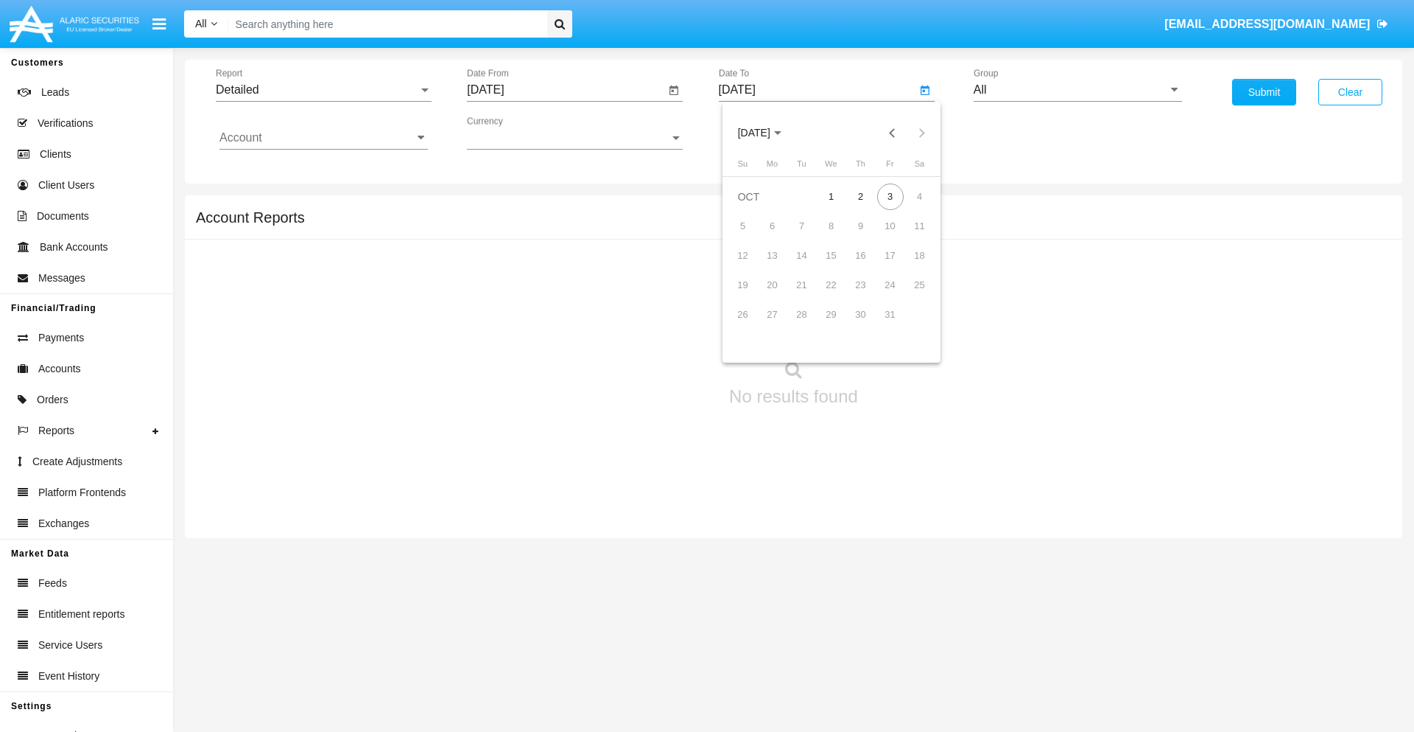
click at [890, 196] on div "3" at bounding box center [890, 196] width 27 height 27
type input "[DATE]"
click at [1078, 90] on input "All" at bounding box center [1078, 89] width 208 height 13
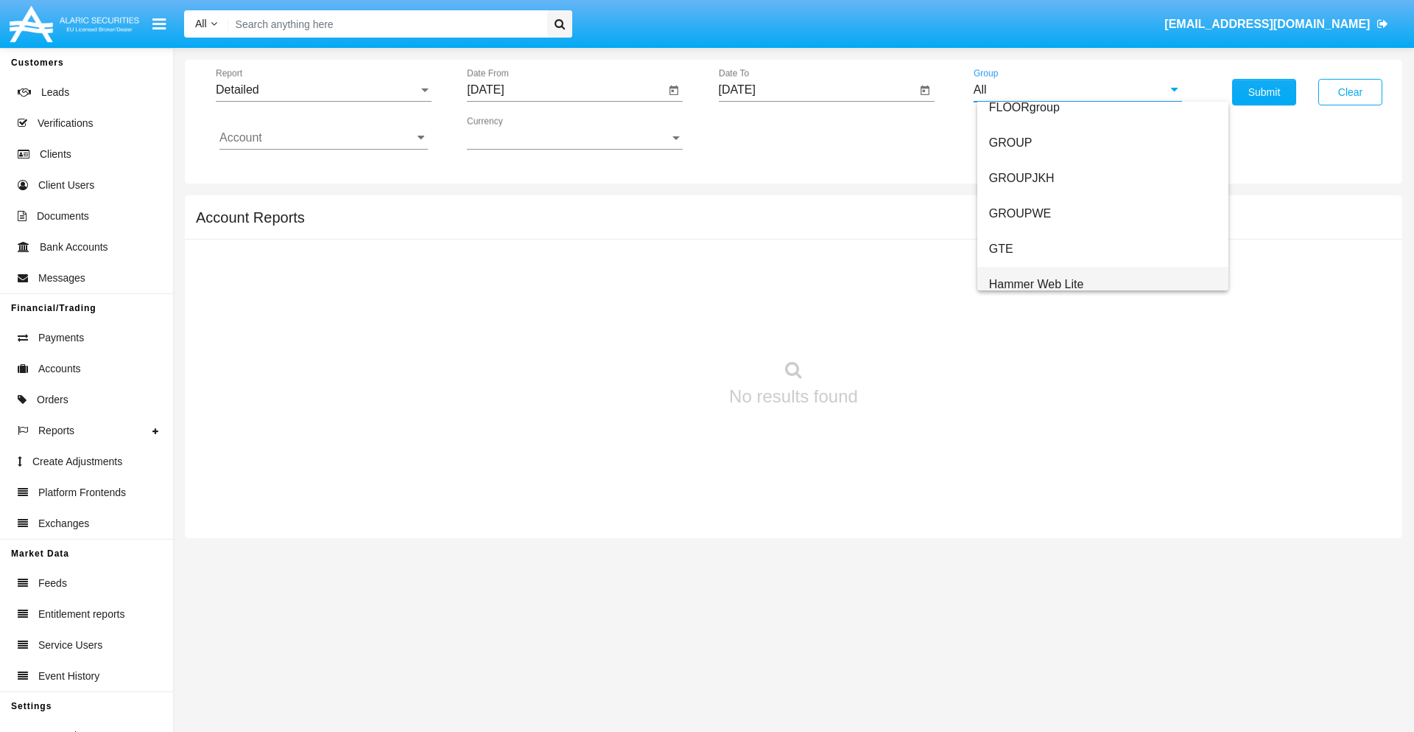
click at [1037, 284] on span "Hammer Web Lite" at bounding box center [1036, 284] width 95 height 13
type input "Hammer Web Lite"
click at [323, 138] on input "Account" at bounding box center [324, 137] width 208 height 13
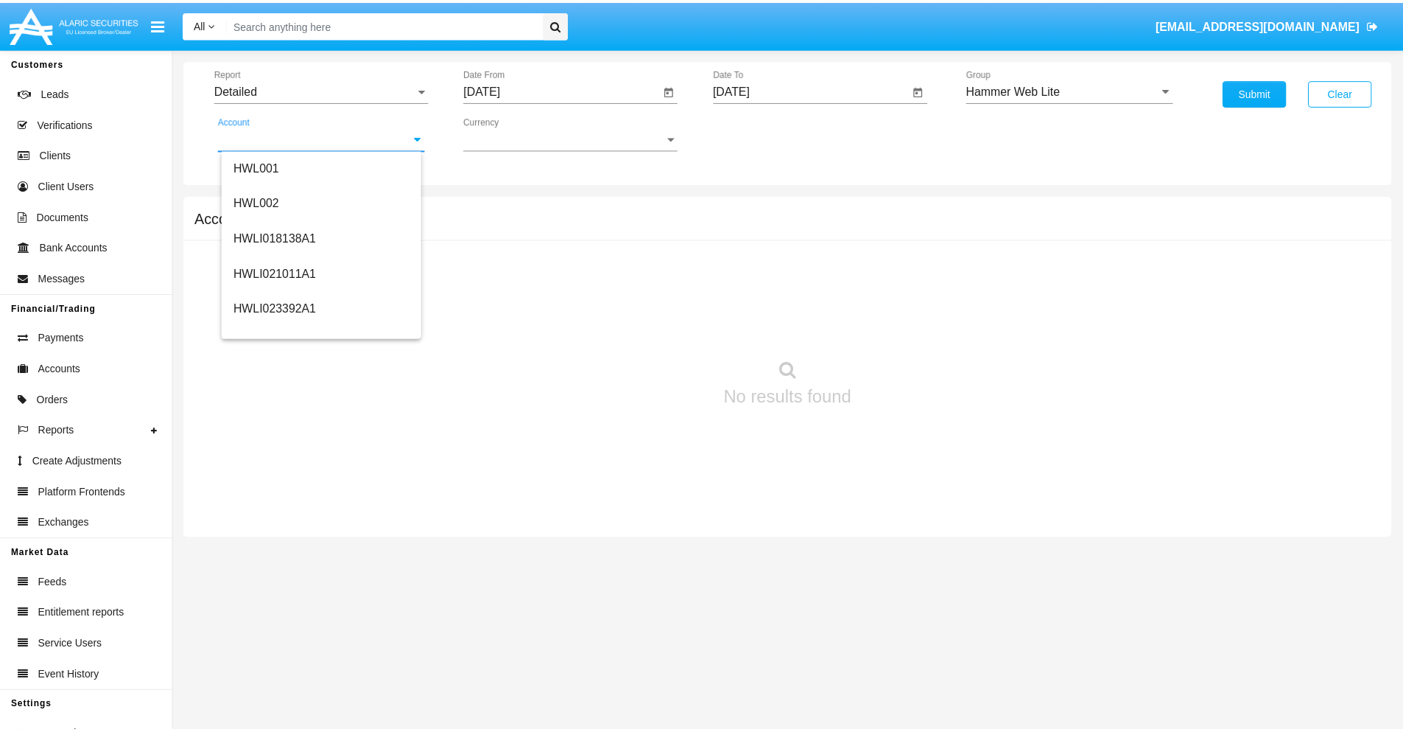
scroll to position [224, 0]
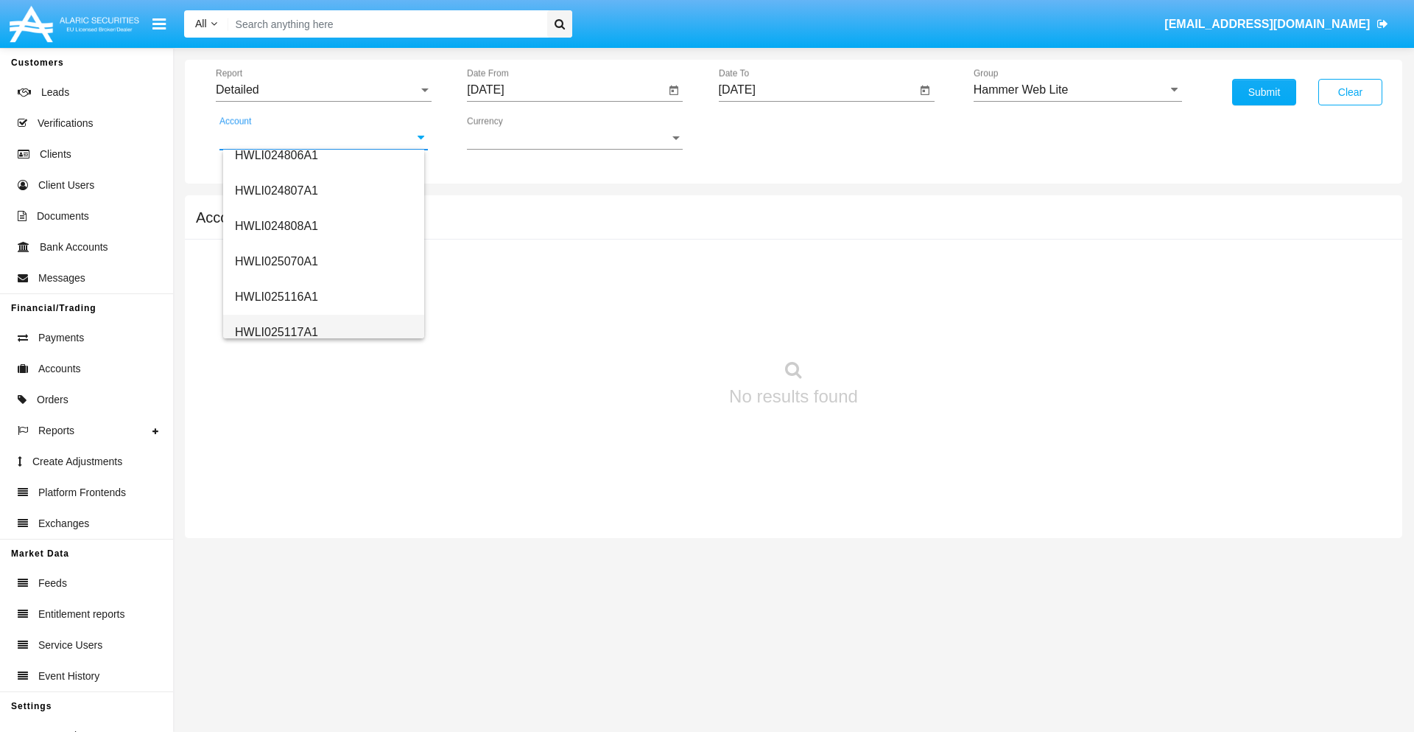
click at [276, 332] on span "HWLI025117A1" at bounding box center [276, 332] width 83 height 13
type input "HWLI025117A1"
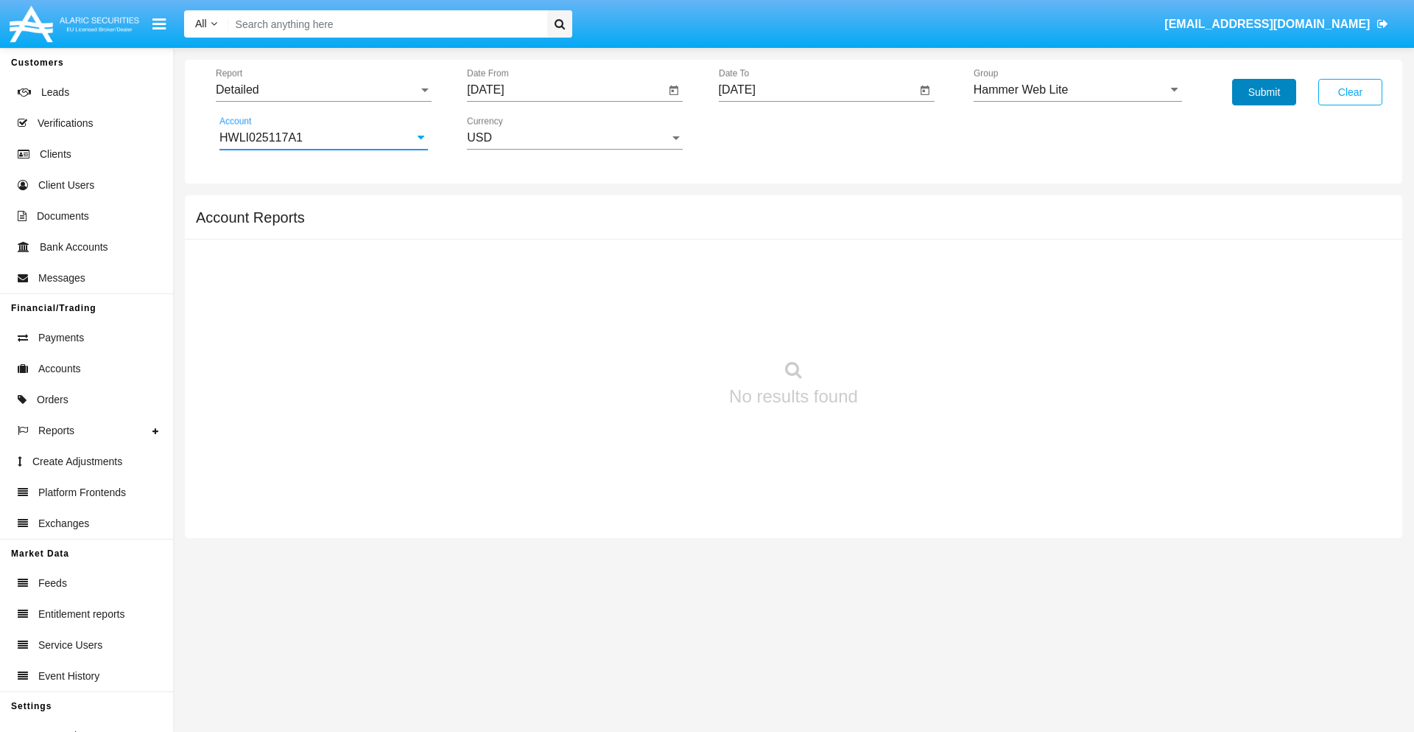
click at [1264, 92] on button "Submit" at bounding box center [1264, 92] width 64 height 27
click at [323, 90] on span "Report" at bounding box center [317, 89] width 203 height 13
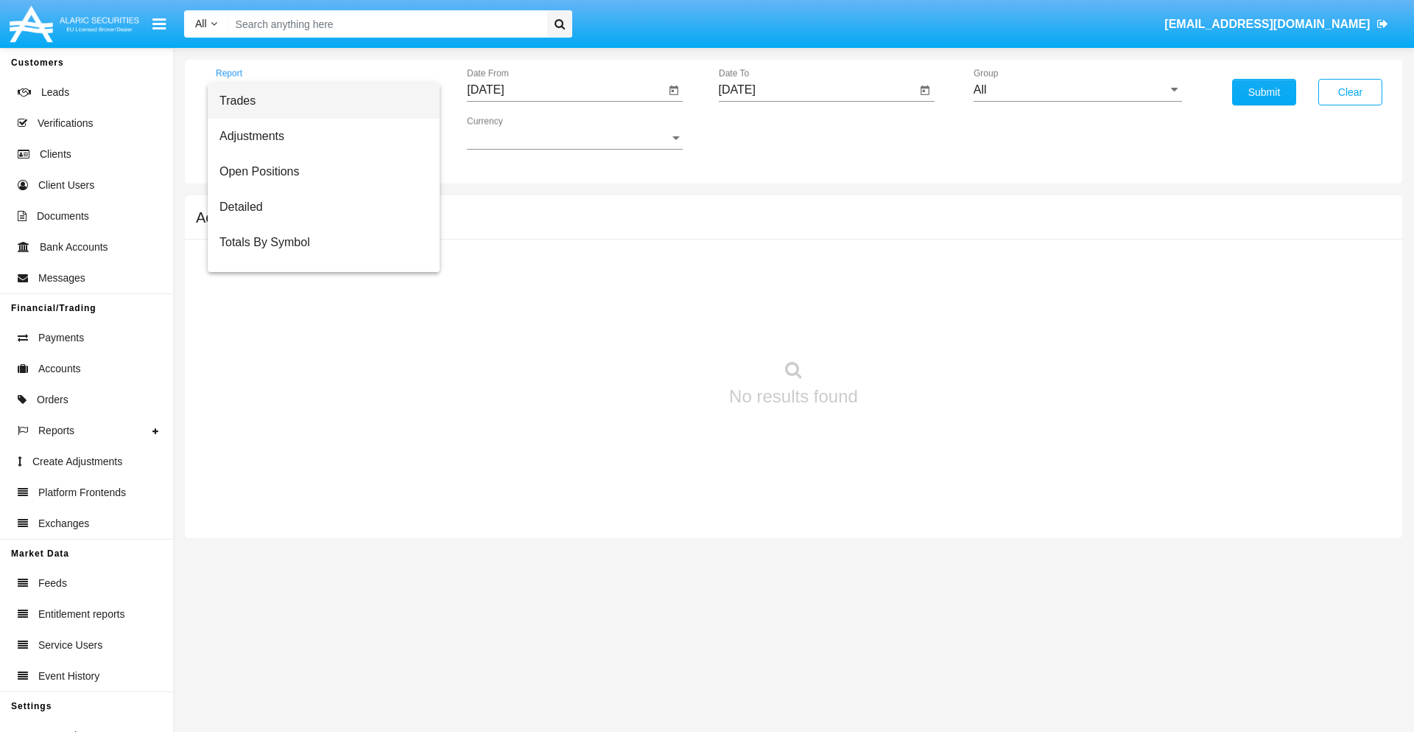
click at [318, 331] on span "Fees By Destination" at bounding box center [324, 348] width 208 height 35
click at [566, 90] on input "[DATE]" at bounding box center [566, 89] width 198 height 13
click at [516, 133] on span "[DATE]" at bounding box center [502, 133] width 32 height 12
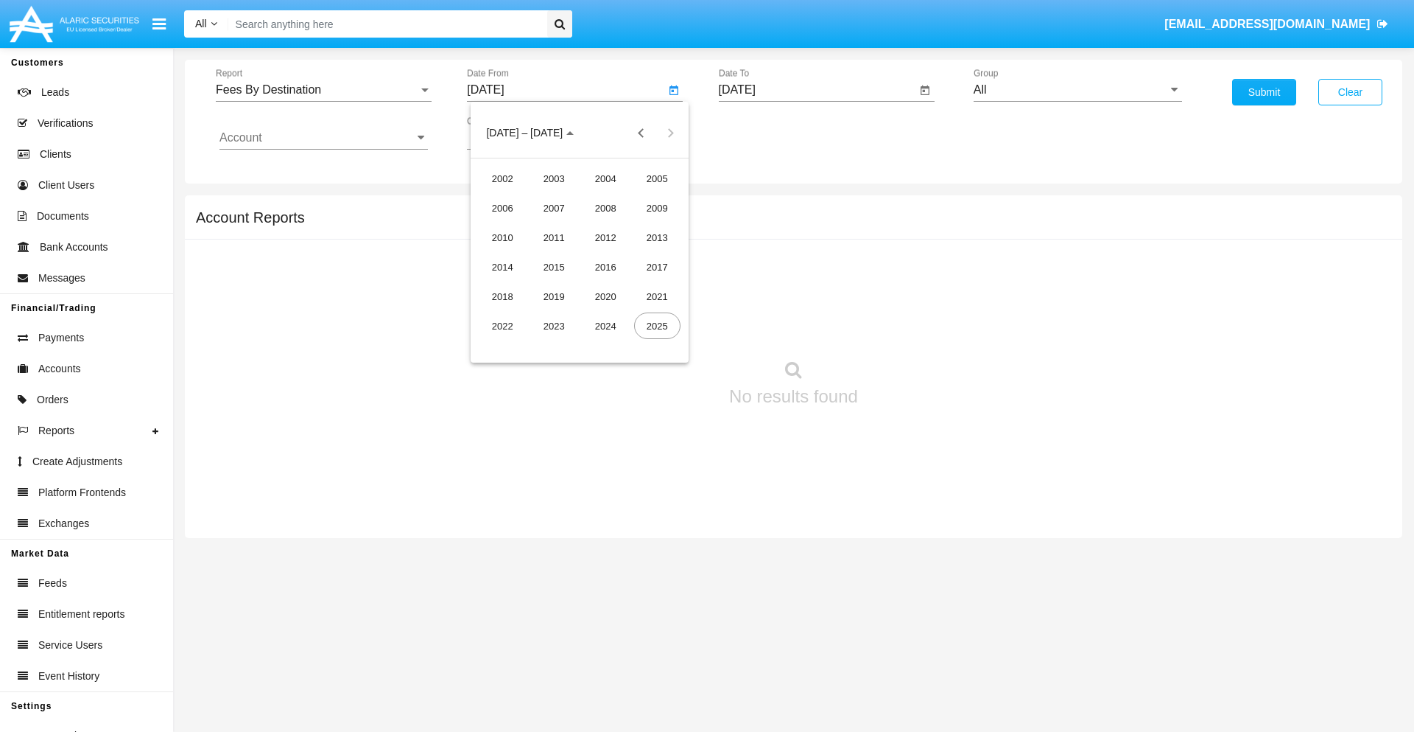
click at [657, 326] on div "2025" at bounding box center [657, 325] width 46 height 27
click at [606, 237] on div "[DATE]" at bounding box center [606, 237] width 46 height 27
click at [609, 225] on div "3" at bounding box center [609, 226] width 27 height 27
type input "[DATE]"
click at [817, 90] on input "[DATE]" at bounding box center [818, 89] width 198 height 13
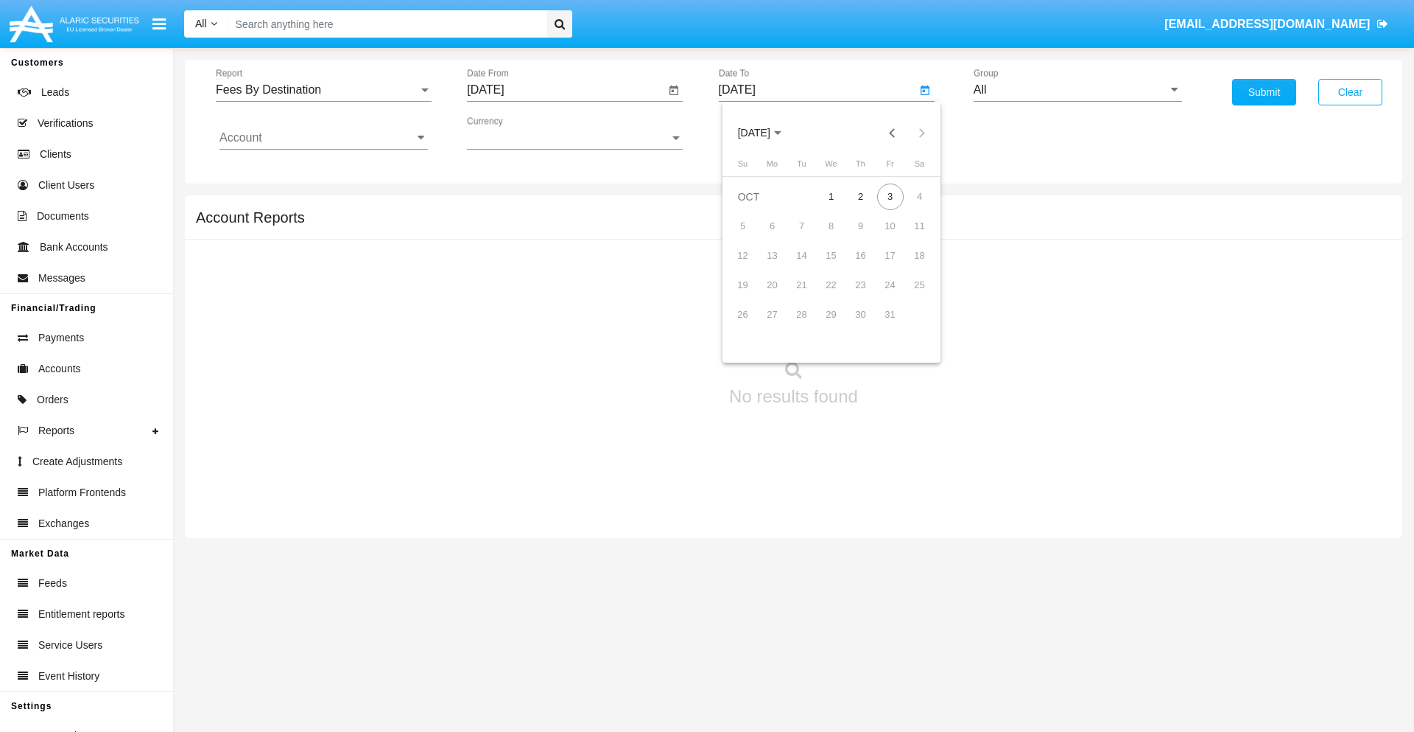
click at [767, 133] on span "[DATE]" at bounding box center [754, 133] width 32 height 12
click at [908, 326] on div "2025" at bounding box center [908, 325] width 46 height 27
click at [805, 267] on div "OCT" at bounding box center [805, 266] width 46 height 27
click at [890, 196] on div "3" at bounding box center [890, 196] width 27 height 27
type input "[DATE]"
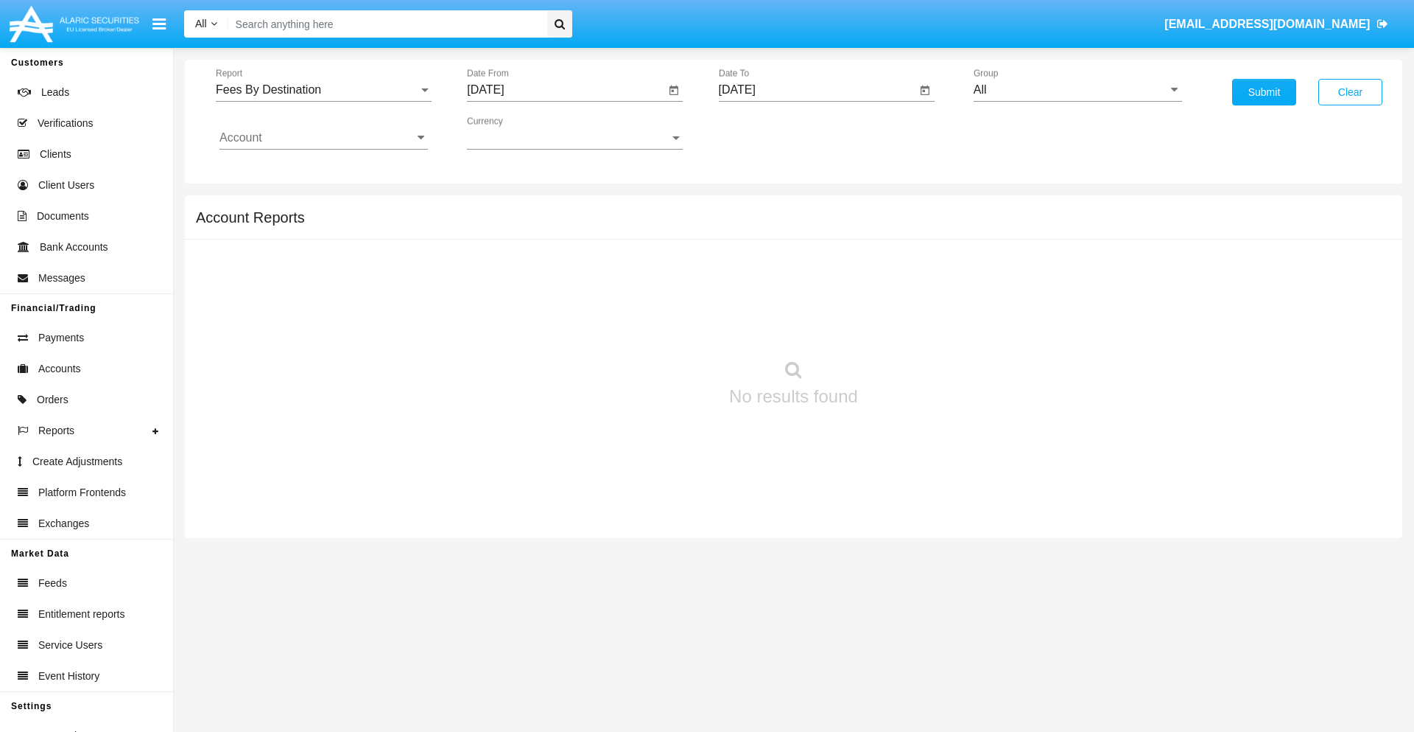
click at [1078, 90] on input "All" at bounding box center [1078, 89] width 208 height 13
type input "Hammer Web Lite"
click at [323, 138] on input "Account" at bounding box center [324, 137] width 208 height 13
click at [276, 550] on span "HWLI025117A1" at bounding box center [276, 556] width 83 height 13
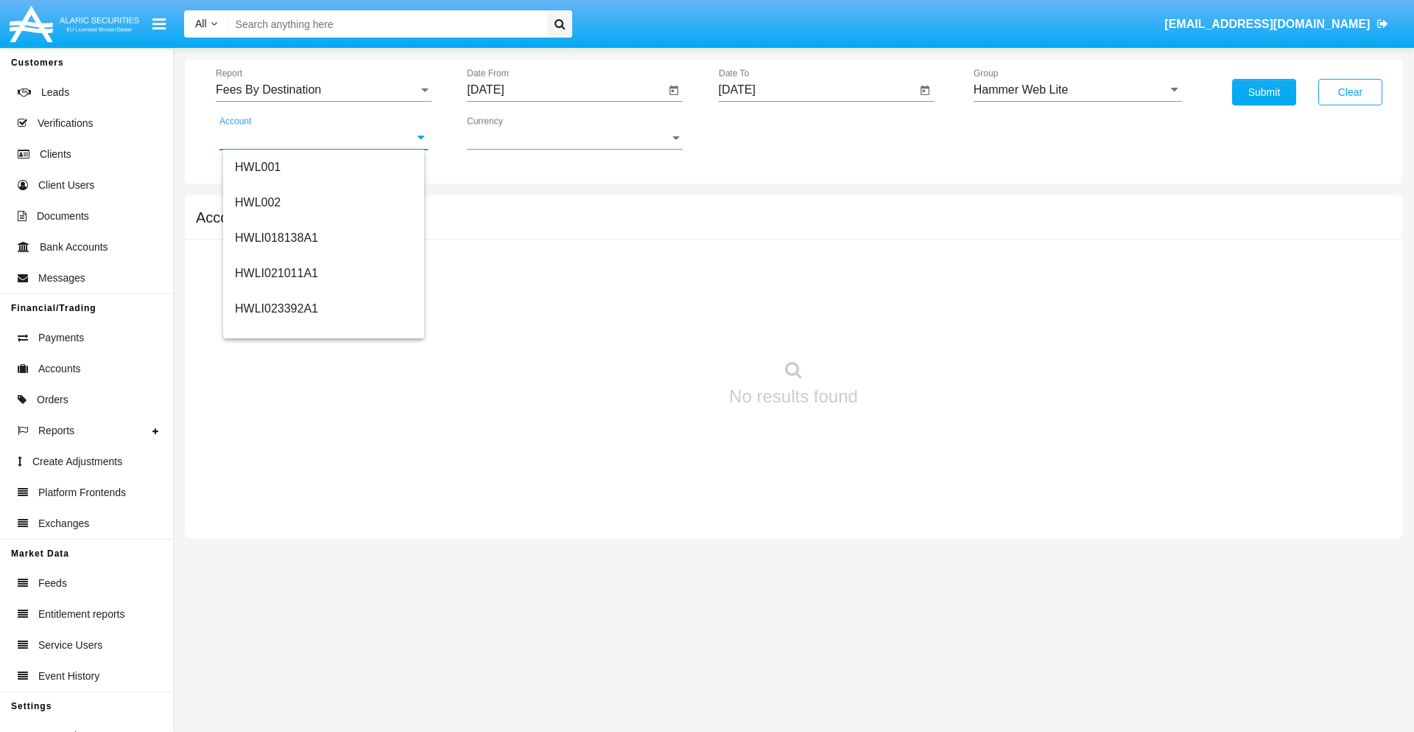
type input "HWLI025117A1"
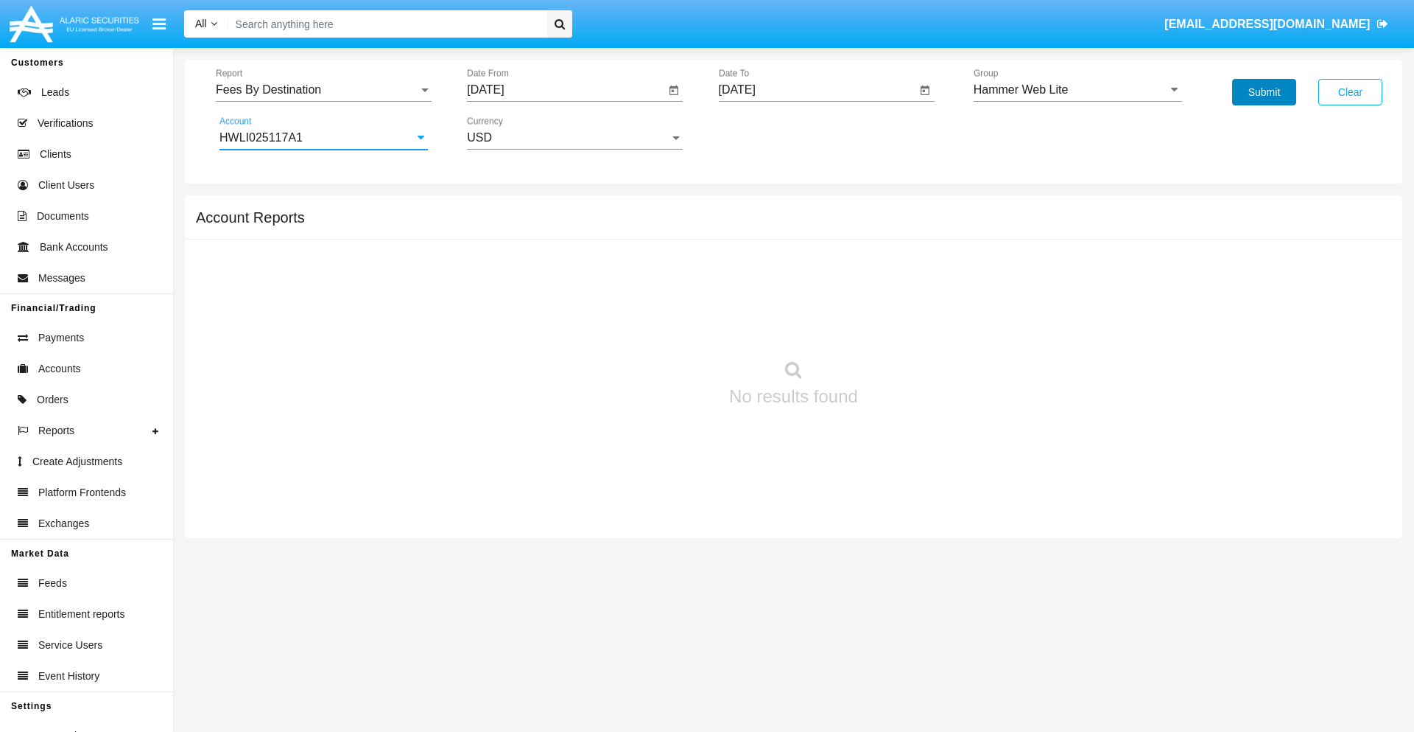
click at [1264, 92] on button "Submit" at bounding box center [1264, 92] width 64 height 27
click at [323, 90] on span "Report" at bounding box center [317, 89] width 203 height 13
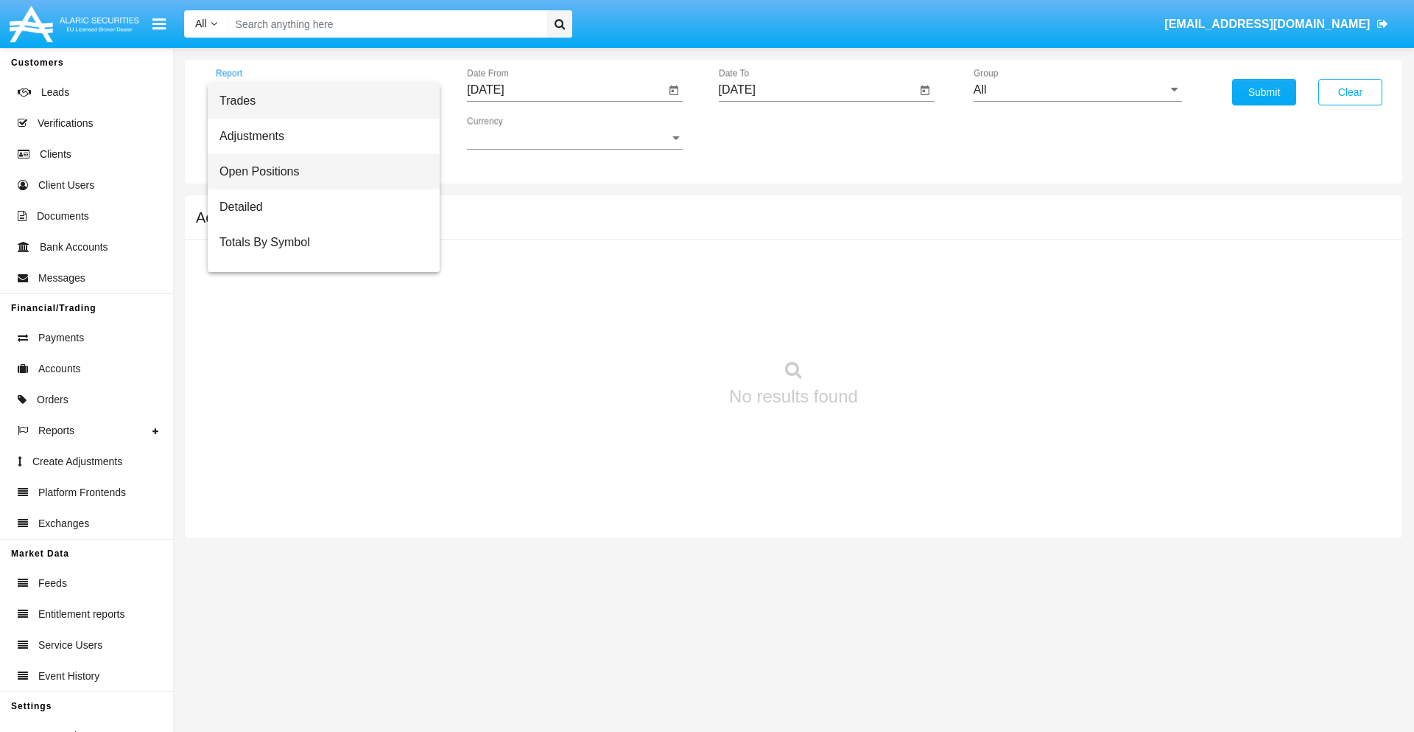
click at [318, 172] on span "Open Positions" at bounding box center [324, 171] width 208 height 35
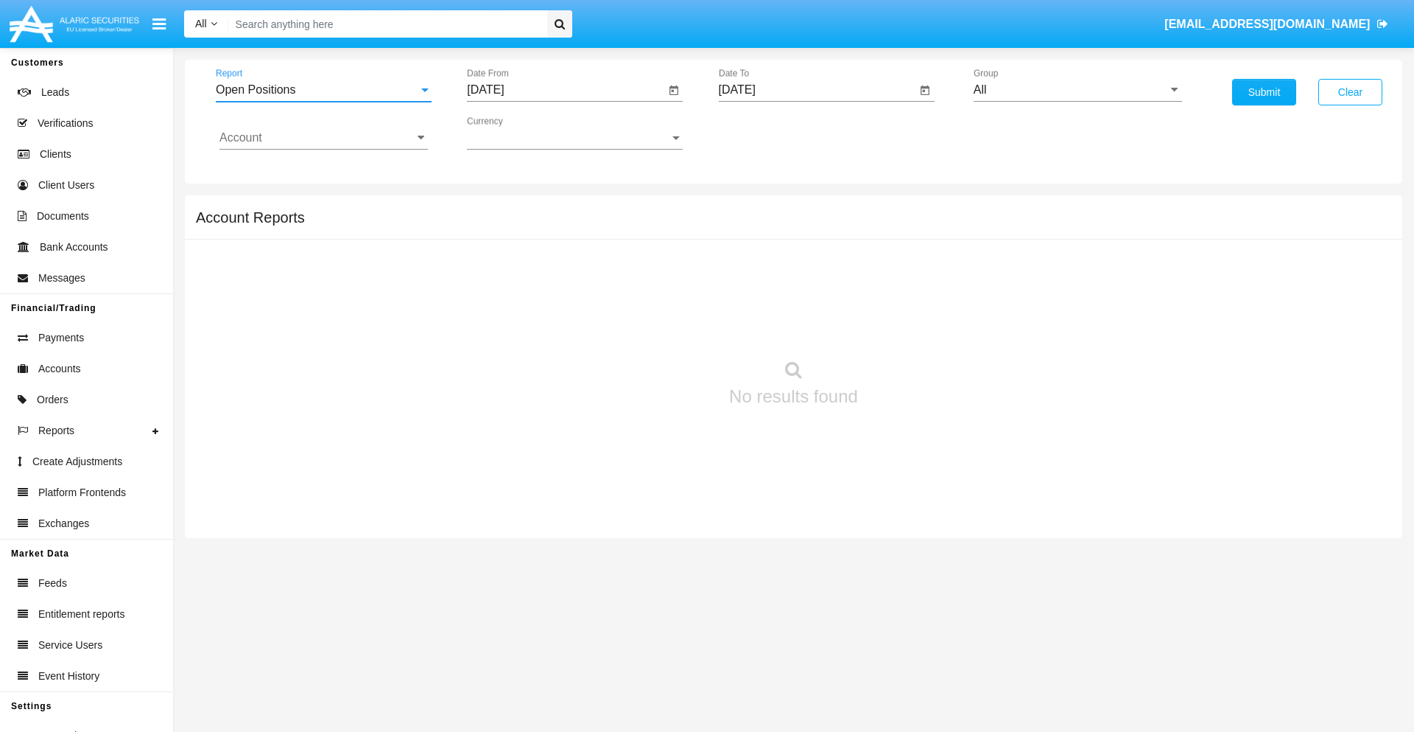
click at [566, 90] on input "[DATE]" at bounding box center [566, 89] width 198 height 13
click at [516, 133] on span "[DATE]" at bounding box center [502, 133] width 32 height 12
click at [657, 326] on div "2025" at bounding box center [657, 325] width 46 height 27
click at [502, 267] on div "SEP" at bounding box center [503, 266] width 46 height 27
click at [580, 225] on div "3" at bounding box center [580, 226] width 27 height 27
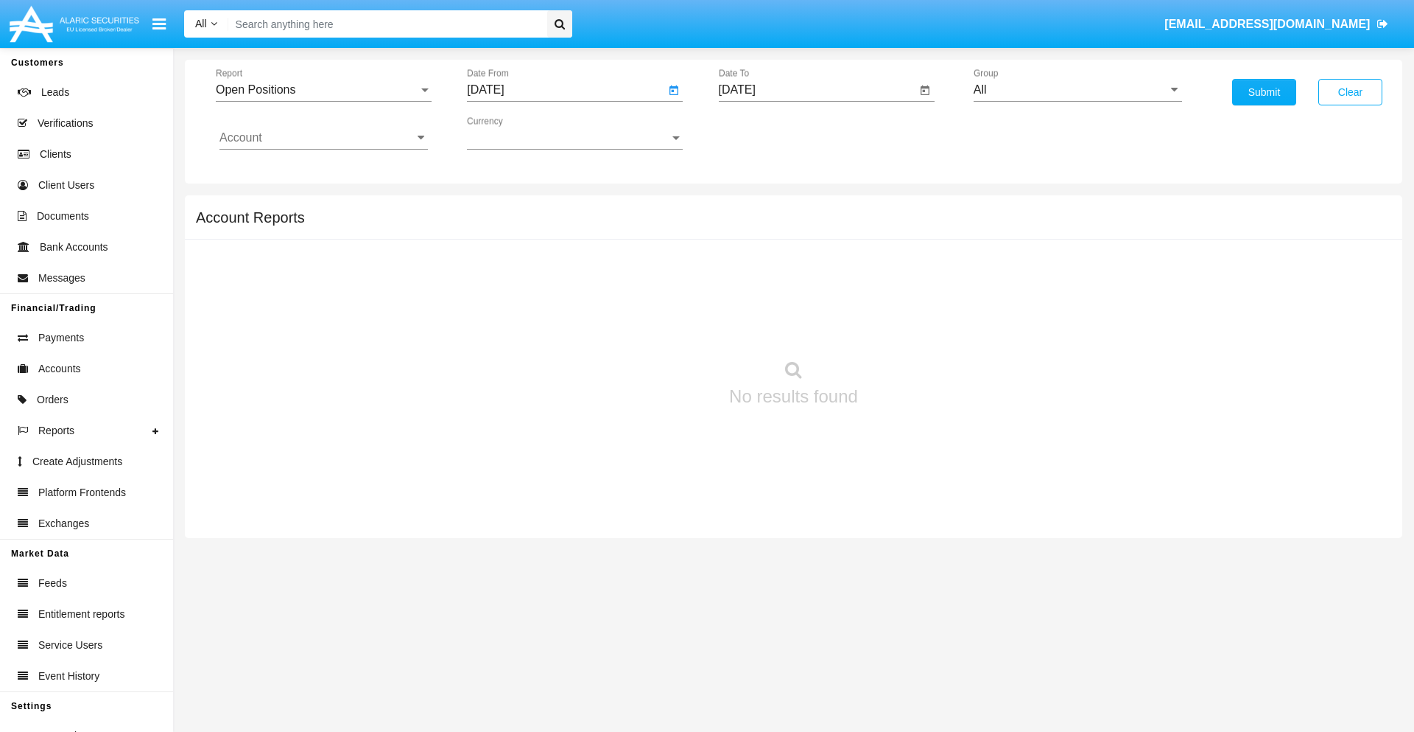
type input "[DATE]"
click at [817, 90] on input "[DATE]" at bounding box center [818, 89] width 198 height 13
click at [767, 133] on span "[DATE]" at bounding box center [754, 133] width 32 height 12
click at [908, 326] on div "2025" at bounding box center [908, 325] width 46 height 27
click at [805, 267] on div "OCT" at bounding box center [805, 266] width 46 height 27
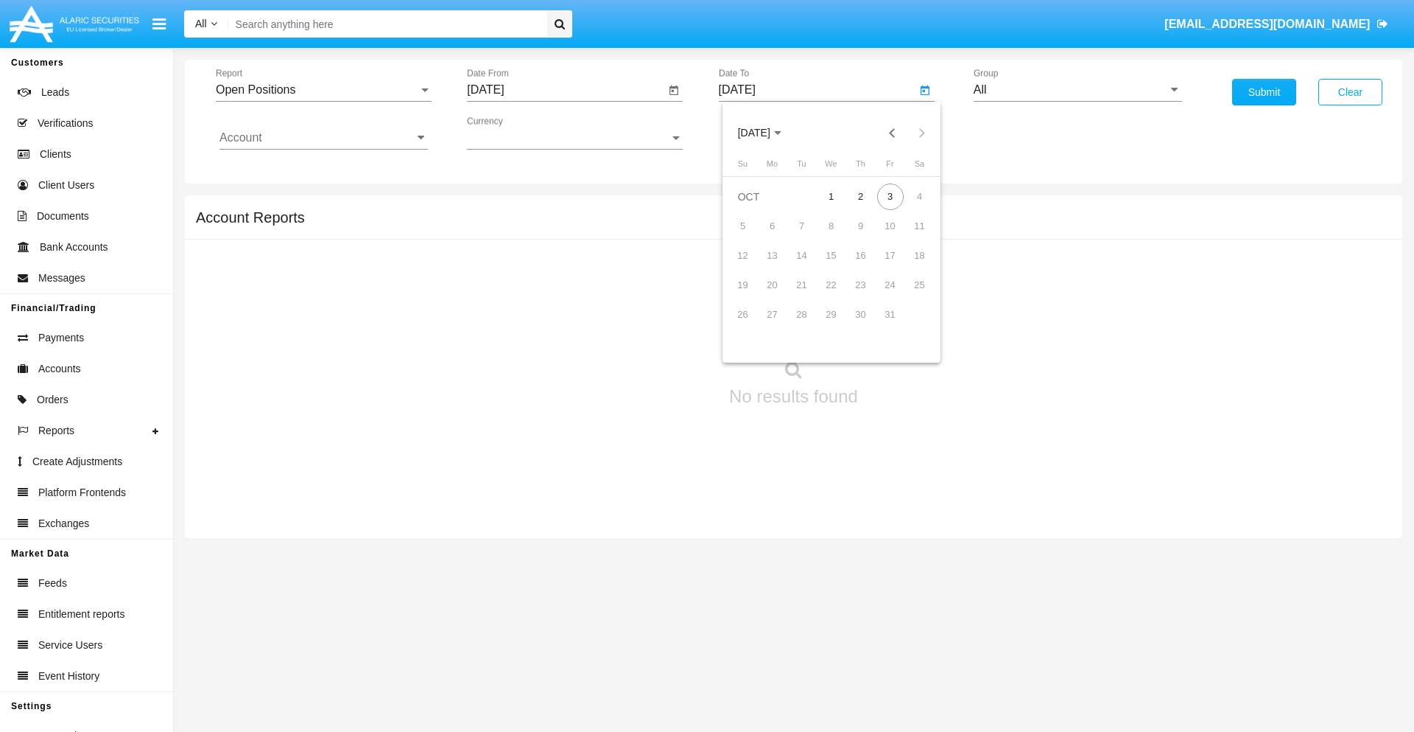
click at [890, 196] on div "3" at bounding box center [890, 196] width 27 height 27
type input "[DATE]"
click at [1078, 90] on input "All" at bounding box center [1078, 89] width 208 height 13
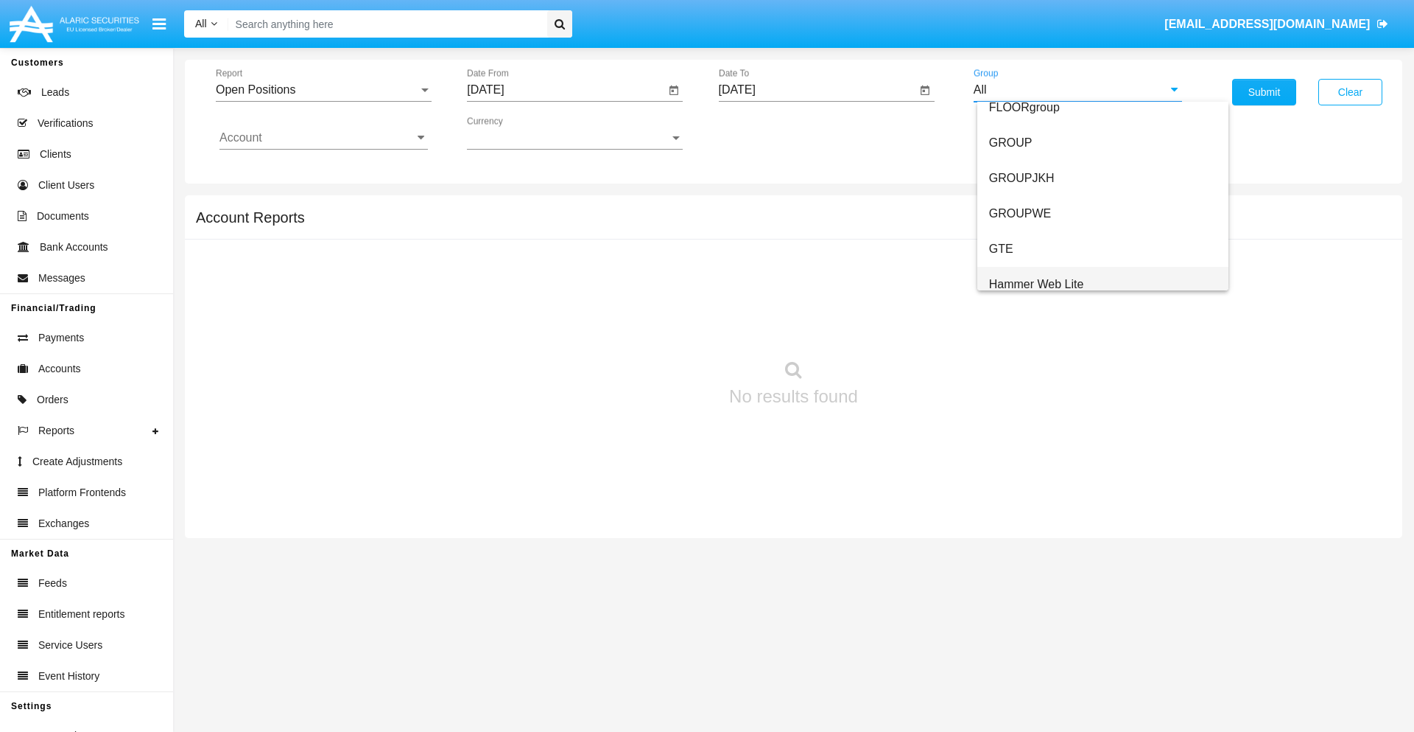
click at [1037, 284] on span "Hammer Web Lite" at bounding box center [1036, 284] width 95 height 13
type input "Hammer Web Lite"
click at [323, 138] on input "Account" at bounding box center [324, 137] width 208 height 13
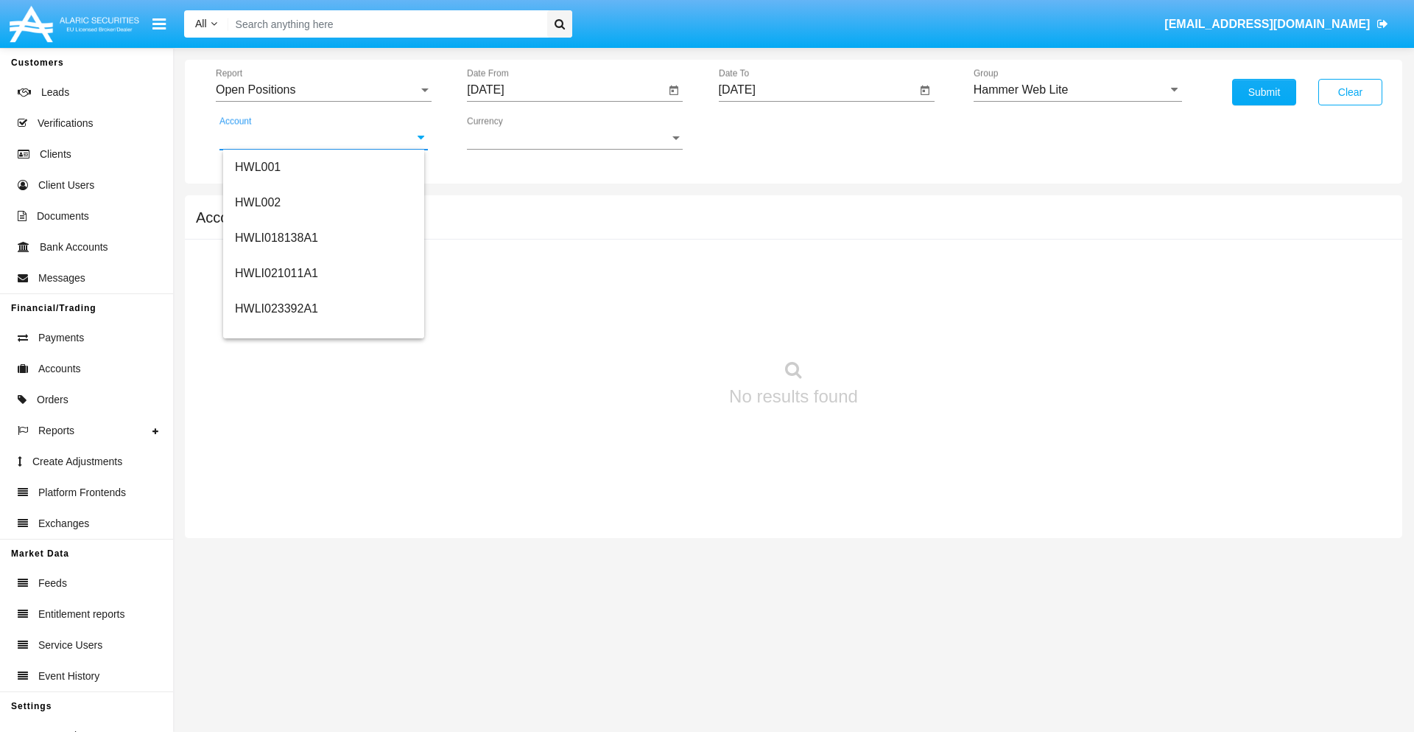
click at [276, 550] on span "HWLI025117A1" at bounding box center [276, 556] width 83 height 13
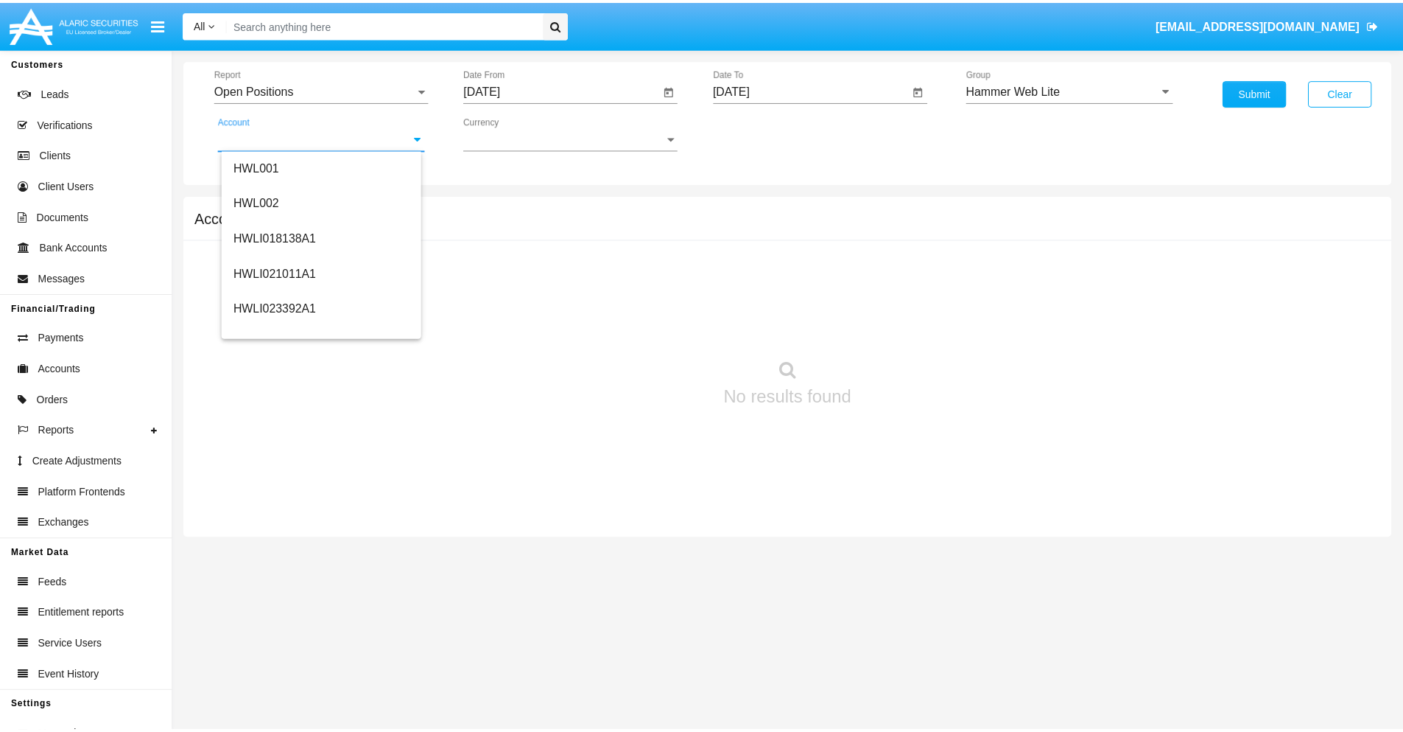
scroll to position [0, 0]
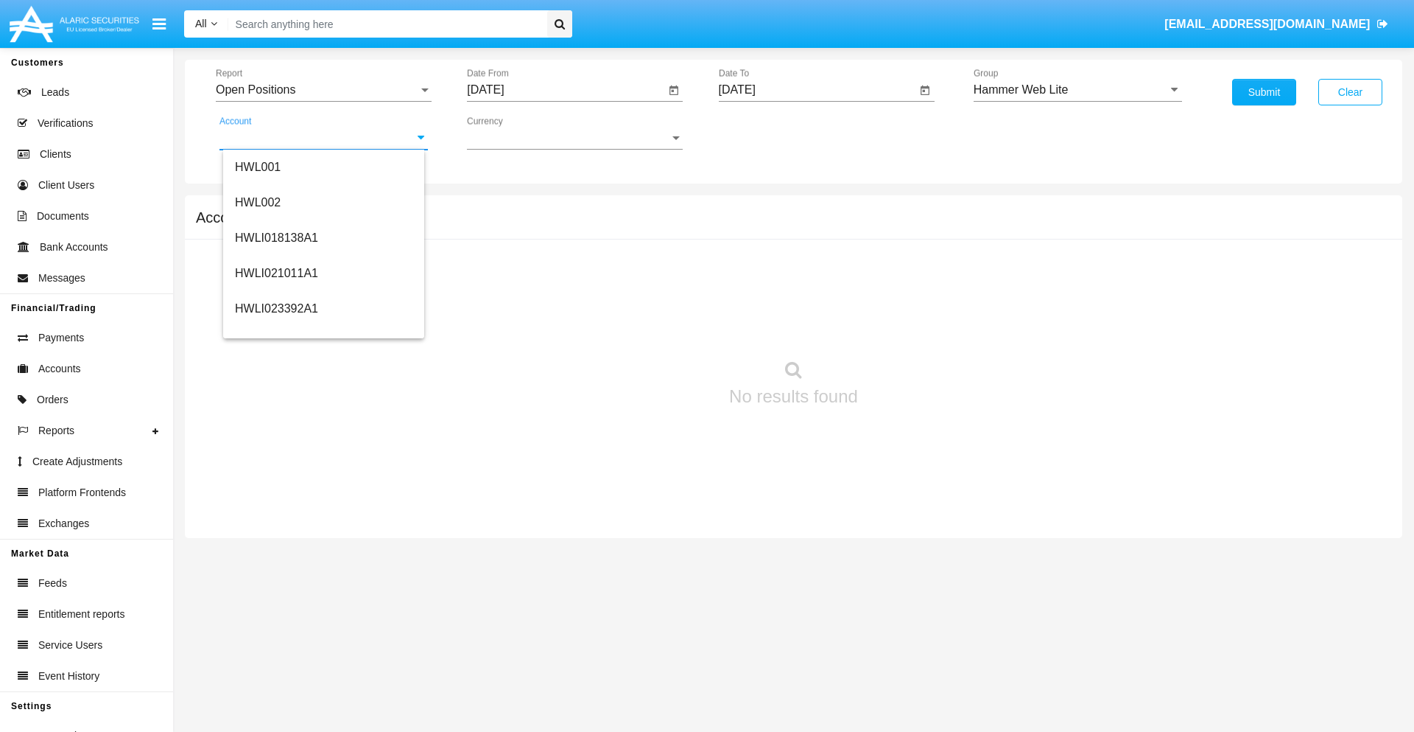
type input "HWLI025117A1"
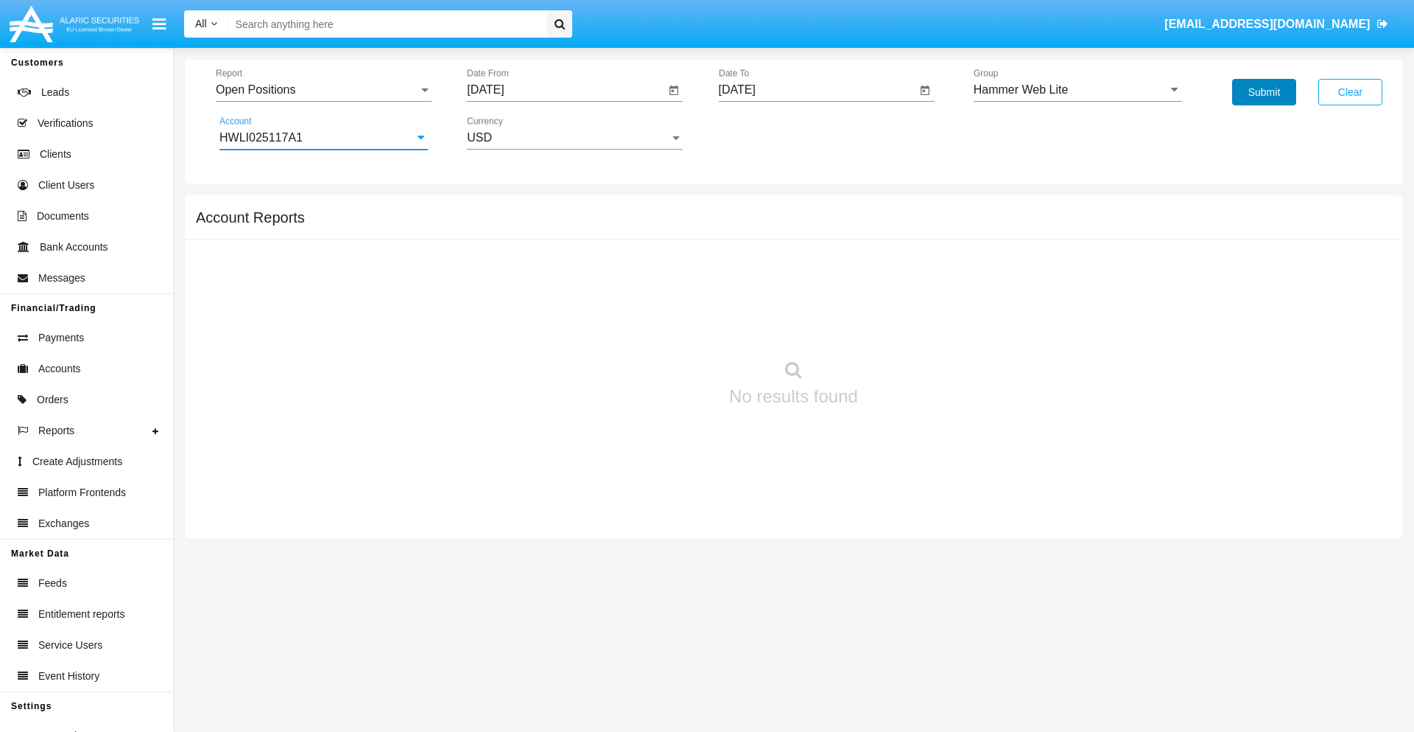
click at [1264, 92] on button "Submit" at bounding box center [1264, 92] width 64 height 27
click at [323, 90] on span "Report" at bounding box center [317, 89] width 203 height 13
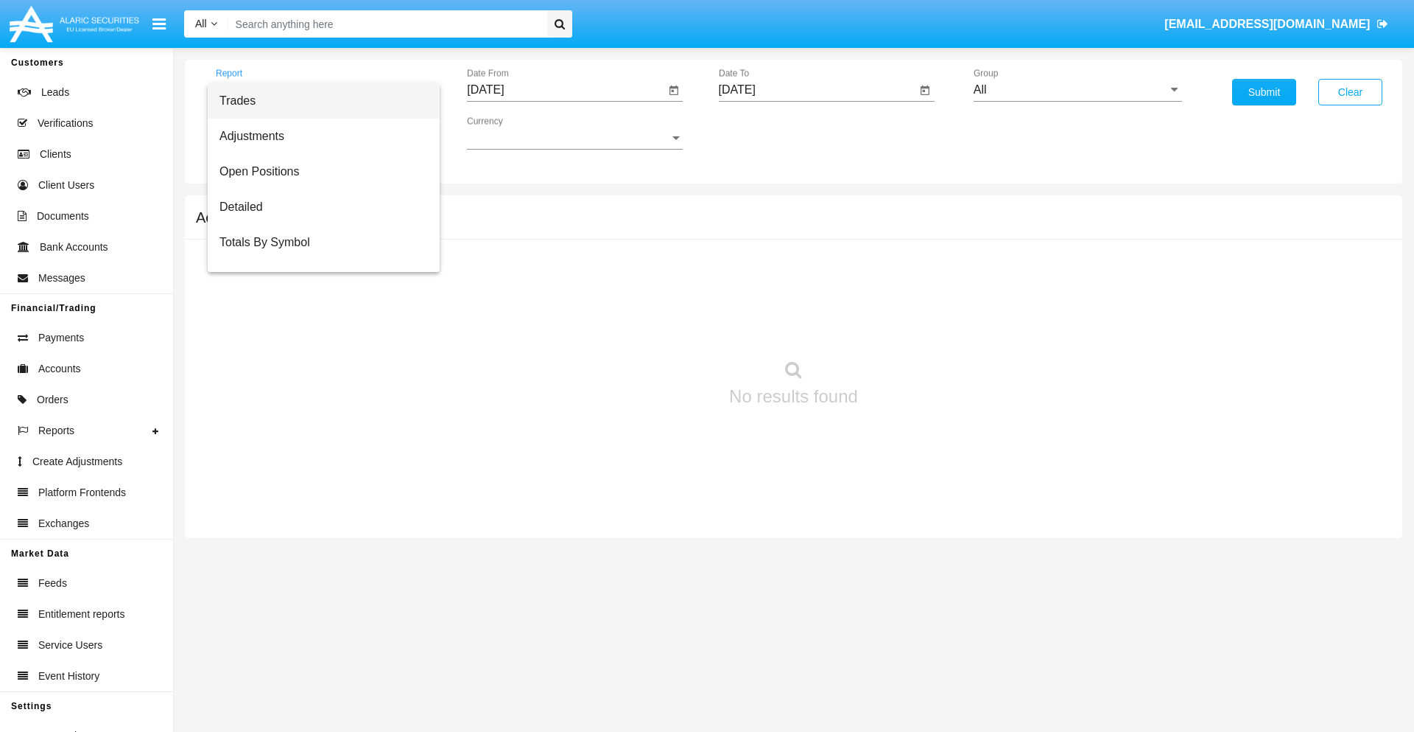
scroll to position [59, 0]
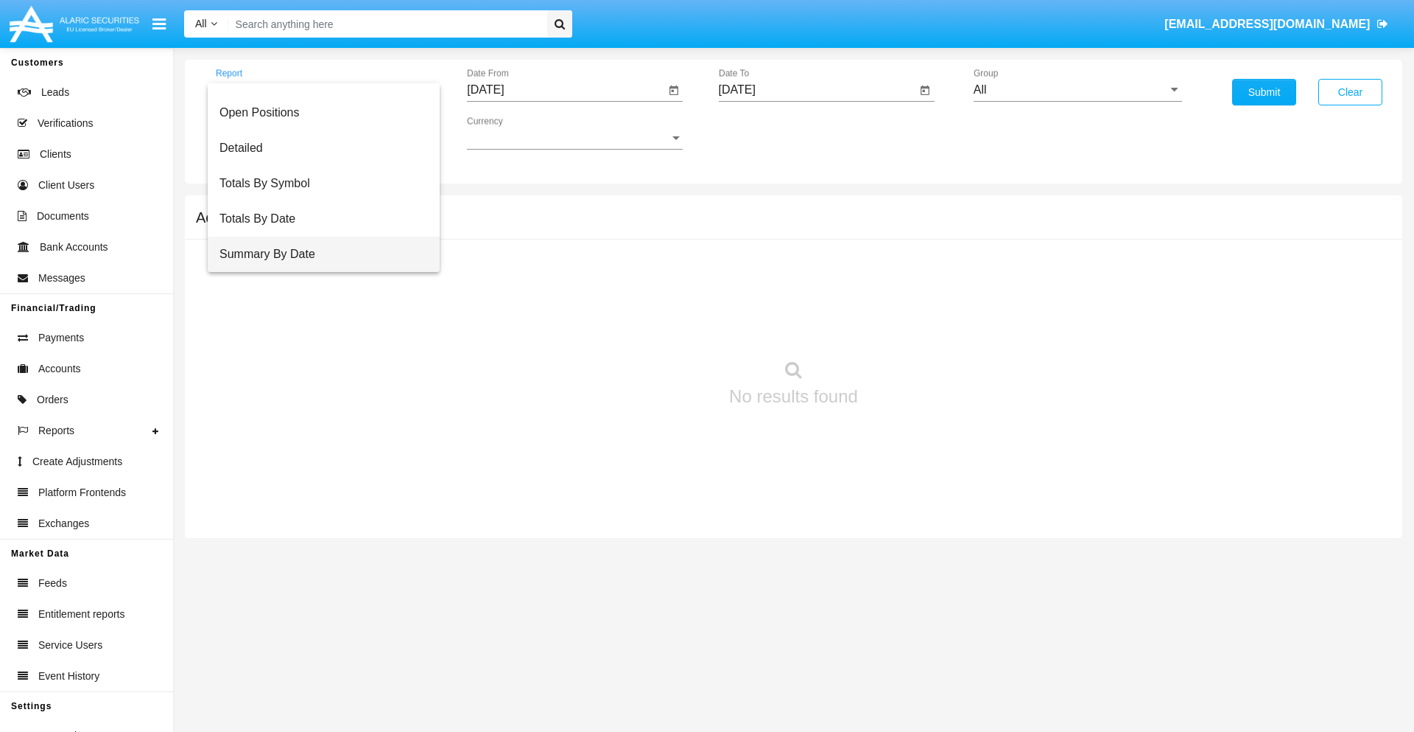
click at [318, 254] on span "Summary By Date" at bounding box center [324, 253] width 208 height 35
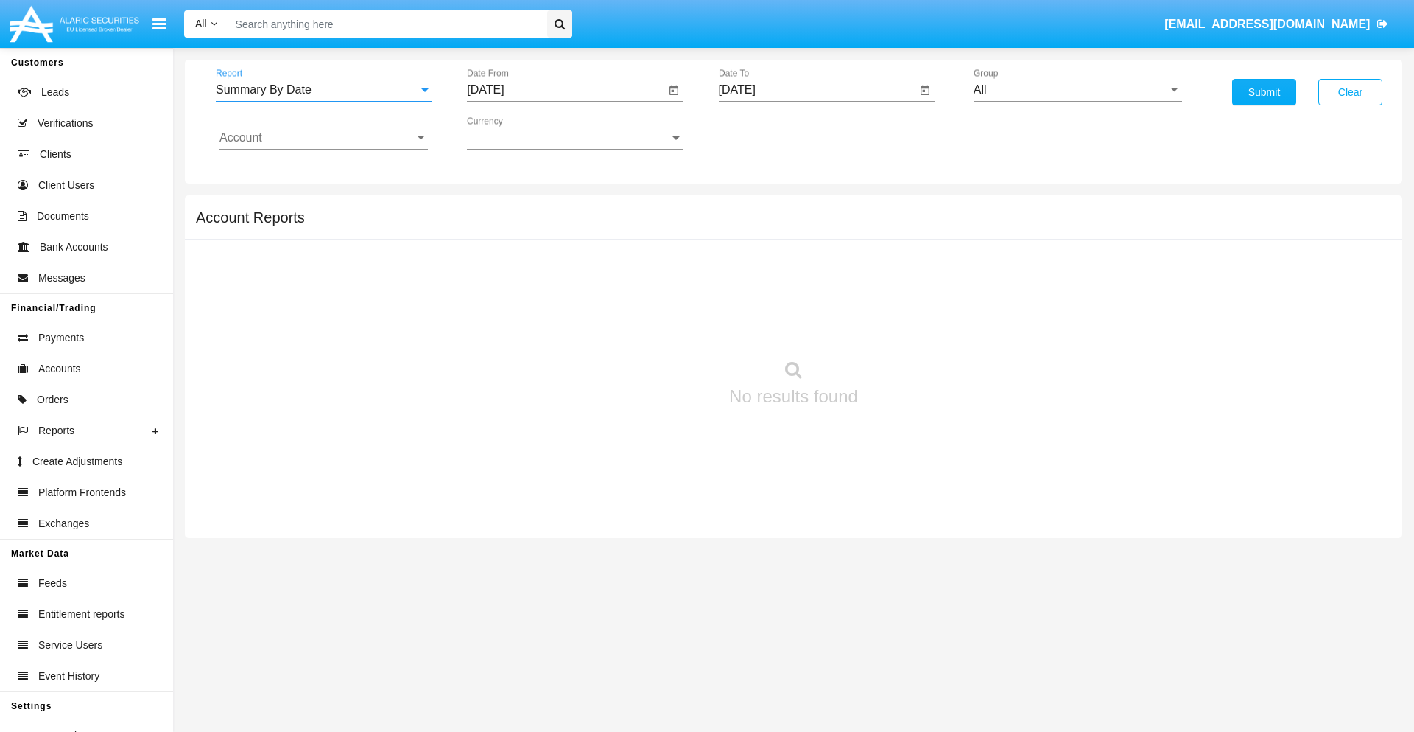
click at [566, 90] on input "[DATE]" at bounding box center [566, 89] width 198 height 13
click at [516, 133] on span "[DATE]" at bounding box center [502, 133] width 32 height 12
click at [657, 326] on div "2025" at bounding box center [657, 325] width 46 height 27
click at [502, 267] on div "SEP" at bounding box center [503, 266] width 46 height 27
click at [609, 284] on div "18" at bounding box center [609, 285] width 27 height 27
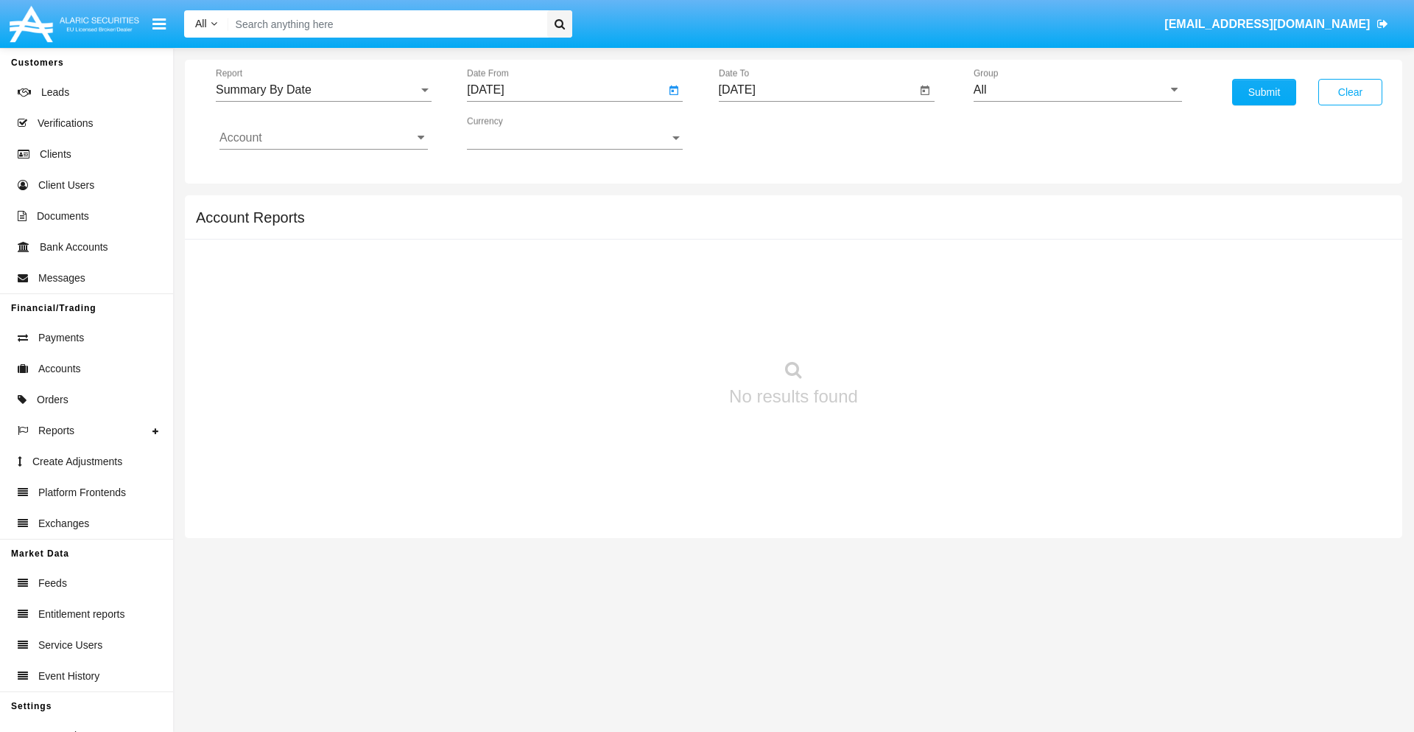
type input "[DATE]"
click at [817, 90] on input "[DATE]" at bounding box center [818, 89] width 198 height 13
click at [767, 133] on span "[DATE]" at bounding box center [754, 133] width 32 height 12
click at [908, 326] on div "2025" at bounding box center [908, 325] width 46 height 27
click at [805, 267] on div "OCT" at bounding box center [805, 266] width 46 height 27
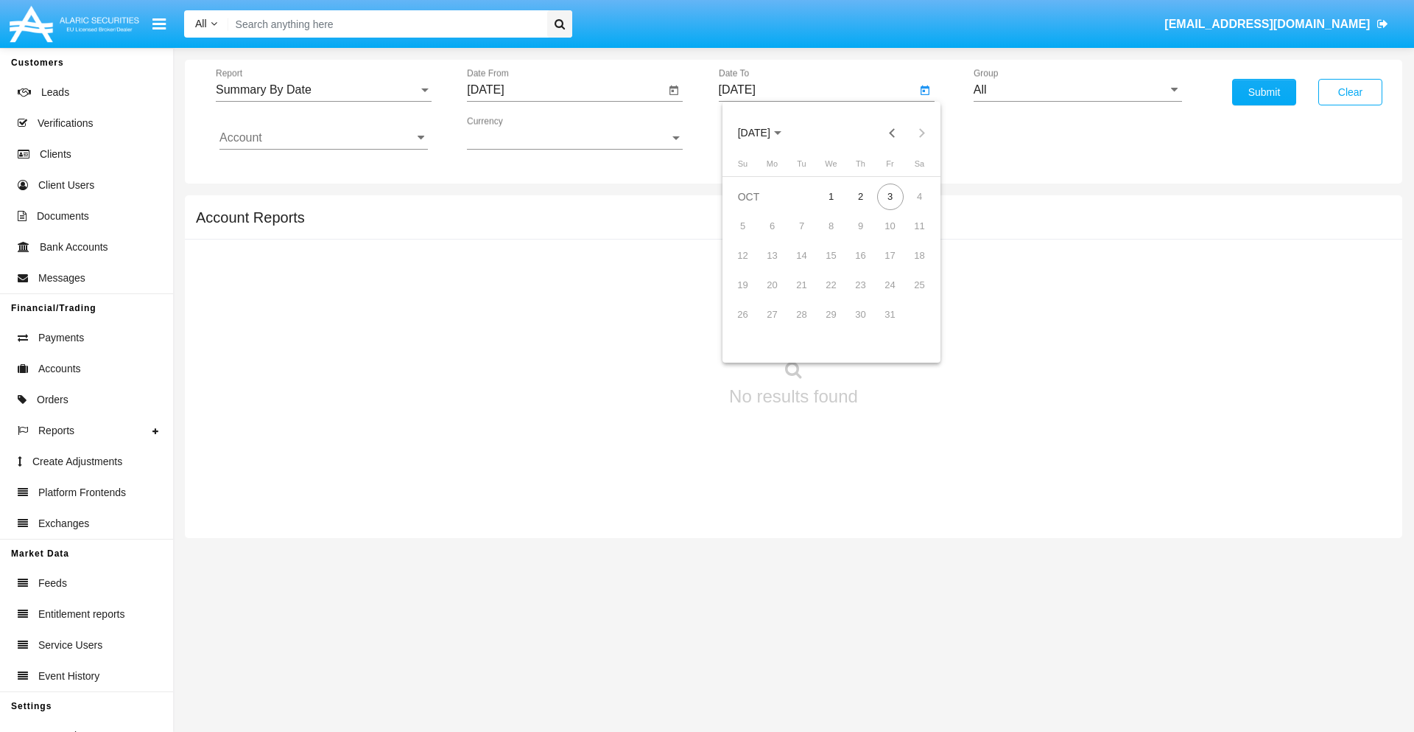
click at [890, 196] on div "3" at bounding box center [890, 196] width 27 height 27
type input "[DATE]"
click at [1078, 90] on input "All" at bounding box center [1078, 89] width 208 height 13
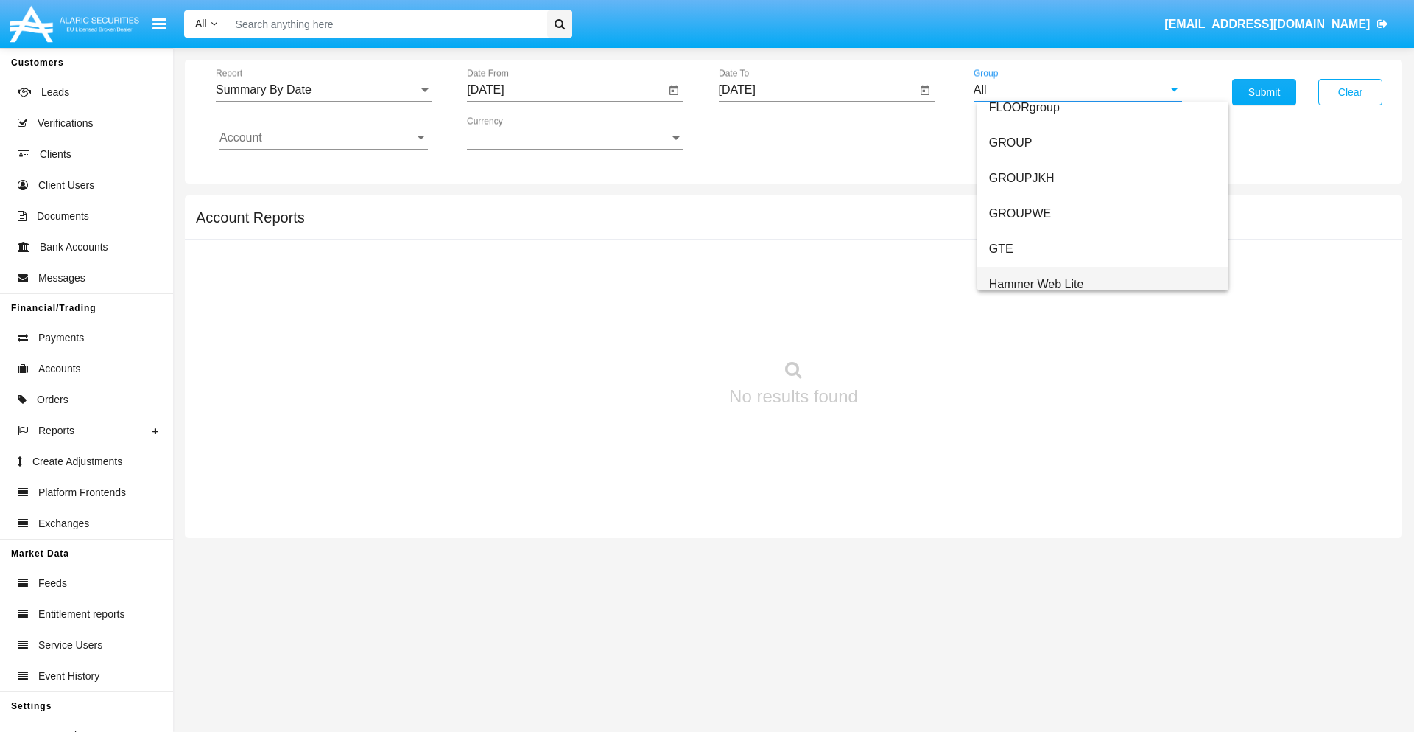
click at [1037, 284] on span "Hammer Web Lite" at bounding box center [1036, 284] width 95 height 13
type input "Hammer Web Lite"
click at [323, 138] on input "Account" at bounding box center [324, 137] width 208 height 13
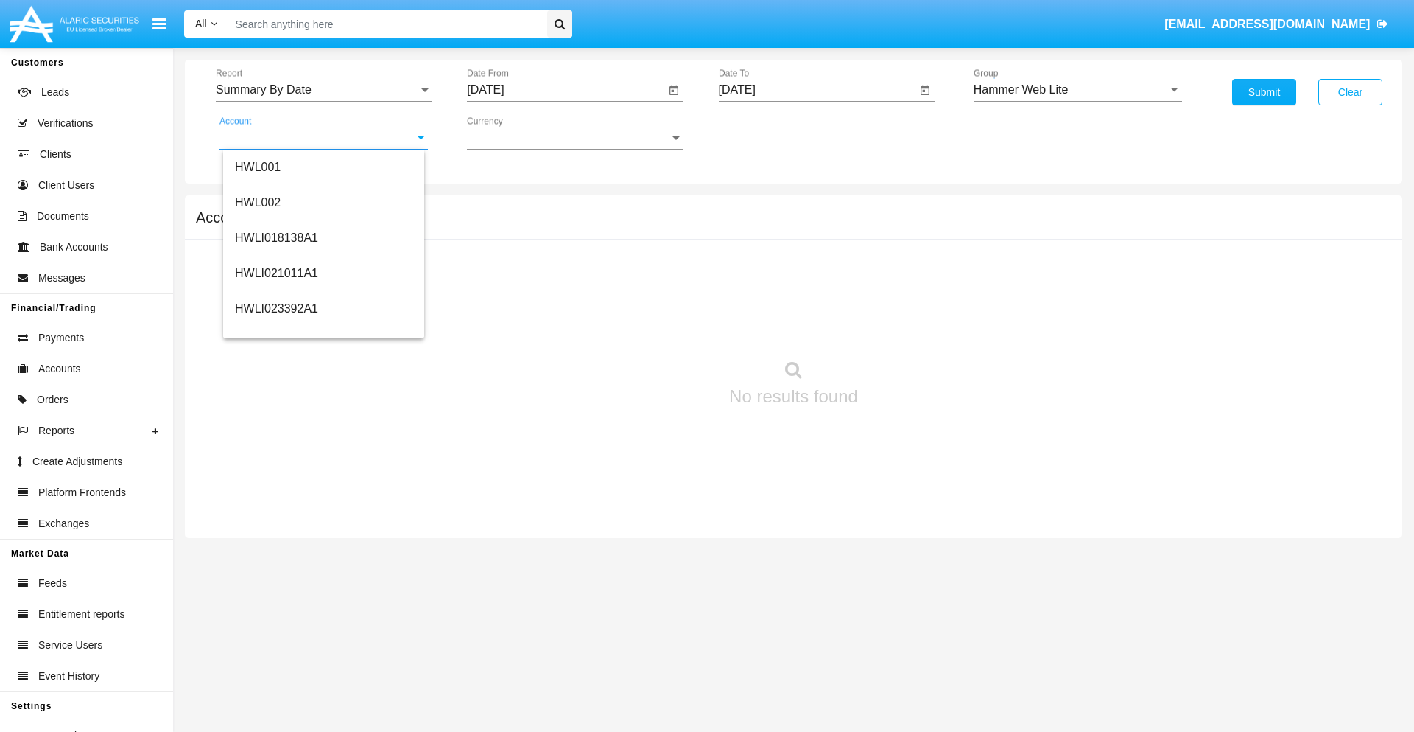
scroll to position [224, 0]
click at [276, 332] on span "HWLI025117A1" at bounding box center [276, 332] width 83 height 13
type input "HWLI025117A1"
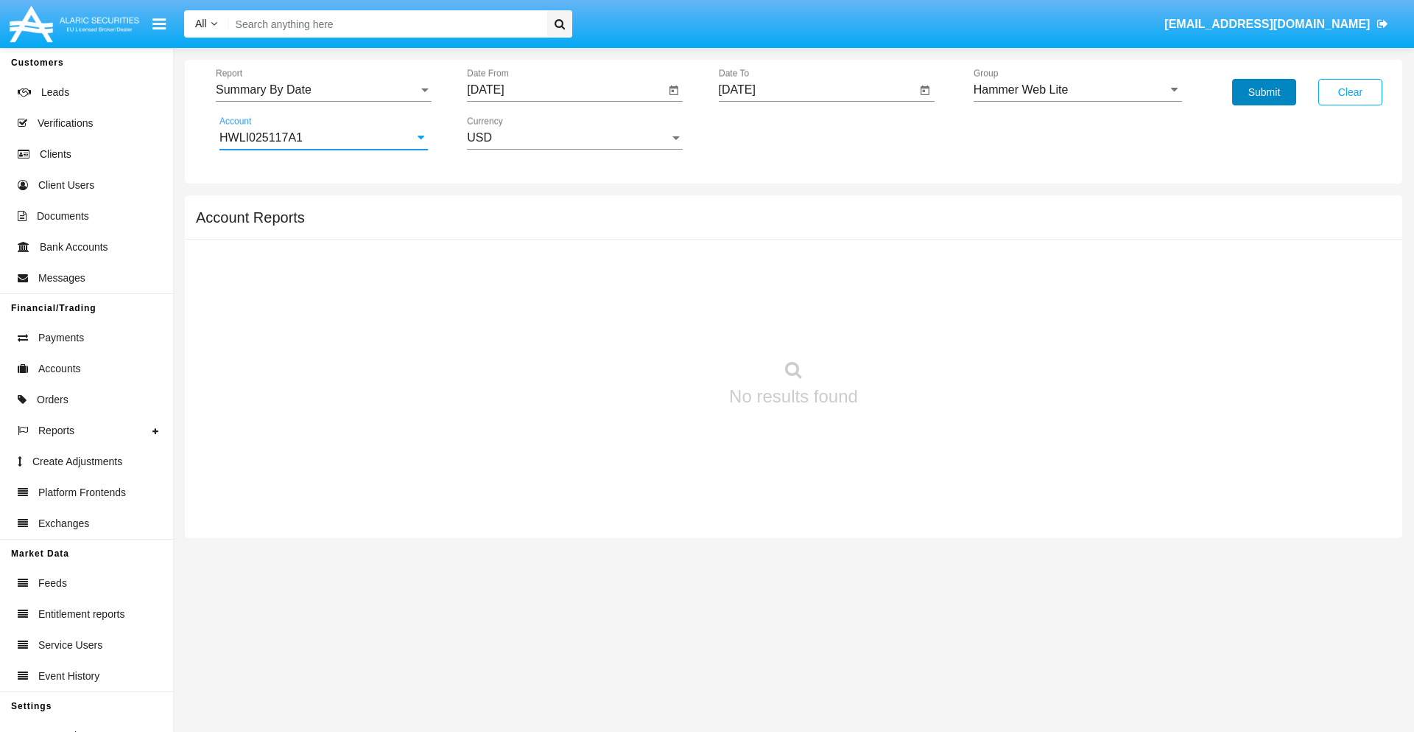
click at [1264, 92] on button "Submit" at bounding box center [1264, 92] width 64 height 27
click at [323, 90] on span "Report" at bounding box center [317, 89] width 203 height 13
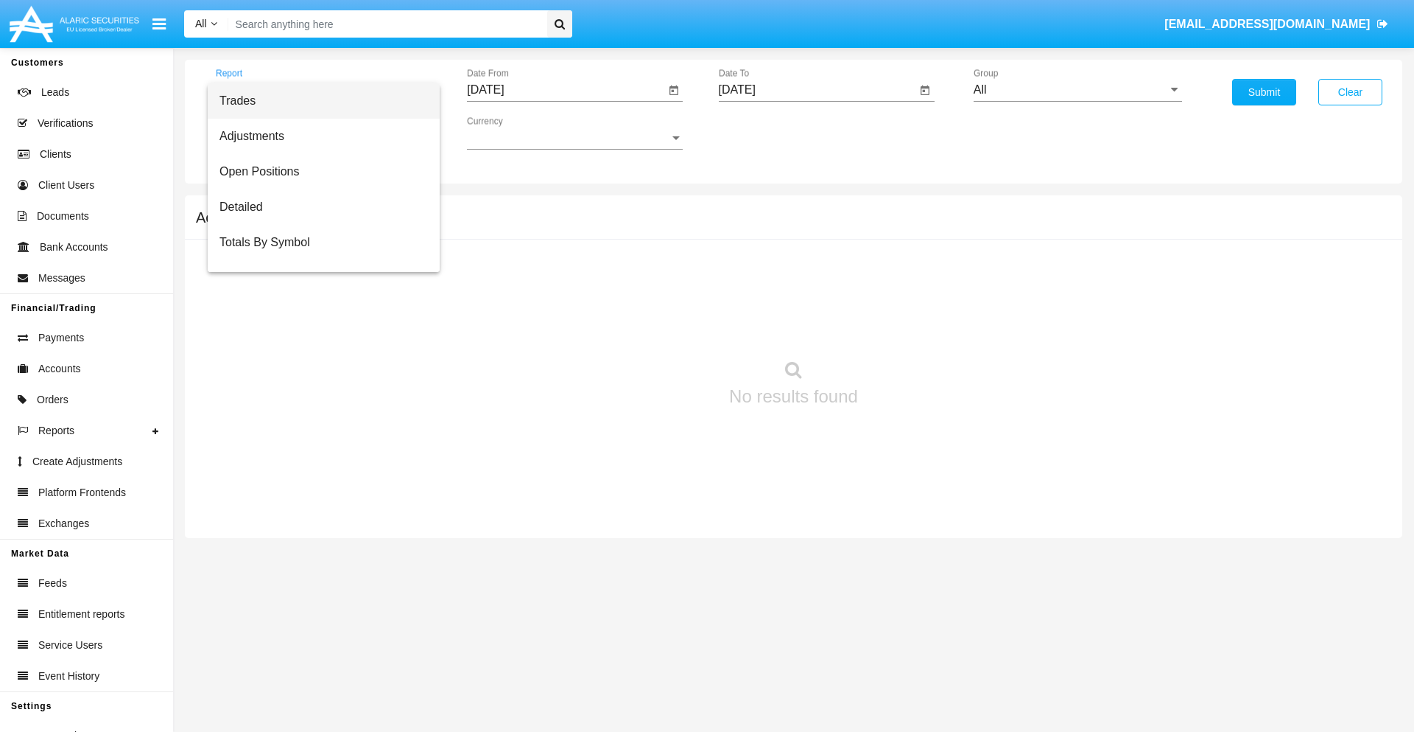
scroll to position [24, 0]
click at [318, 254] on span "Totals By Date" at bounding box center [324, 253] width 208 height 35
click at [566, 90] on input "[DATE]" at bounding box center [566, 89] width 198 height 13
click at [516, 133] on span "[DATE]" at bounding box center [502, 133] width 32 height 12
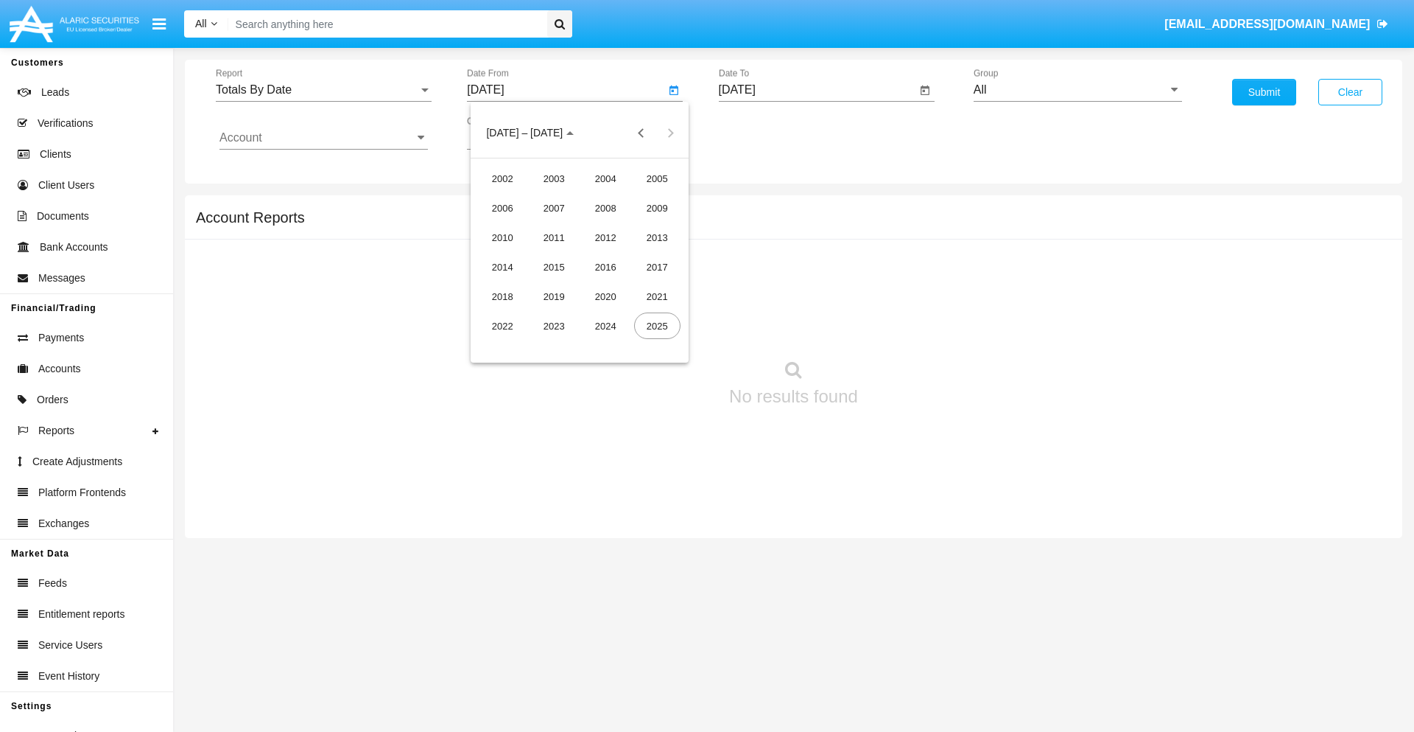
click at [657, 326] on div "2025" at bounding box center [657, 325] width 46 height 27
click at [502, 267] on div "SEP" at bounding box center [503, 266] width 46 height 27
click at [609, 284] on div "18" at bounding box center [609, 285] width 27 height 27
type input "[DATE]"
click at [817, 90] on input "[DATE]" at bounding box center [818, 89] width 198 height 13
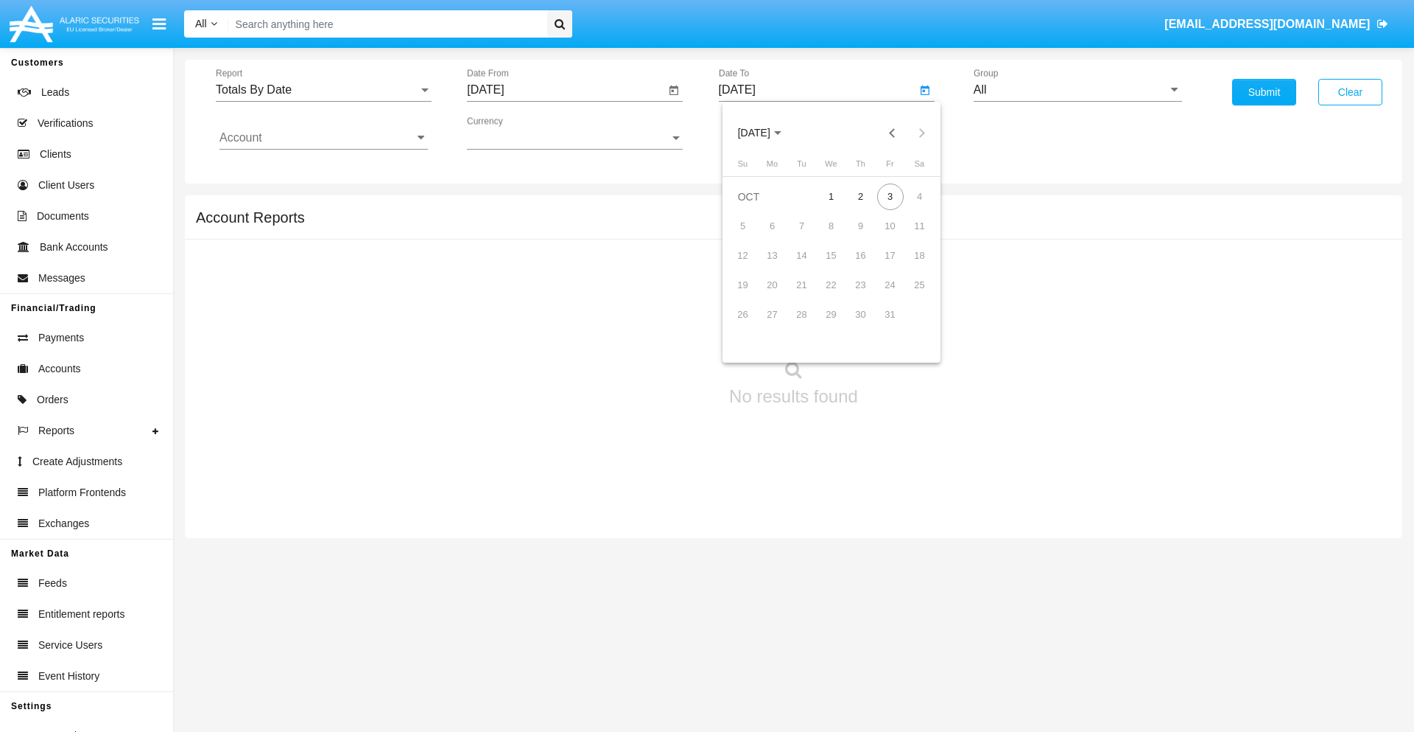
click at [767, 133] on span "[DATE]" at bounding box center [754, 133] width 32 height 12
click at [908, 326] on div "2025" at bounding box center [908, 325] width 46 height 27
click at [805, 267] on div "OCT" at bounding box center [805, 266] width 46 height 27
click at [890, 196] on div "3" at bounding box center [890, 196] width 27 height 27
type input "[DATE]"
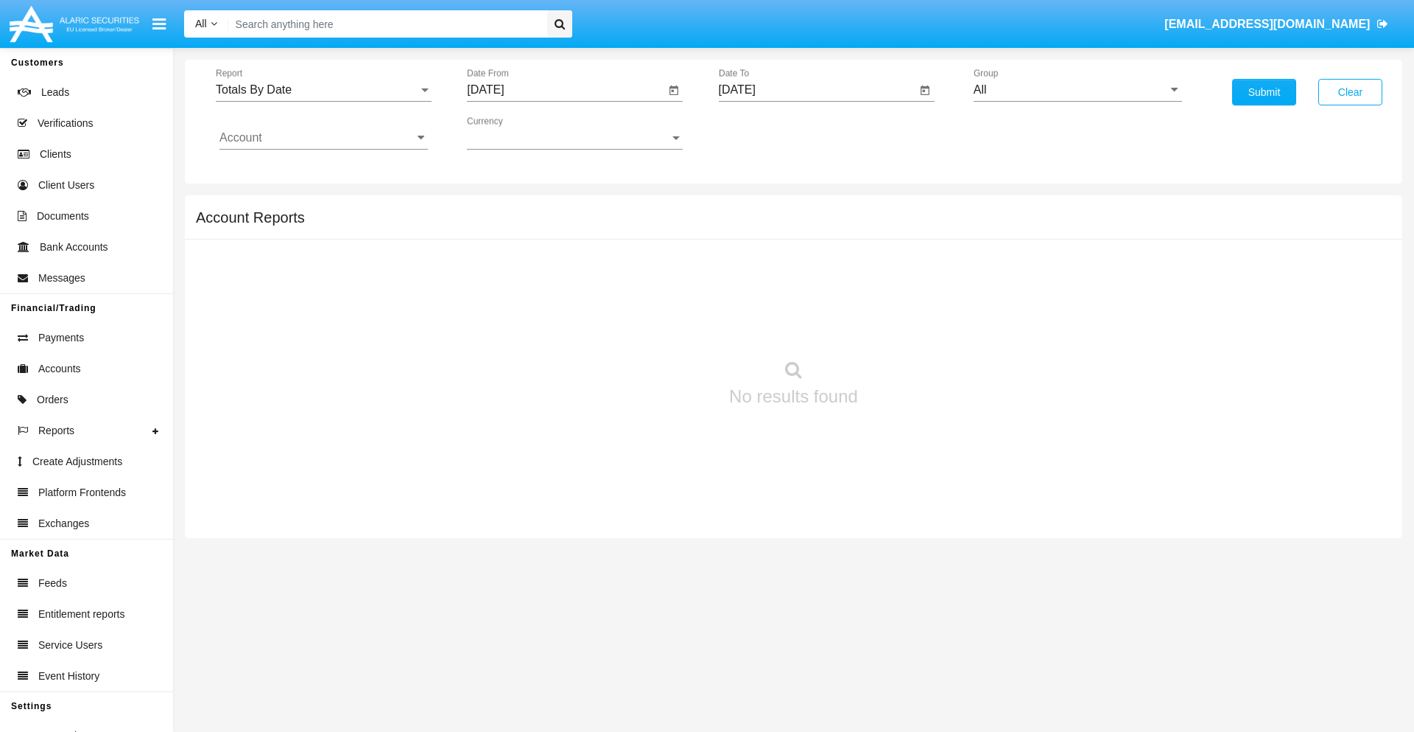
click at [1078, 90] on input "All" at bounding box center [1078, 89] width 208 height 13
click at [1037, 284] on span "Hammer Web Lite" at bounding box center [1036, 284] width 95 height 13
type input "Hammer Web Lite"
click at [323, 138] on input "Account" at bounding box center [324, 137] width 208 height 13
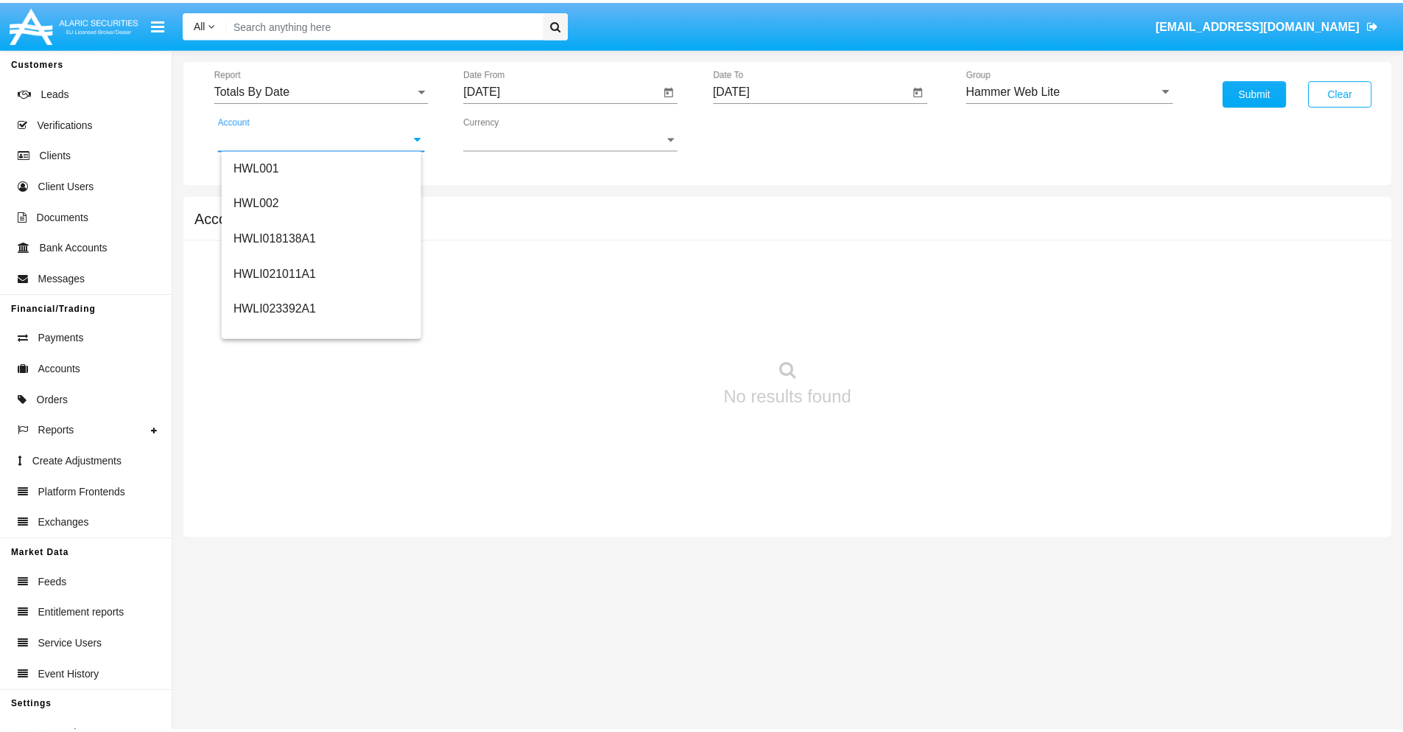
scroll to position [224, 0]
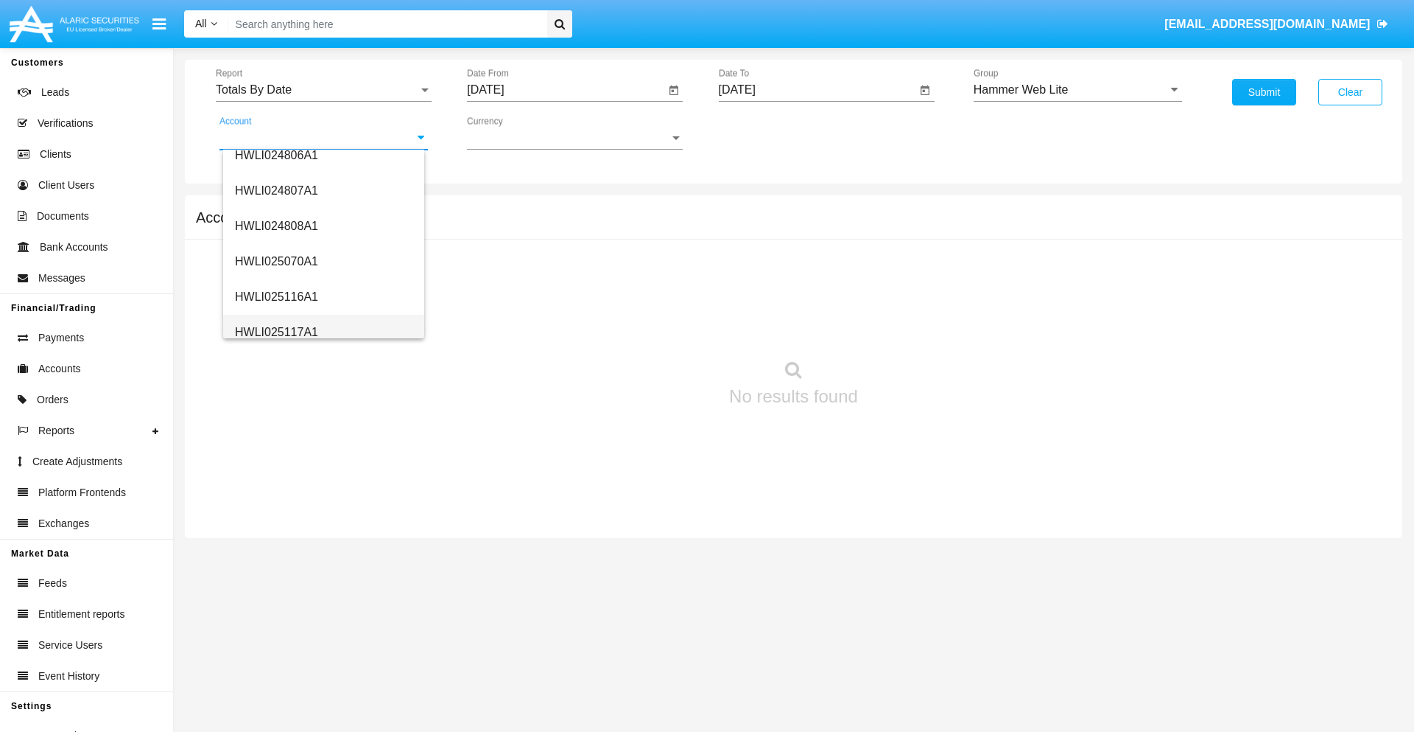
click at [276, 332] on span "HWLI025117A1" at bounding box center [276, 332] width 83 height 13
type input "HWLI025117A1"
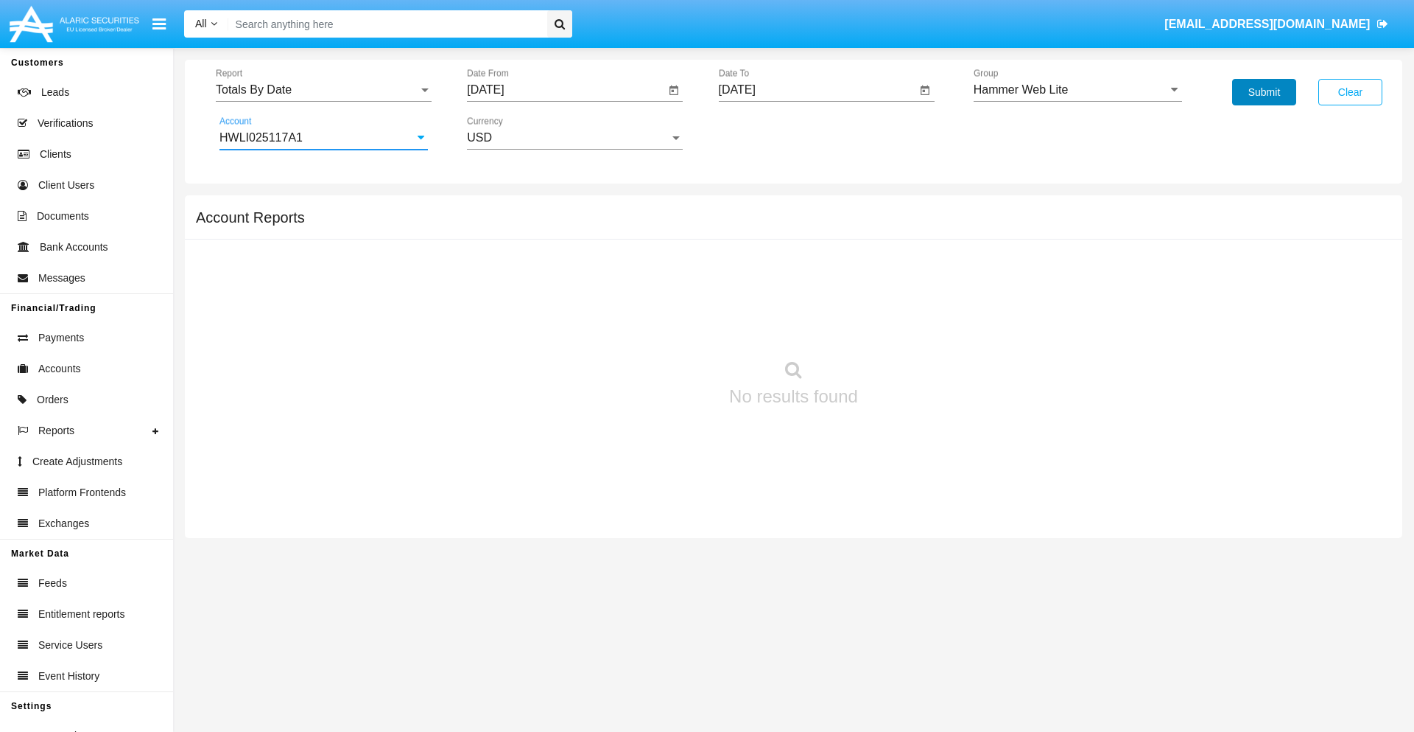
click at [1264, 92] on button "Submit" at bounding box center [1264, 92] width 64 height 27
click at [323, 90] on span "Report" at bounding box center [317, 89] width 203 height 13
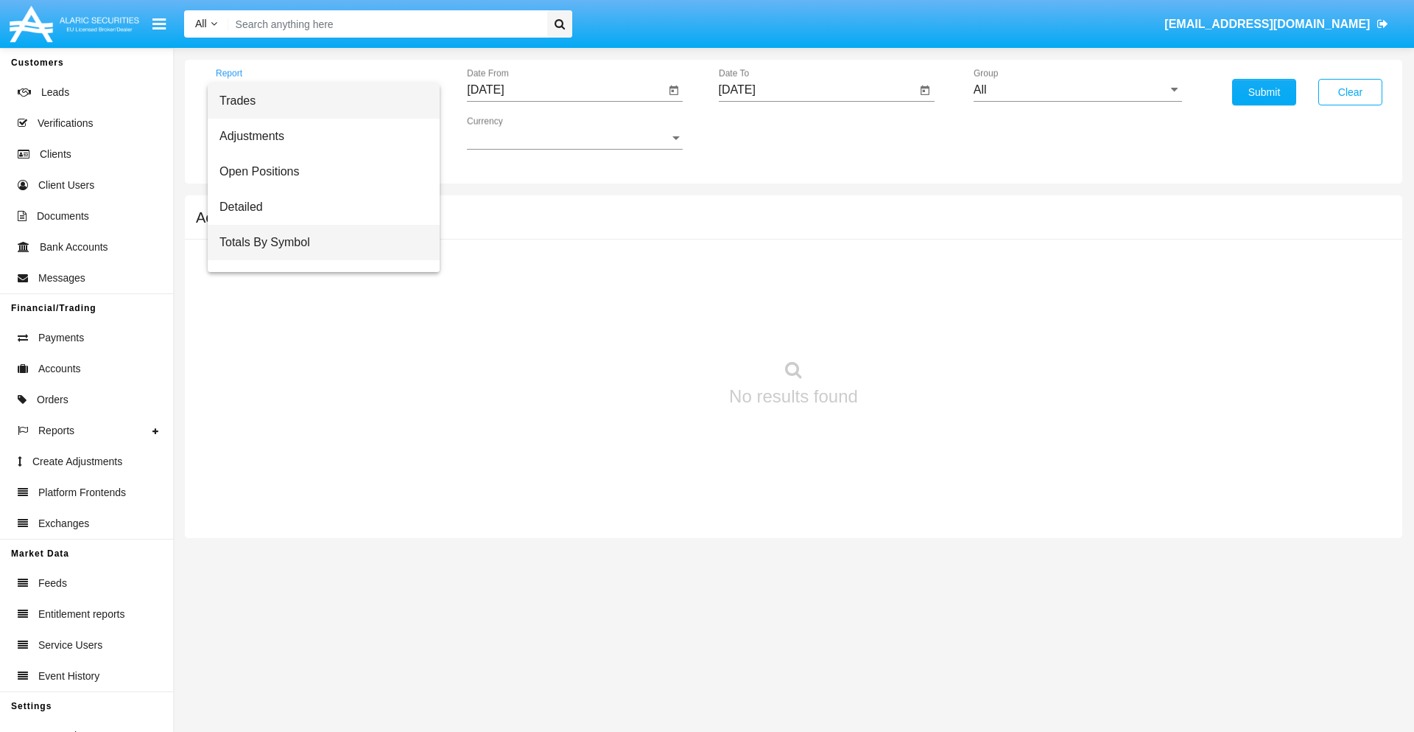
click at [318, 242] on span "Totals By Symbol" at bounding box center [324, 242] width 208 height 35
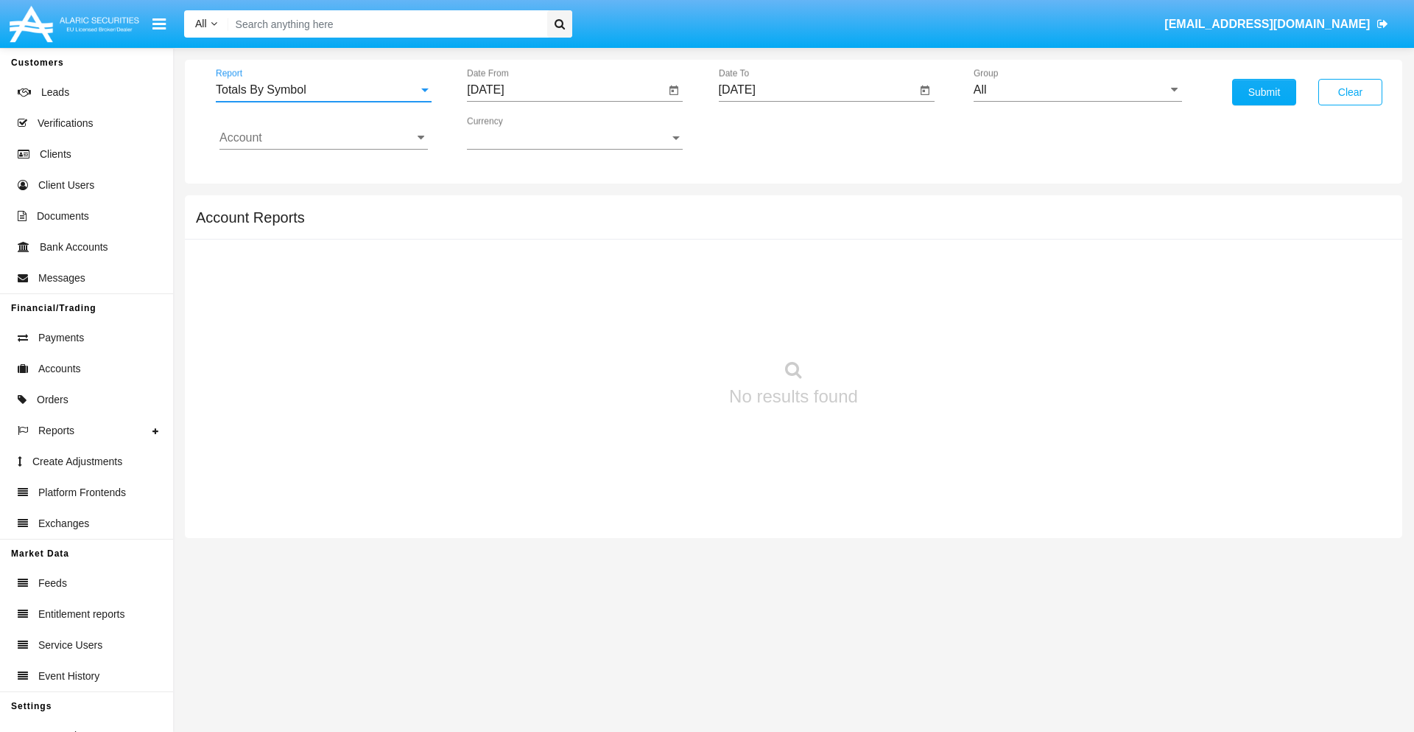
click at [566, 90] on input "[DATE]" at bounding box center [566, 89] width 198 height 13
click at [516, 133] on span "[DATE]" at bounding box center [502, 133] width 32 height 12
click at [657, 326] on div "2025" at bounding box center [657, 325] width 46 height 27
click at [502, 267] on div "SEP" at bounding box center [503, 266] width 46 height 27
click at [580, 225] on div "3" at bounding box center [580, 226] width 27 height 27
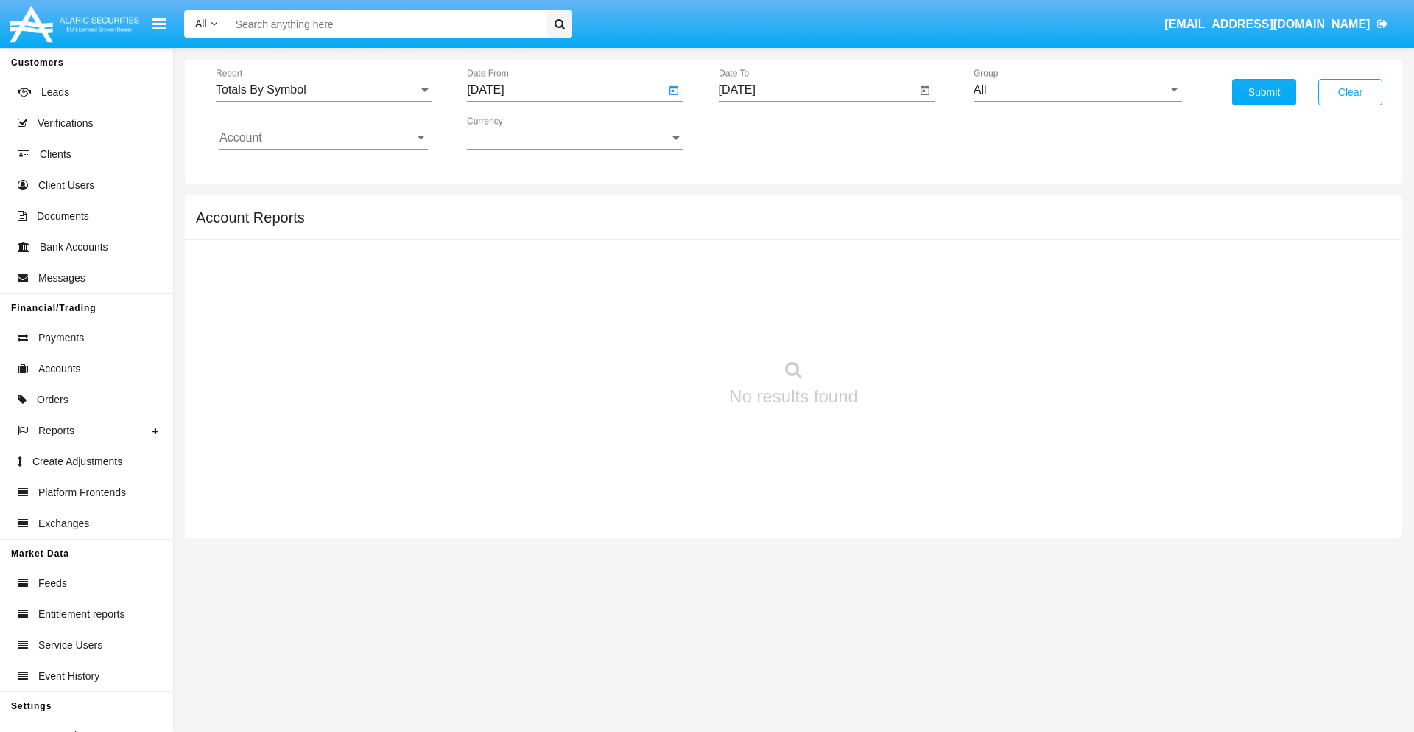
type input "[DATE]"
click at [817, 90] on input "[DATE]" at bounding box center [818, 89] width 198 height 13
click at [767, 133] on span "[DATE]" at bounding box center [754, 133] width 32 height 12
click at [908, 326] on div "2025" at bounding box center [908, 325] width 46 height 27
click at [805, 267] on div "OCT" at bounding box center [805, 266] width 46 height 27
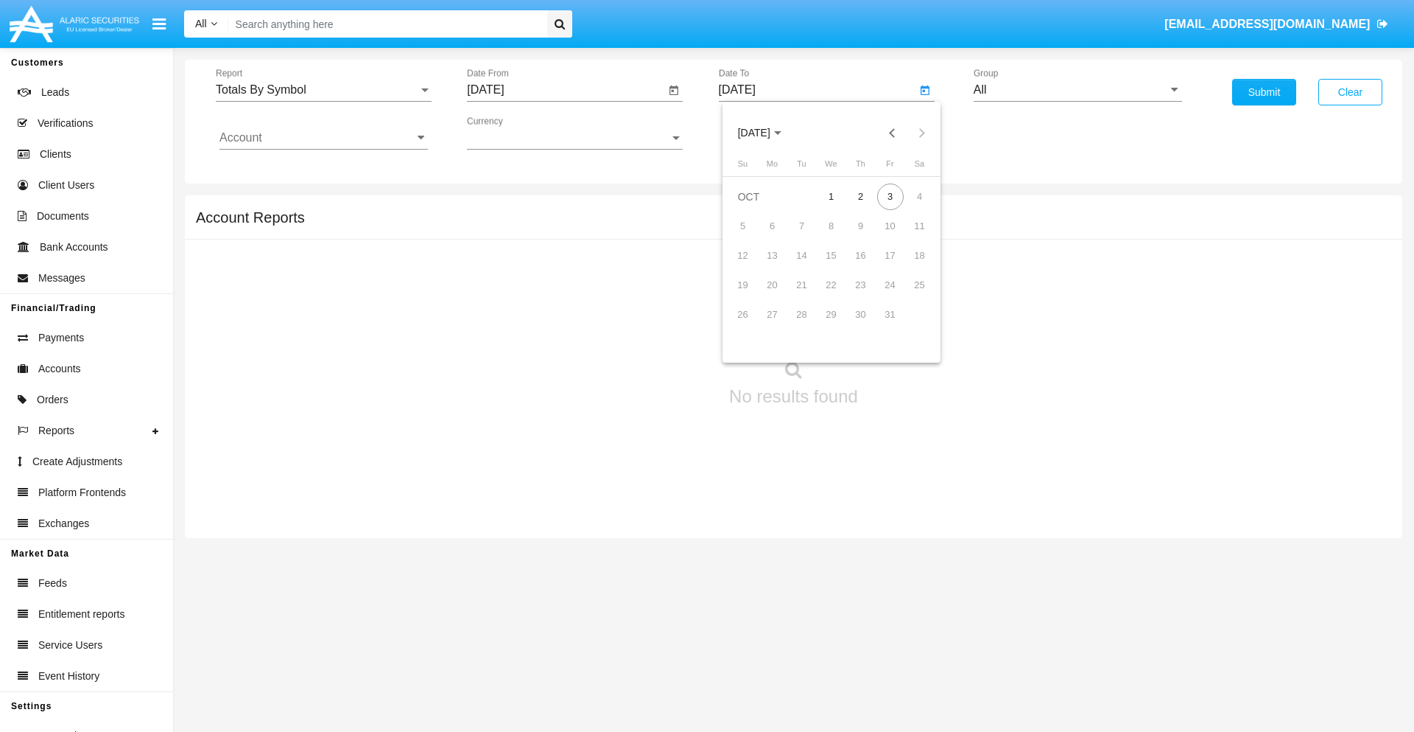
click at [890, 196] on div "3" at bounding box center [890, 196] width 27 height 27
type input "[DATE]"
click at [1078, 90] on input "All" at bounding box center [1078, 89] width 208 height 13
type input "Hammer Web Lite"
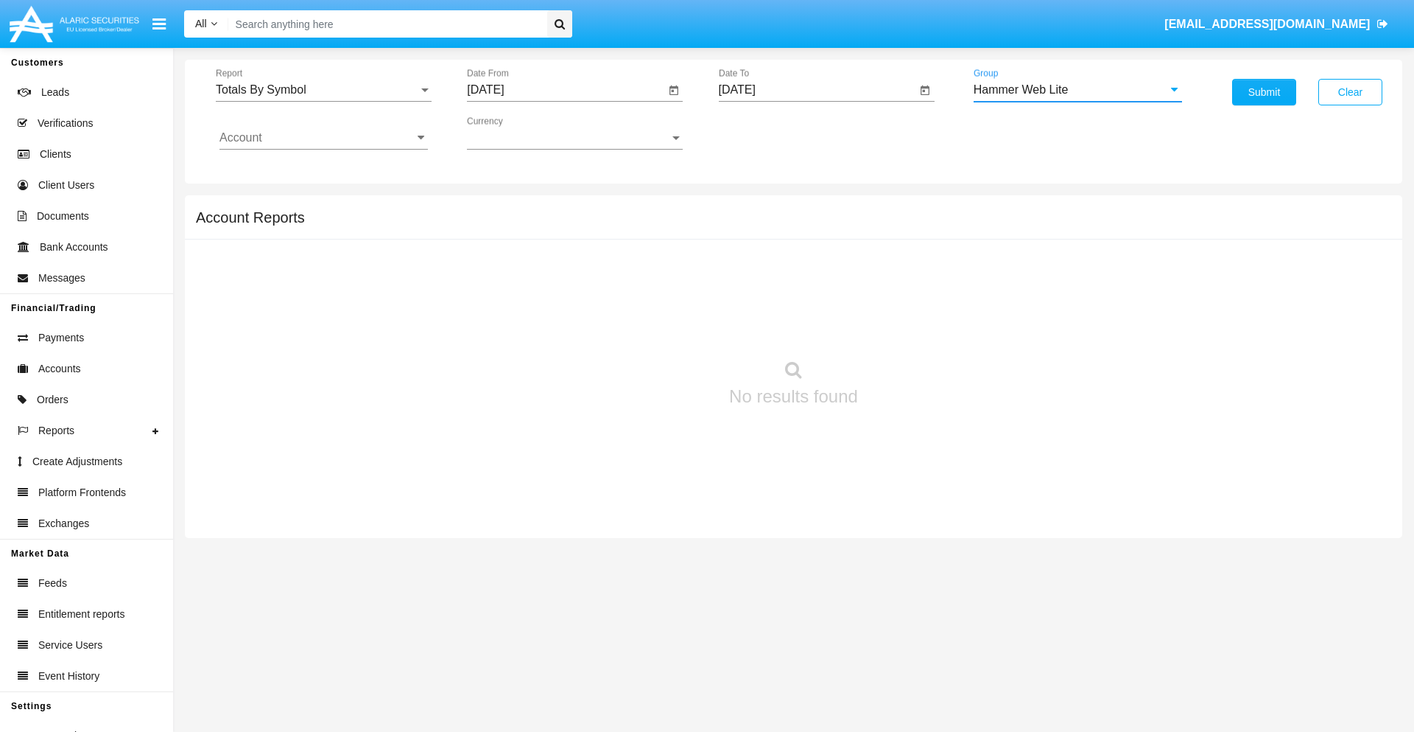
click at [323, 138] on input "Account" at bounding box center [324, 137] width 208 height 13
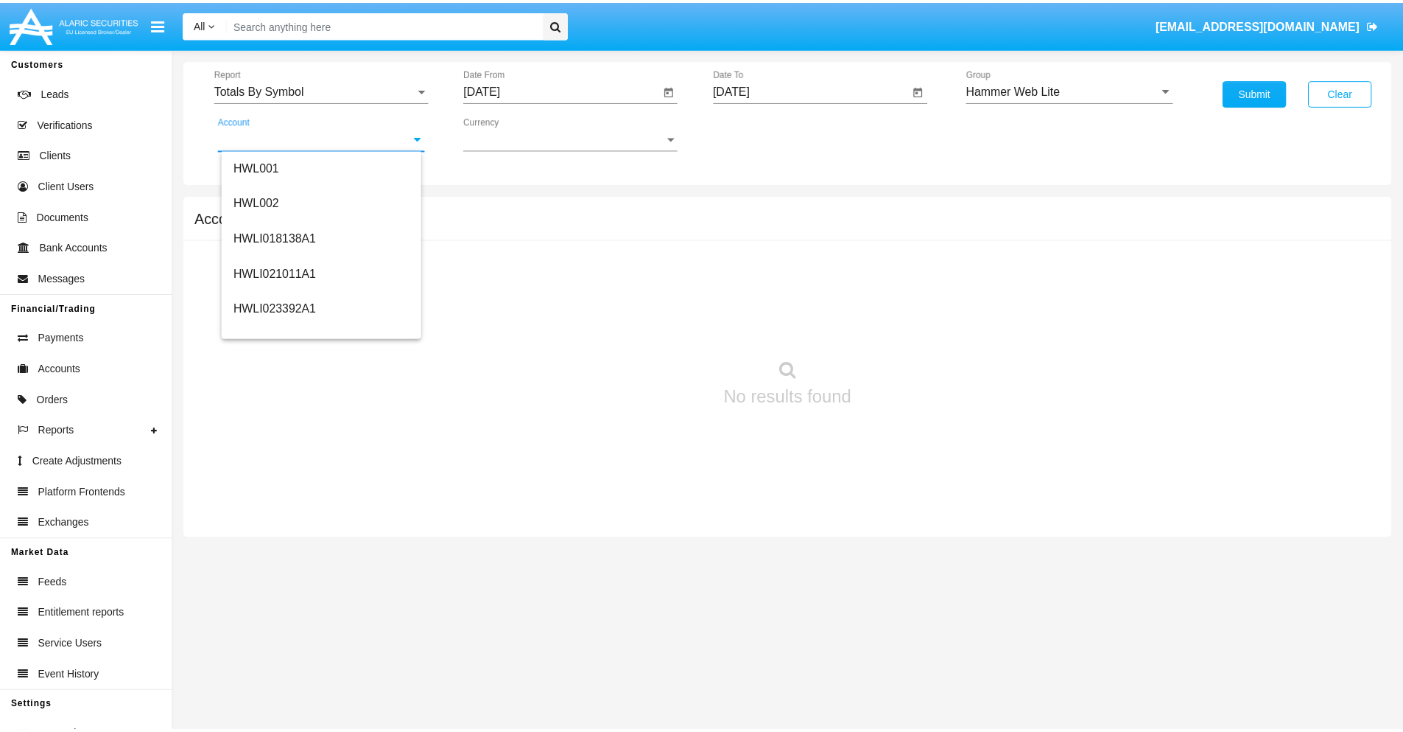
scroll to position [224, 0]
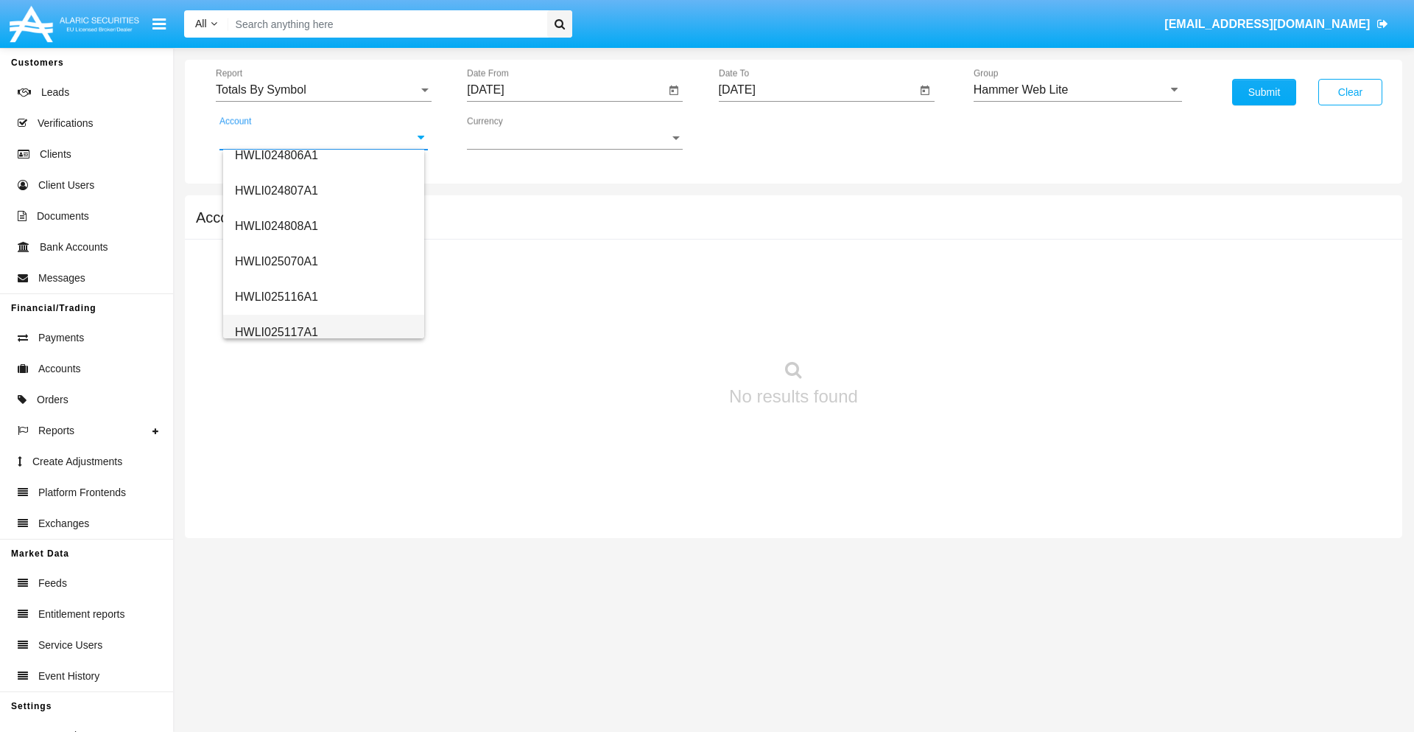
click at [276, 332] on span "HWLI025117A1" at bounding box center [276, 332] width 83 height 13
type input "HWLI025117A1"
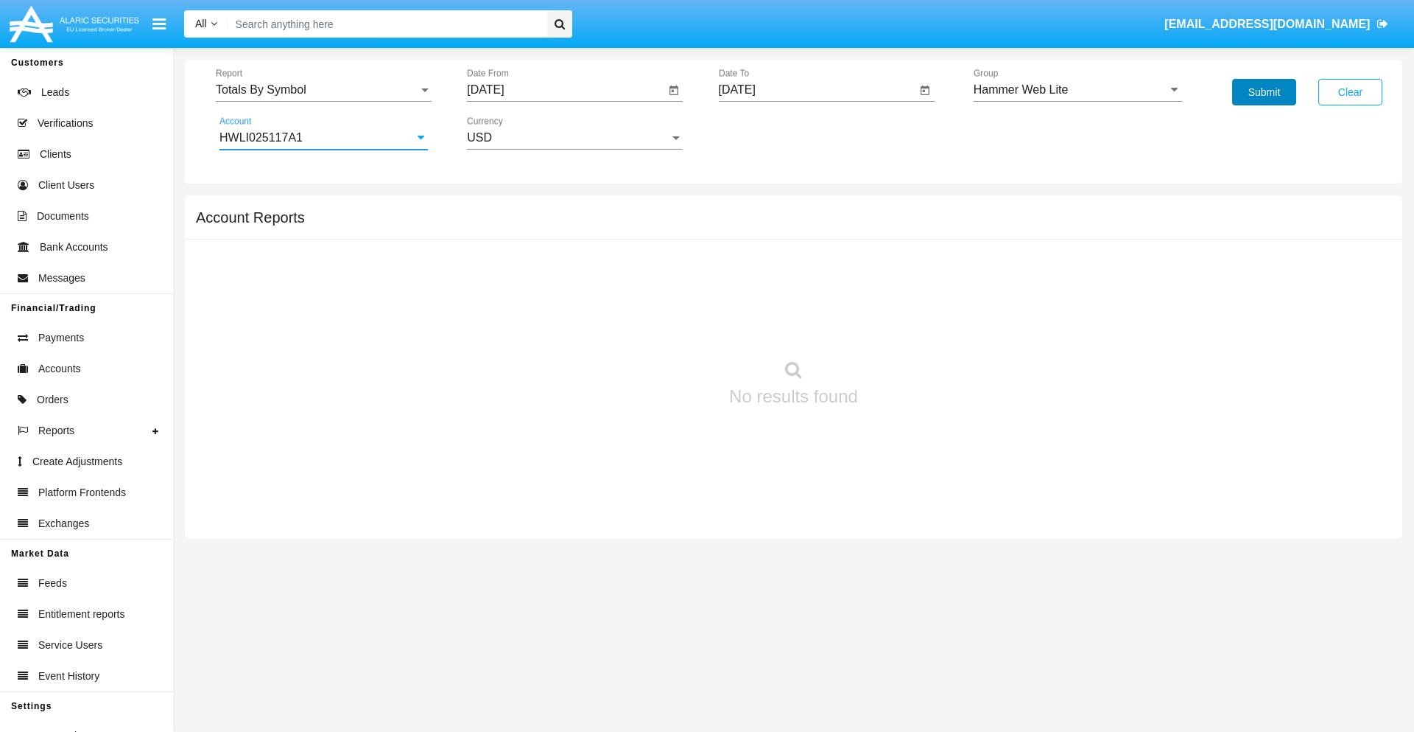
click at [1264, 92] on button "Submit" at bounding box center [1264, 92] width 64 height 27
click at [323, 90] on span "Report" at bounding box center [317, 89] width 203 height 13
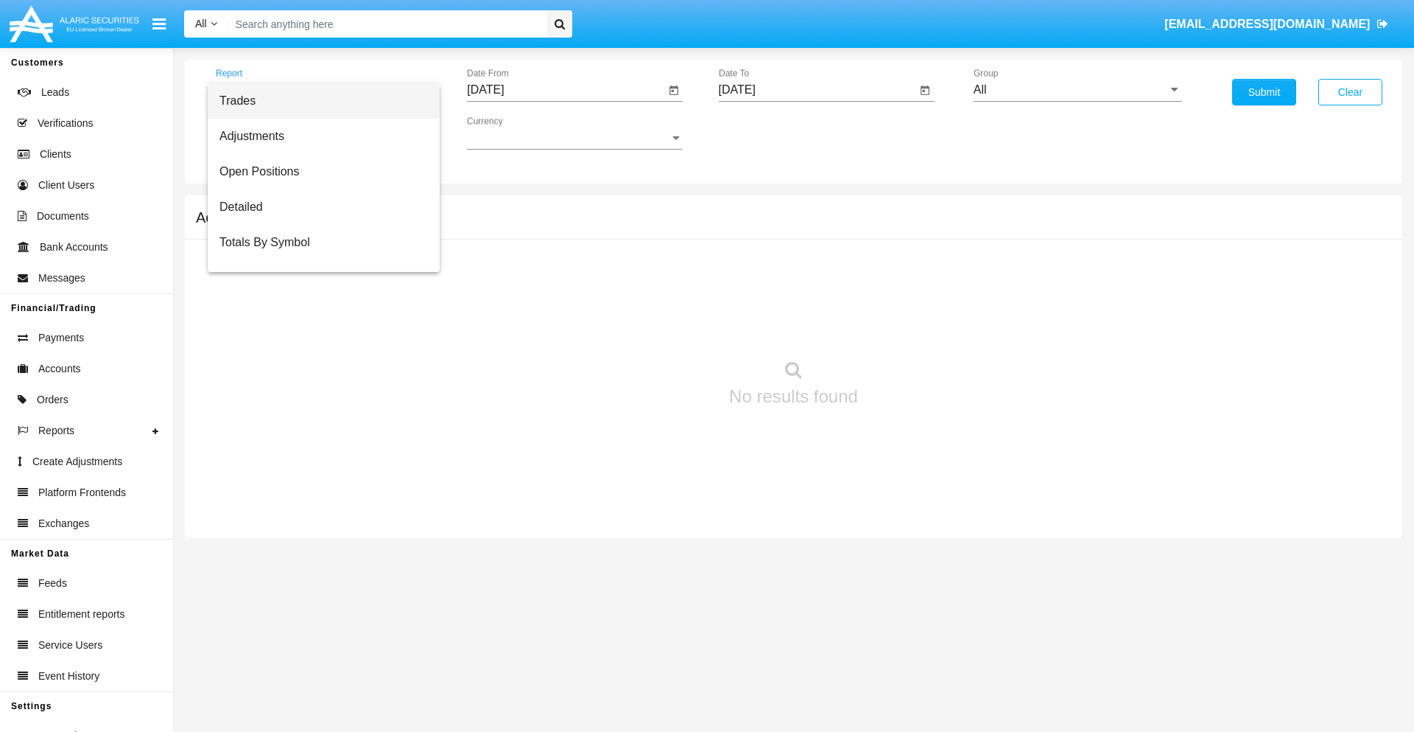
click at [318, 101] on span "Trades" at bounding box center [324, 100] width 208 height 35
click at [566, 90] on input "[DATE]" at bounding box center [566, 89] width 198 height 13
click at [516, 133] on span "OCT 2025" at bounding box center [502, 133] width 32 height 12
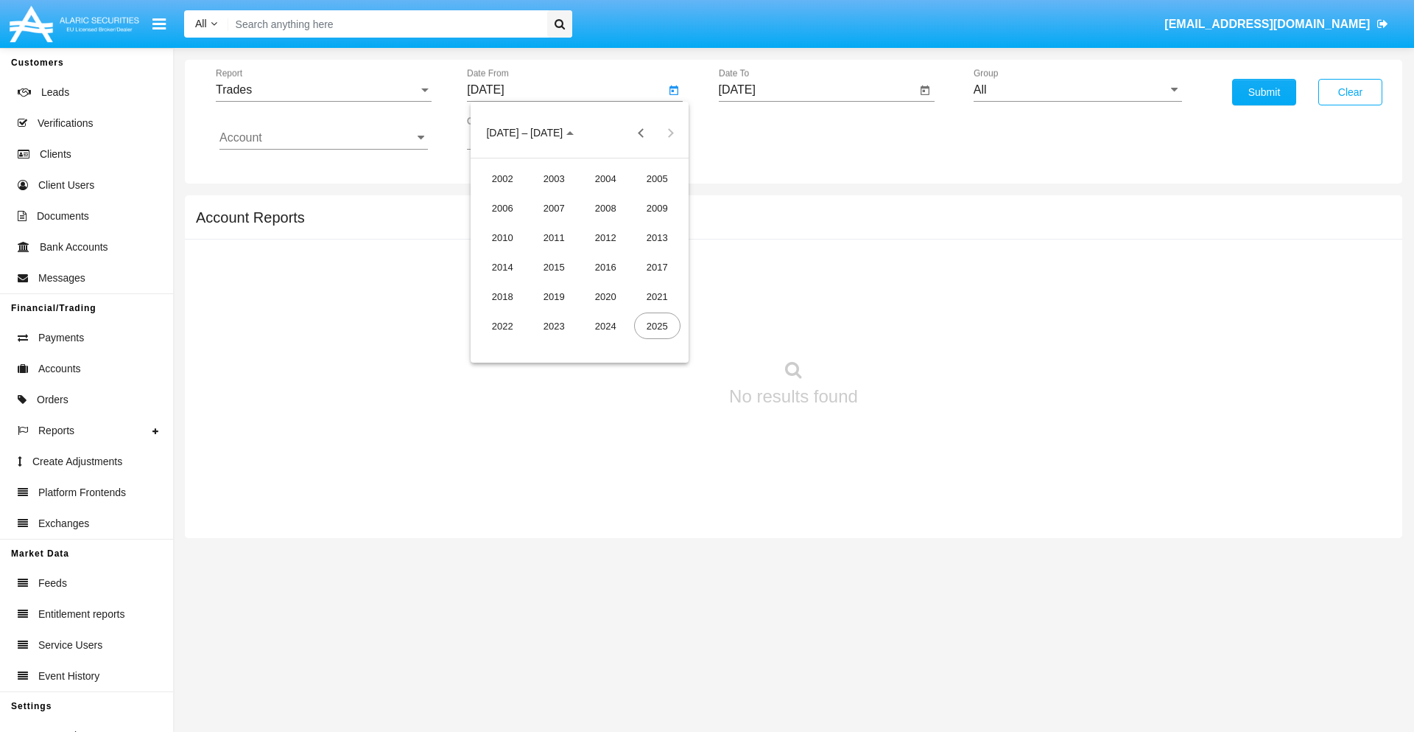
click at [657, 326] on div "2025" at bounding box center [657, 325] width 46 height 27
click at [606, 237] on div "JUL" at bounding box center [606, 237] width 46 height 27
click at [609, 225] on div "3" at bounding box center [609, 226] width 27 height 27
type input "07/03/25"
click at [817, 90] on input "10/02/25" at bounding box center [818, 89] width 198 height 13
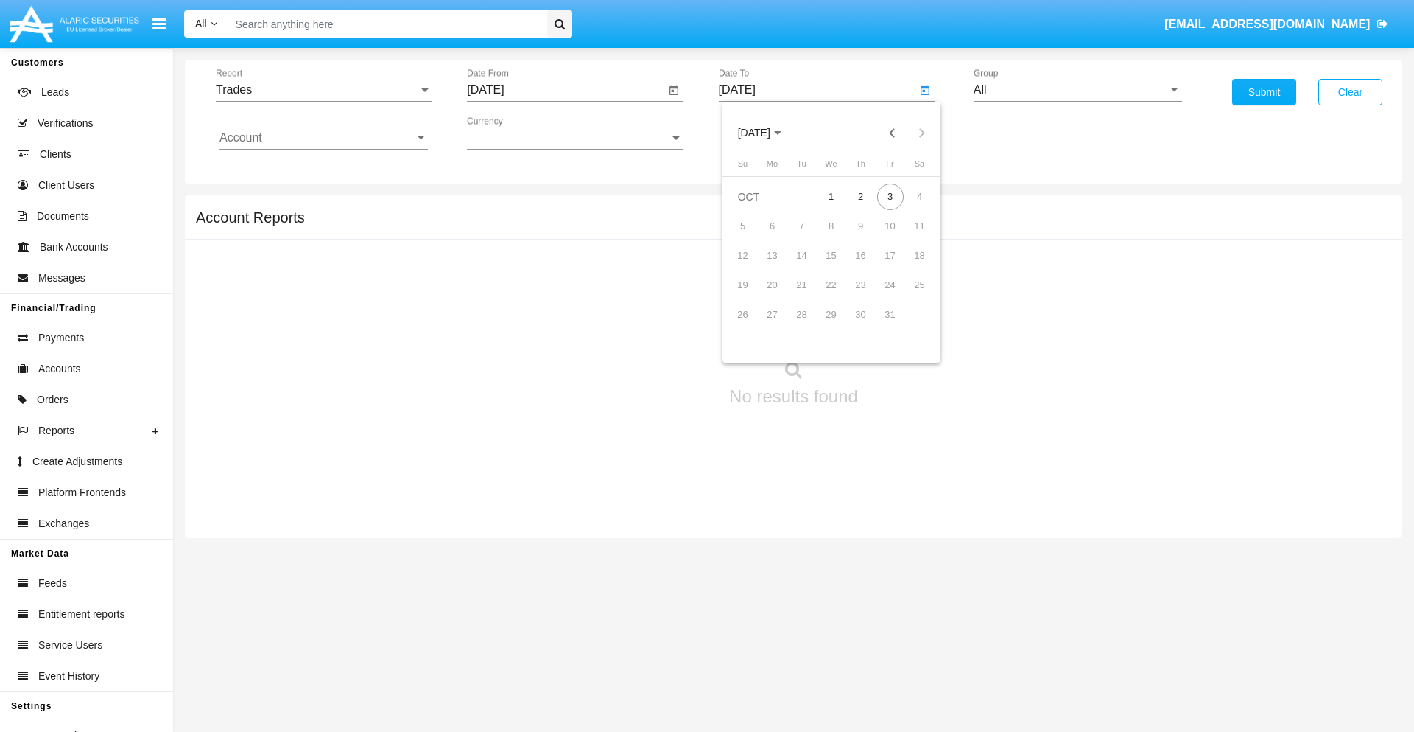
click at [767, 133] on span "OCT 2025" at bounding box center [754, 133] width 32 height 12
click at [908, 326] on div "2025" at bounding box center [908, 325] width 46 height 27
click at [805, 267] on div "OCT" at bounding box center [805, 266] width 46 height 27
click at [890, 196] on div "3" at bounding box center [890, 196] width 27 height 27
type input "10/03/25"
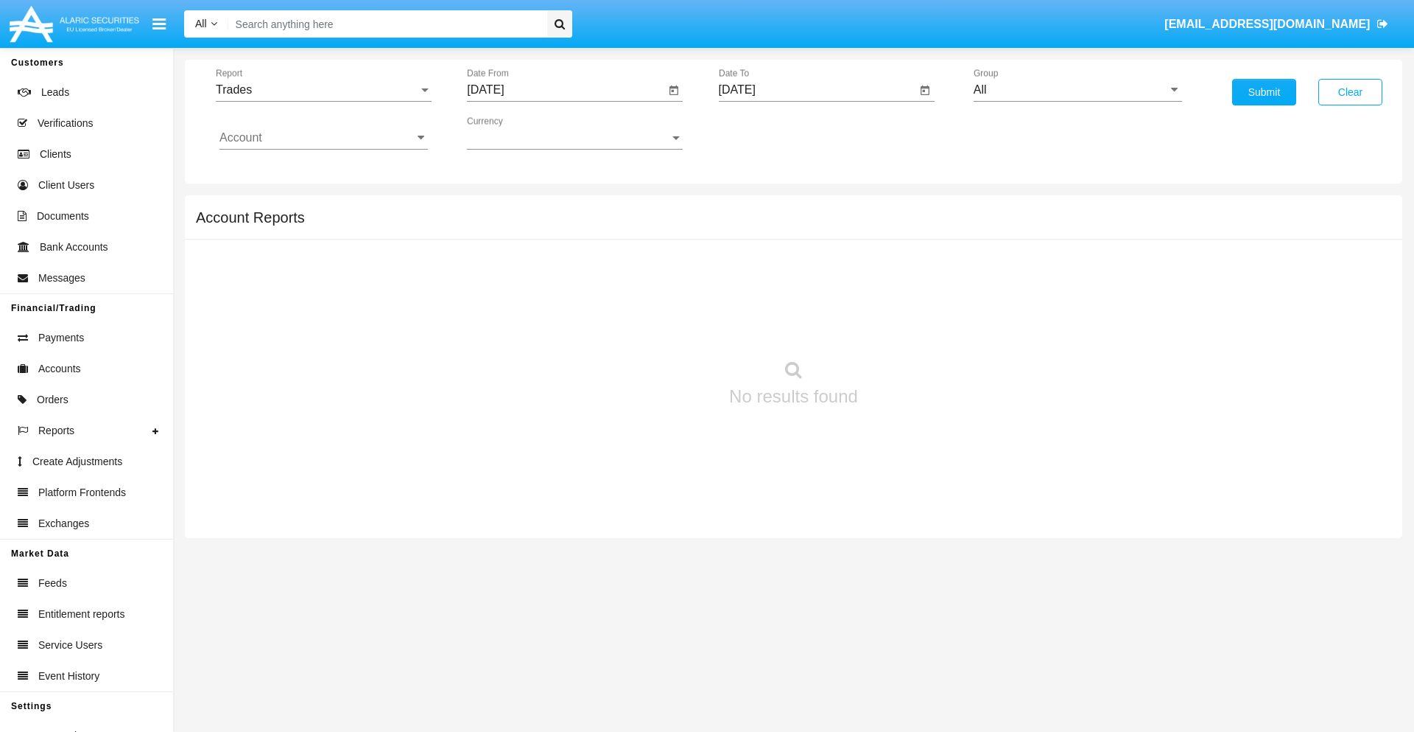
click at [1078, 90] on input "All" at bounding box center [1078, 89] width 208 height 13
type input "Hammer Web Lite"
click at [323, 138] on input "Account" at bounding box center [324, 137] width 208 height 13
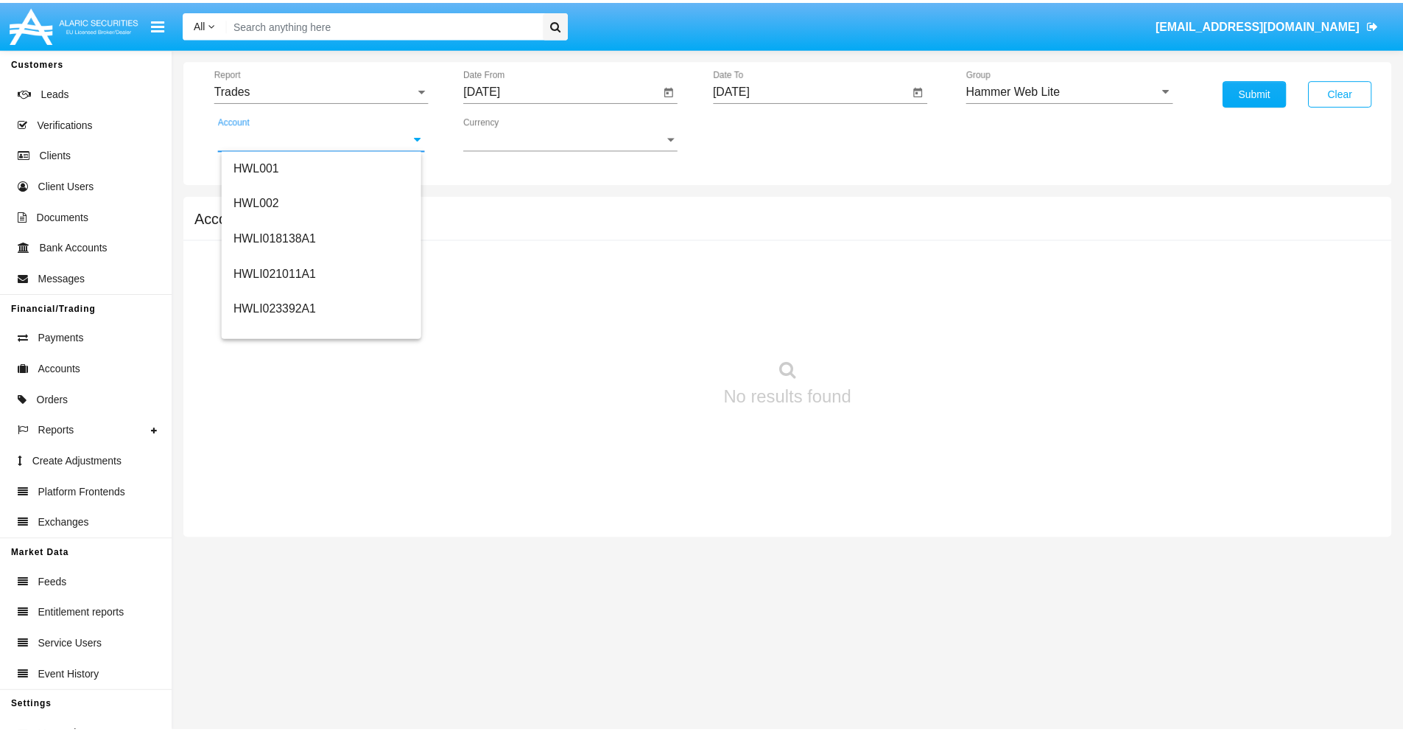
scroll to position [224, 0]
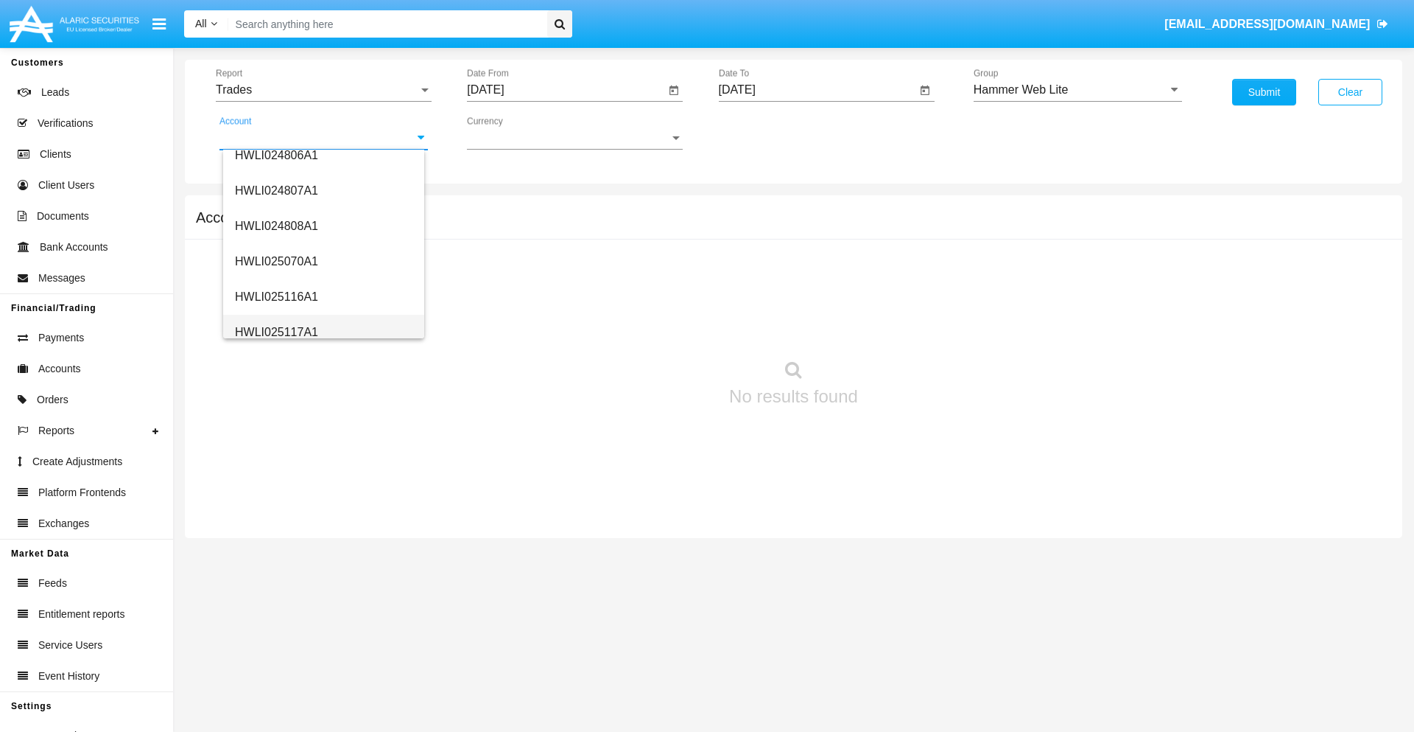
click at [276, 332] on span "HWLI025117A1" at bounding box center [276, 332] width 83 height 13
type input "HWLI025117A1"
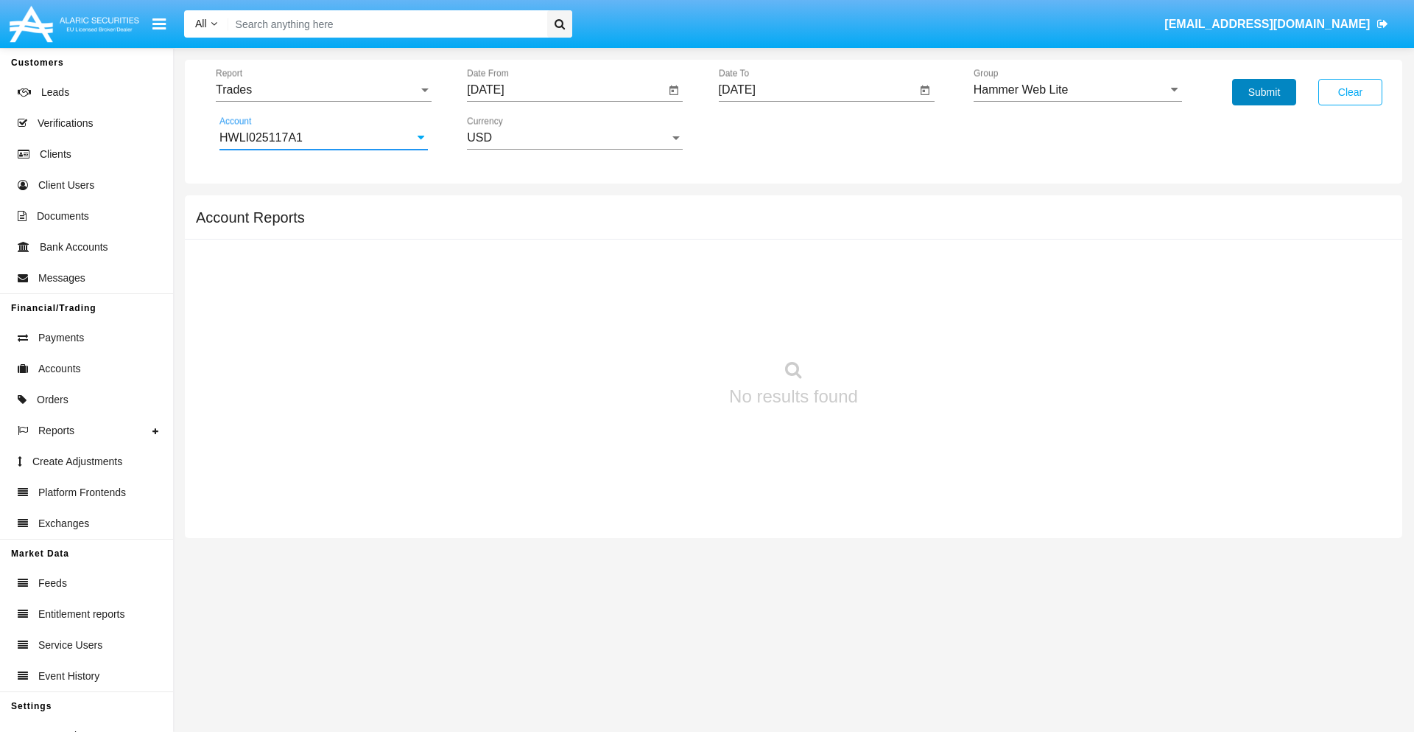
click at [1264, 92] on button "Submit" at bounding box center [1264, 92] width 64 height 27
click at [323, 90] on span "Report" at bounding box center [317, 89] width 203 height 13
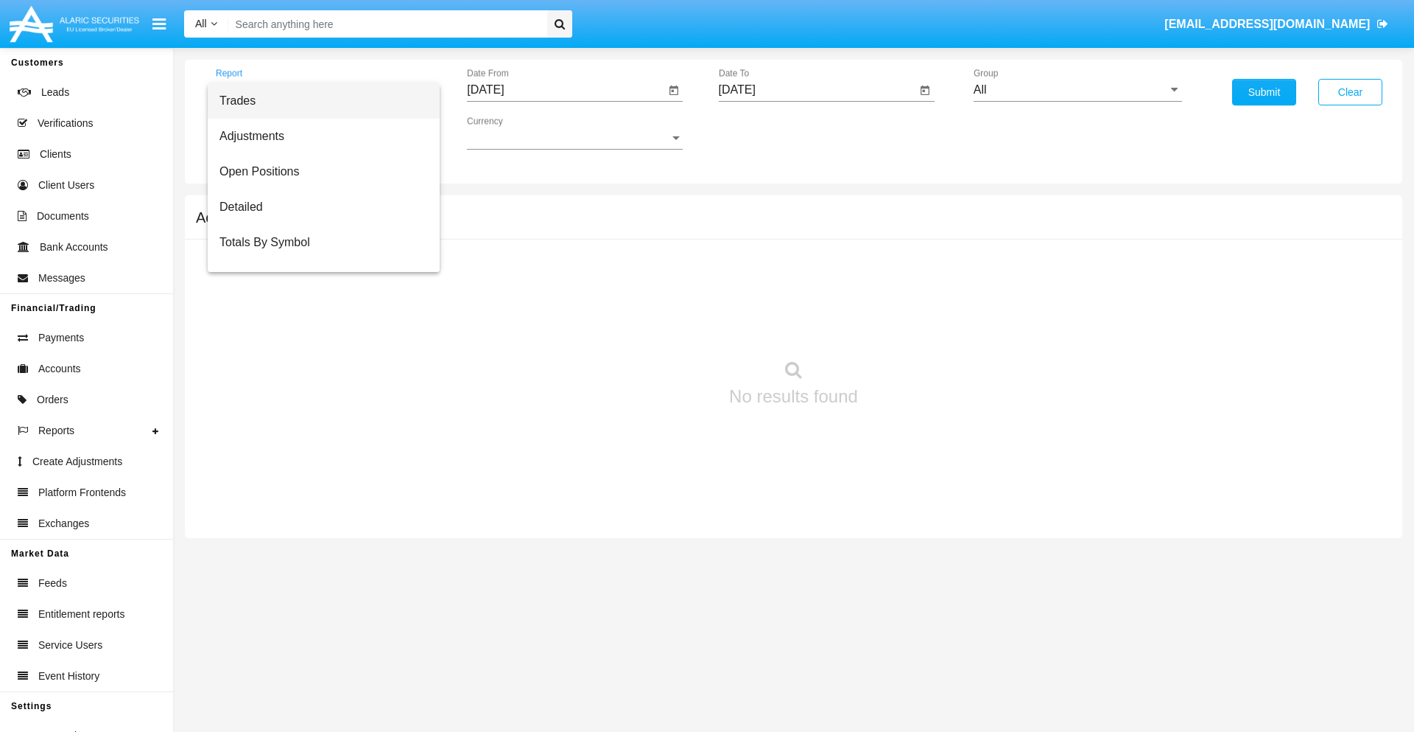
click at [318, 101] on span "Trades" at bounding box center [324, 100] width 208 height 35
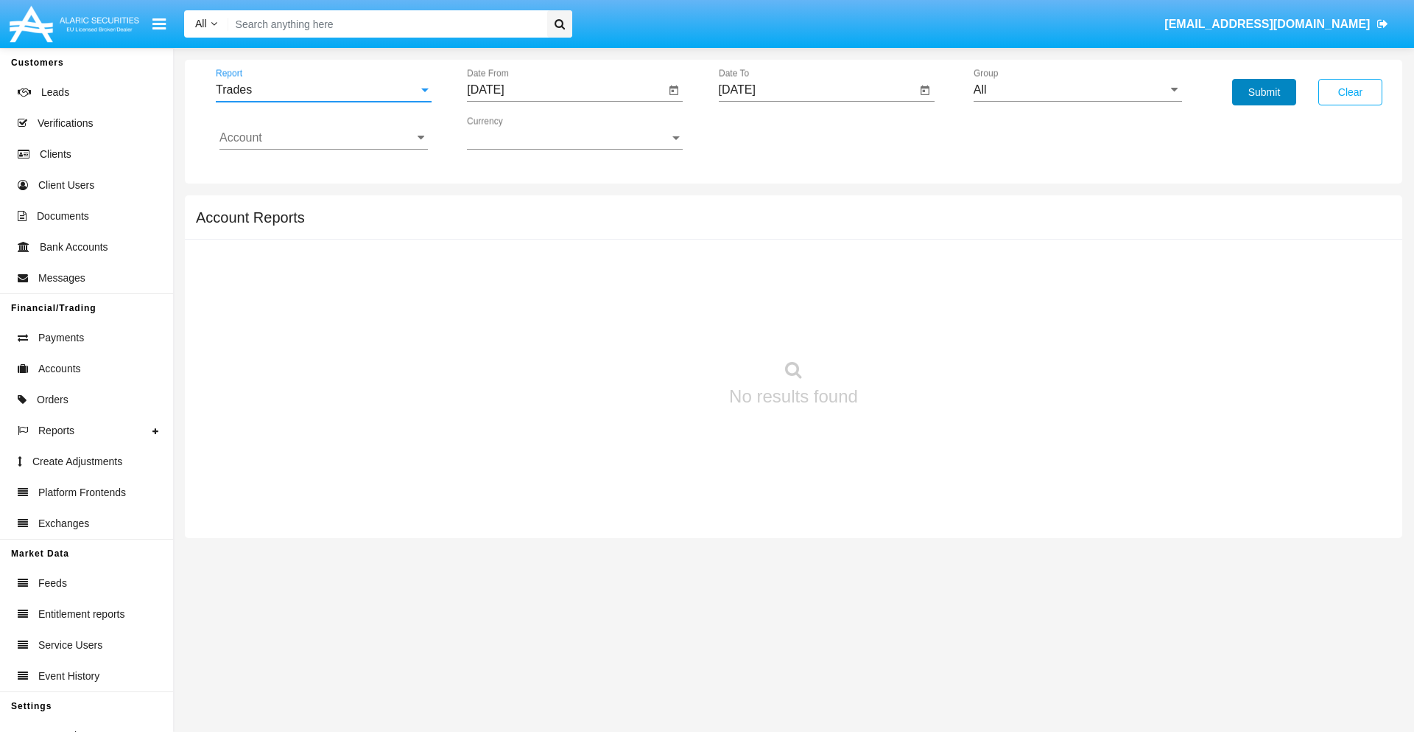
click at [1264, 92] on button "Submit" at bounding box center [1264, 92] width 64 height 27
click at [323, 90] on span "Report" at bounding box center [317, 89] width 203 height 13
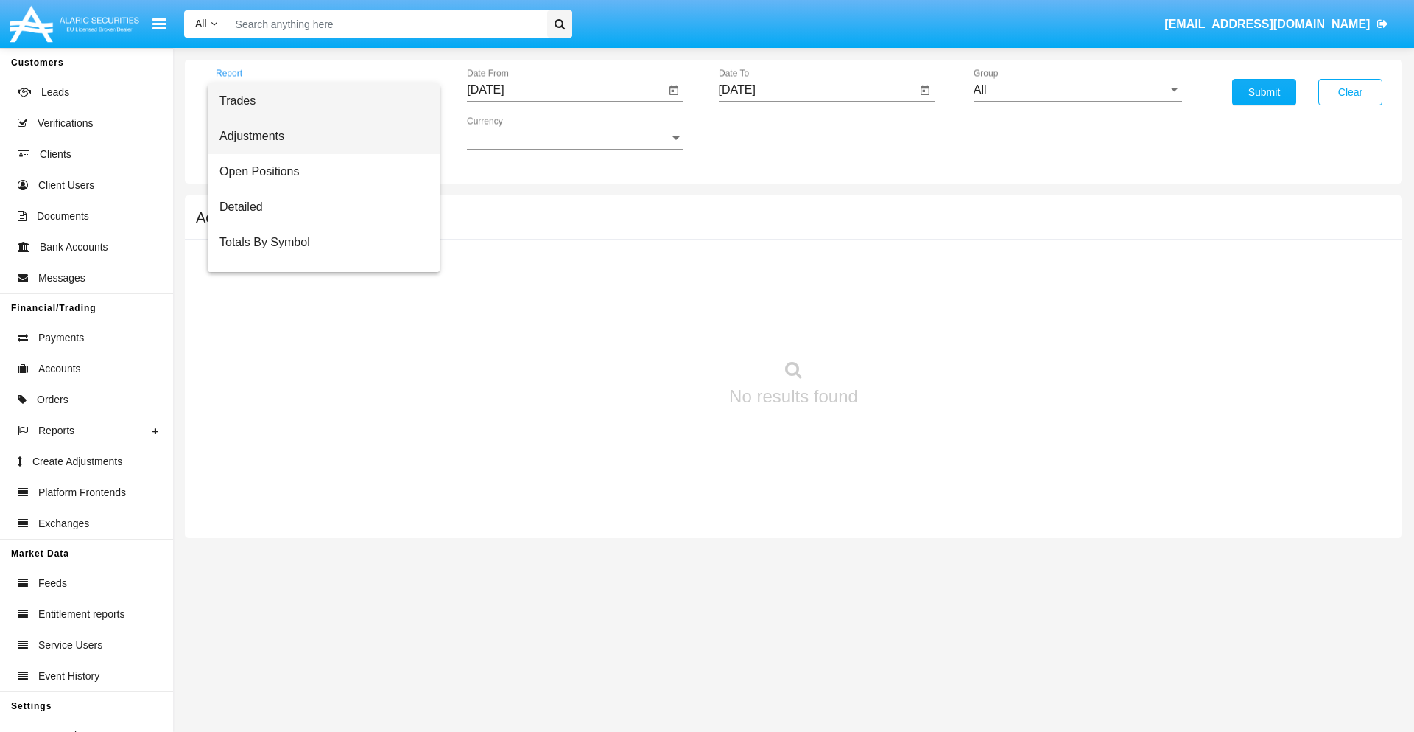
click at [318, 136] on span "Adjustments" at bounding box center [324, 136] width 208 height 35
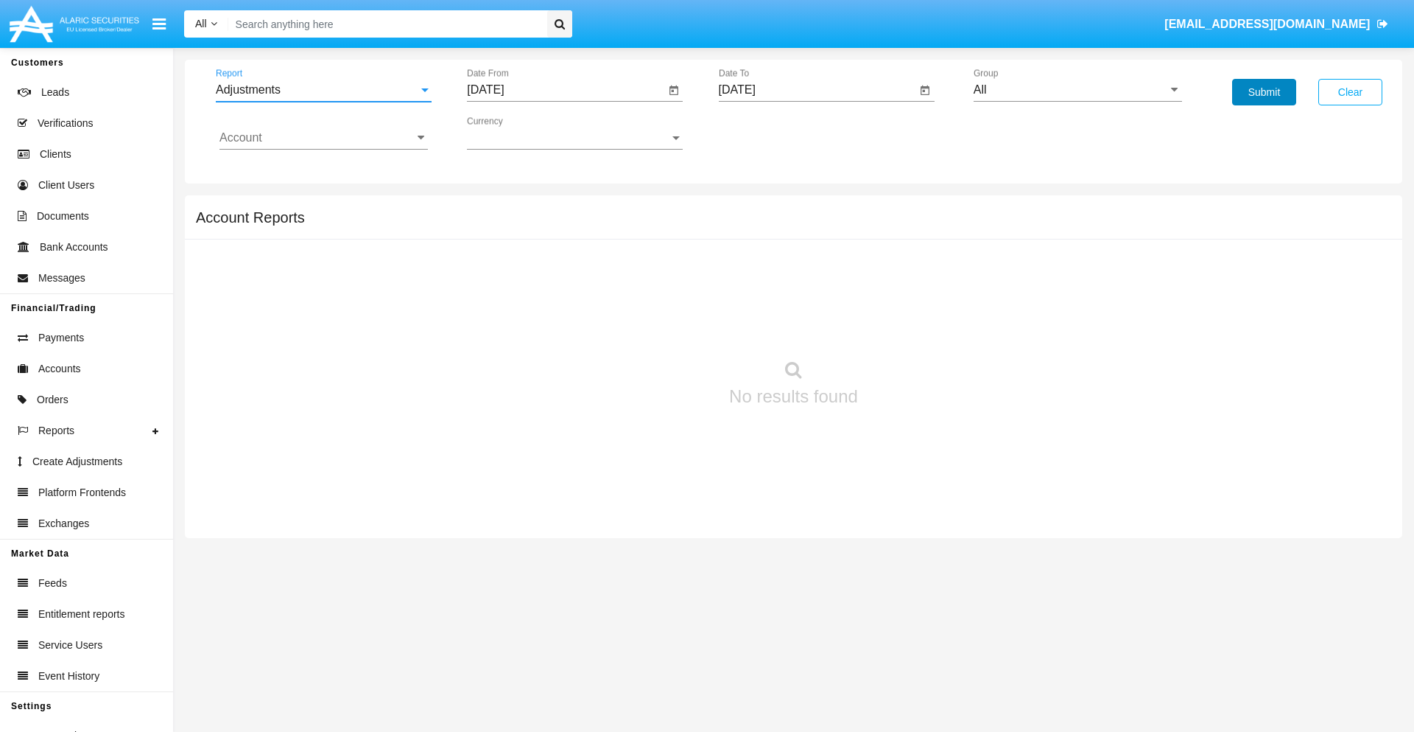
click at [1264, 92] on button "Submit" at bounding box center [1264, 92] width 64 height 27
click at [323, 90] on span "Report" at bounding box center [317, 89] width 203 height 13
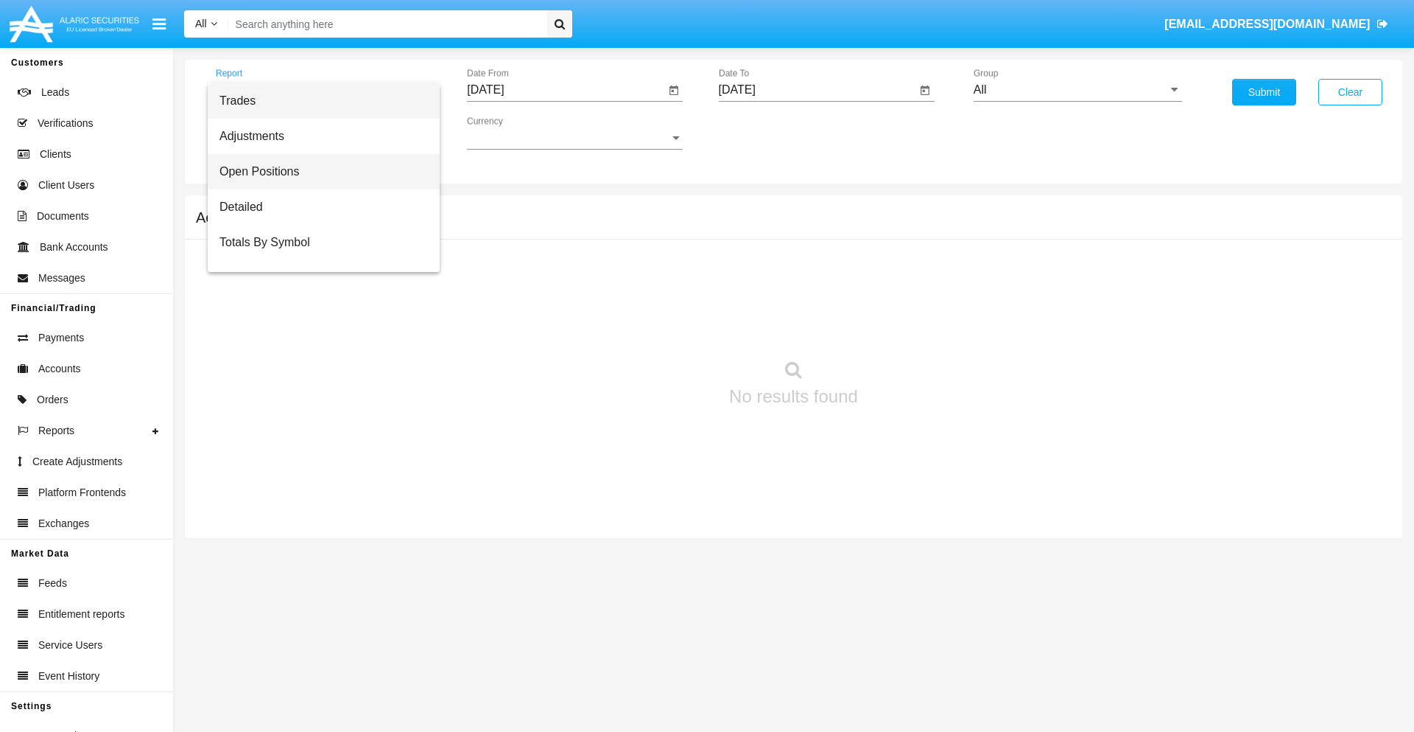
click at [318, 172] on span "Open Positions" at bounding box center [324, 171] width 208 height 35
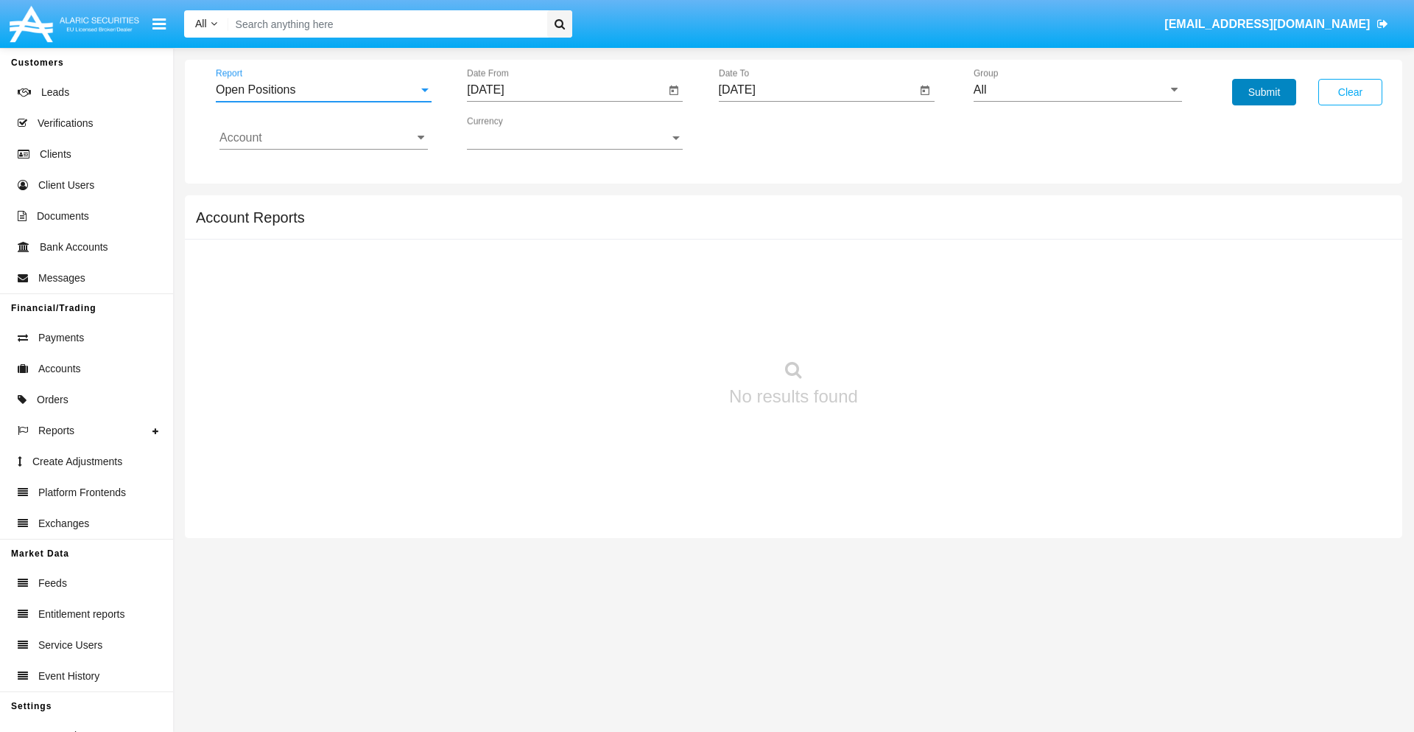
click at [1264, 92] on button "Submit" at bounding box center [1264, 92] width 64 height 27
click at [323, 90] on span "Report" at bounding box center [317, 89] width 203 height 13
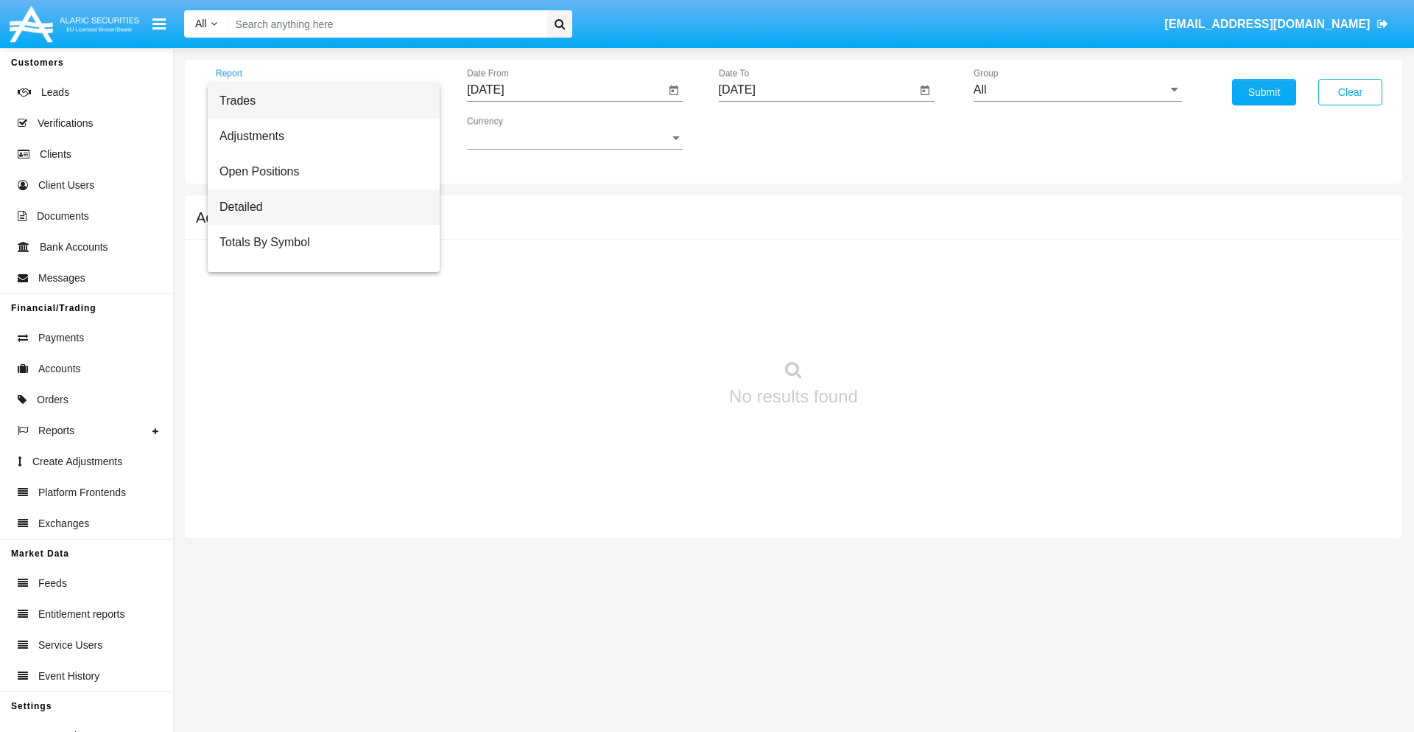
click at [318, 207] on span "Detailed" at bounding box center [324, 206] width 208 height 35
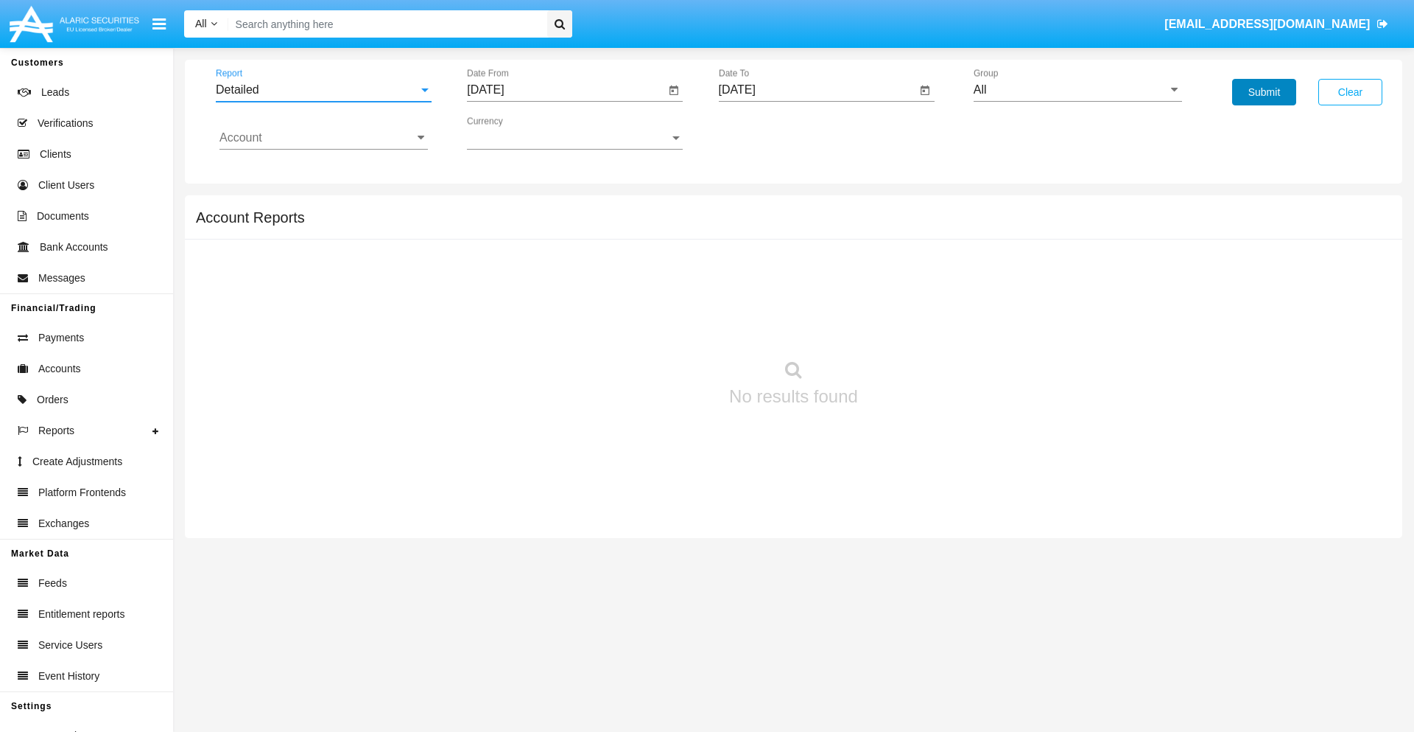
click at [1264, 92] on button "Submit" at bounding box center [1264, 92] width 64 height 27
click at [323, 90] on span "Report" at bounding box center [317, 89] width 203 height 13
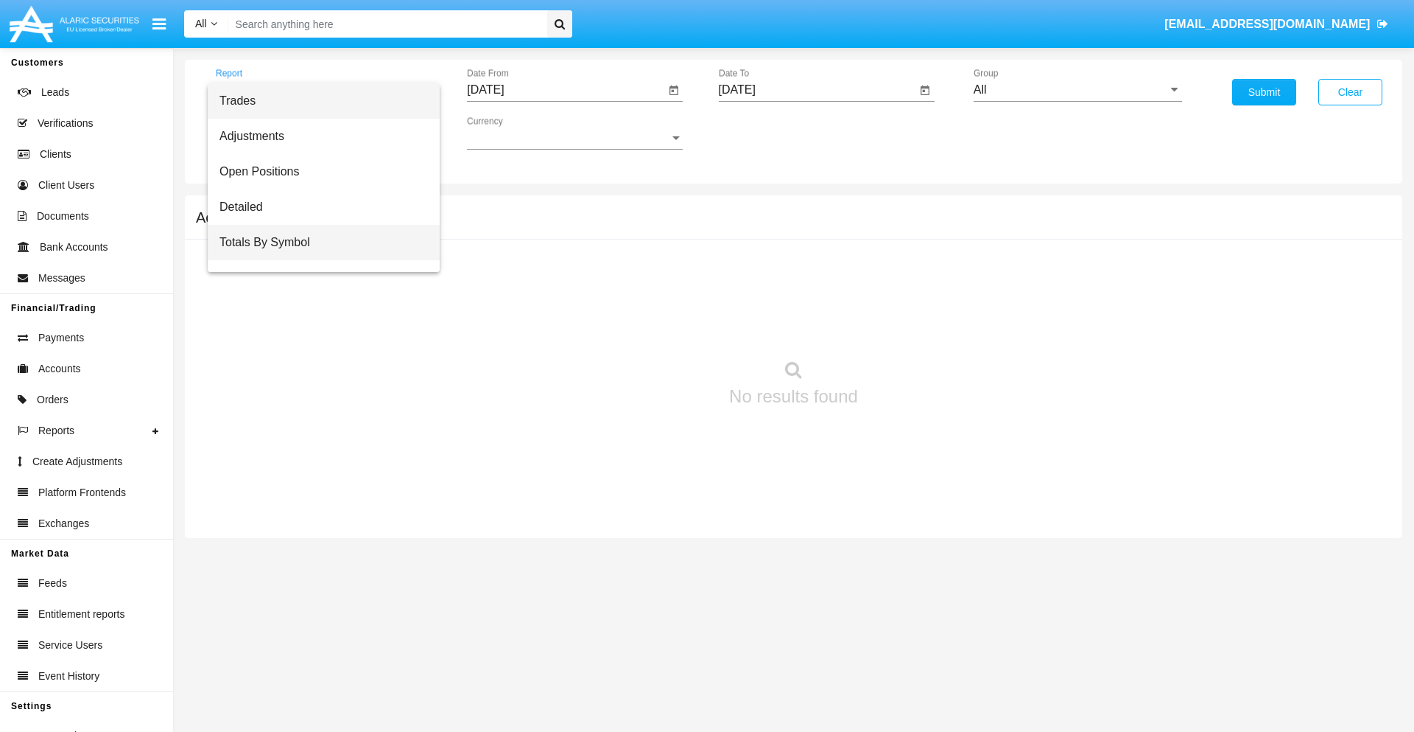
click at [318, 242] on span "Totals By Symbol" at bounding box center [324, 242] width 208 height 35
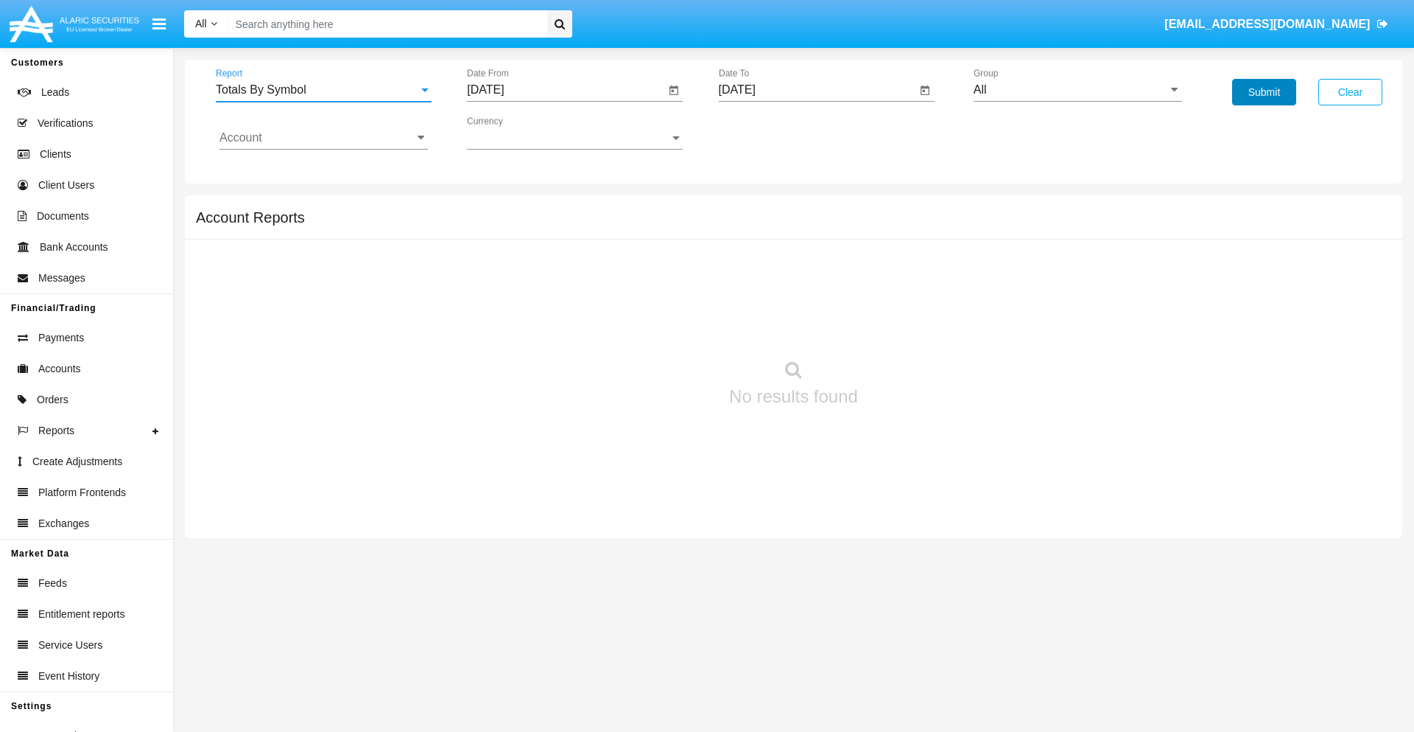
click at [1264, 92] on button "Submit" at bounding box center [1264, 92] width 64 height 27
click at [323, 90] on span "Report" at bounding box center [317, 89] width 203 height 13
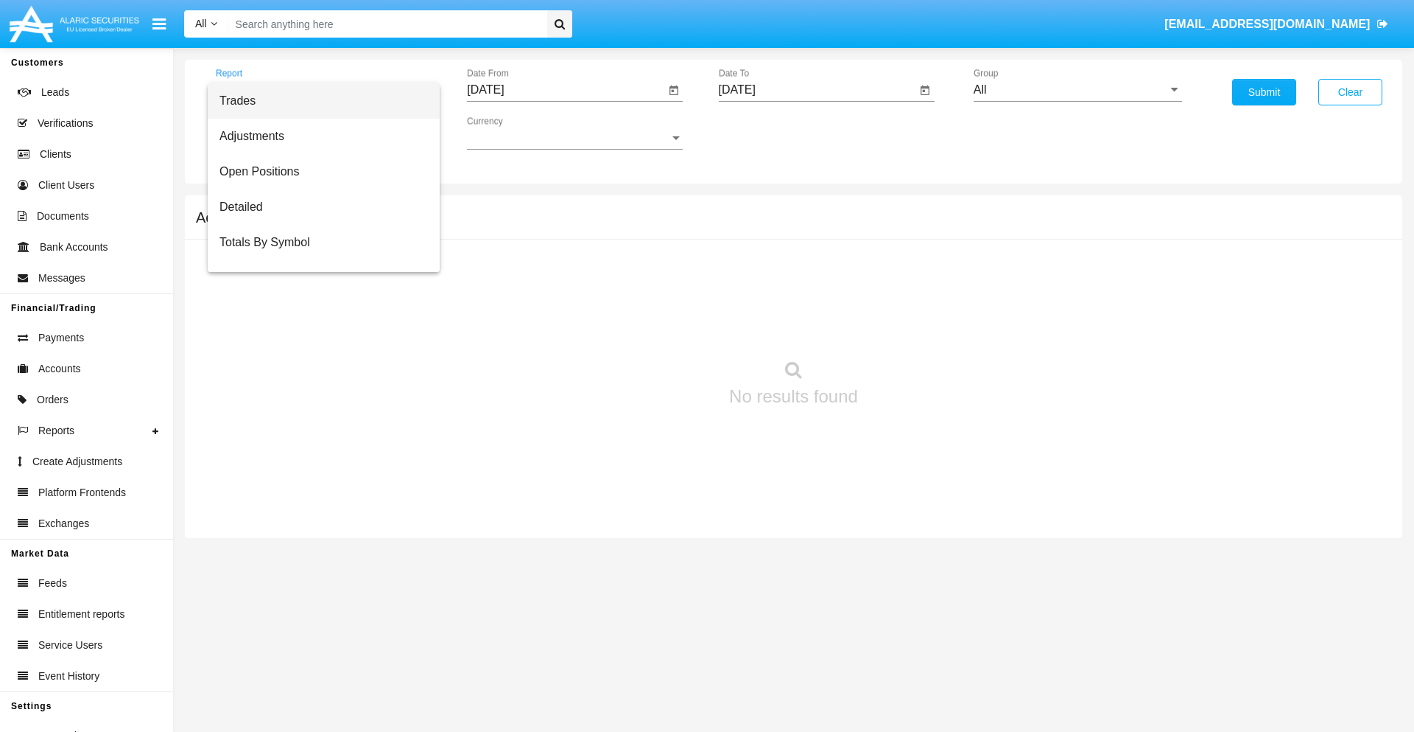
scroll to position [24, 0]
click at [318, 254] on span "Totals By Date" at bounding box center [324, 253] width 208 height 35
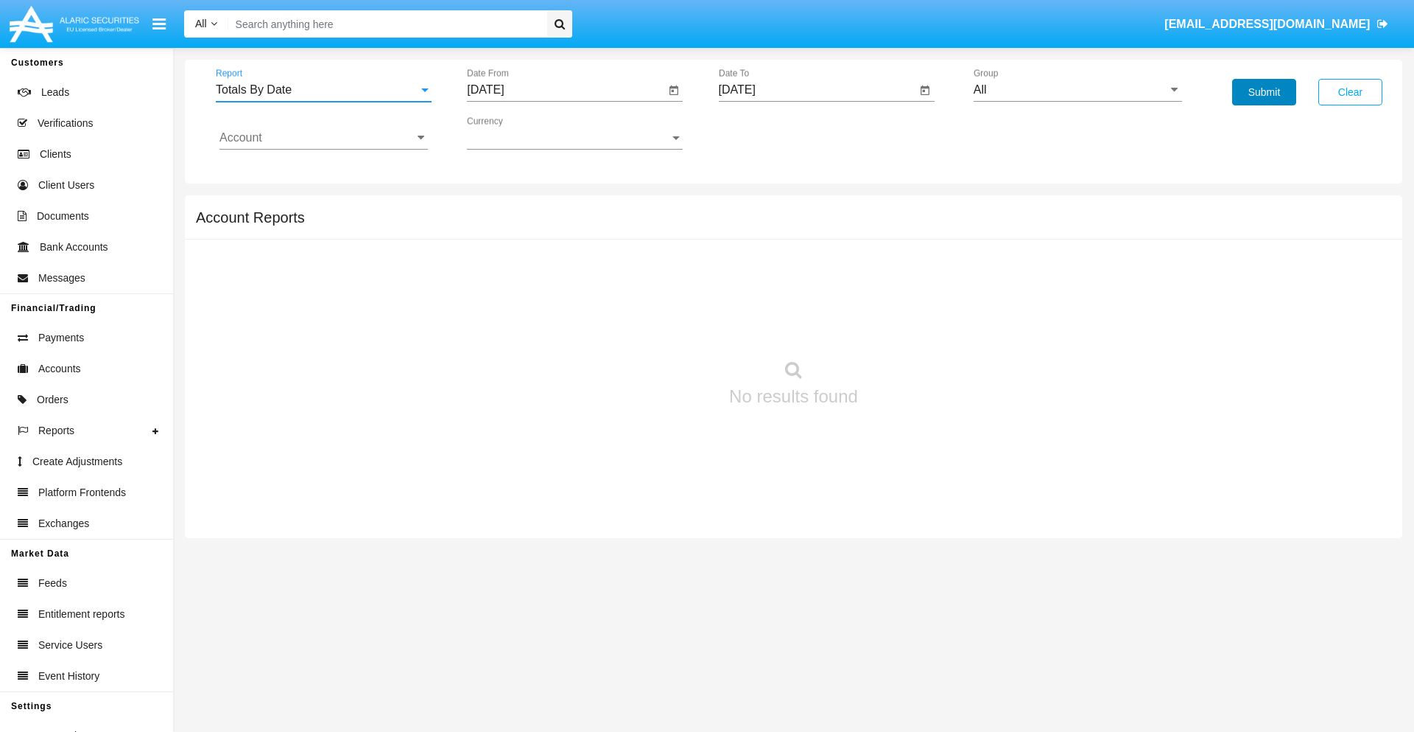
click at [1264, 92] on button "Submit" at bounding box center [1264, 92] width 64 height 27
click at [323, 90] on span "Report" at bounding box center [317, 89] width 203 height 13
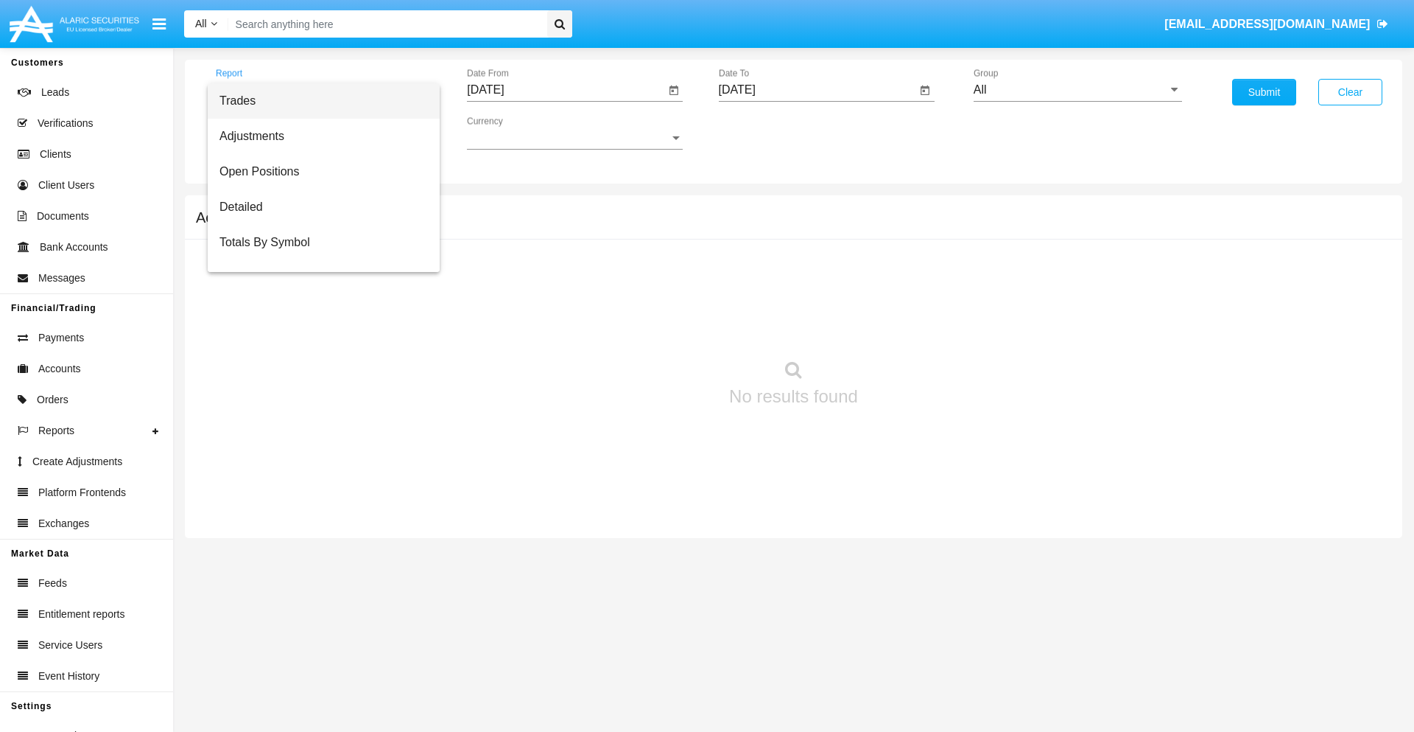
scroll to position [59, 0]
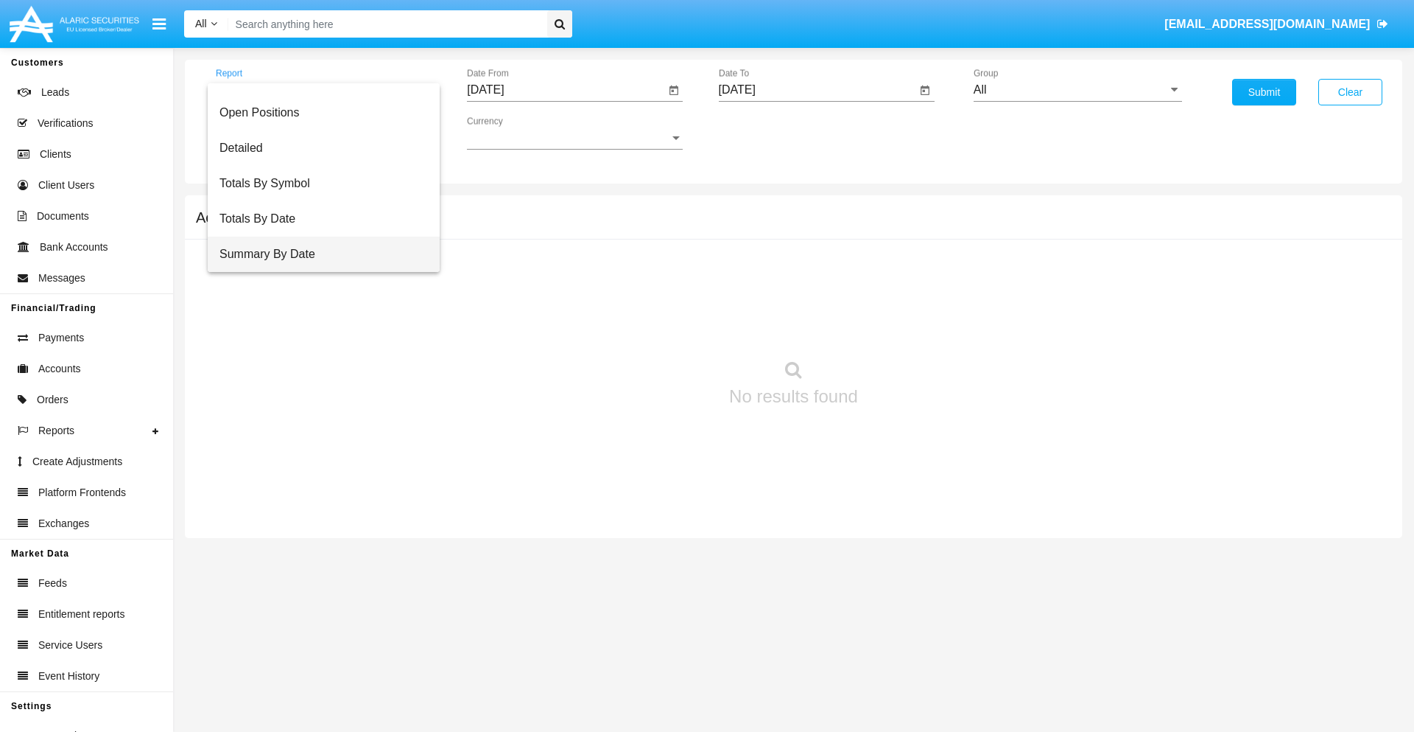
click at [318, 254] on span "Summary By Date" at bounding box center [324, 253] width 208 height 35
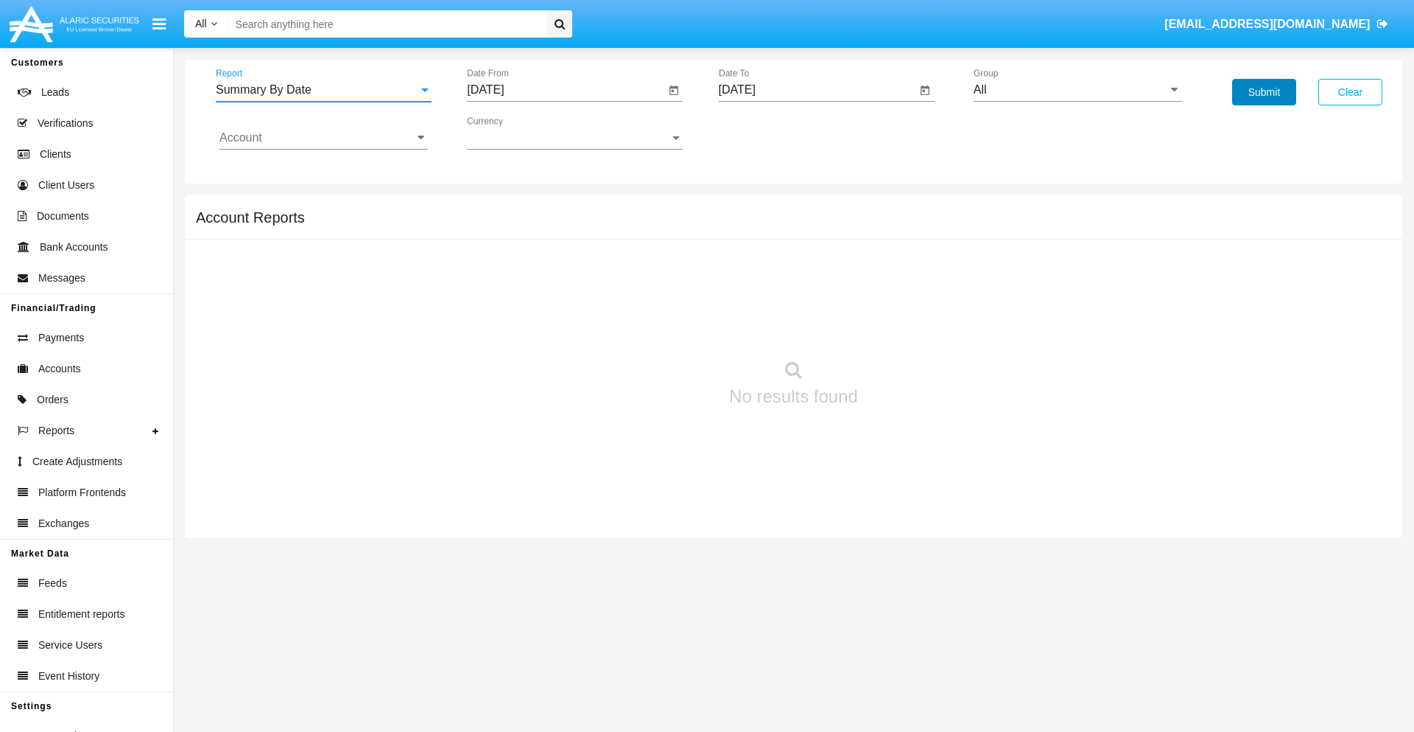
click at [1264, 92] on button "Submit" at bounding box center [1264, 92] width 64 height 27
